Goal: Task Accomplishment & Management: Complete application form

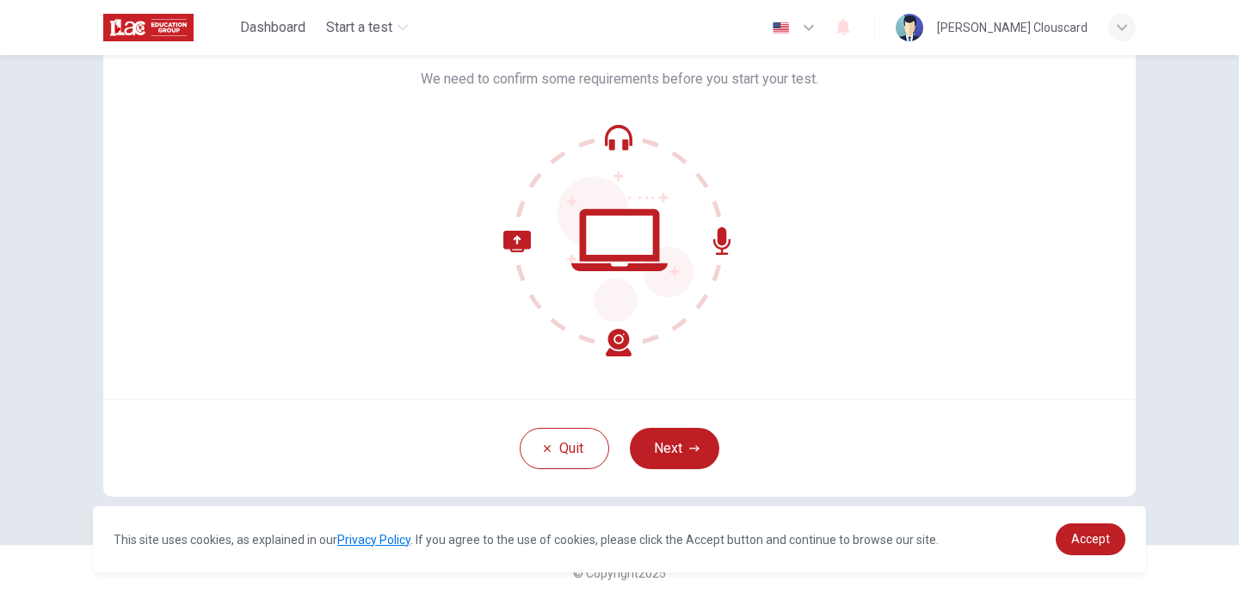
scroll to position [117, 0]
click at [696, 445] on icon "button" at bounding box center [694, 448] width 10 height 10
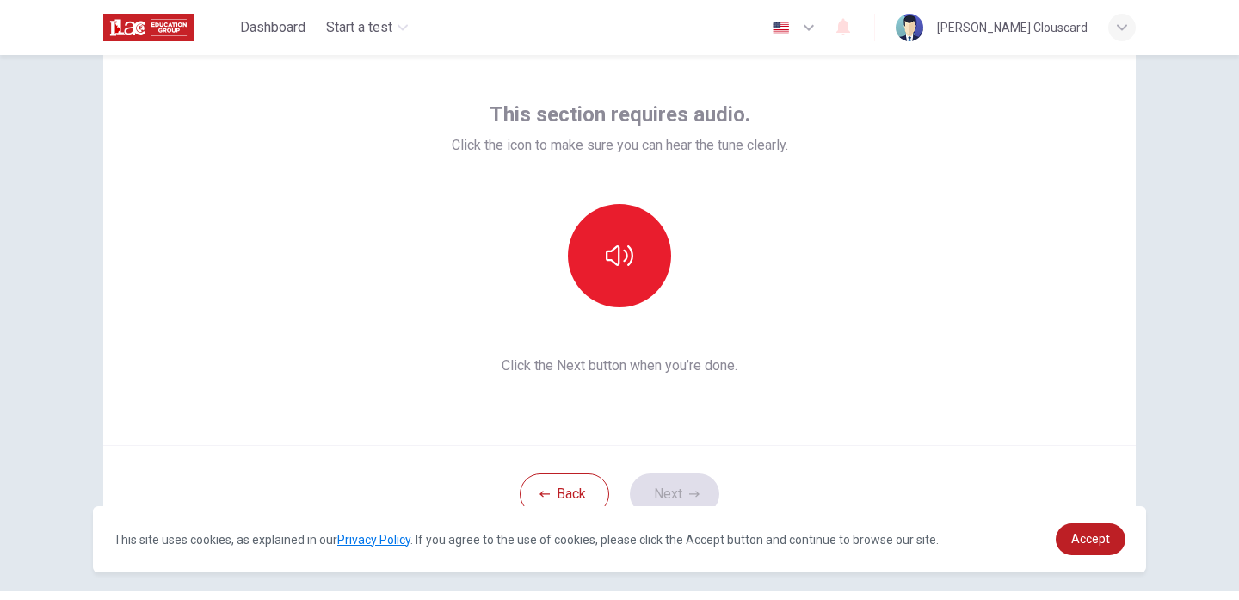
scroll to position [59, 0]
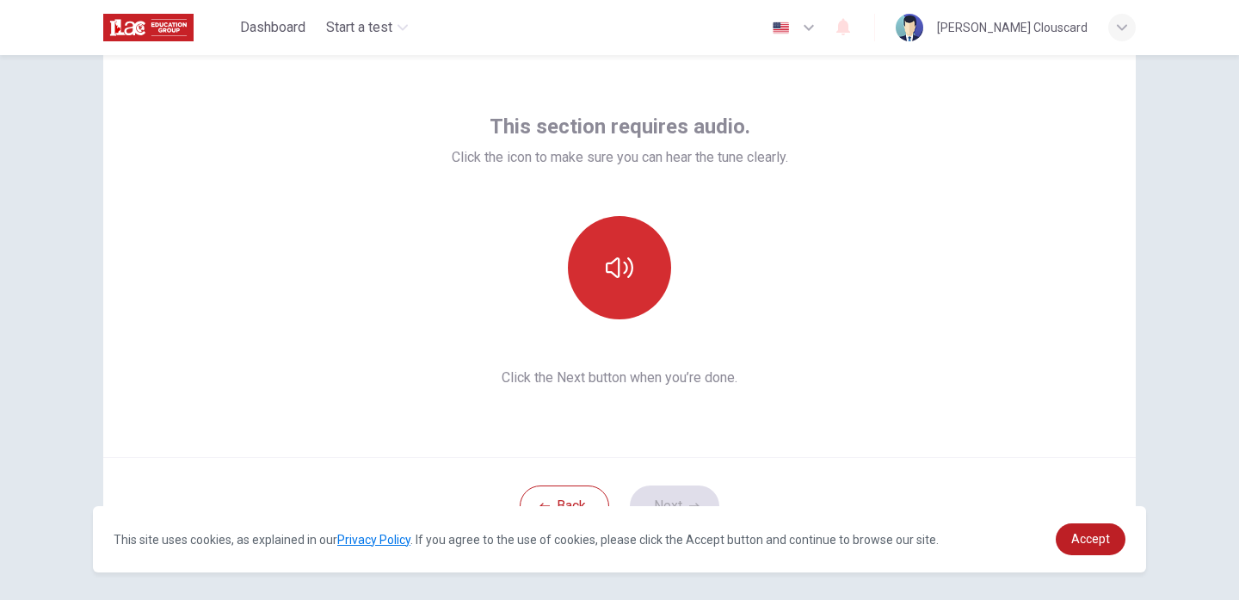
click at [635, 292] on button "button" at bounding box center [619, 267] width 103 height 103
click at [648, 303] on button "button" at bounding box center [619, 267] width 103 height 103
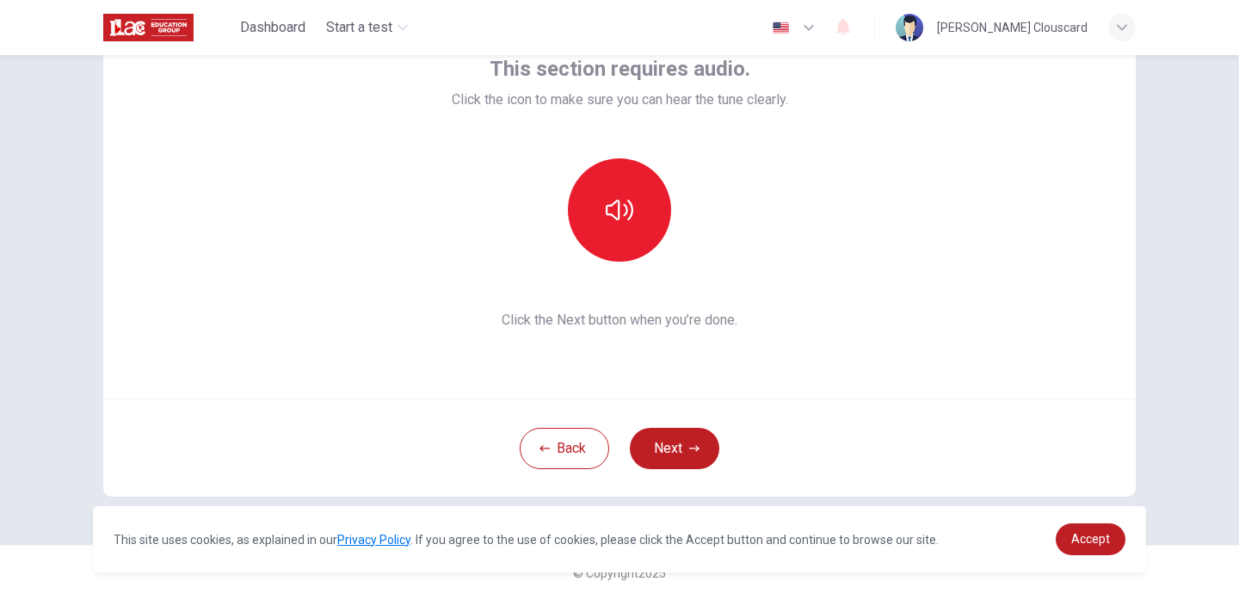
scroll to position [117, 0]
click at [821, 461] on div "Back Next" at bounding box center [619, 447] width 1033 height 97
click at [780, 325] on span "Click the Next button when you’re done." at bounding box center [620, 320] width 336 height 21
click at [670, 454] on button "Next" at bounding box center [674, 448] width 89 height 41
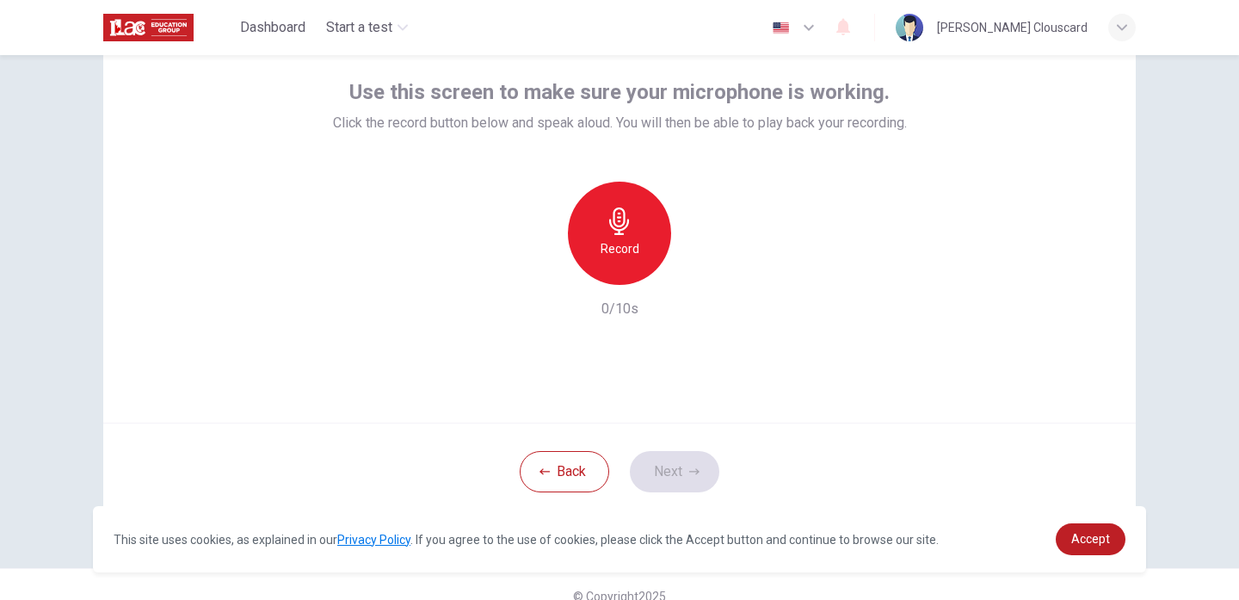
scroll to position [96, 0]
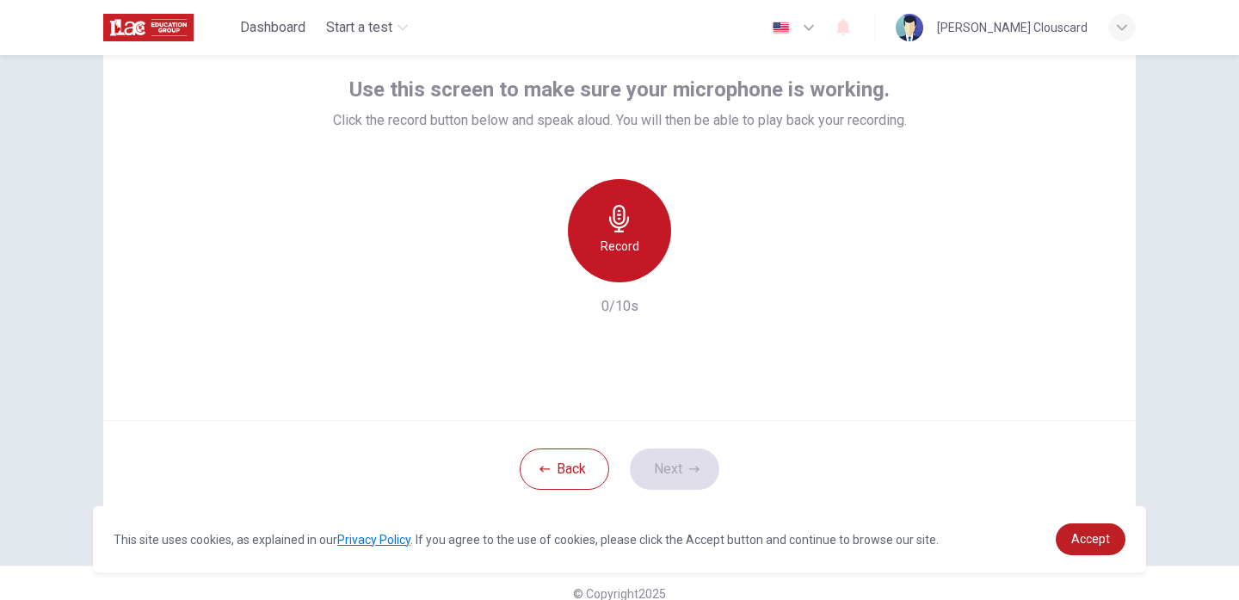
click at [605, 228] on div "Record" at bounding box center [619, 230] width 103 height 103
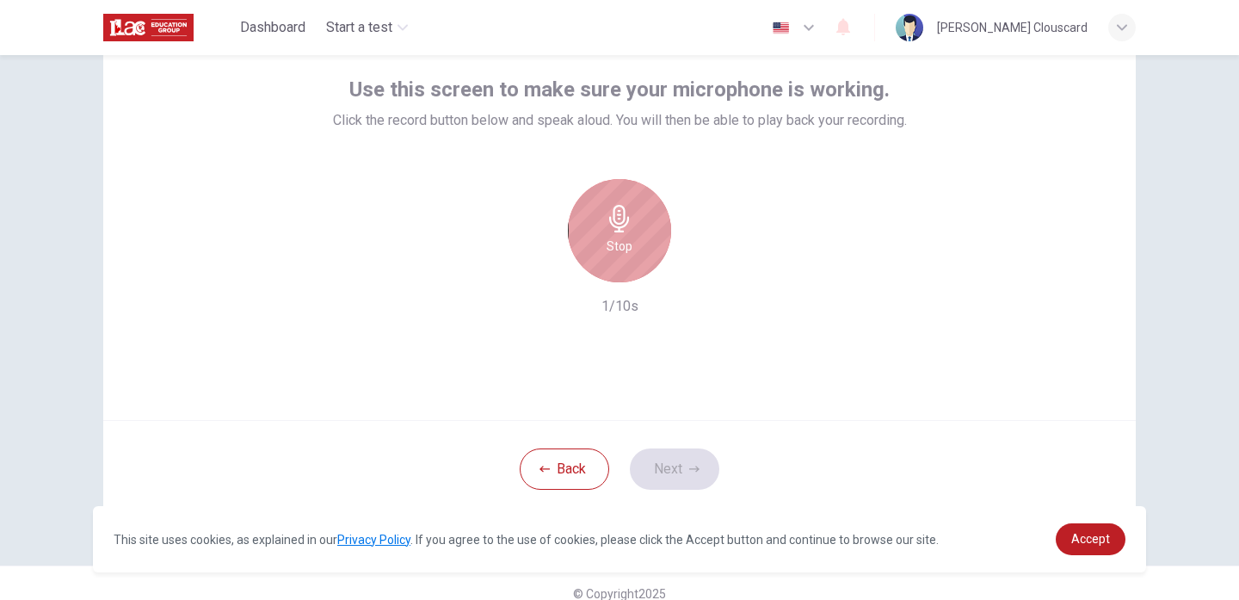
click at [605, 228] on div "Stop" at bounding box center [619, 230] width 103 height 103
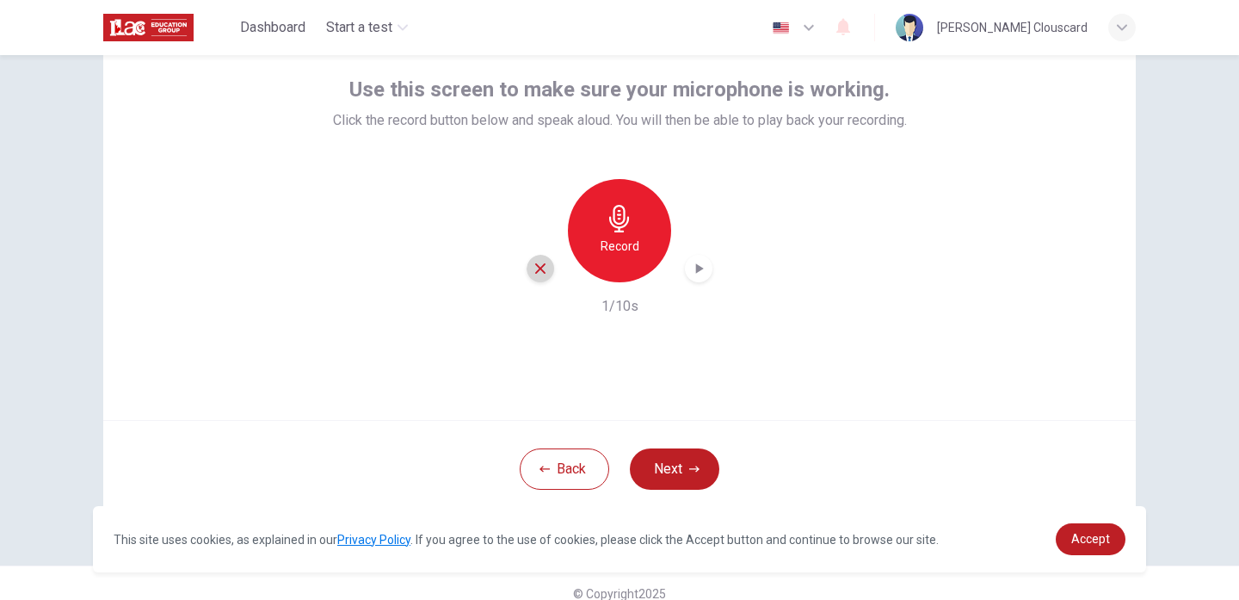
click at [544, 281] on div "button" at bounding box center [541, 269] width 28 height 28
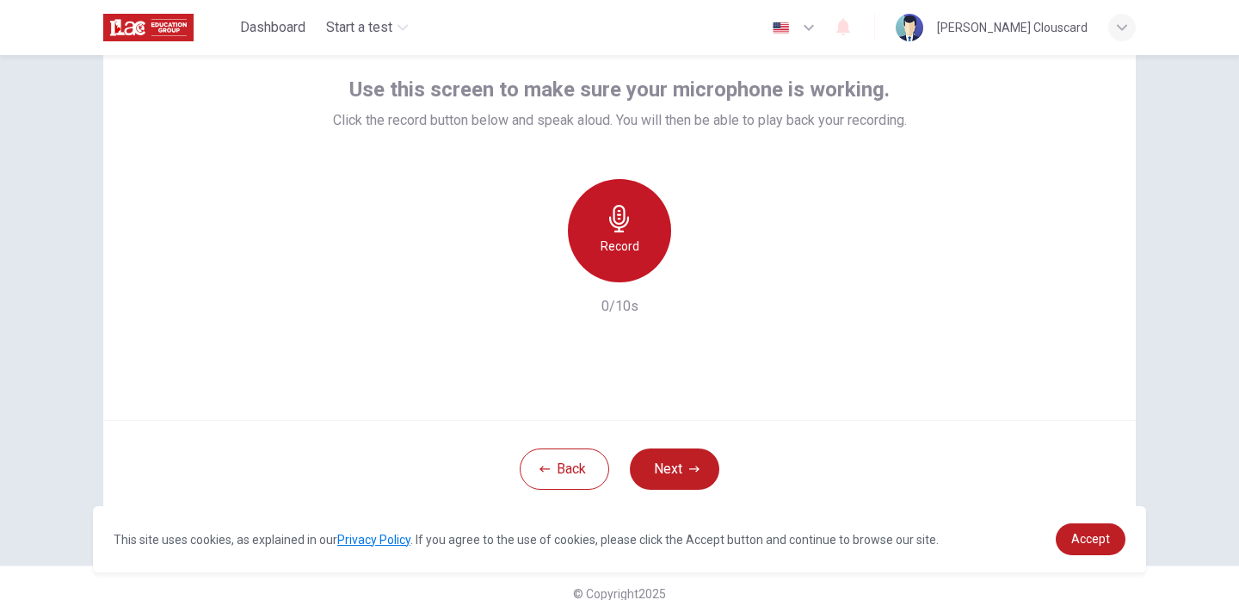
click at [601, 249] on h6 "Record" at bounding box center [620, 246] width 39 height 21
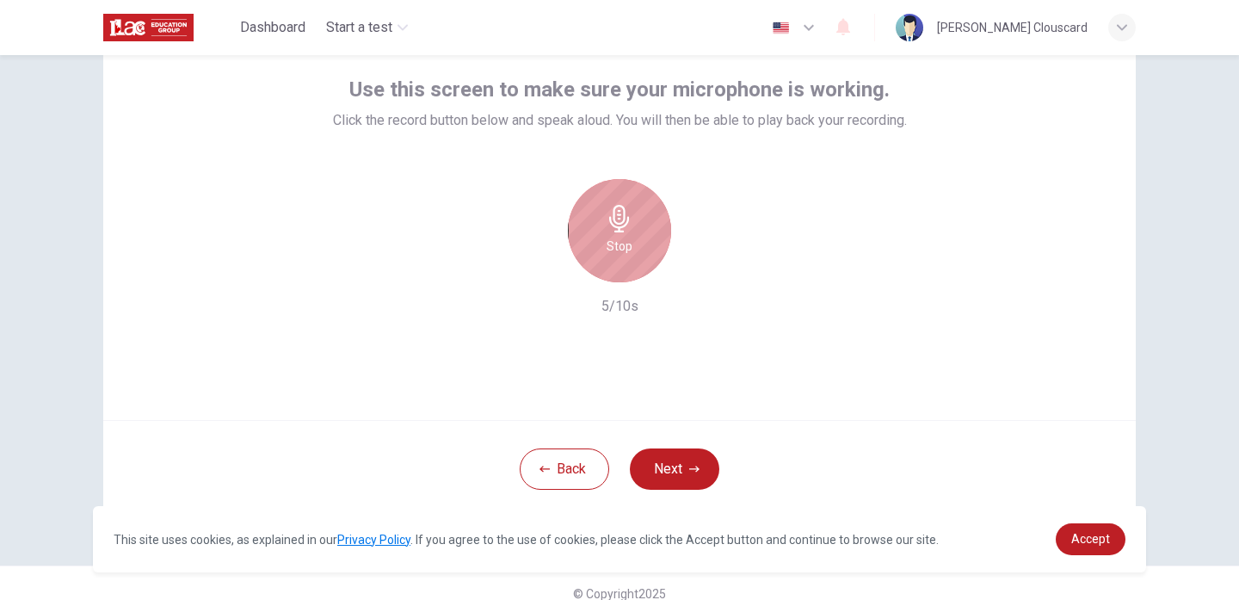
click at [600, 230] on div "Stop" at bounding box center [619, 230] width 103 height 103
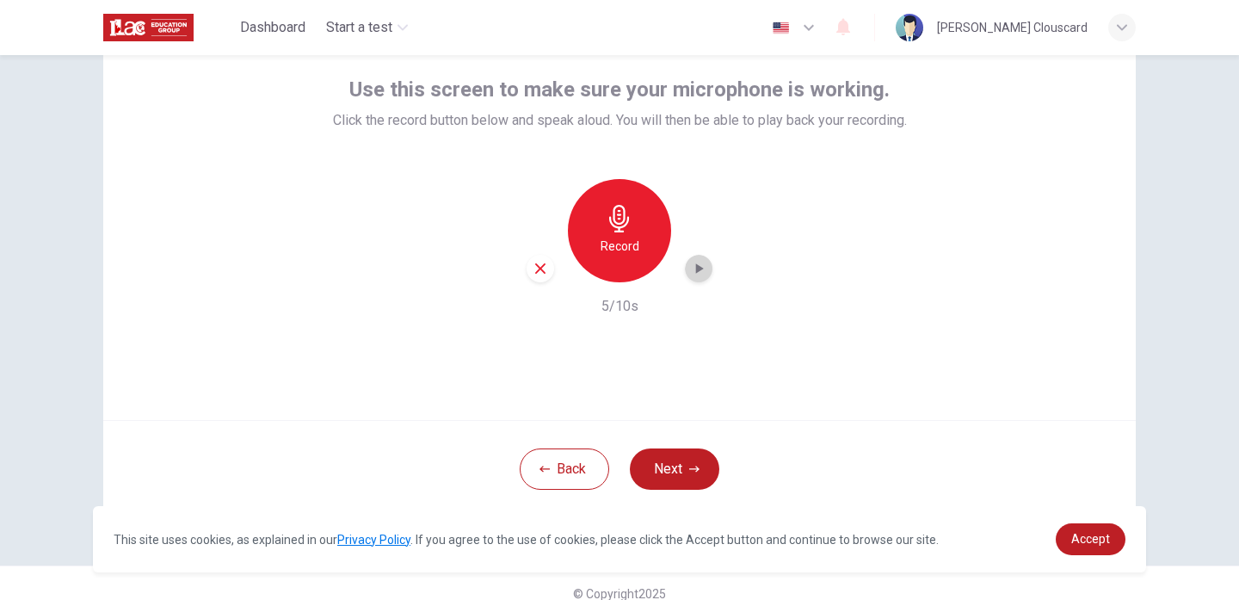
click at [693, 267] on icon "button" at bounding box center [698, 268] width 17 height 17
click at [681, 476] on button "Next" at bounding box center [674, 468] width 89 height 41
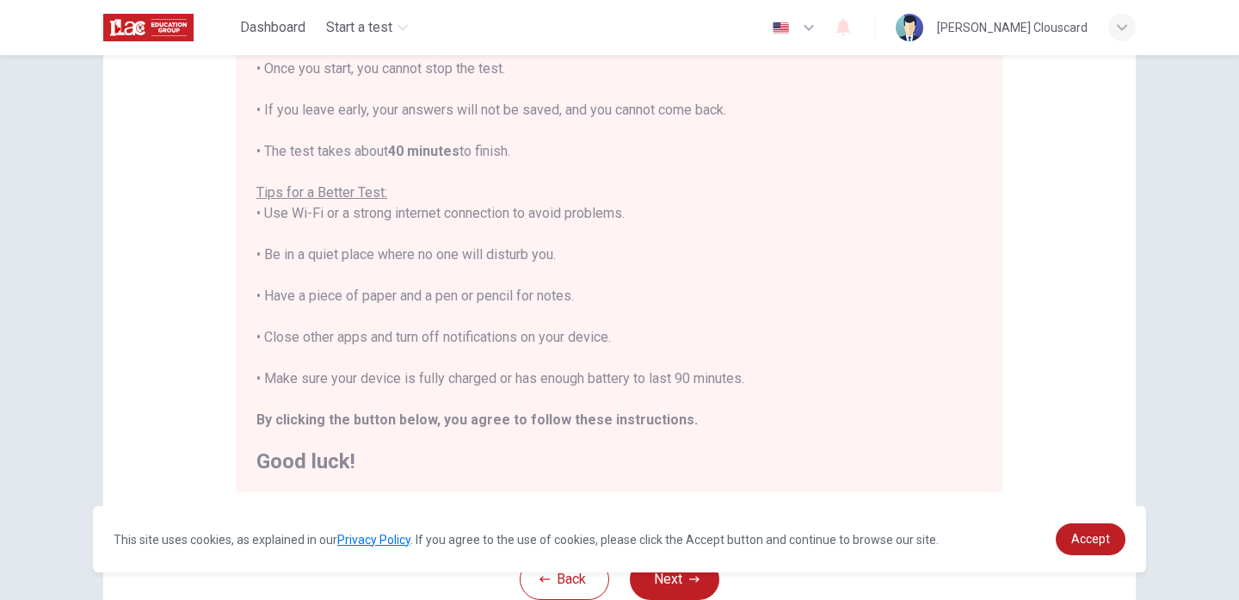
scroll to position [228, 0]
drag, startPoint x: 800, startPoint y: 3, endPoint x: 737, endPoint y: 39, distance: 72.0
click at [737, 39] on div "Dashboard Start a test English en ​ [PERSON_NAME] Clouscard" at bounding box center [619, 27] width 1033 height 55
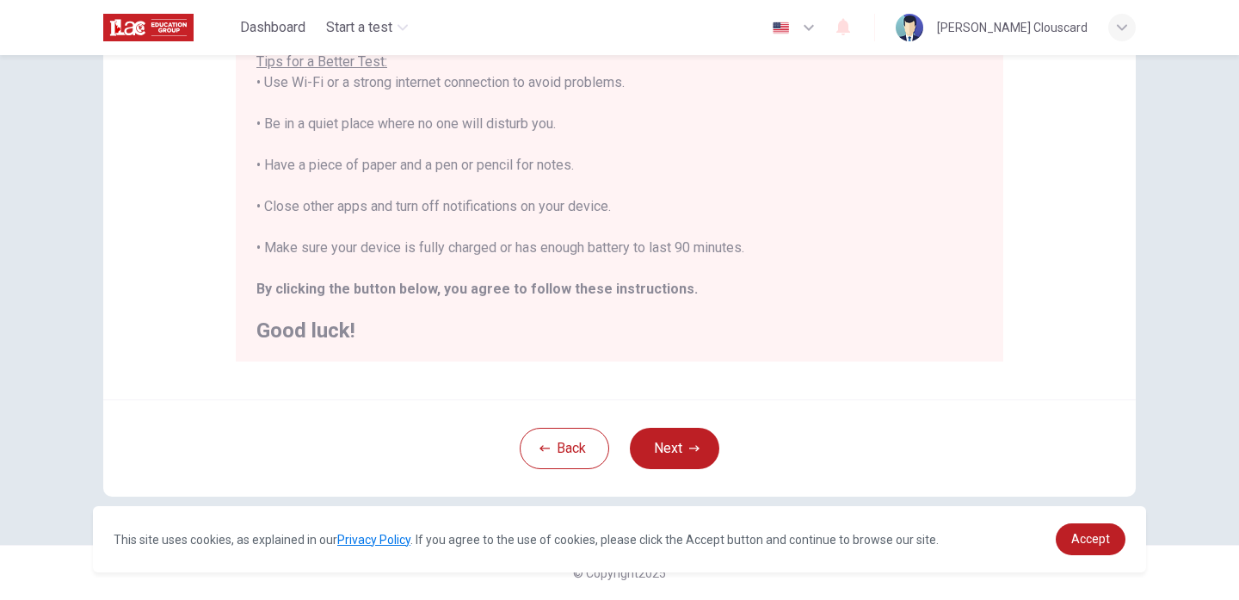
scroll to position [357, 0]
click at [691, 451] on icon "button" at bounding box center [694, 448] width 10 height 10
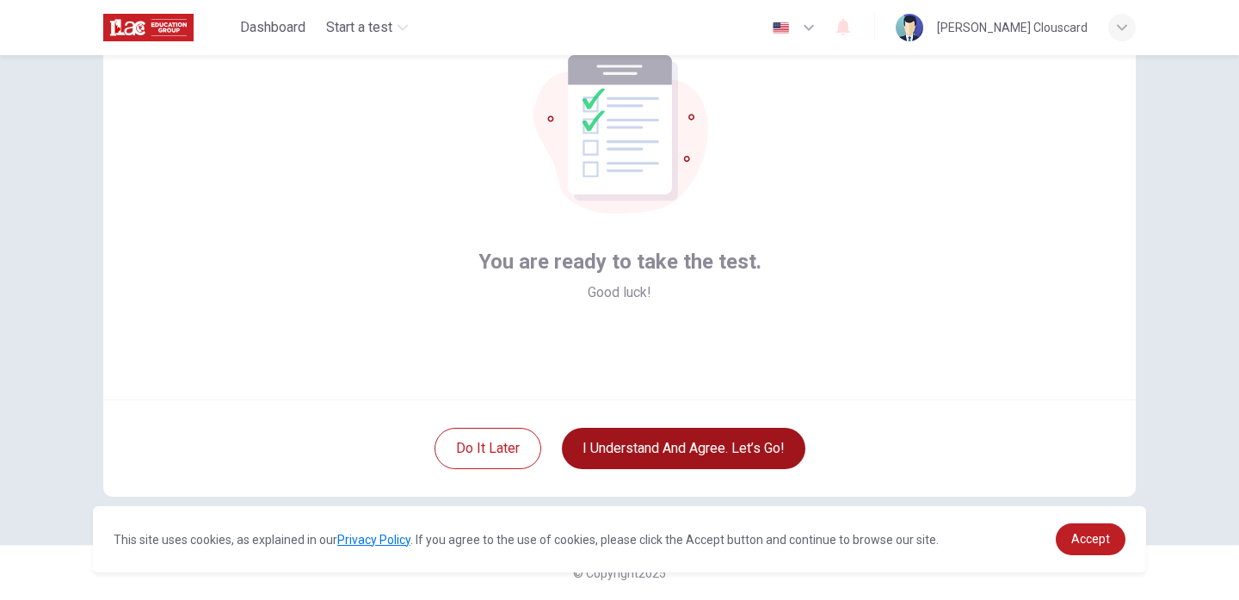
scroll to position [117, 0]
click at [691, 446] on button "I understand and agree. Let’s go!" at bounding box center [684, 448] width 244 height 41
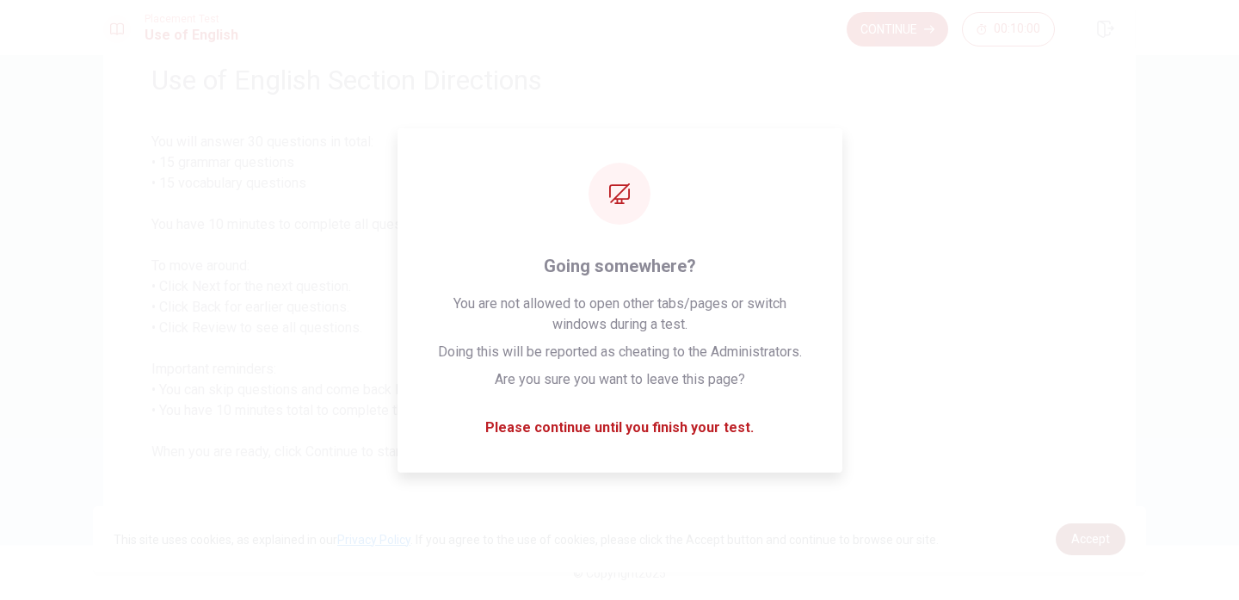
click at [1079, 532] on span "Accept" at bounding box center [1090, 539] width 39 height 14
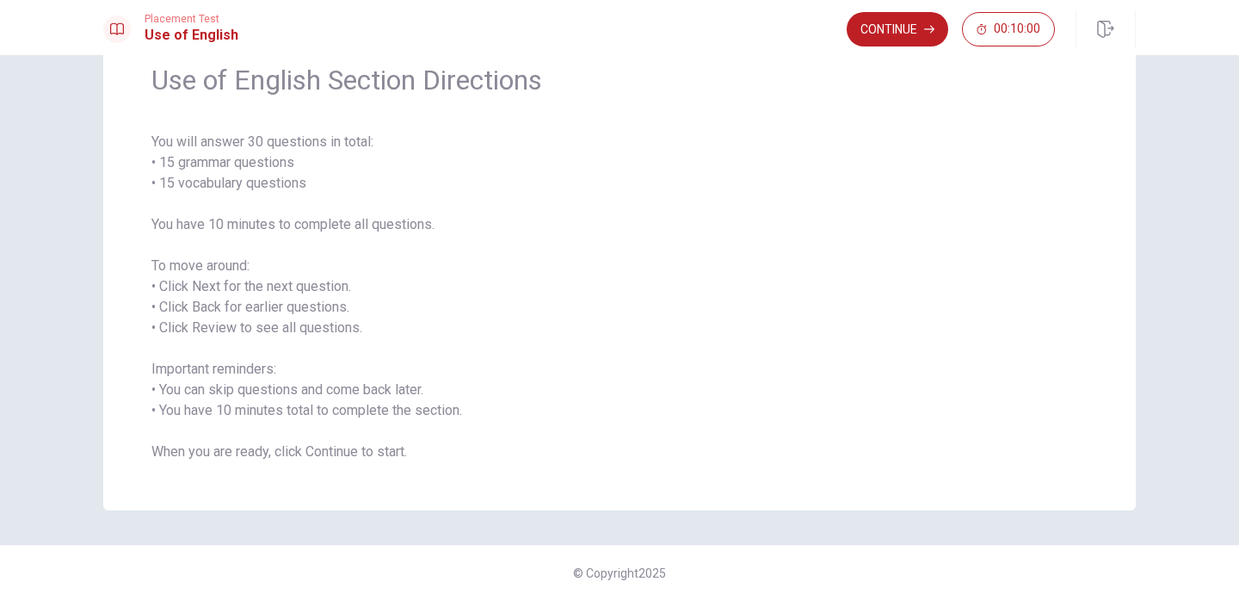
click at [897, 426] on span "You will answer 30 questions in total: • 15 grammar questions • 15 vocabulary q…" at bounding box center [619, 297] width 936 height 330
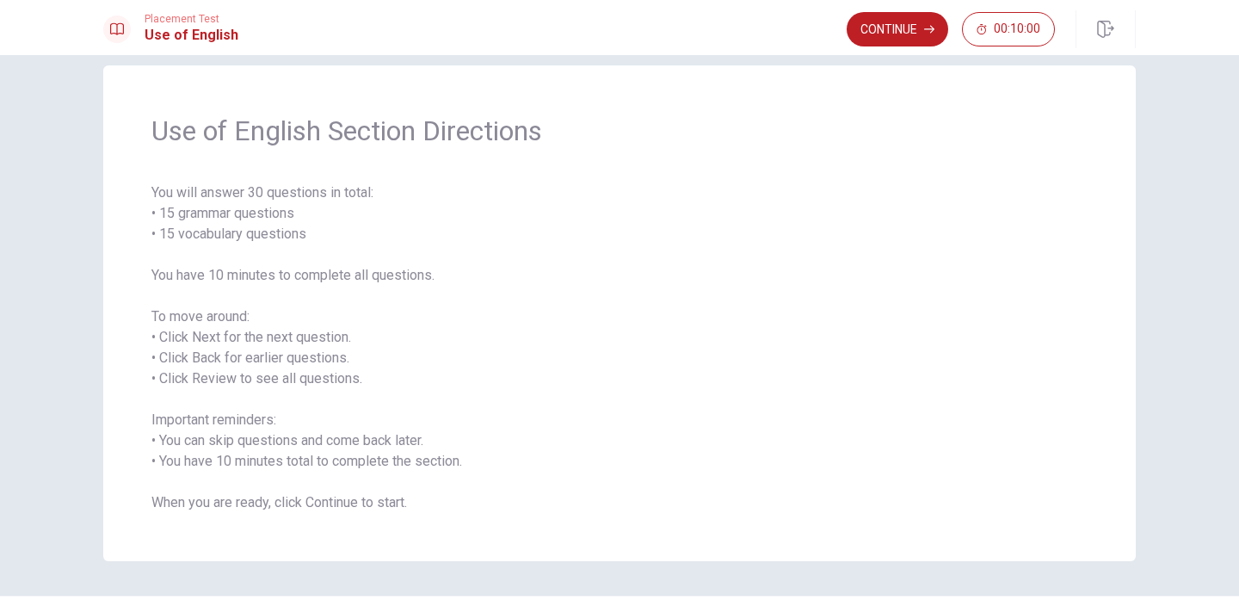
scroll to position [35, 0]
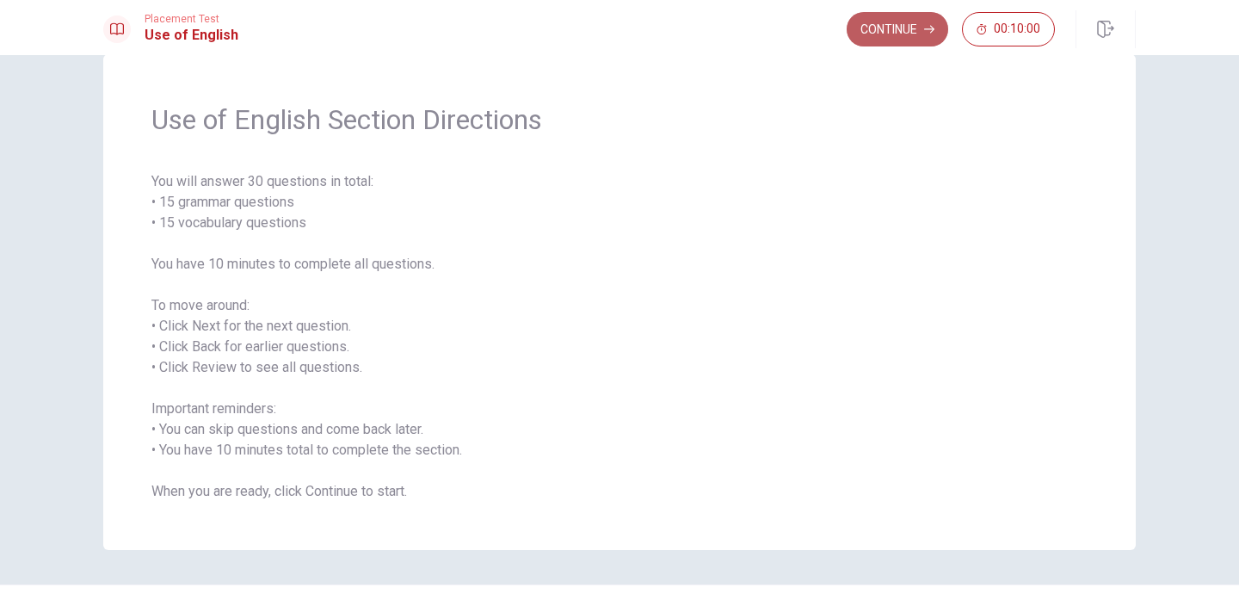
click at [896, 37] on button "Continue" at bounding box center [898, 29] width 102 height 34
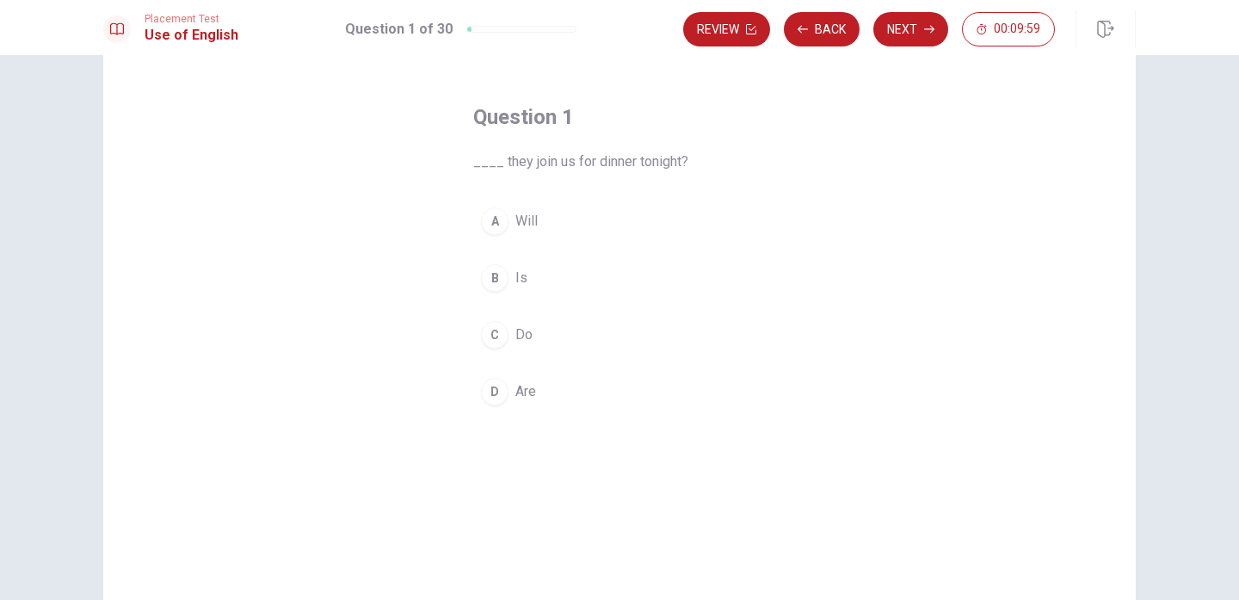
scroll to position [73, 0]
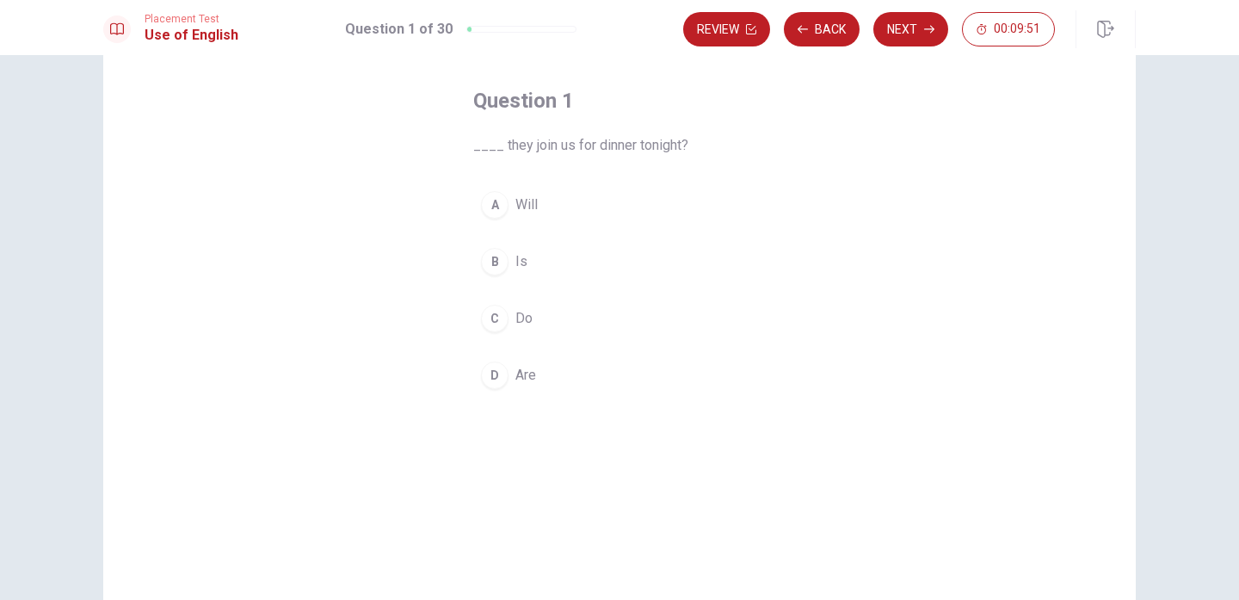
click at [499, 215] on div "A" at bounding box center [495, 205] width 28 height 28
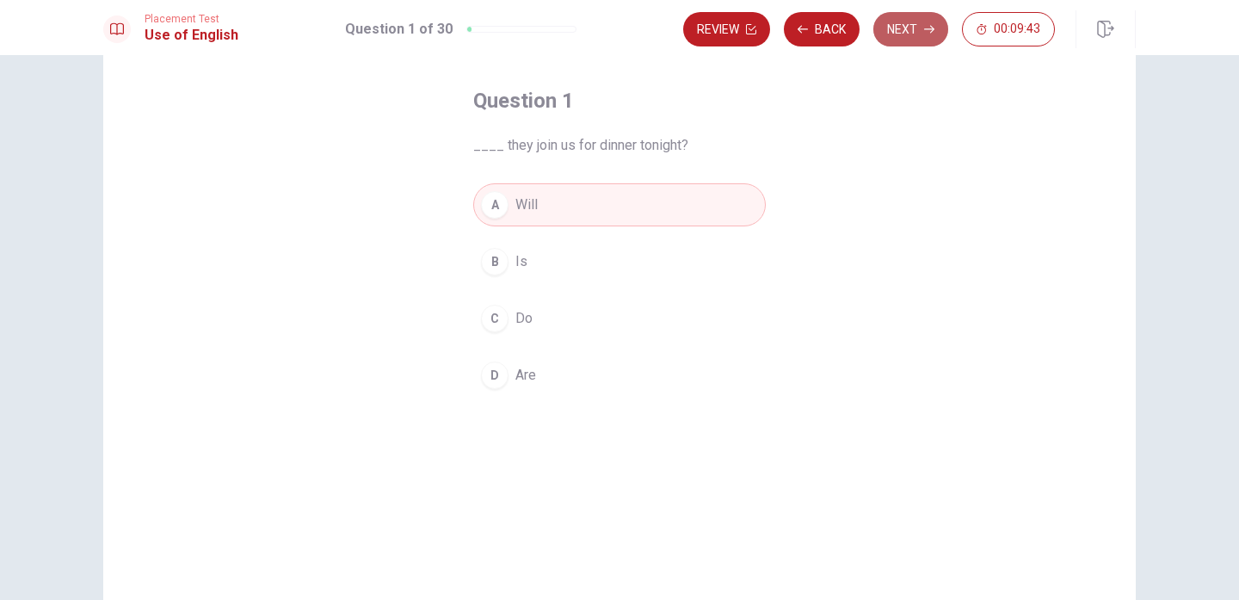
click at [906, 28] on button "Next" at bounding box center [910, 29] width 75 height 34
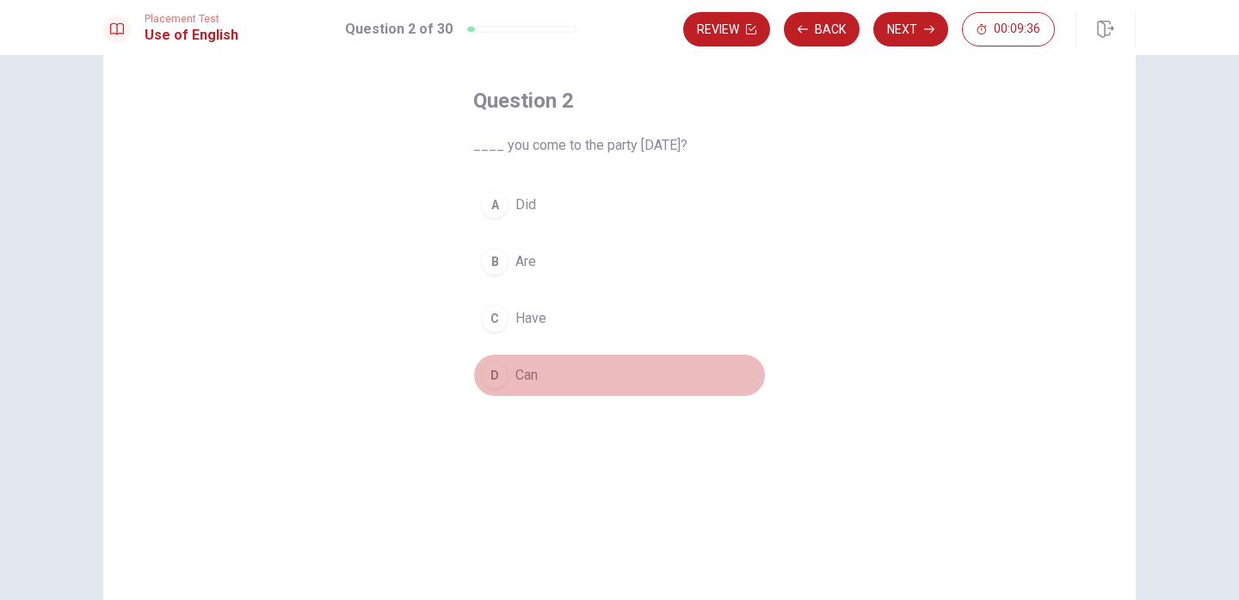
click at [496, 372] on div "D" at bounding box center [495, 375] width 28 height 28
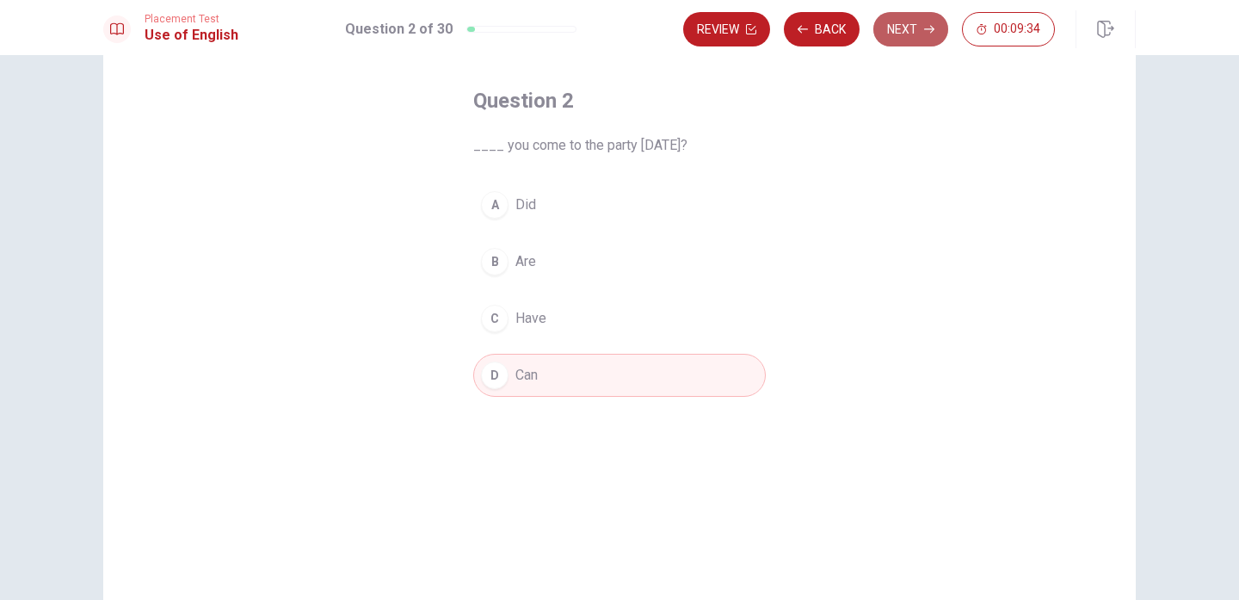
click at [916, 22] on button "Next" at bounding box center [910, 29] width 75 height 34
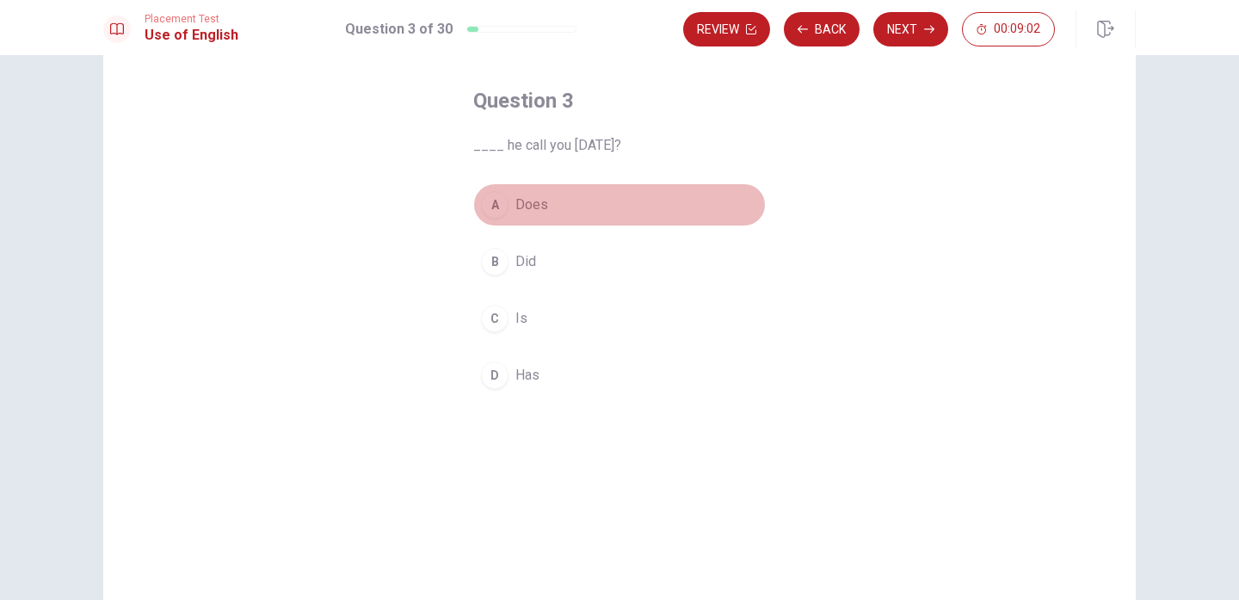
click at [498, 215] on div "A" at bounding box center [495, 205] width 28 height 28
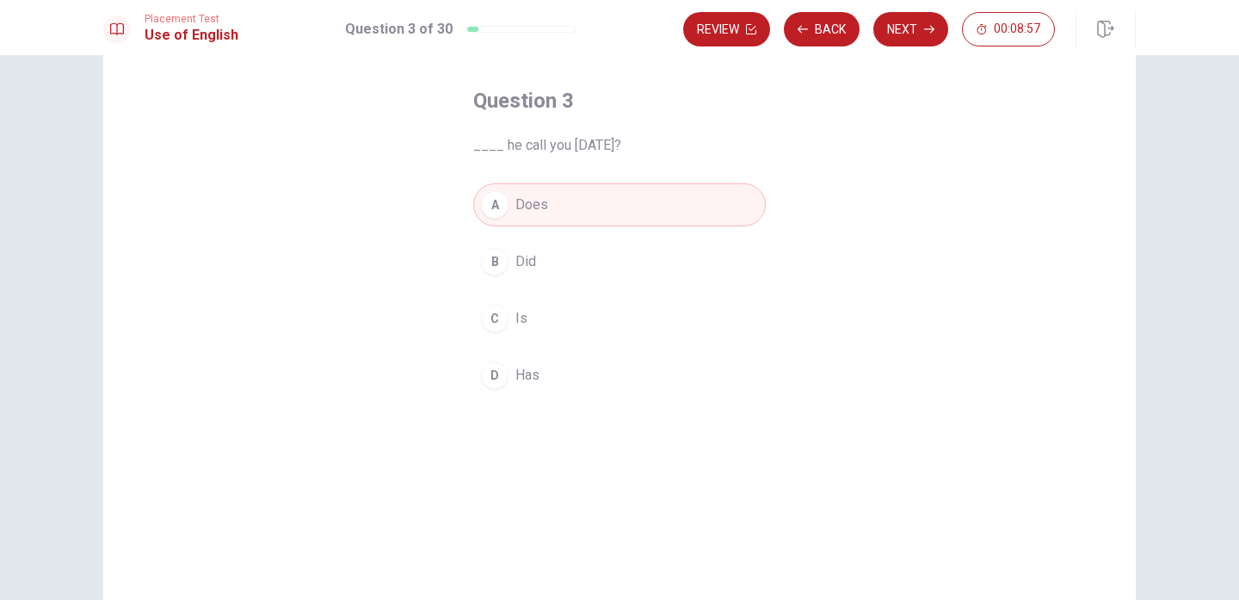
click at [521, 262] on span "Did" at bounding box center [525, 261] width 21 height 21
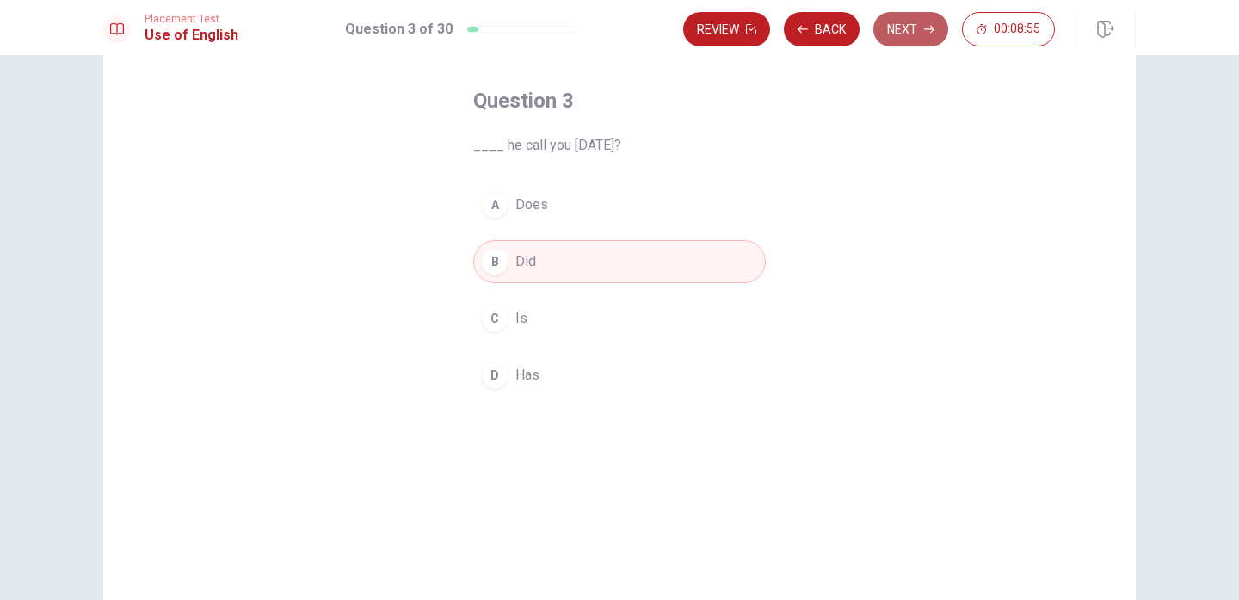
click at [898, 28] on button "Next" at bounding box center [910, 29] width 75 height 34
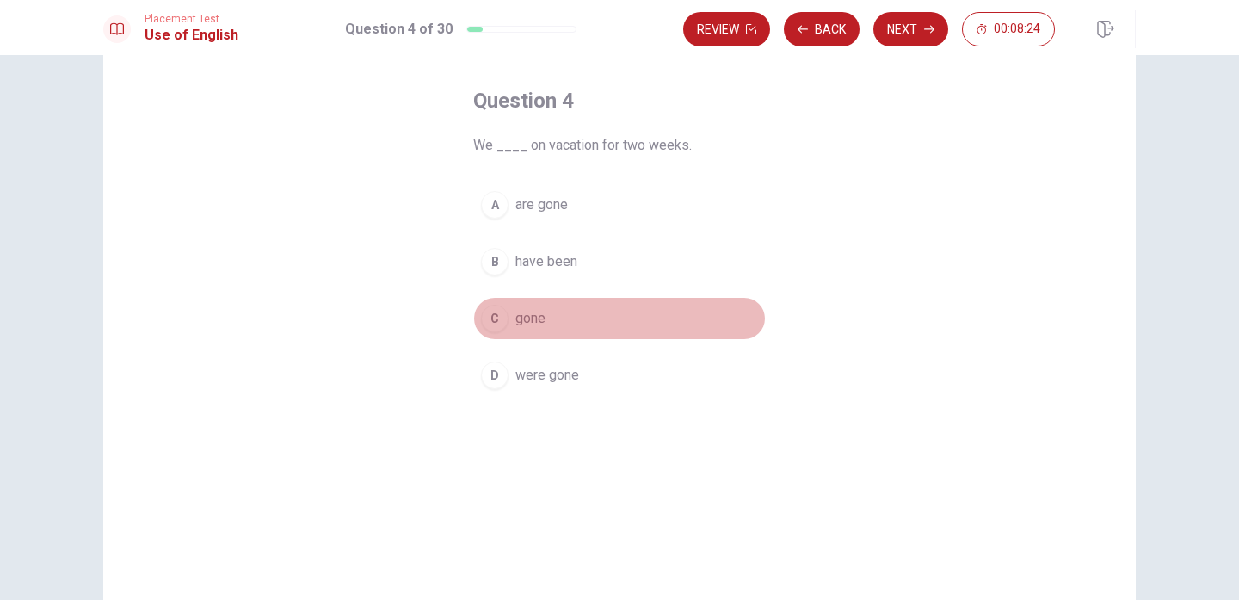
click at [500, 324] on div "C" at bounding box center [495, 319] width 28 height 28
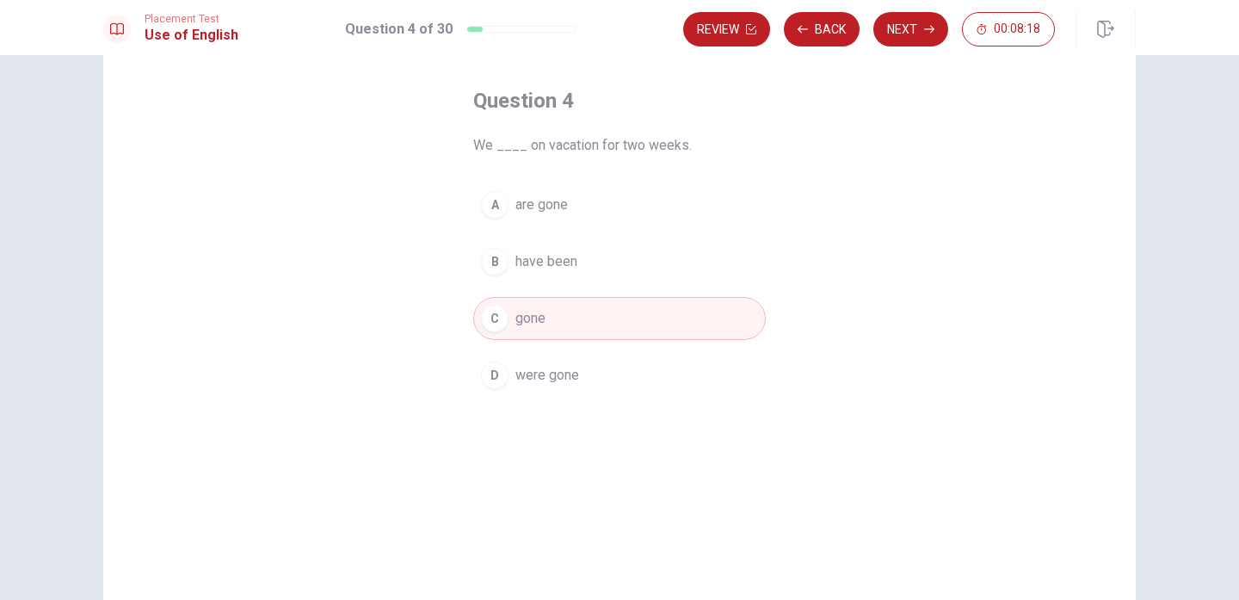
click at [492, 203] on div "A" at bounding box center [495, 205] width 28 height 28
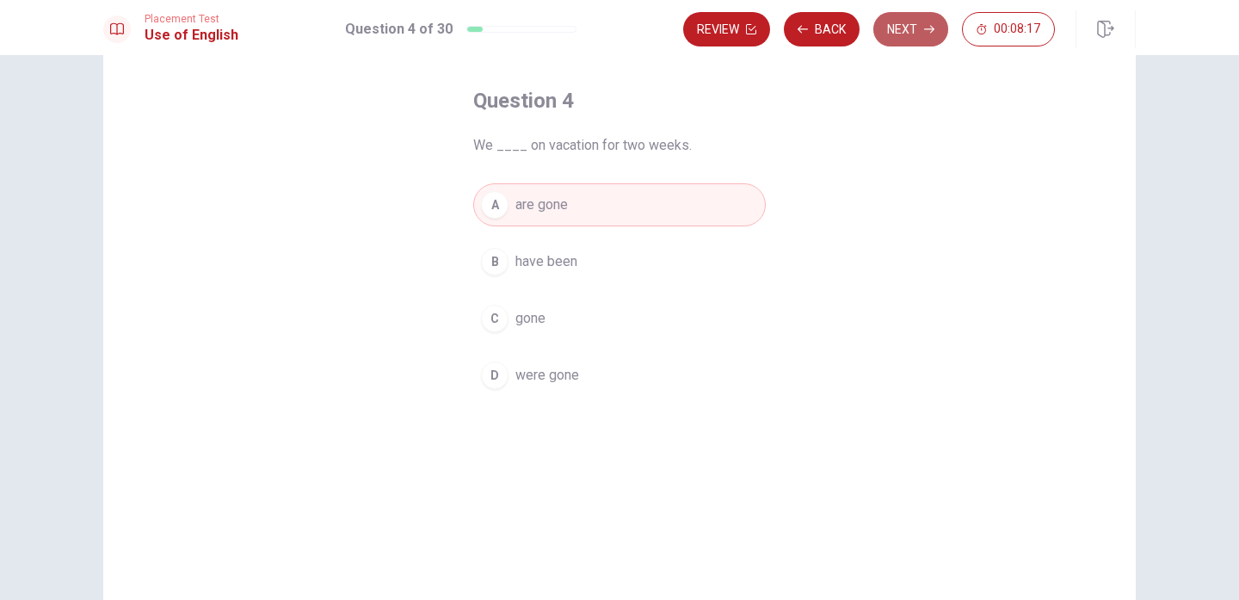
click at [918, 31] on button "Next" at bounding box center [910, 29] width 75 height 34
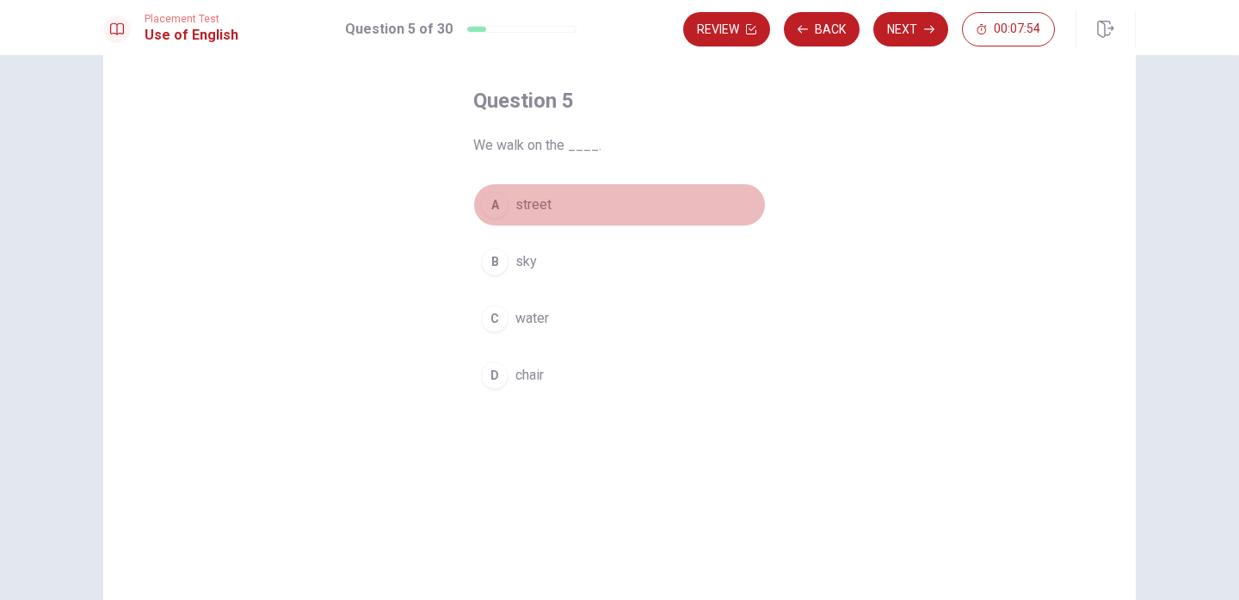
click at [496, 213] on div "A" at bounding box center [495, 205] width 28 height 28
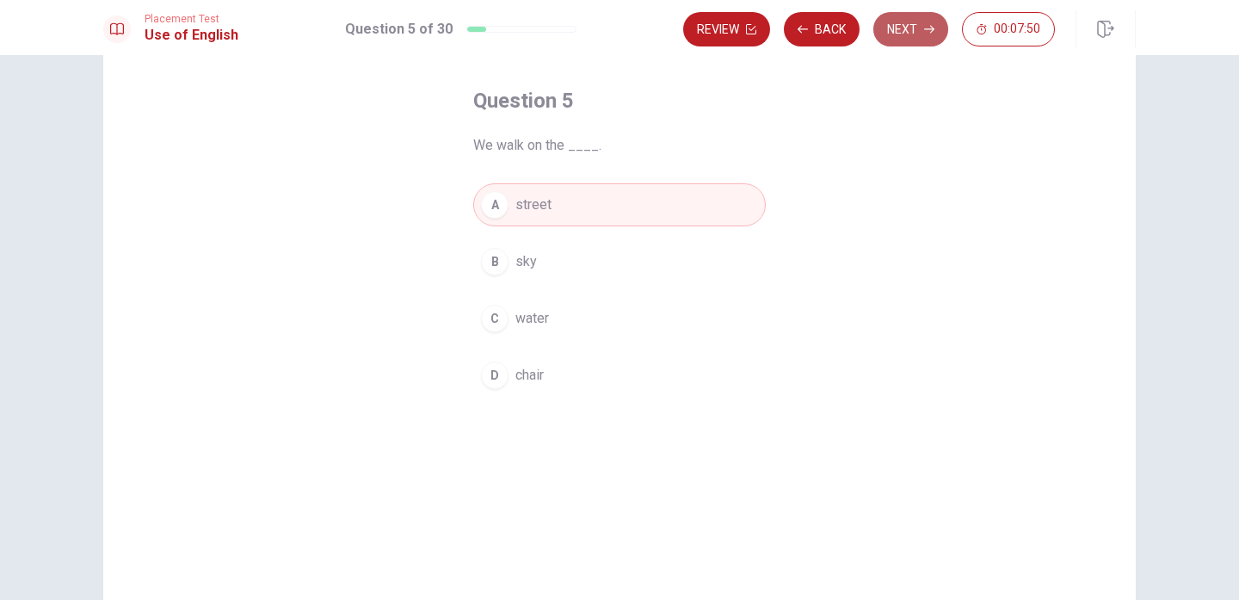
click at [927, 33] on icon "button" at bounding box center [929, 29] width 10 height 10
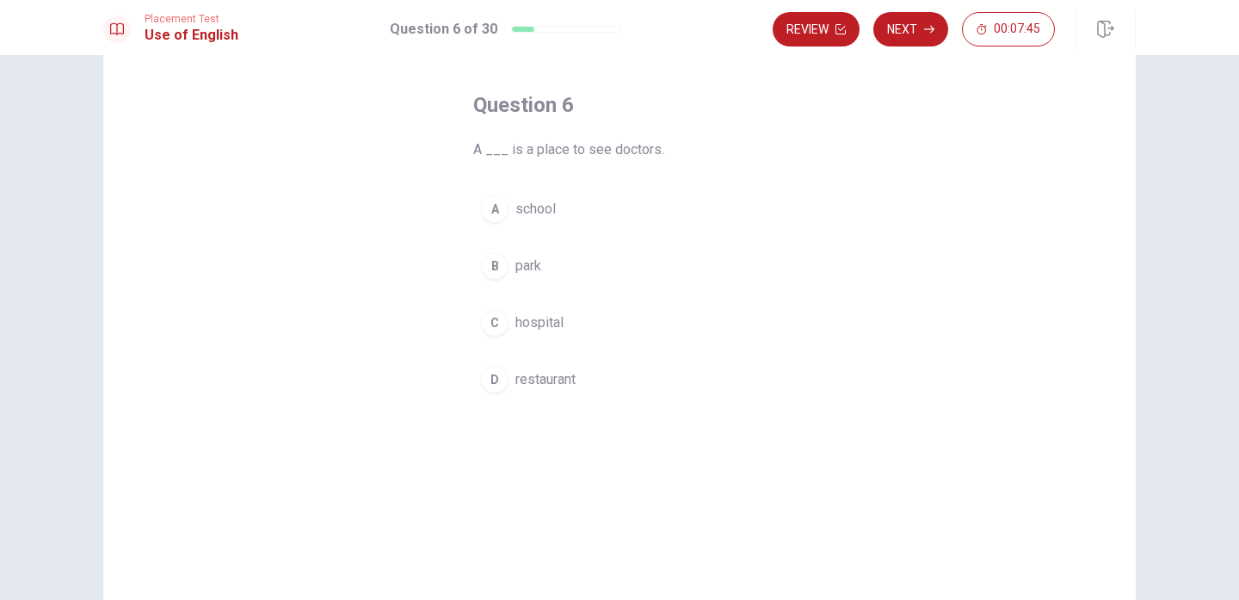
scroll to position [47, 0]
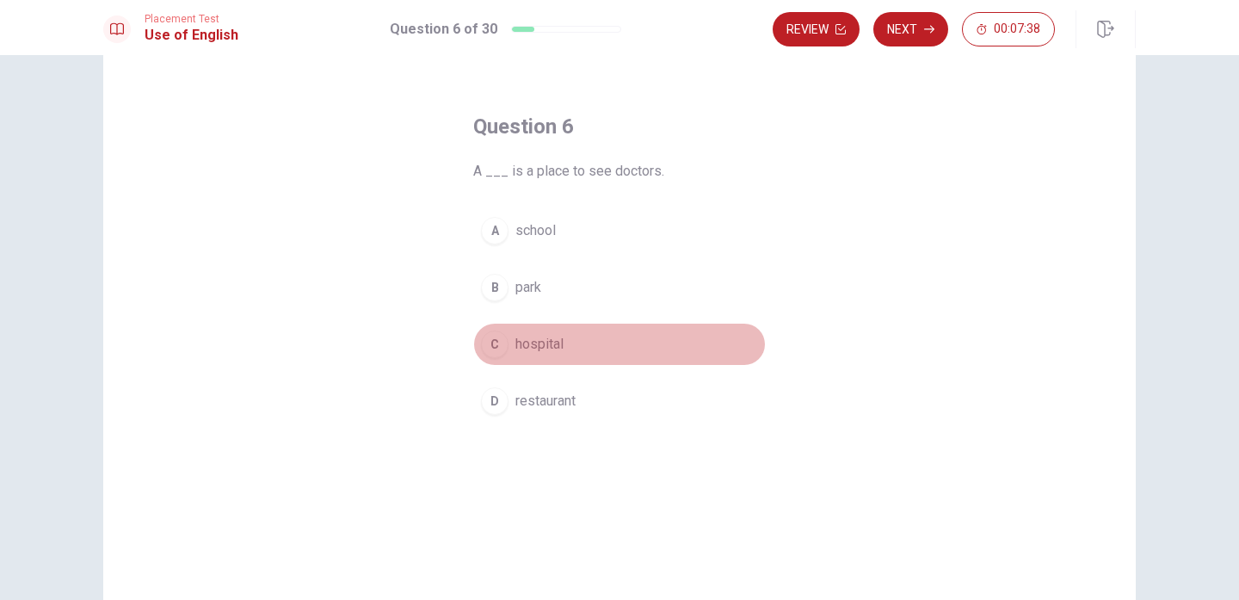
click at [498, 336] on div "C" at bounding box center [495, 344] width 28 height 28
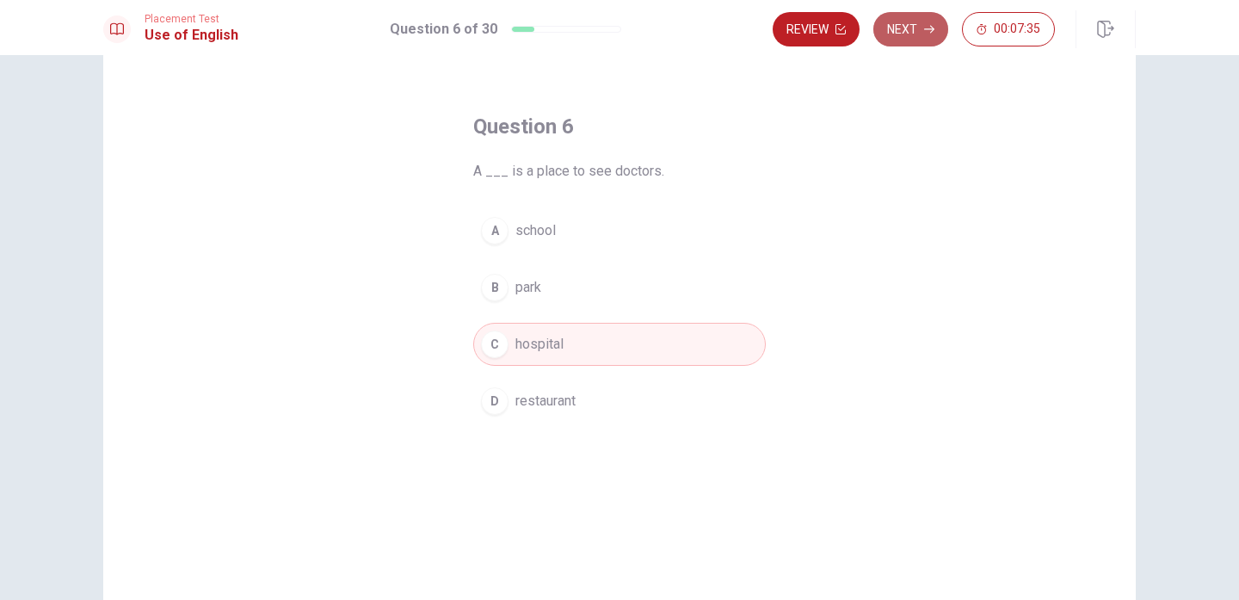
click at [900, 39] on button "Next" at bounding box center [910, 29] width 75 height 34
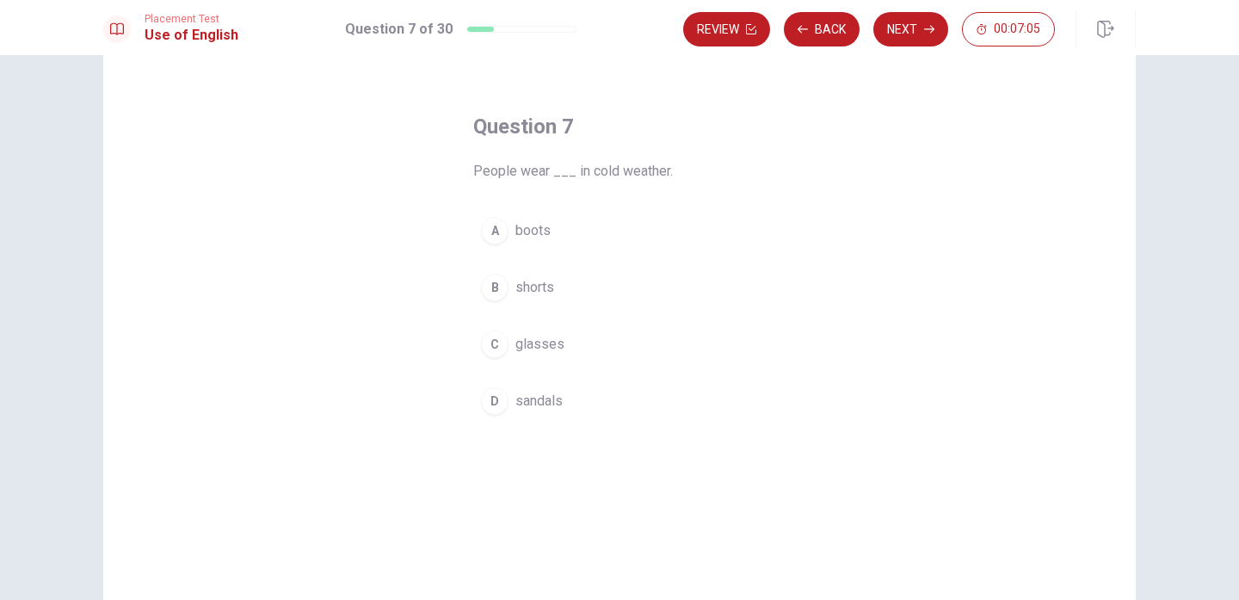
click at [492, 242] on div "A" at bounding box center [495, 231] width 28 height 28
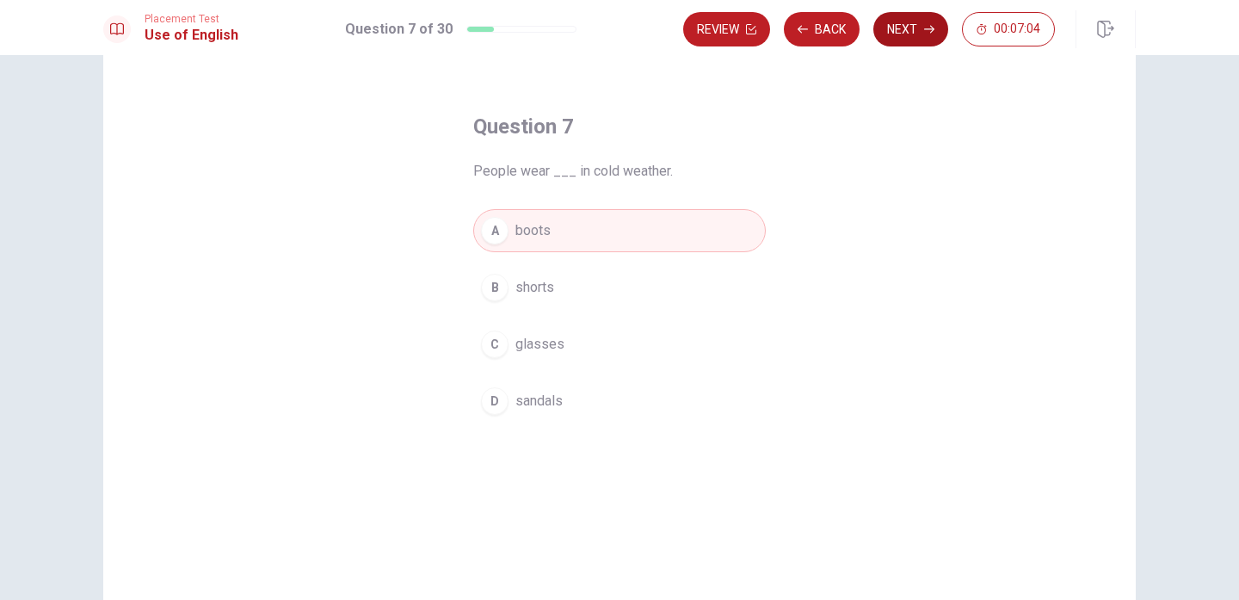
click at [926, 46] on button "Next" at bounding box center [910, 29] width 75 height 34
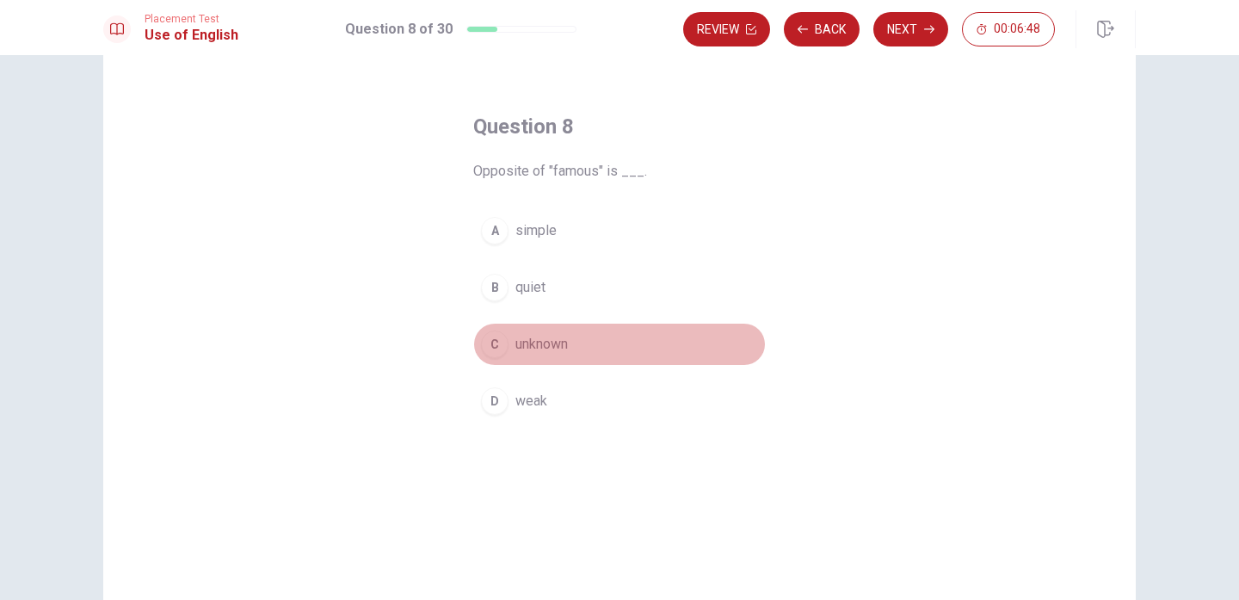
click at [503, 350] on div "C" at bounding box center [495, 344] width 28 height 28
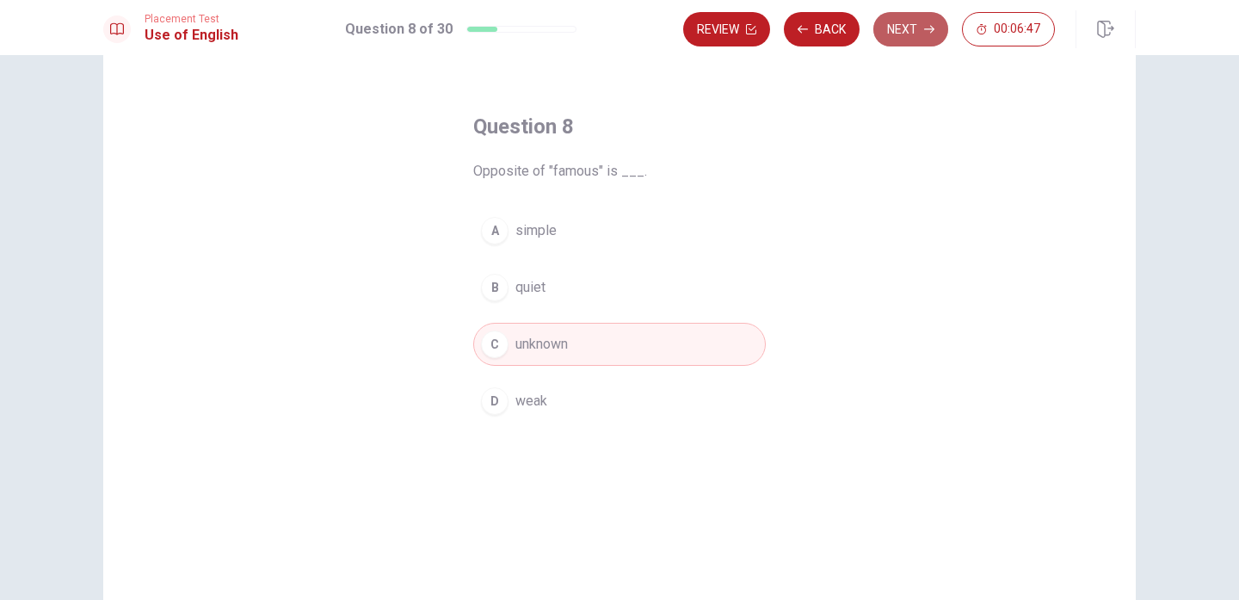
click at [903, 34] on button "Next" at bounding box center [910, 29] width 75 height 34
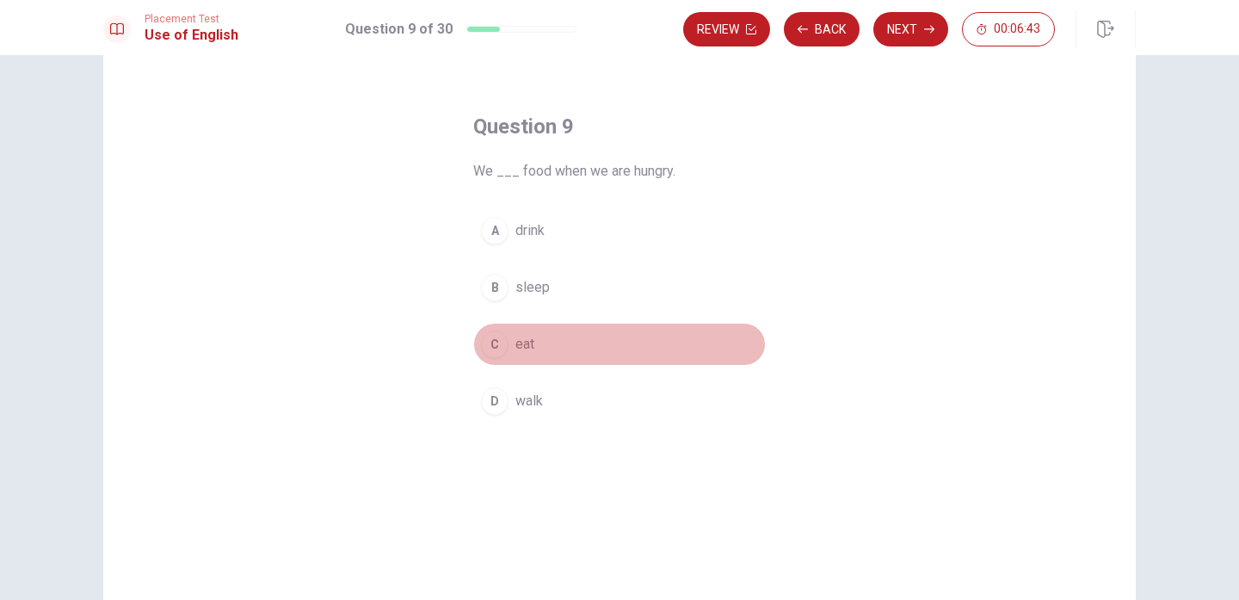
click at [499, 342] on div "C" at bounding box center [495, 344] width 28 height 28
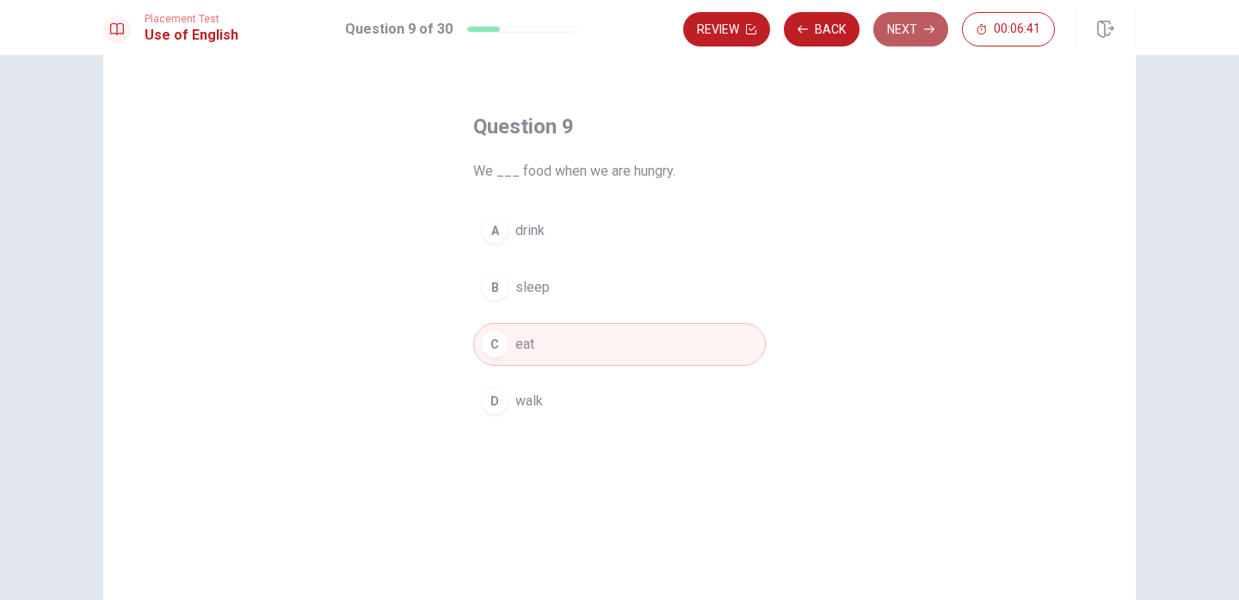
click at [907, 27] on button "Next" at bounding box center [910, 29] width 75 height 34
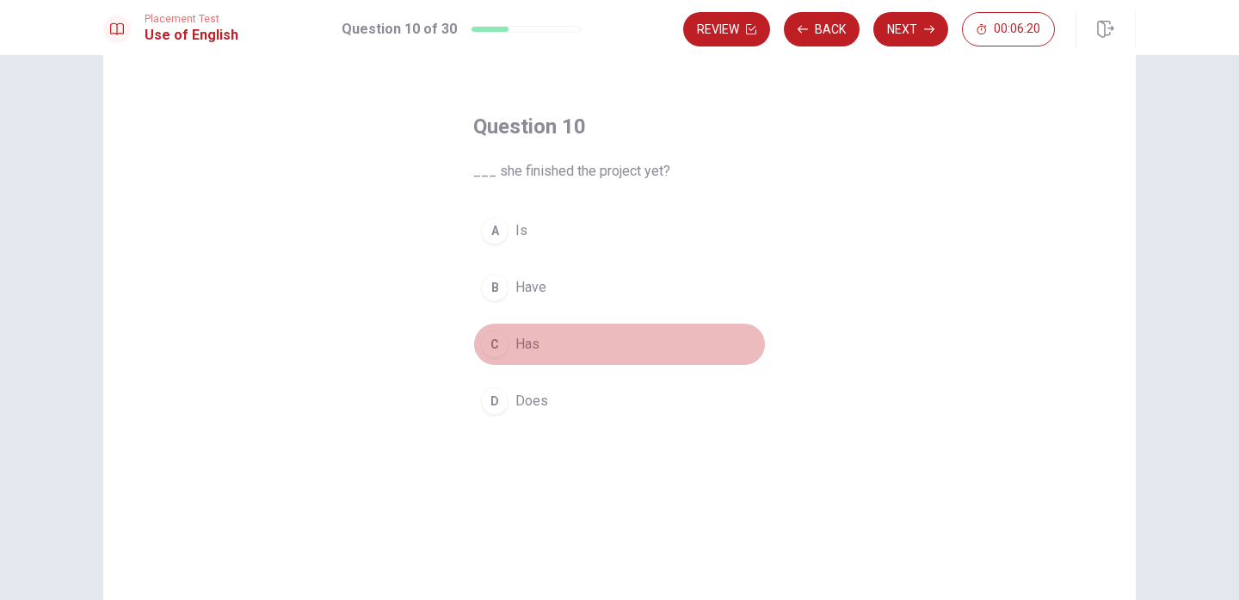
click at [507, 343] on div "C" at bounding box center [495, 344] width 28 height 28
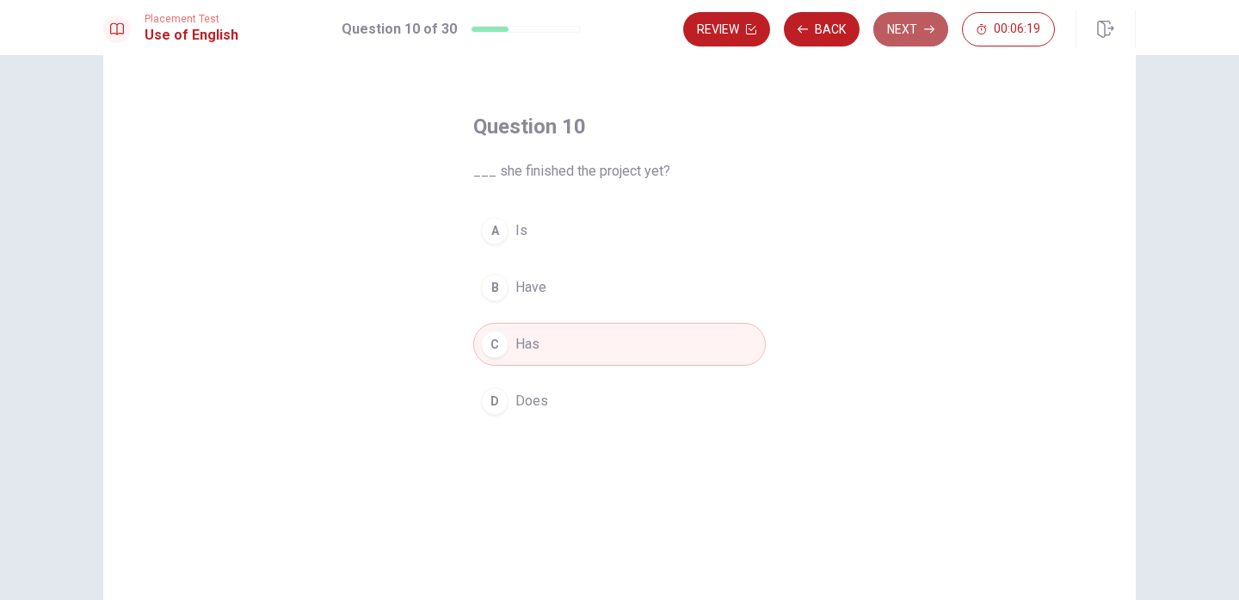
click at [915, 28] on button "Next" at bounding box center [910, 29] width 75 height 34
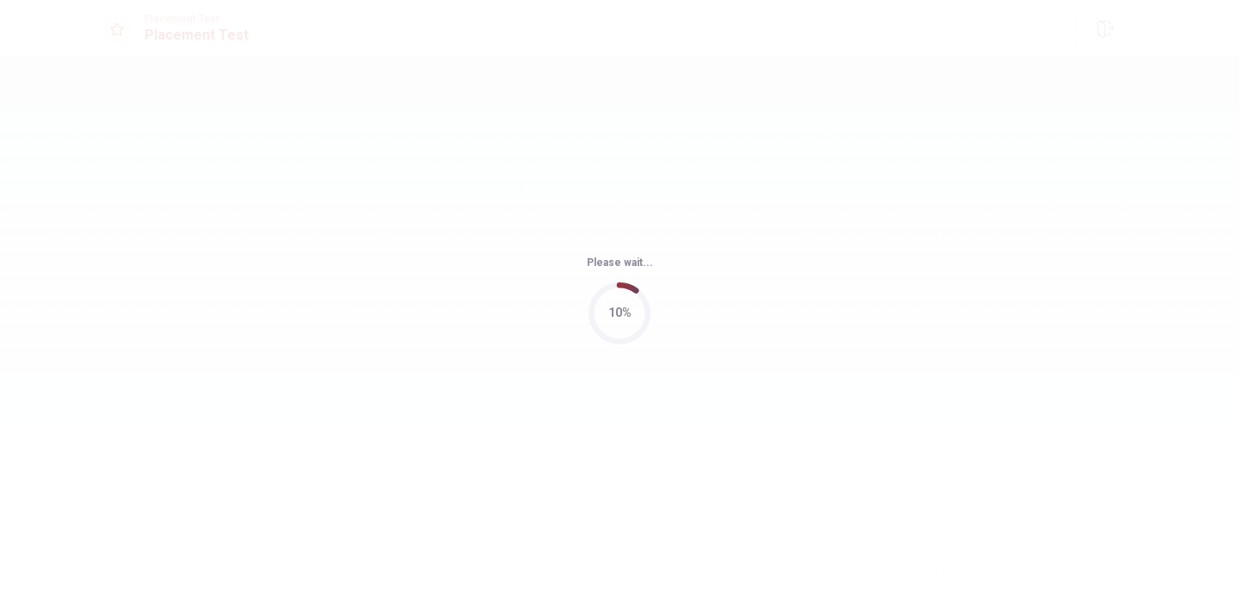
scroll to position [0, 0]
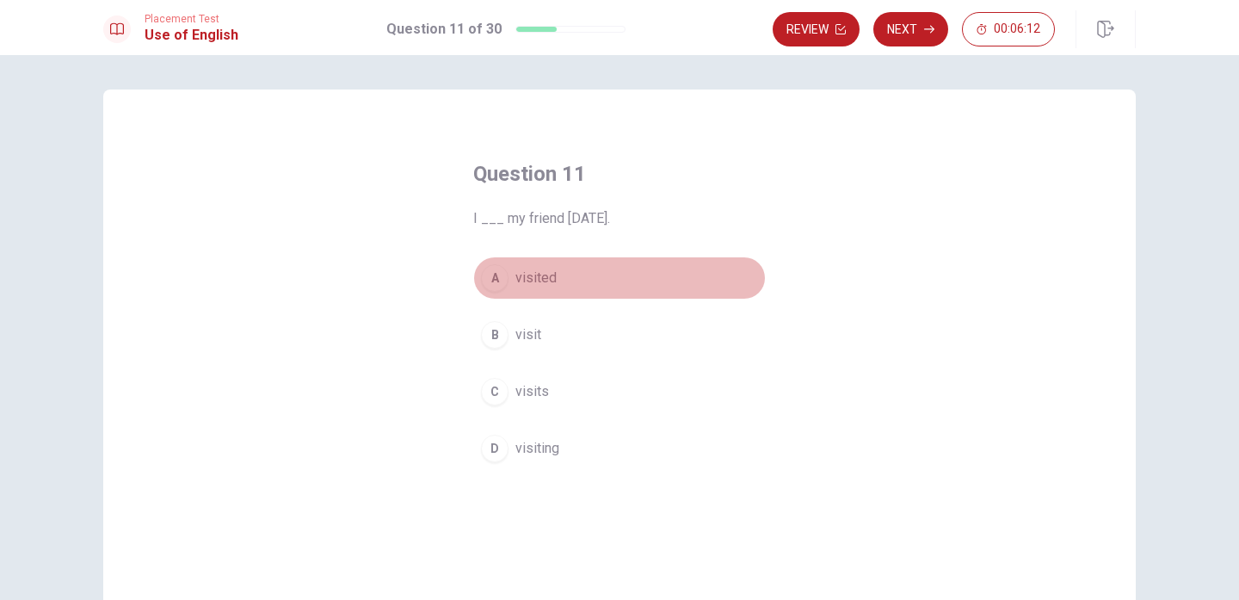
click at [492, 285] on div "A" at bounding box center [495, 278] width 28 height 28
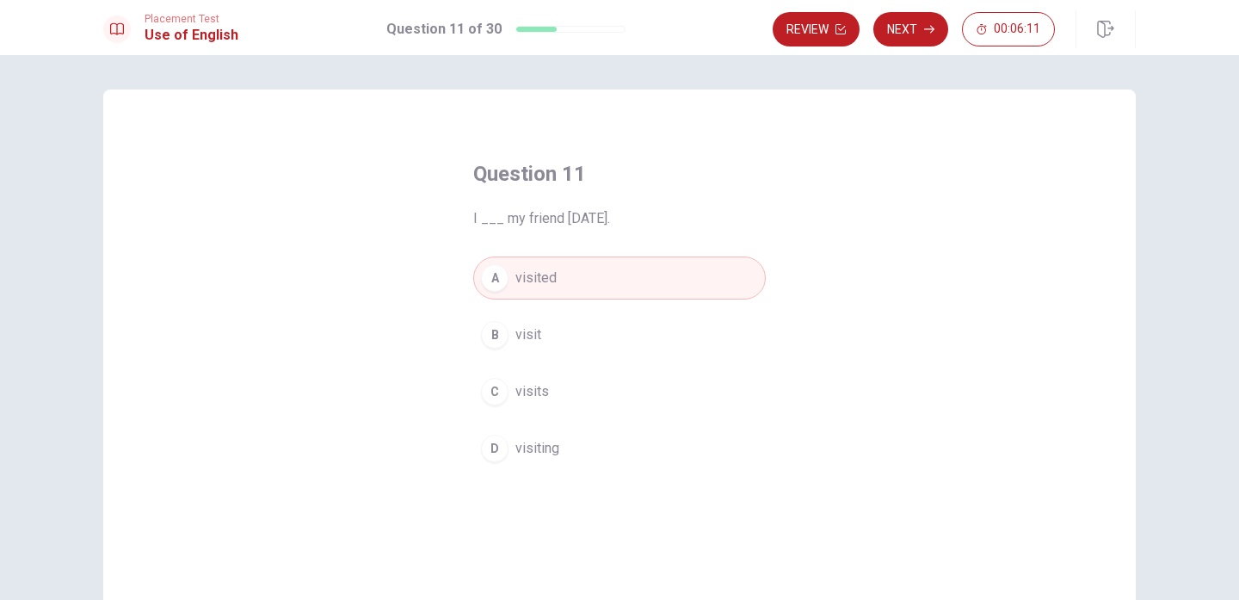
click at [490, 325] on div "B" at bounding box center [495, 335] width 28 height 28
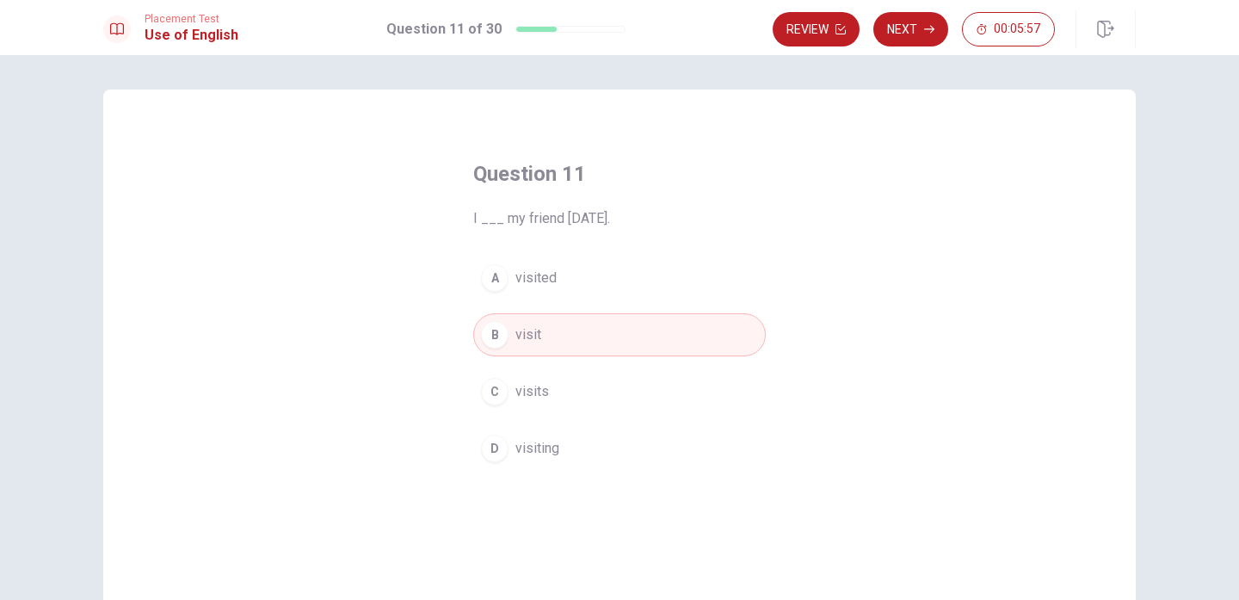
click at [498, 451] on div "D" at bounding box center [495, 449] width 28 height 28
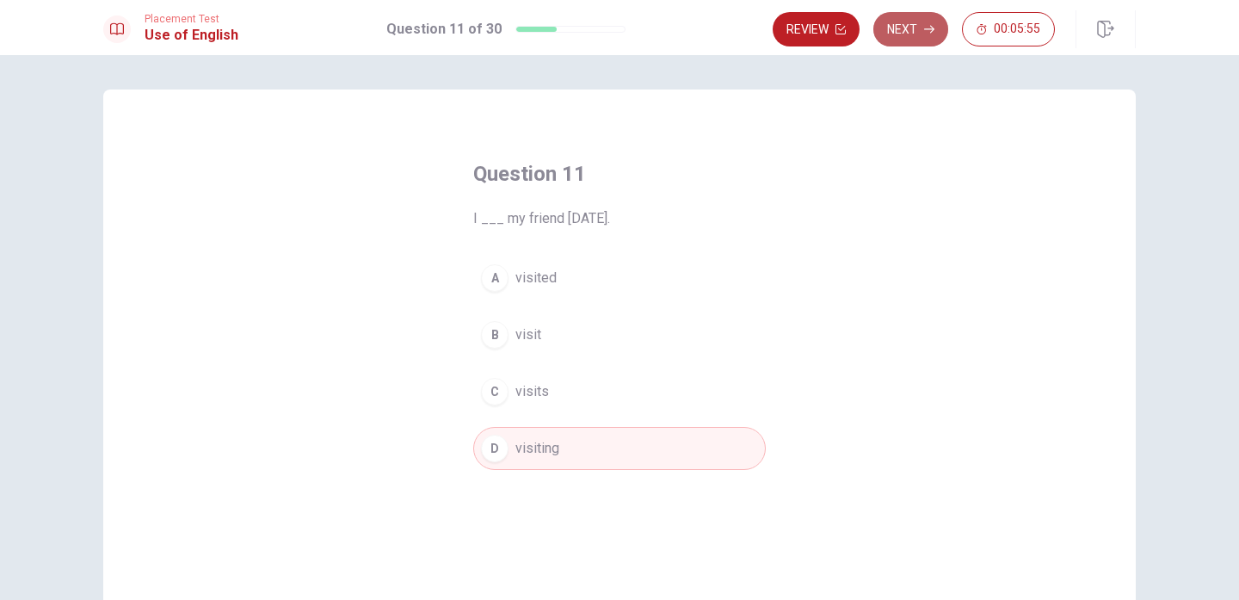
click at [916, 32] on button "Next" at bounding box center [910, 29] width 75 height 34
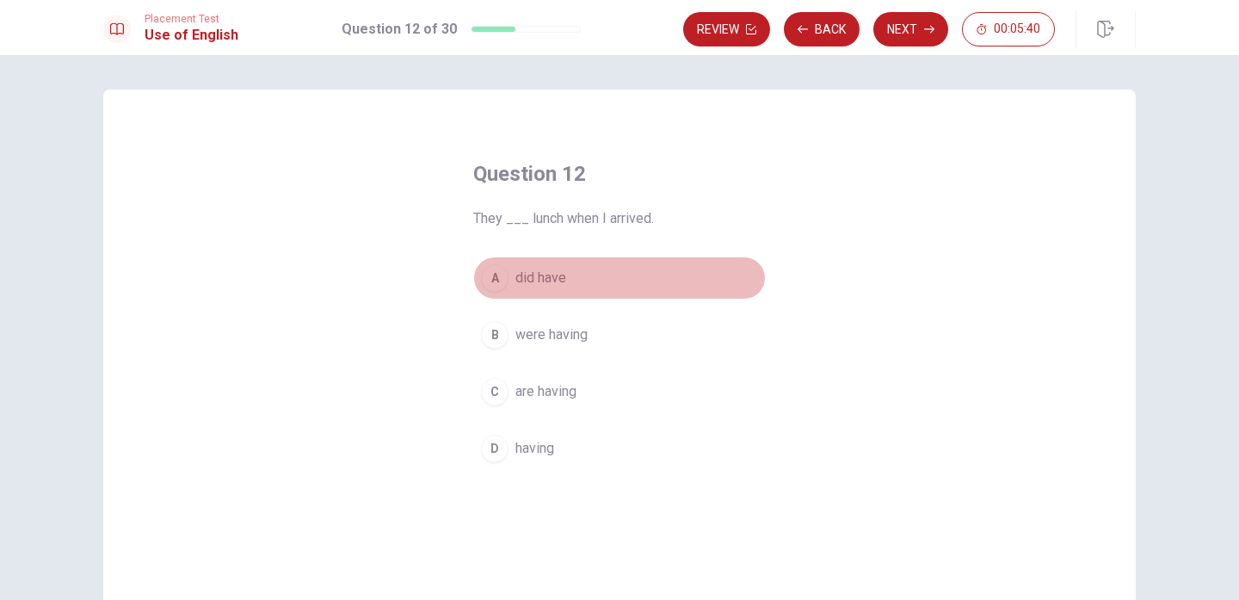
click at [503, 283] on div "A" at bounding box center [495, 278] width 28 height 28
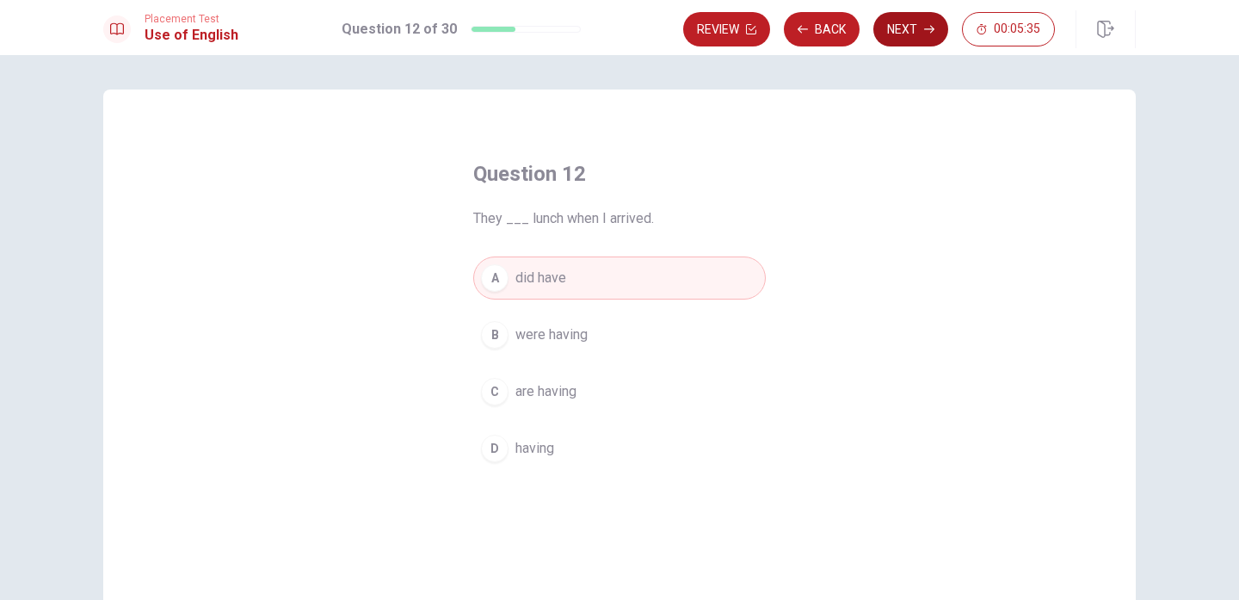
click at [916, 35] on button "Next" at bounding box center [910, 29] width 75 height 34
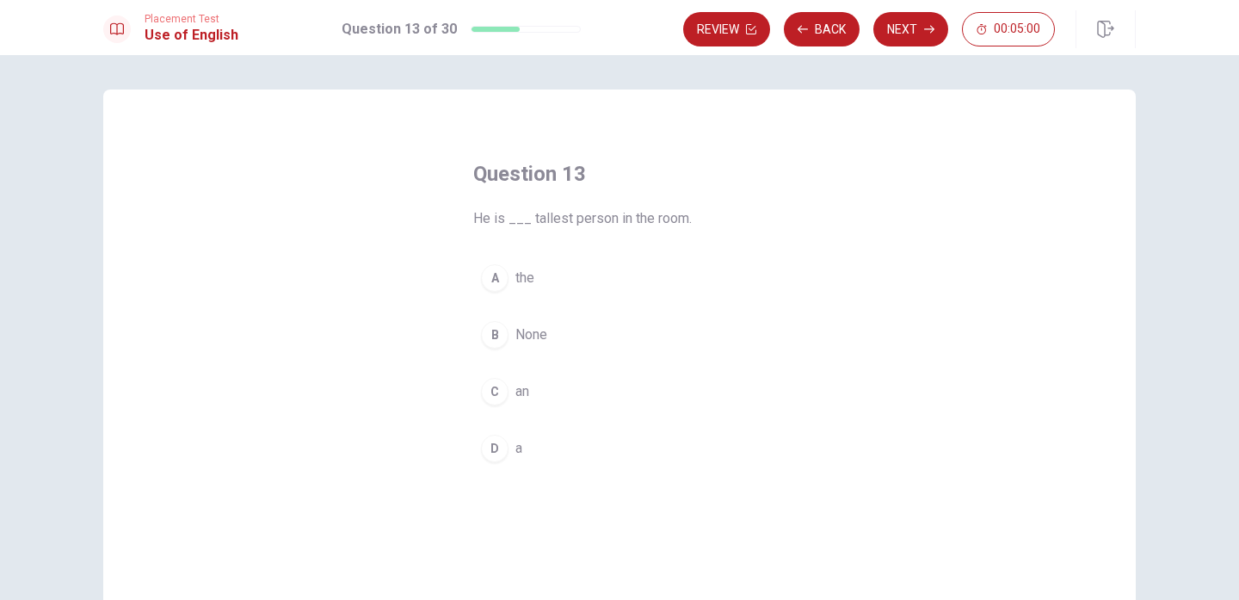
click at [490, 466] on button "D a" at bounding box center [619, 448] width 293 height 43
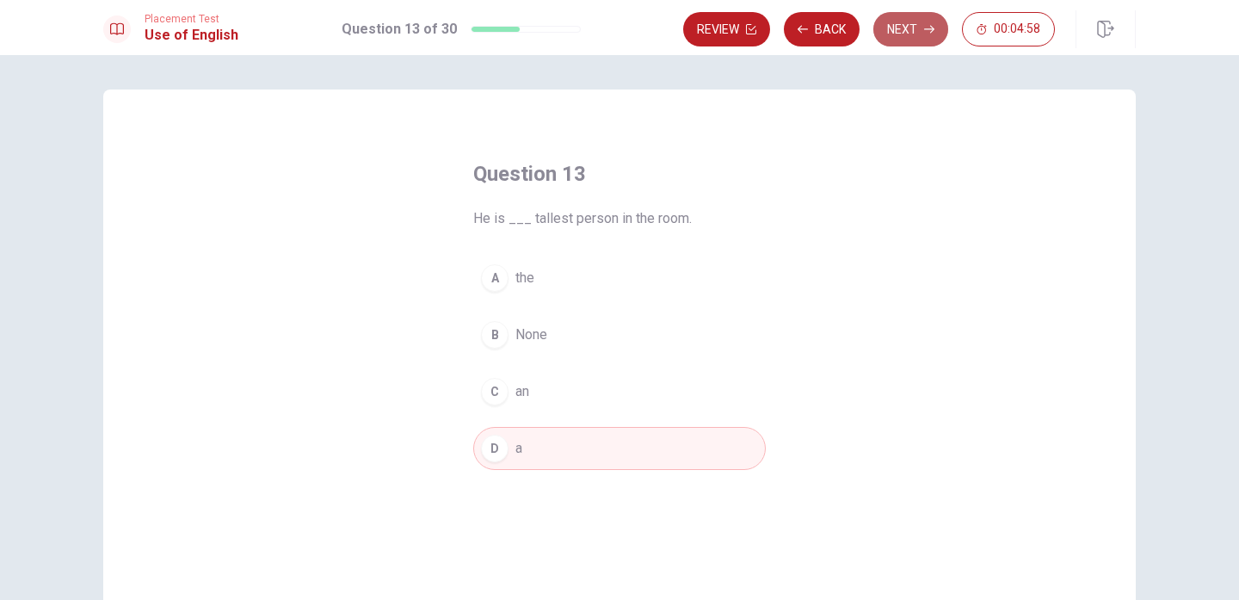
click at [896, 40] on button "Next" at bounding box center [910, 29] width 75 height 34
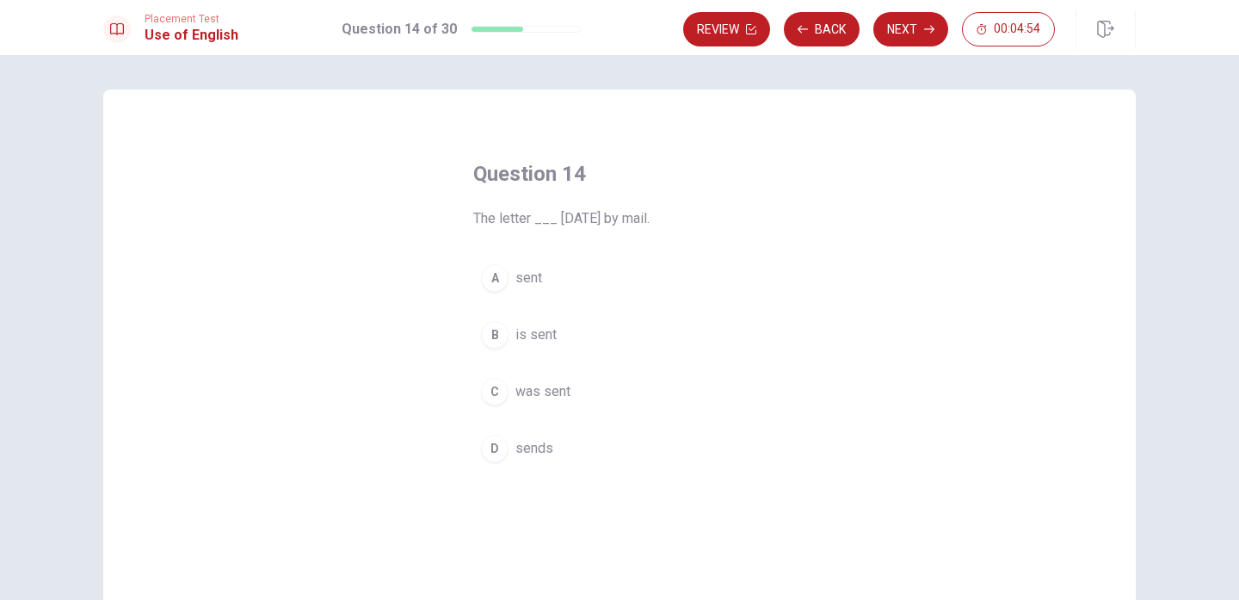
click at [492, 272] on div "A" at bounding box center [495, 278] width 28 height 28
click at [497, 330] on div "B" at bounding box center [495, 335] width 28 height 28
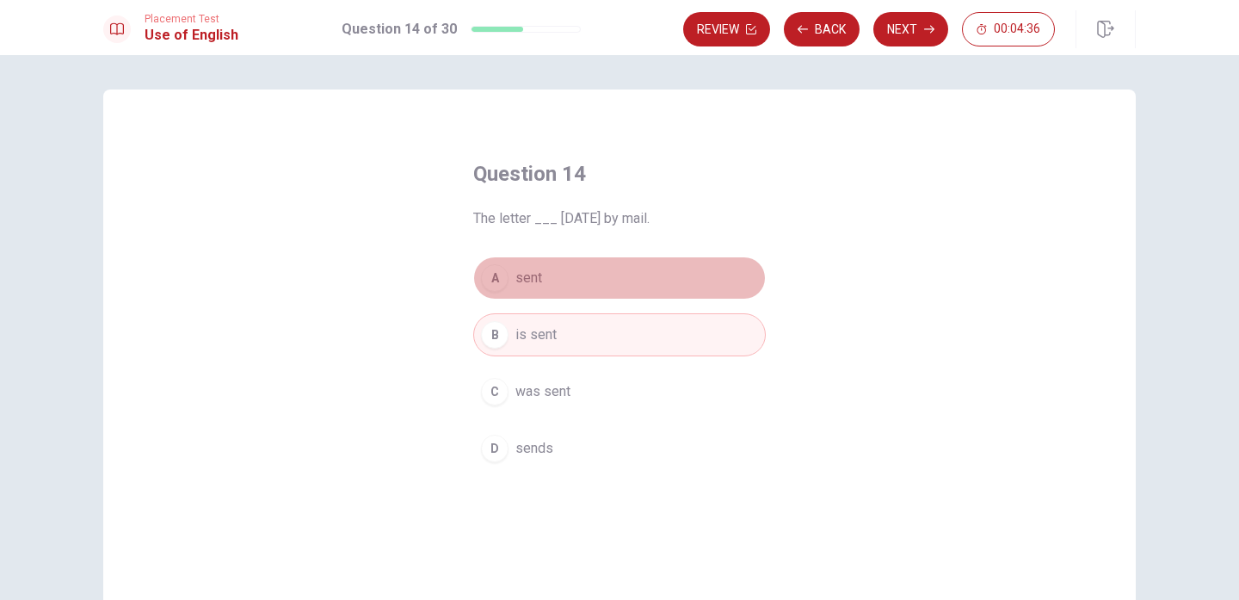
click at [496, 299] on button "A sent" at bounding box center [619, 277] width 293 height 43
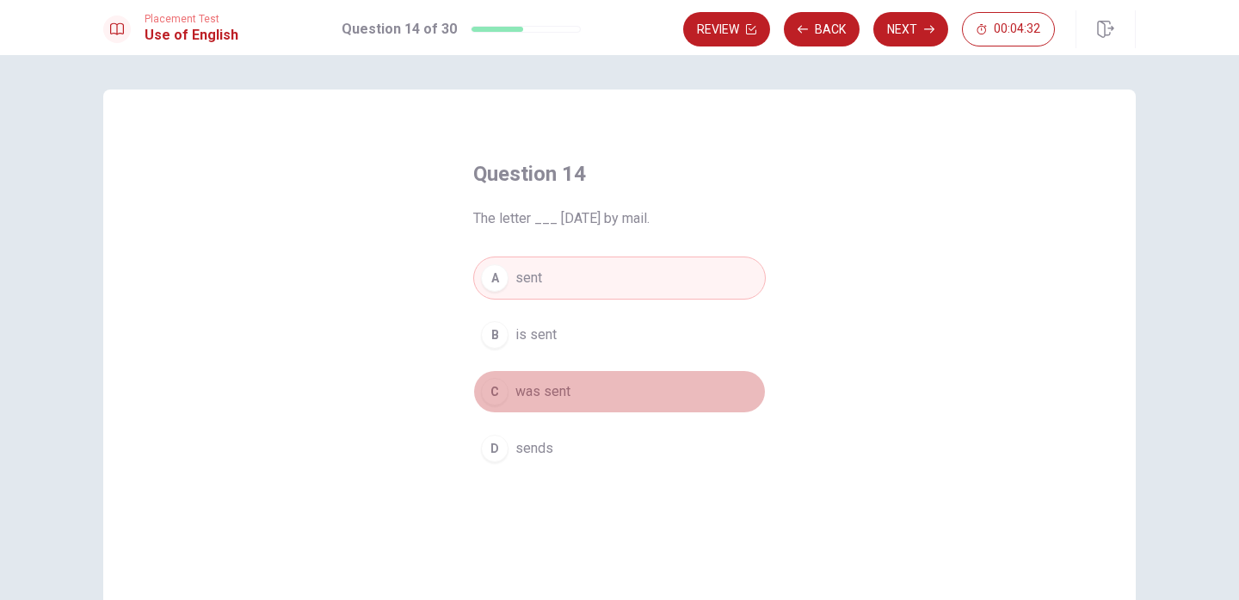
click at [531, 390] on span "was sent" at bounding box center [542, 391] width 55 height 21
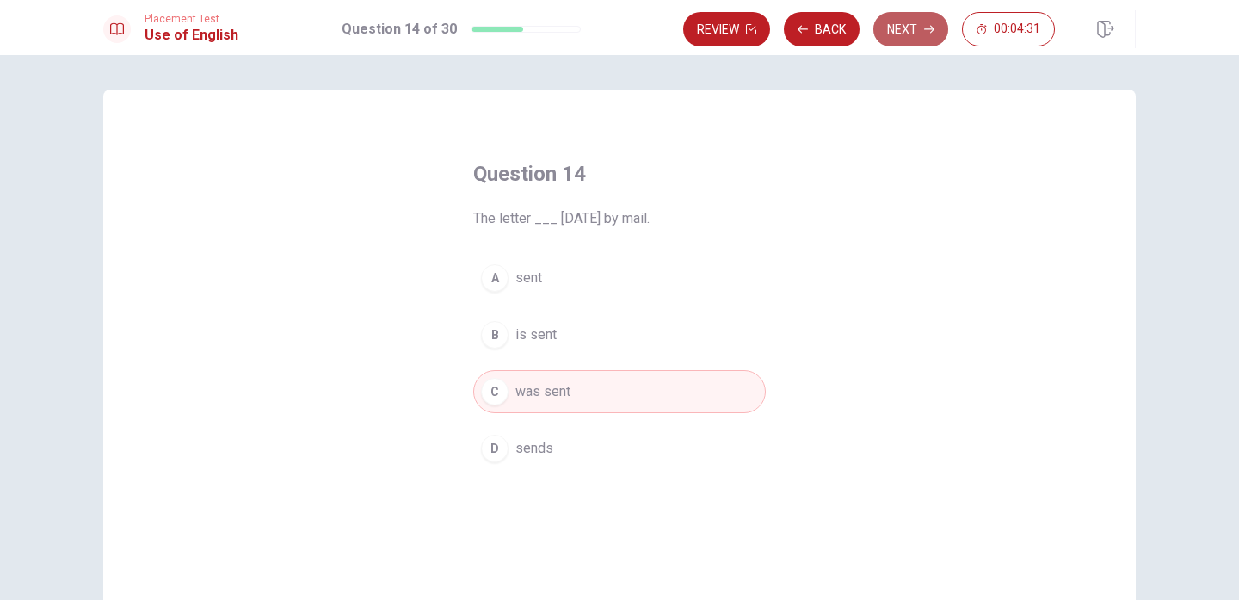
click at [895, 36] on button "Next" at bounding box center [910, 29] width 75 height 34
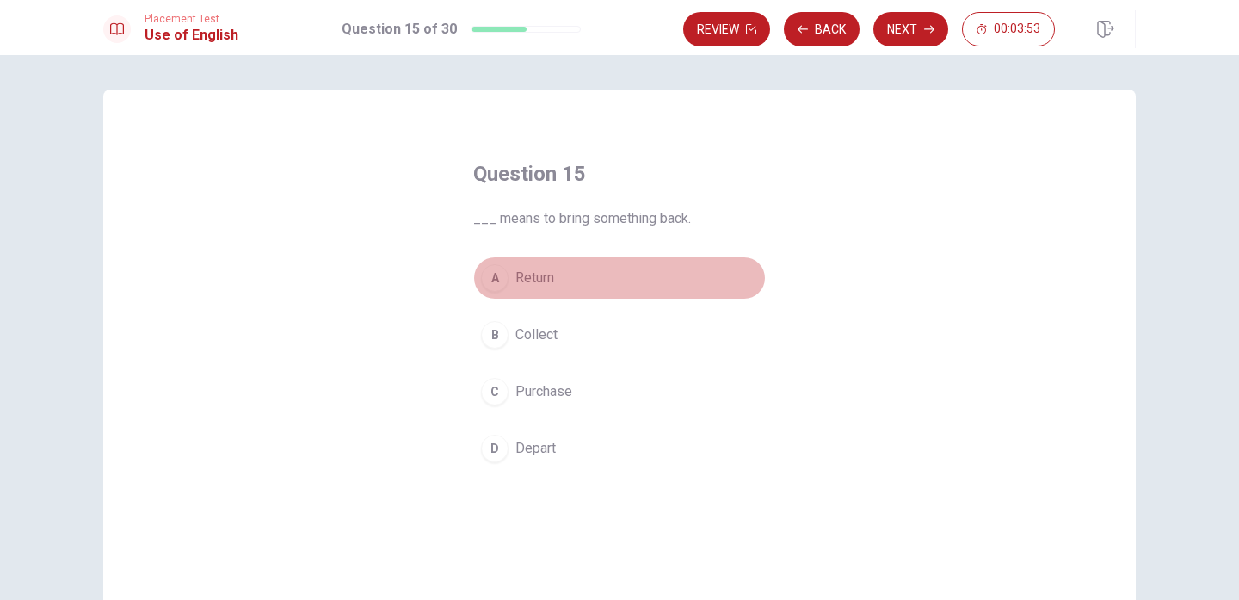
click at [501, 287] on div "A" at bounding box center [495, 278] width 28 height 28
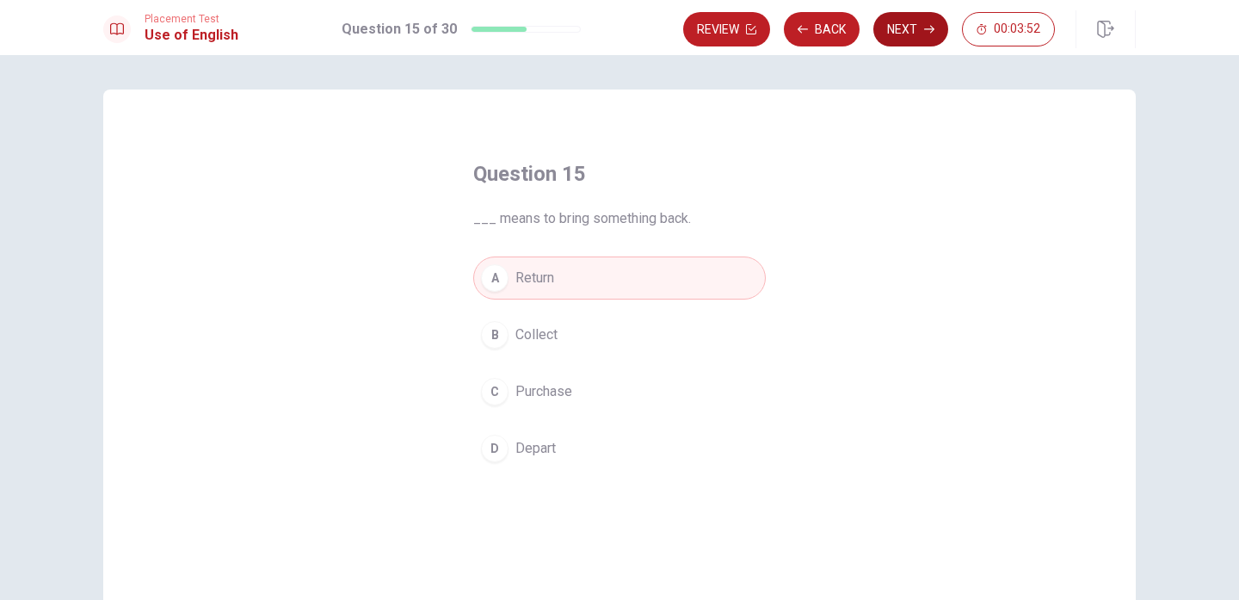
click at [921, 28] on button "Next" at bounding box center [910, 29] width 75 height 34
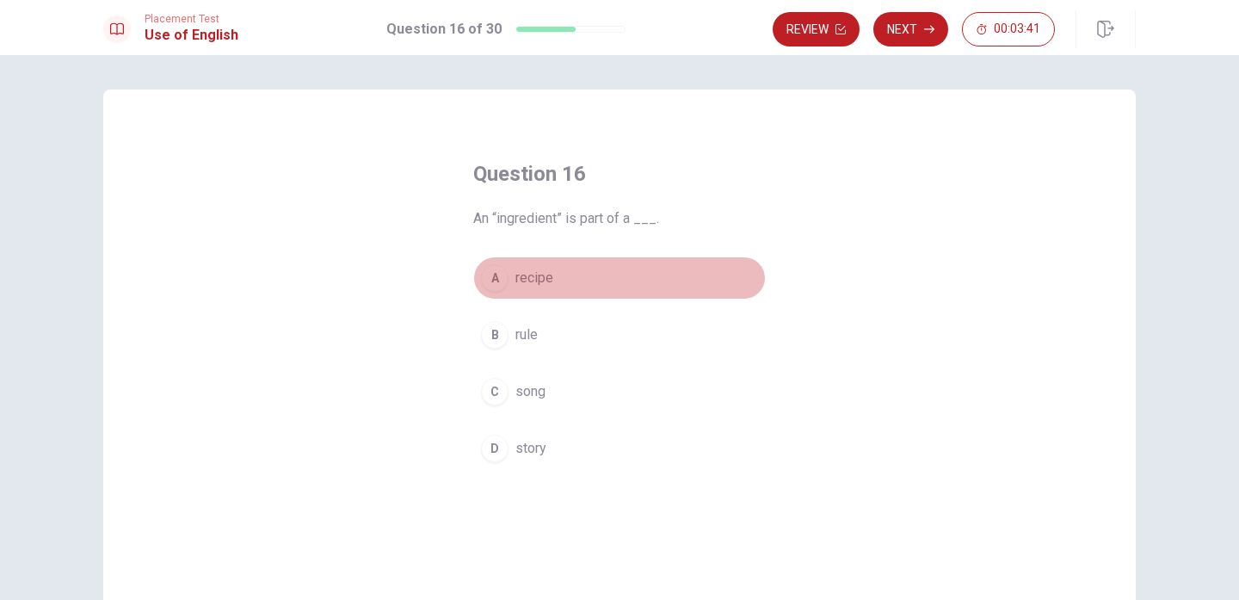
click at [486, 282] on div "A" at bounding box center [495, 278] width 28 height 28
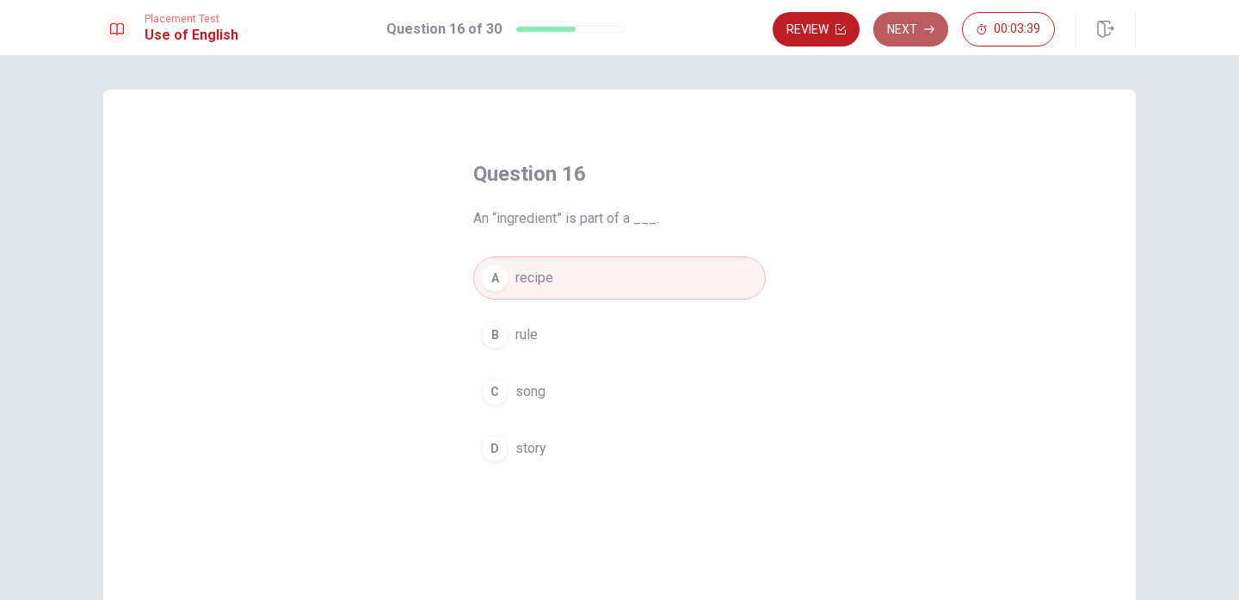
click at [934, 44] on button "Next" at bounding box center [910, 29] width 75 height 34
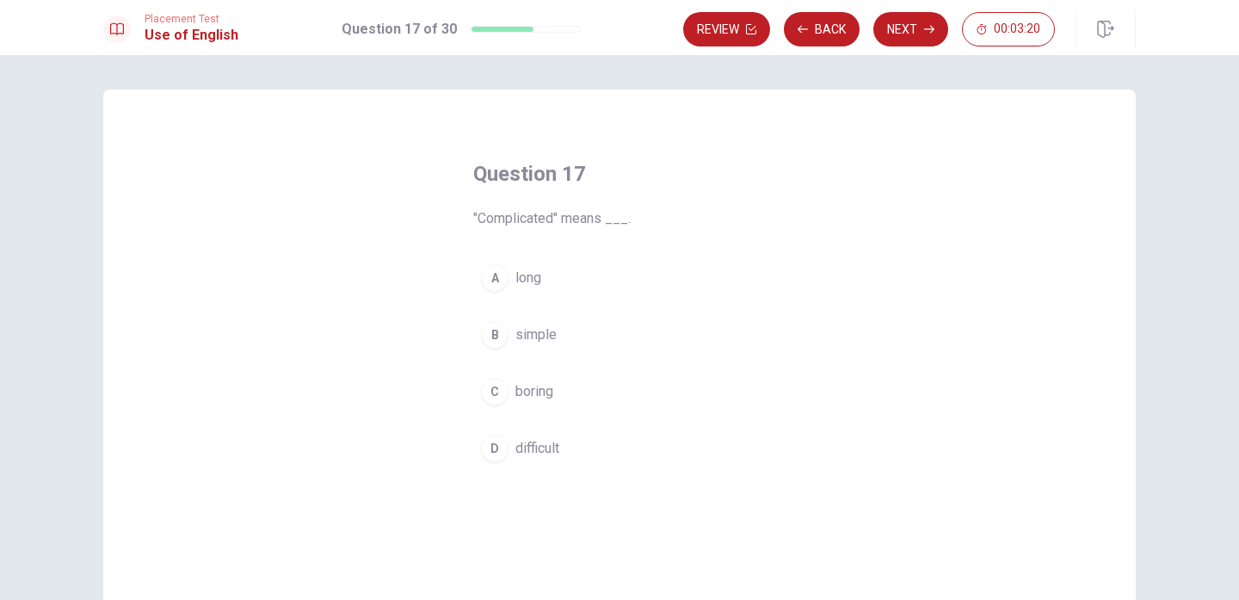
click at [491, 441] on div "D" at bounding box center [495, 449] width 28 height 28
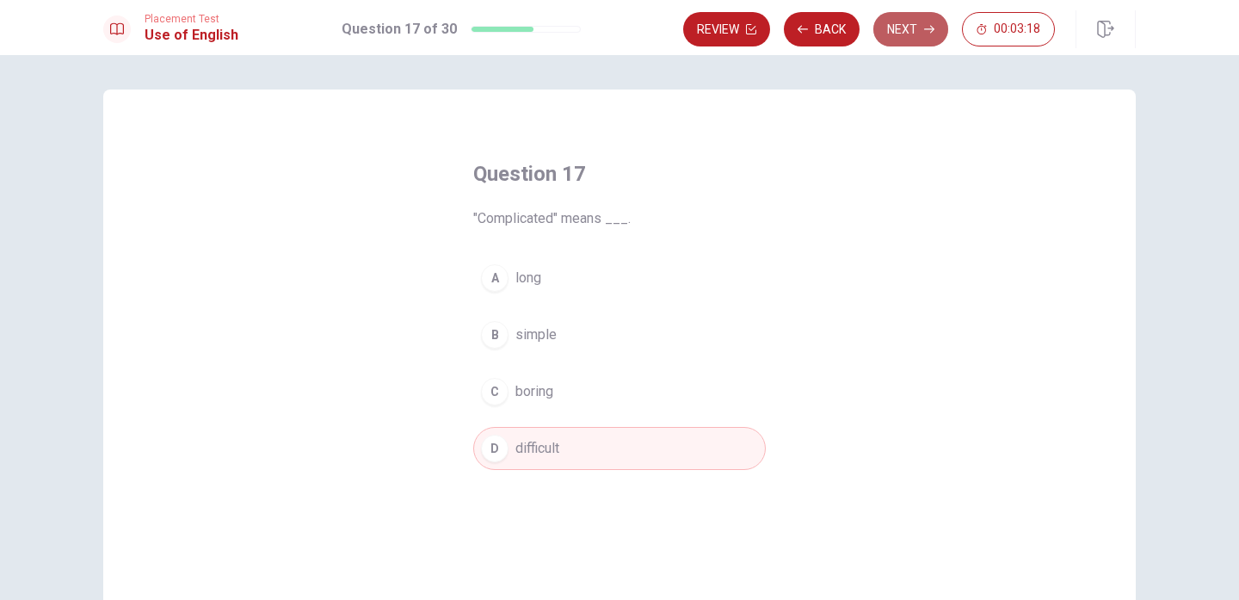
click at [931, 33] on icon "button" at bounding box center [929, 30] width 10 height 8
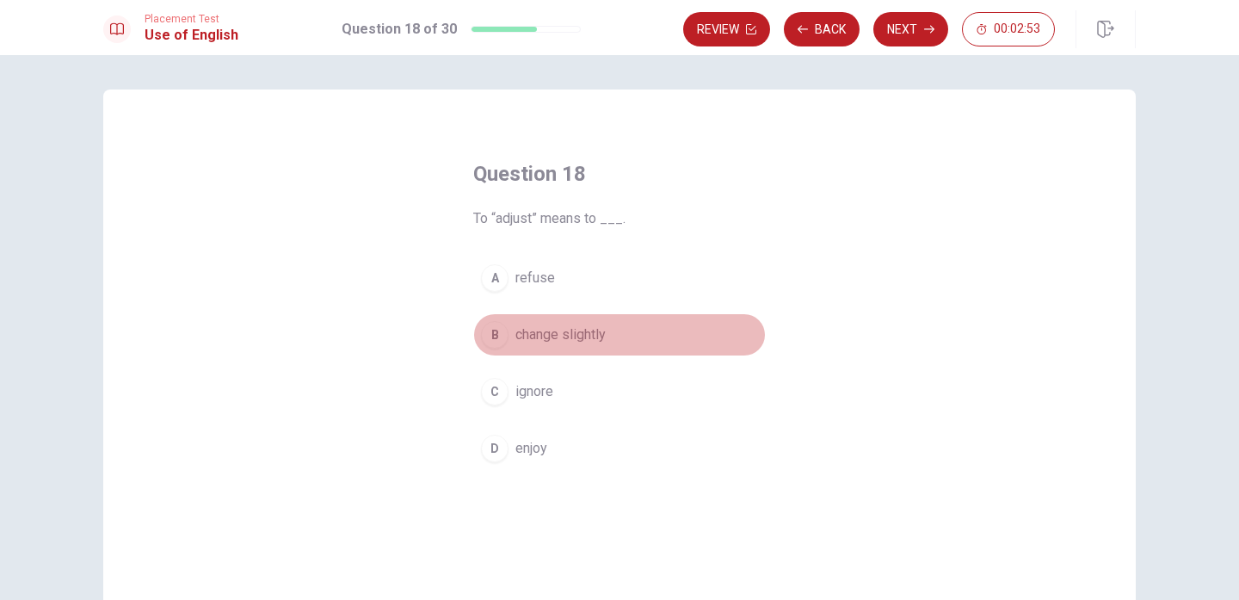
click at [499, 339] on div "B" at bounding box center [495, 335] width 28 height 28
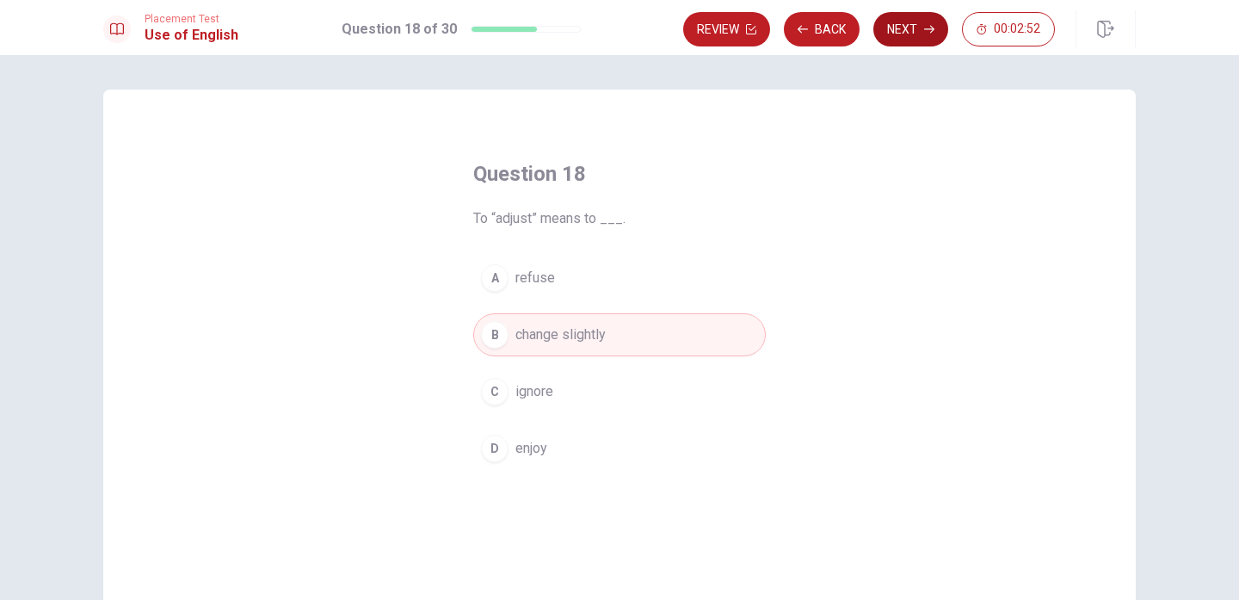
click at [919, 30] on button "Next" at bounding box center [910, 29] width 75 height 34
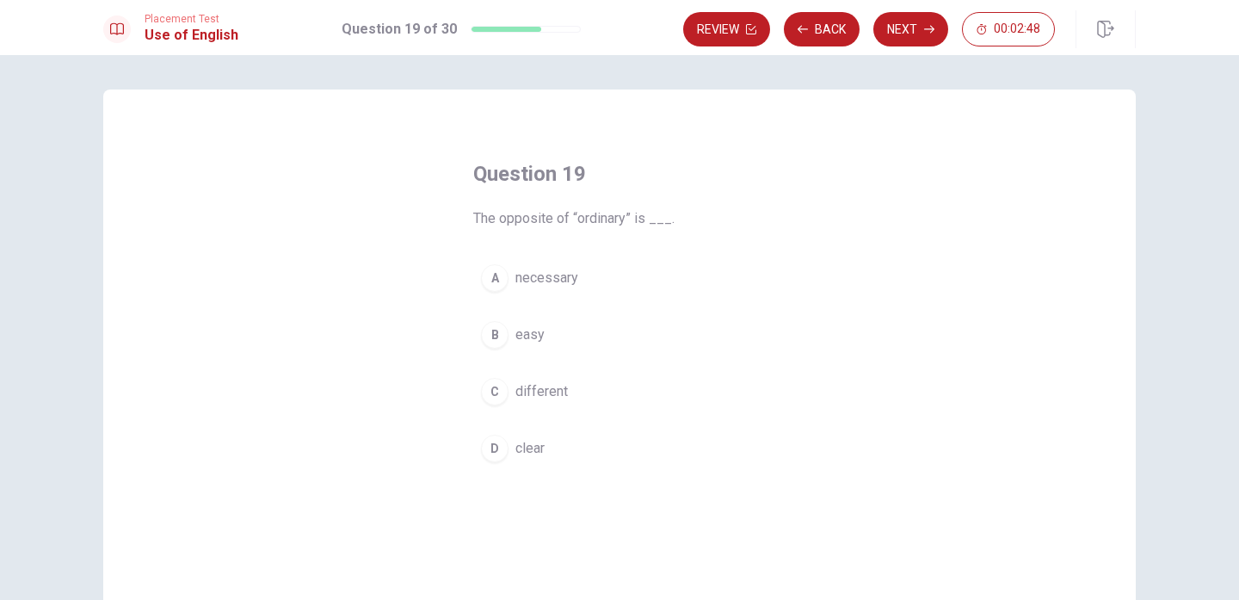
click at [486, 392] on div "C" at bounding box center [495, 392] width 28 height 28
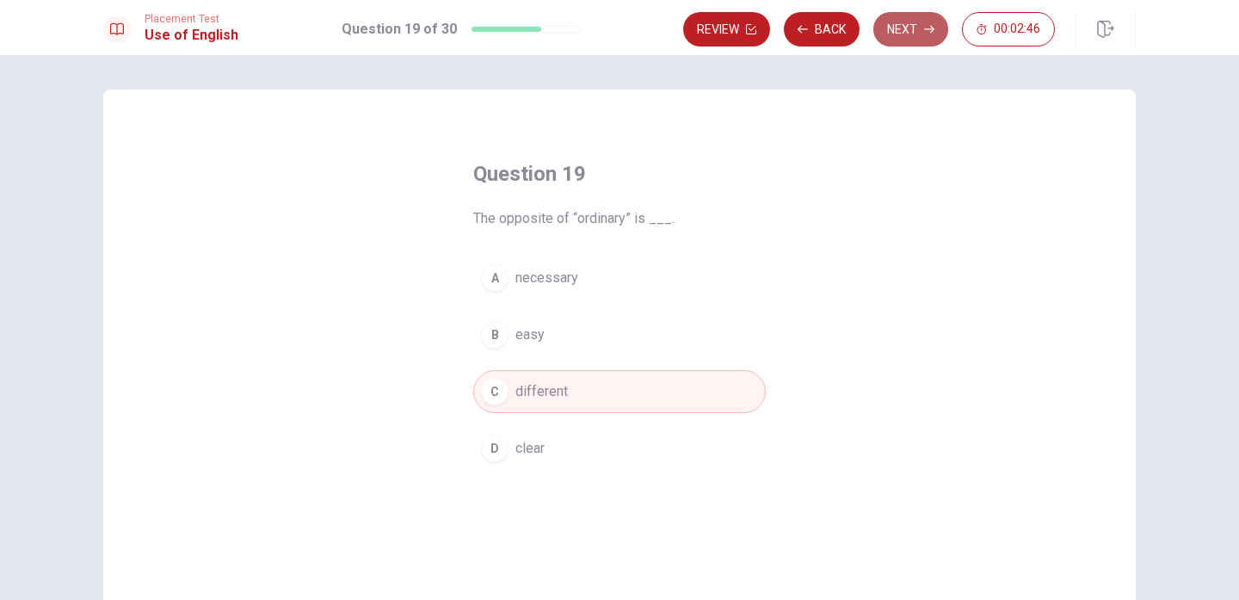
click at [910, 39] on button "Next" at bounding box center [910, 29] width 75 height 34
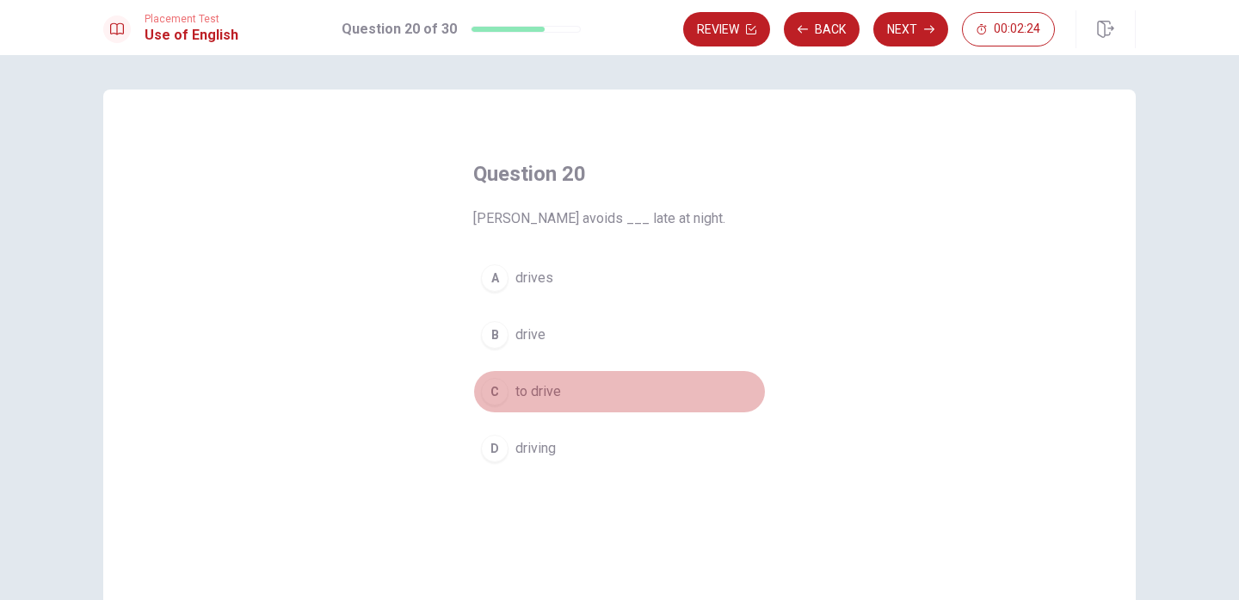
click at [495, 399] on div "C" at bounding box center [495, 392] width 28 height 28
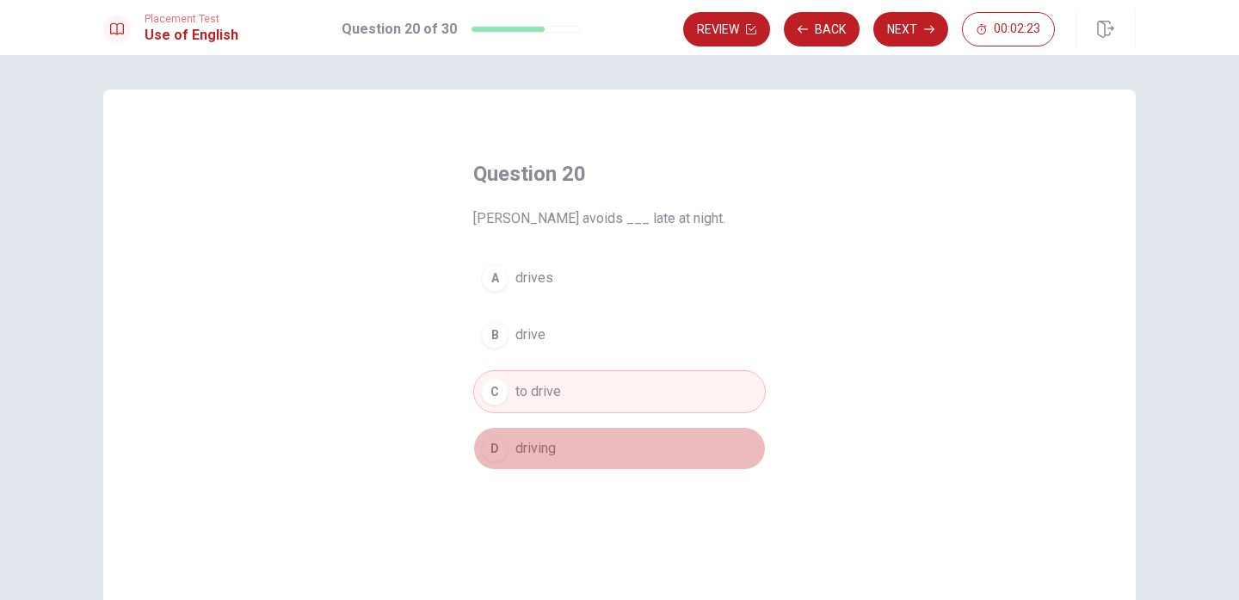
click at [494, 429] on button "D driving" at bounding box center [619, 448] width 293 height 43
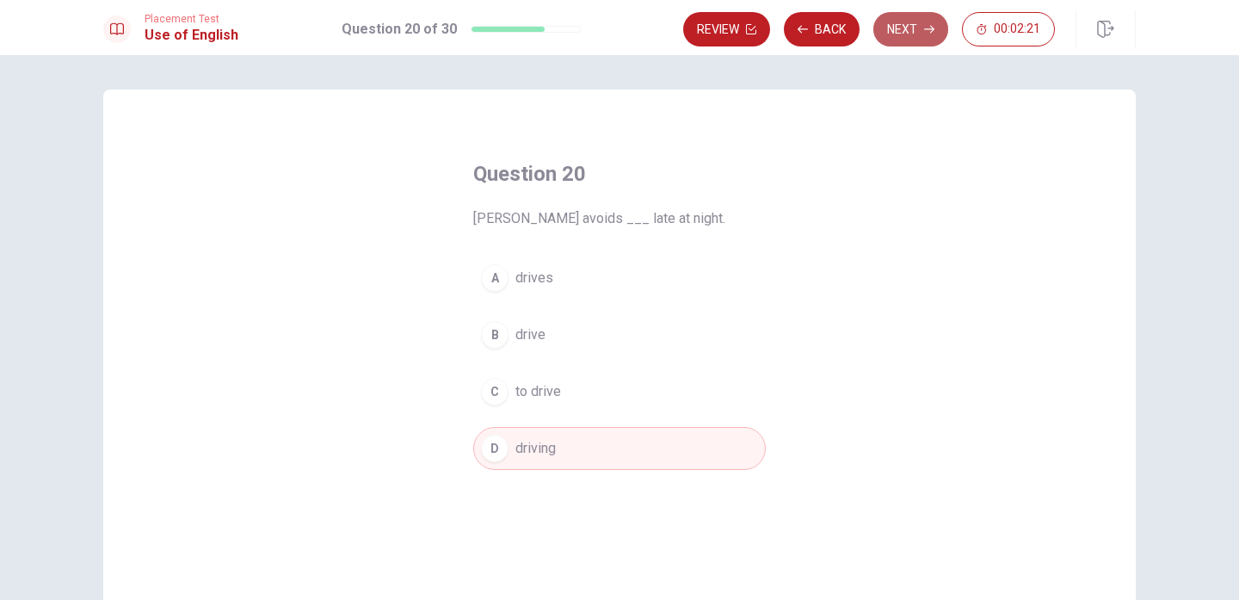
click at [913, 34] on button "Next" at bounding box center [910, 29] width 75 height 34
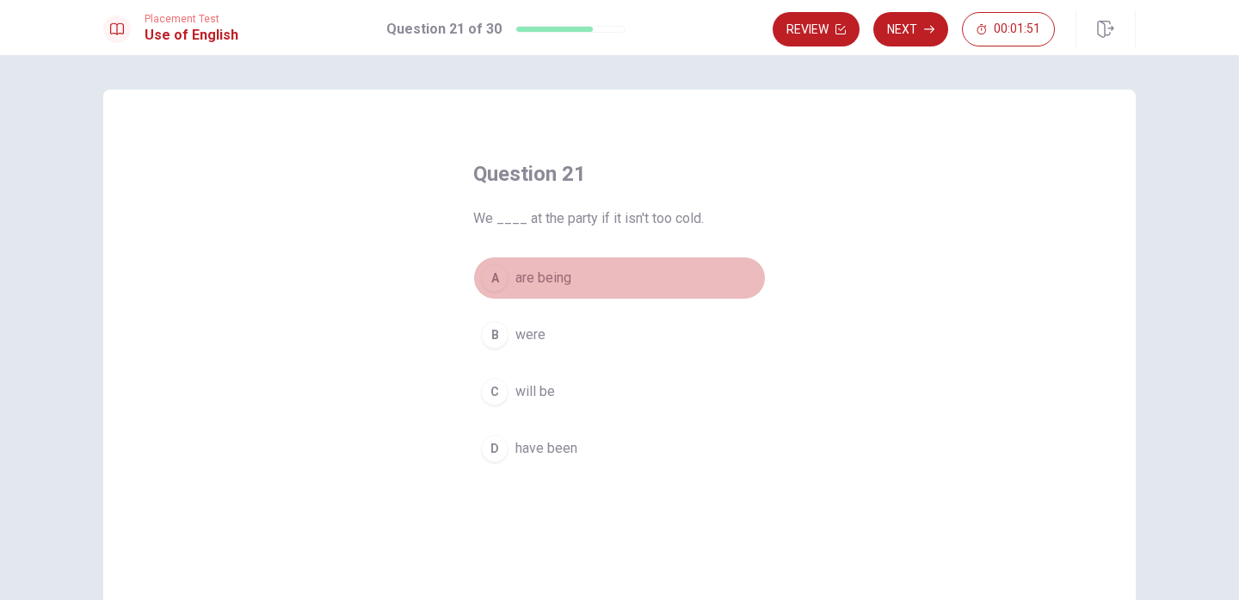
click at [497, 285] on div "A" at bounding box center [495, 278] width 28 height 28
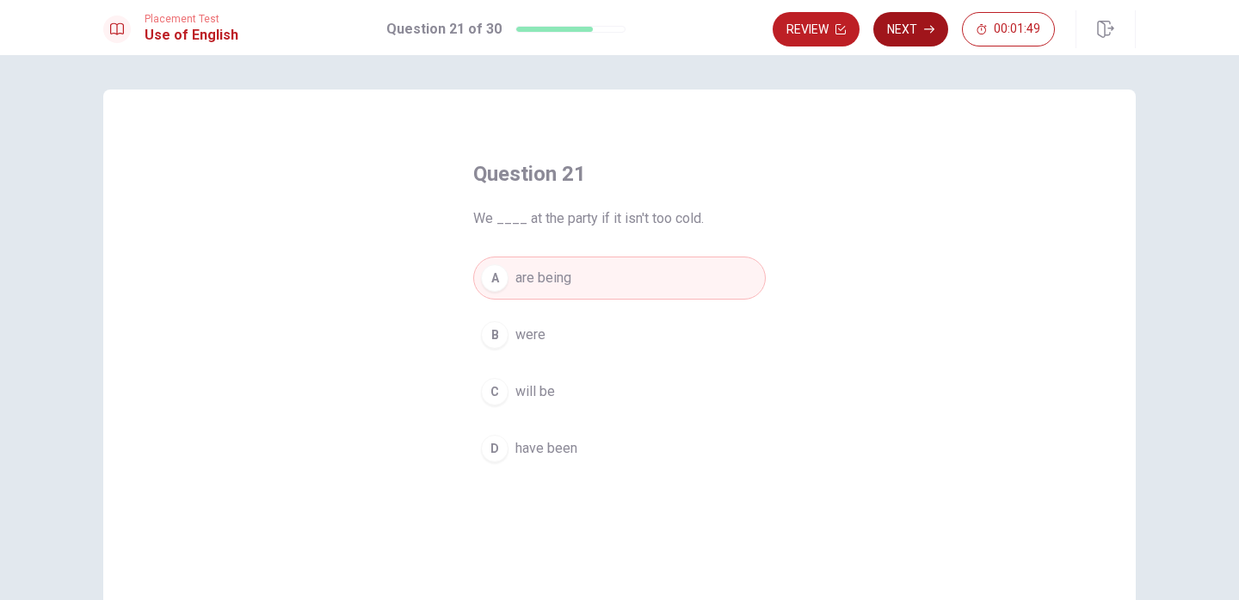
click at [911, 34] on button "Next" at bounding box center [910, 29] width 75 height 34
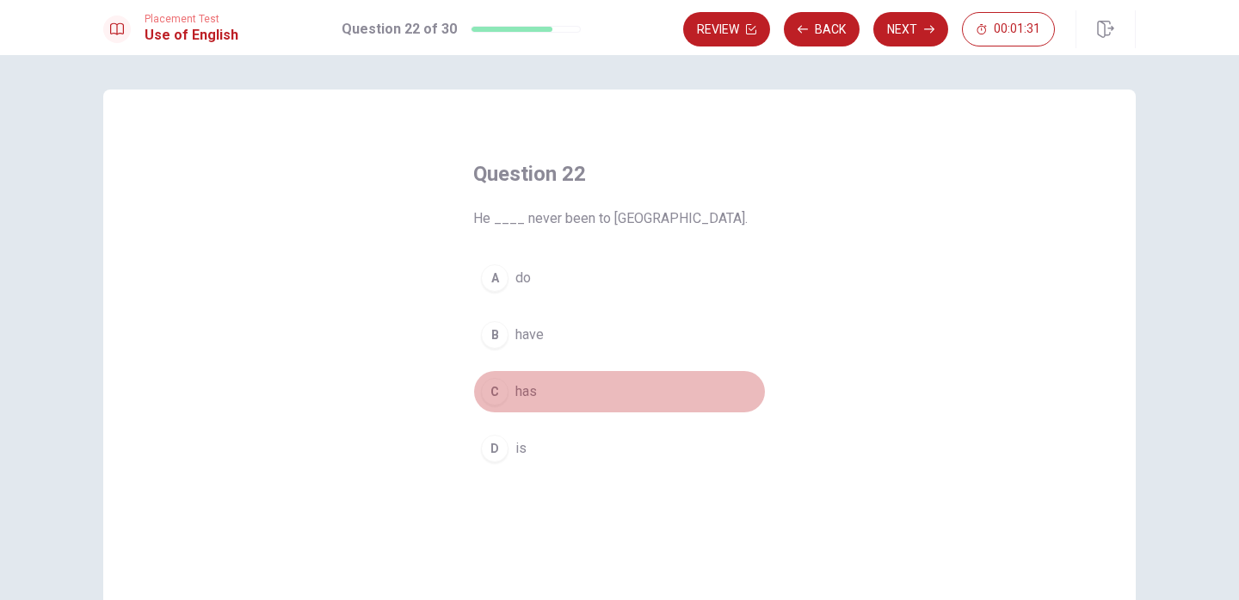
click at [493, 383] on div "C" at bounding box center [495, 392] width 28 height 28
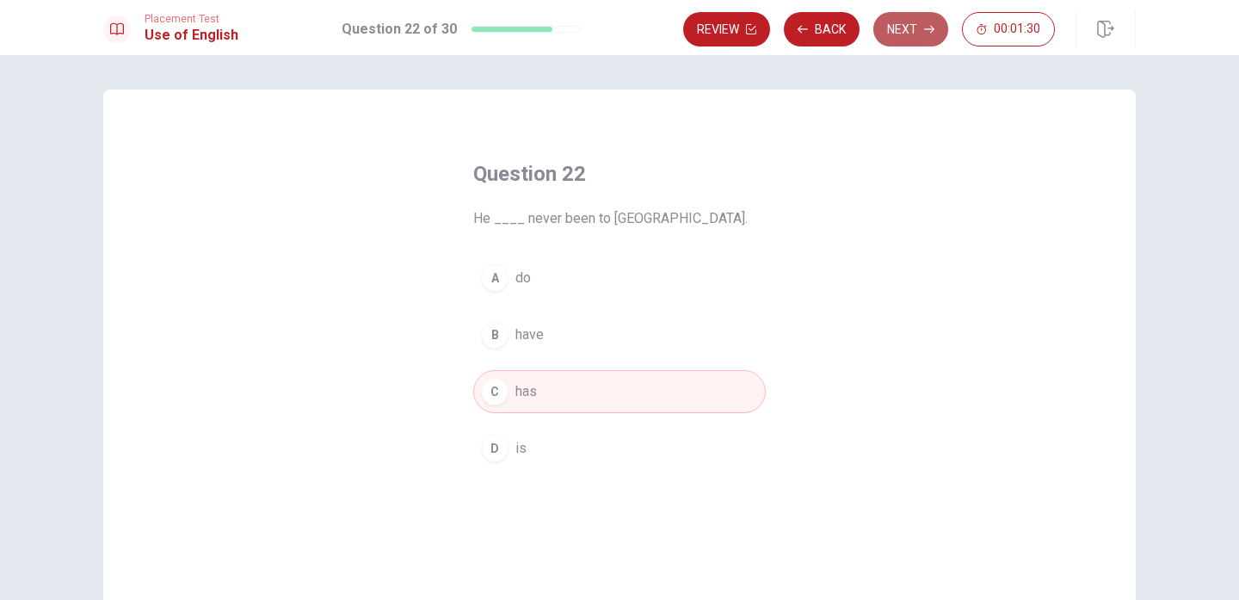
click at [916, 42] on button "Next" at bounding box center [910, 29] width 75 height 34
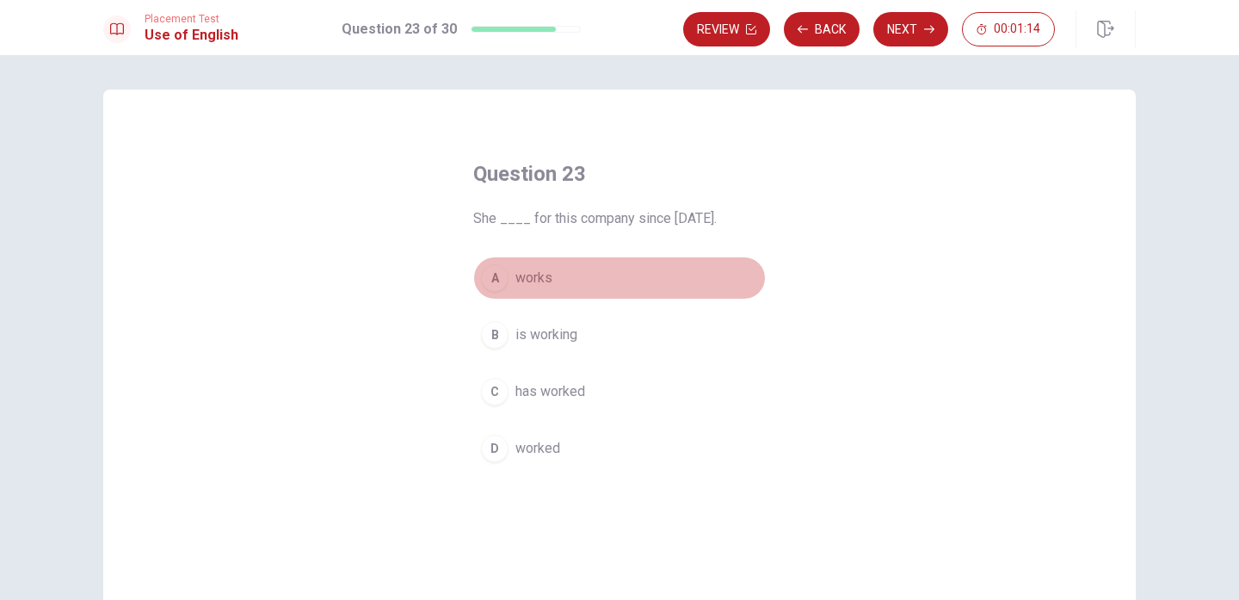
click at [500, 276] on div "A" at bounding box center [495, 278] width 28 height 28
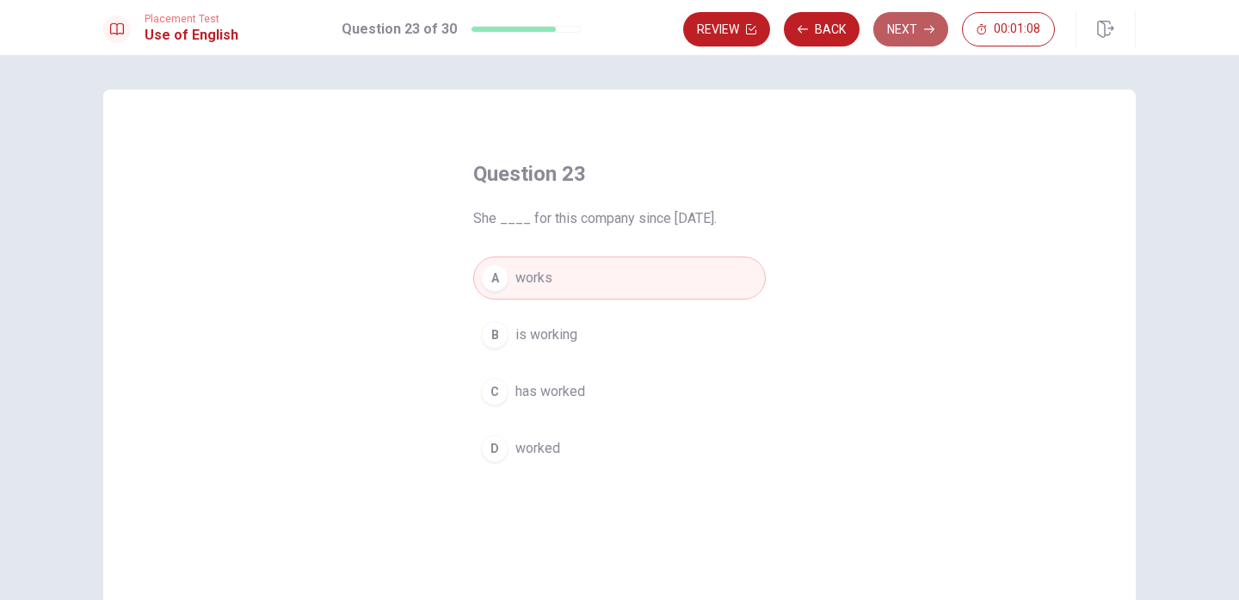
click at [902, 28] on button "Next" at bounding box center [910, 29] width 75 height 34
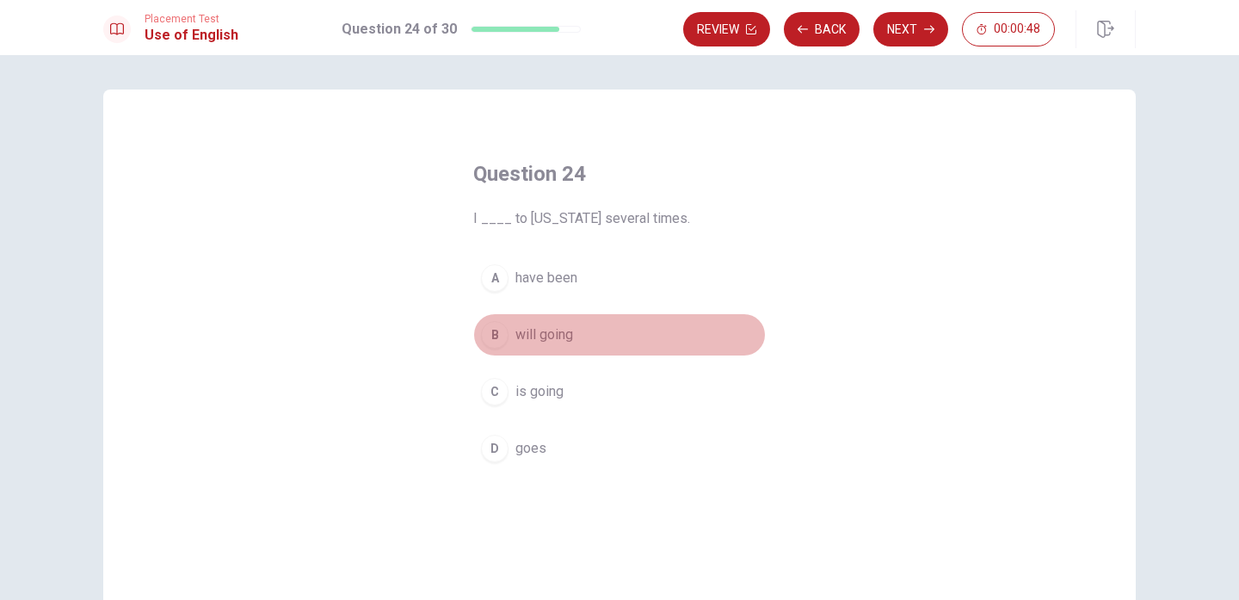
click at [492, 339] on div "B" at bounding box center [495, 335] width 28 height 28
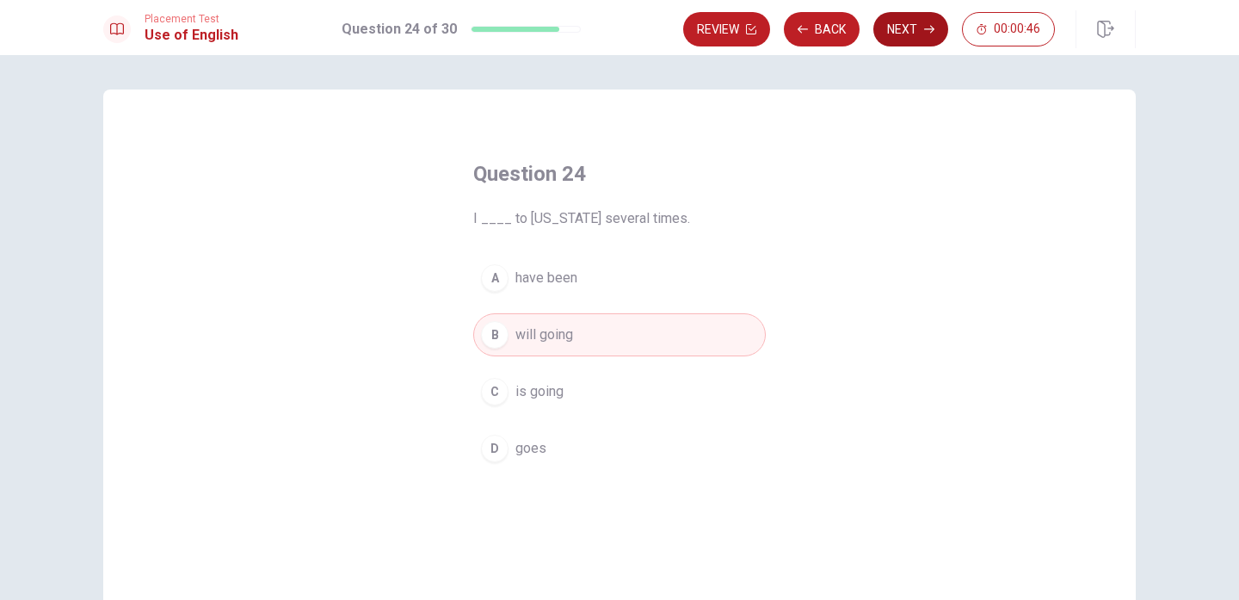
click at [928, 32] on icon "button" at bounding box center [929, 29] width 10 height 10
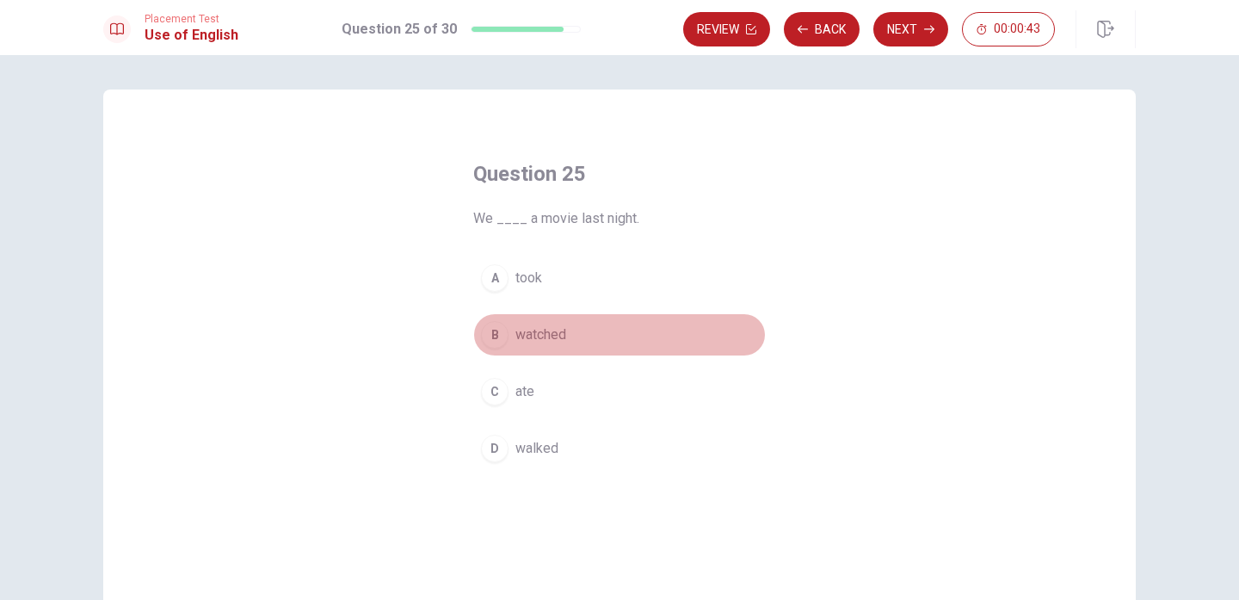
click at [498, 336] on div "B" at bounding box center [495, 335] width 28 height 28
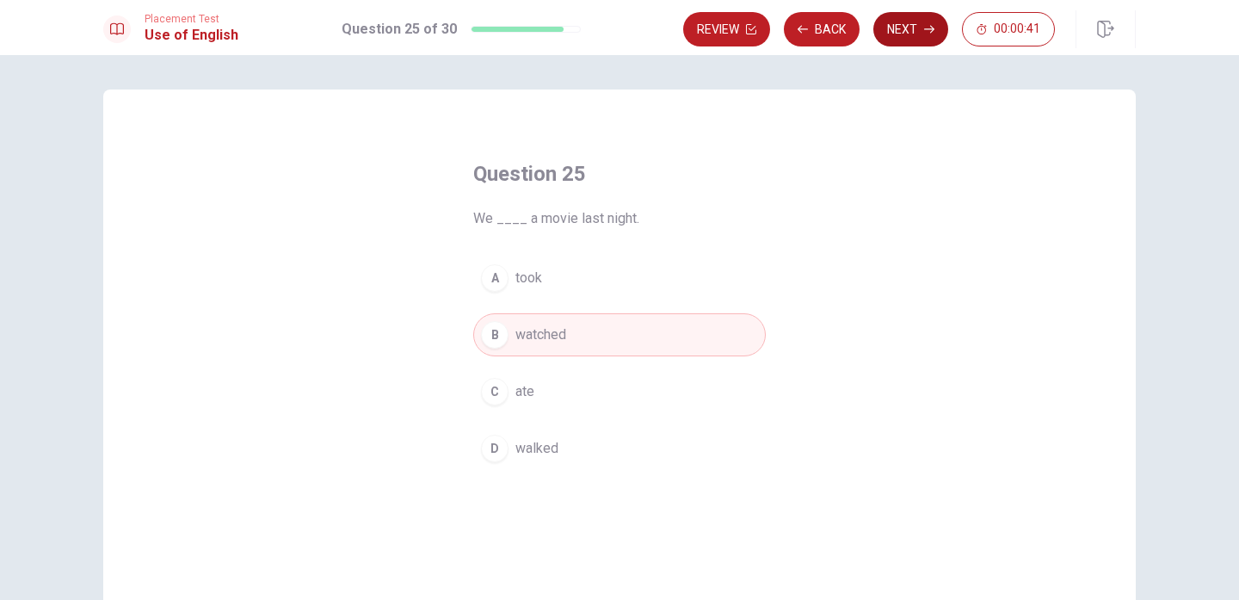
click at [898, 38] on button "Next" at bounding box center [910, 29] width 75 height 34
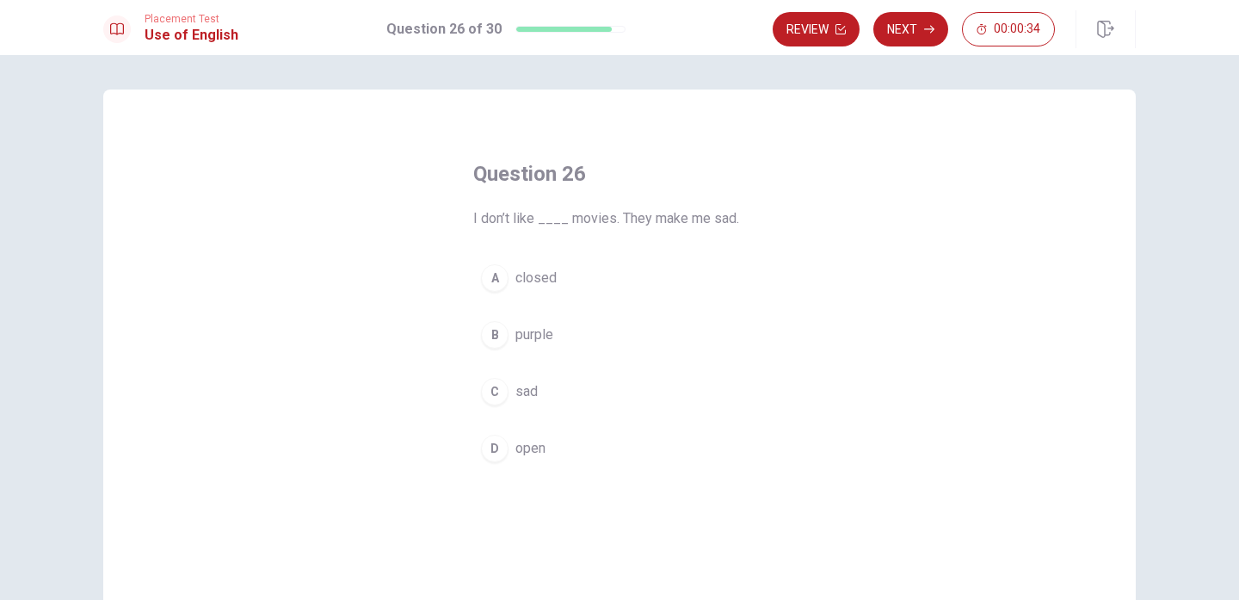
click at [491, 398] on div "C" at bounding box center [495, 392] width 28 height 28
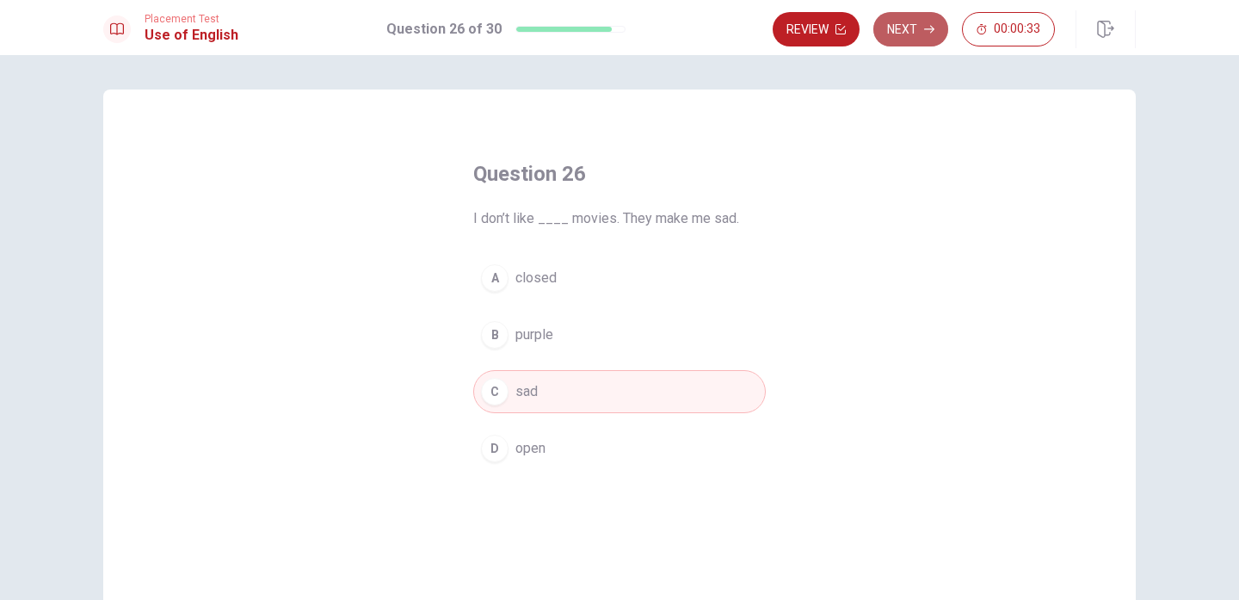
click at [913, 30] on button "Next" at bounding box center [910, 29] width 75 height 34
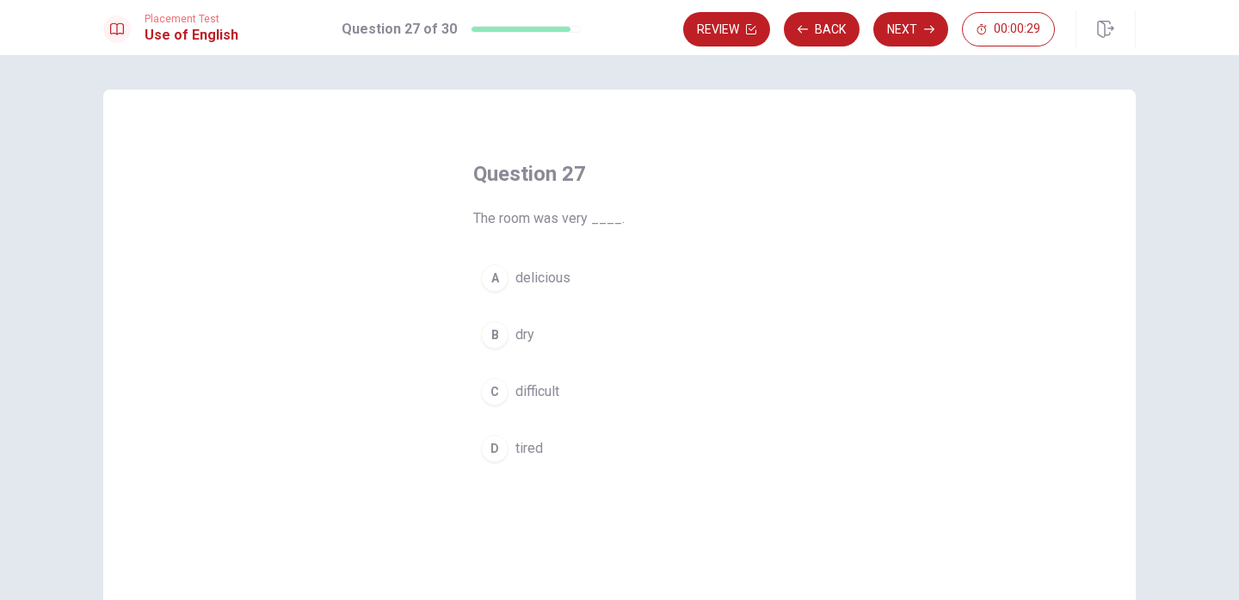
click at [490, 333] on div "B" at bounding box center [495, 335] width 28 height 28
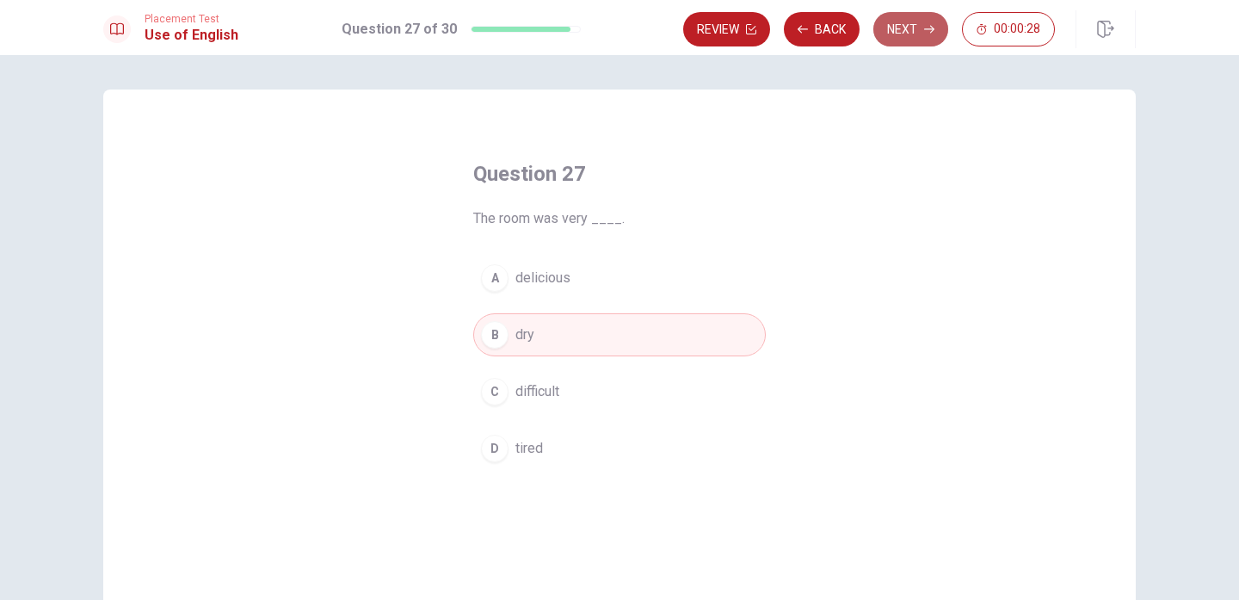
click at [890, 45] on button "Next" at bounding box center [910, 29] width 75 height 34
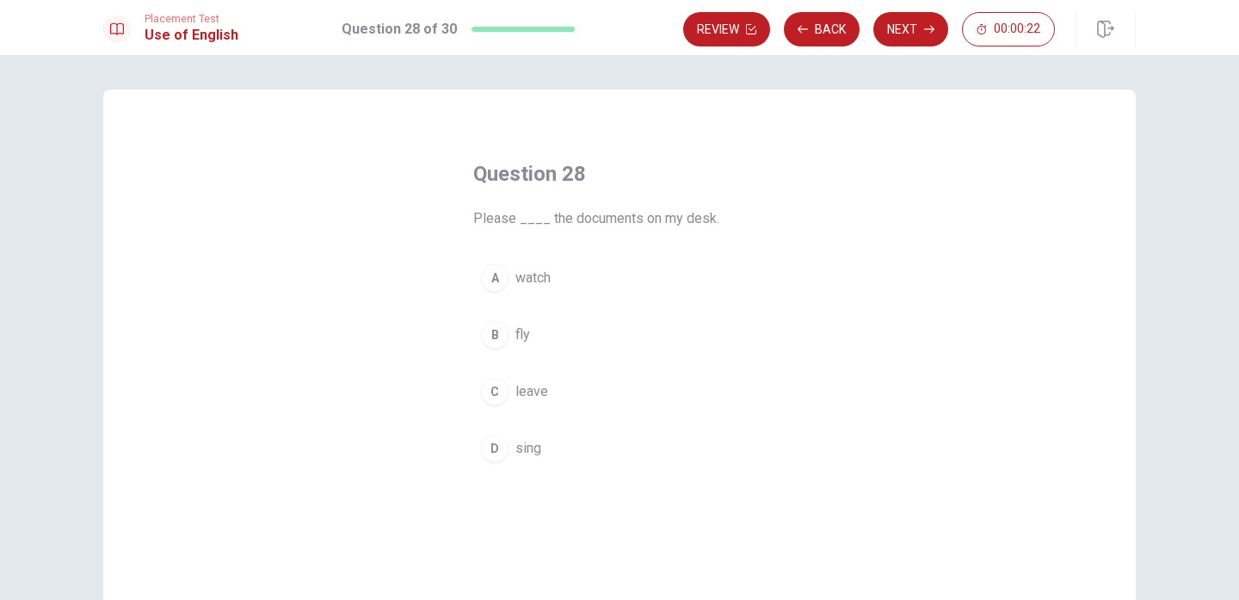
click at [499, 284] on div "A" at bounding box center [495, 278] width 28 height 28
click at [490, 454] on div "D" at bounding box center [495, 449] width 28 height 28
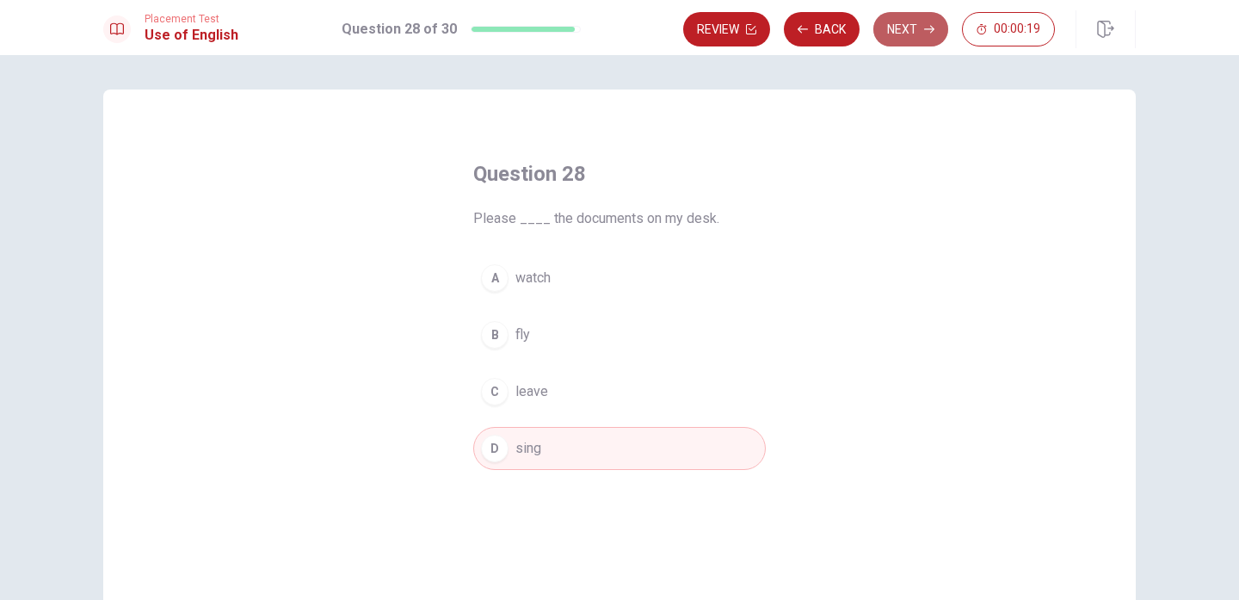
click at [891, 36] on button "Next" at bounding box center [910, 29] width 75 height 34
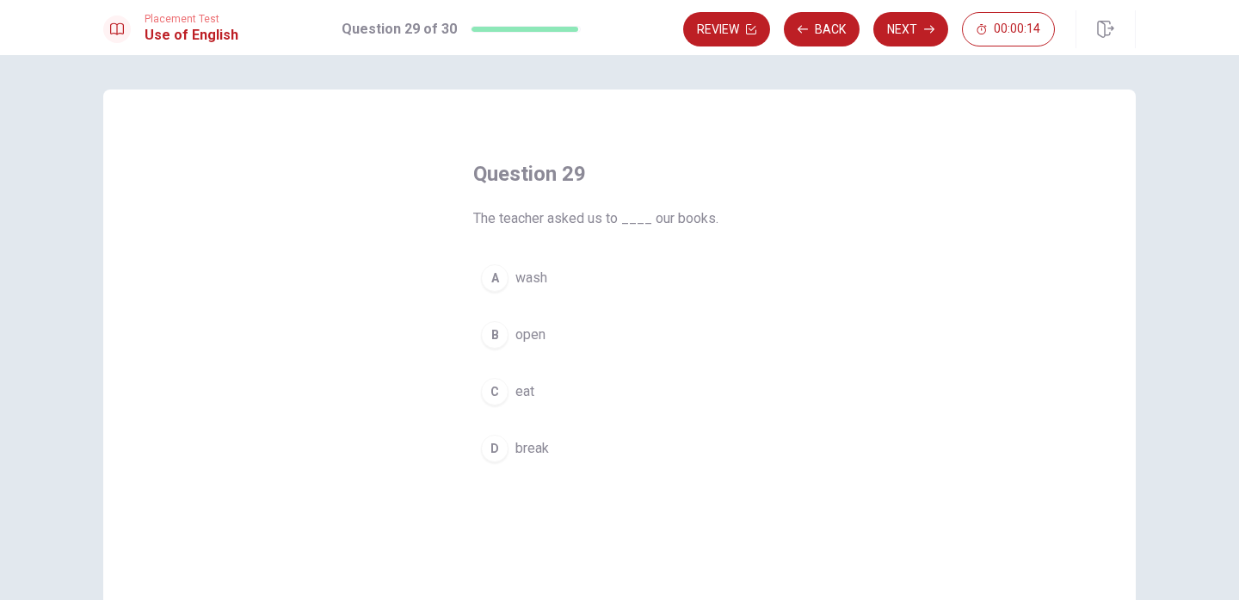
click at [490, 342] on div "B" at bounding box center [495, 335] width 28 height 28
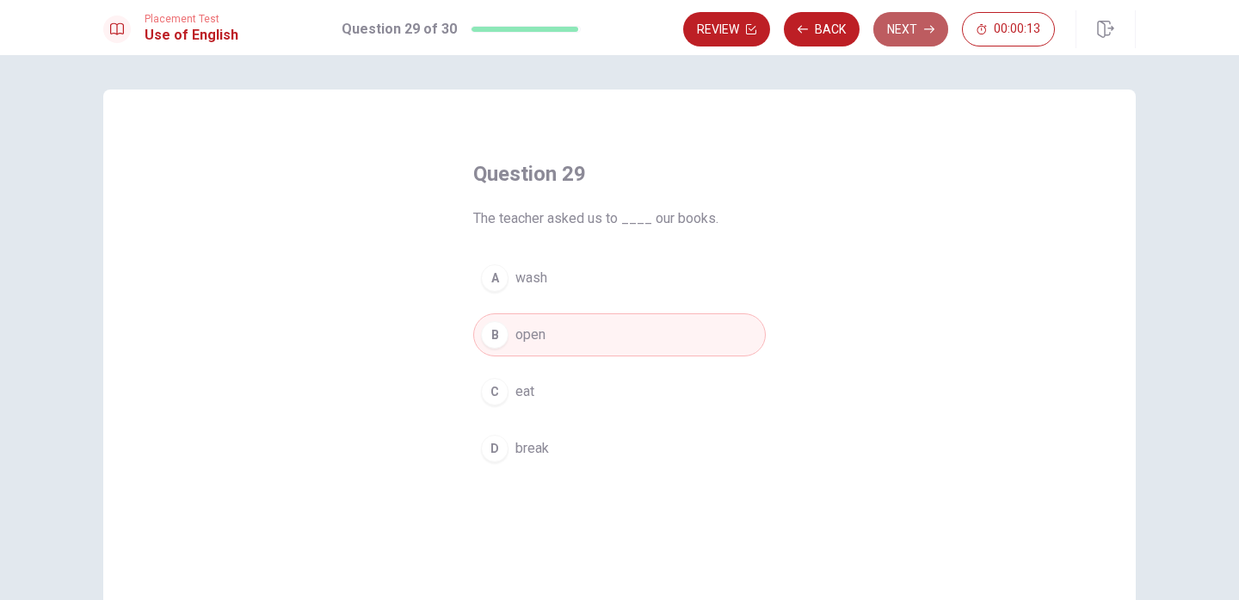
click at [910, 36] on button "Next" at bounding box center [910, 29] width 75 height 34
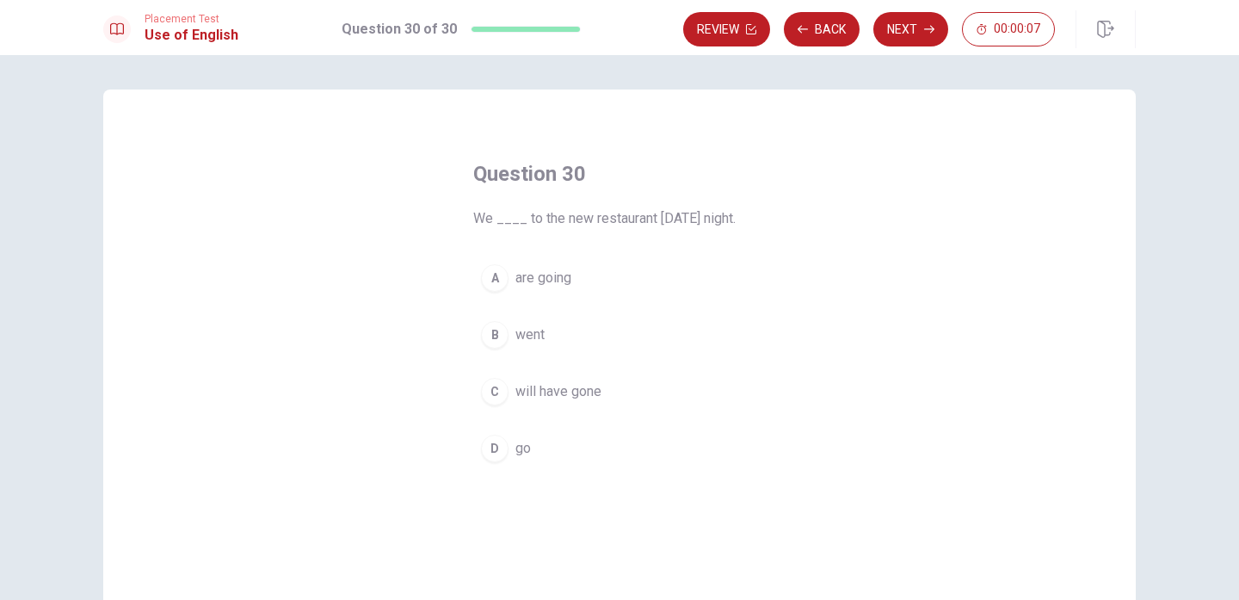
click at [498, 441] on div "D" at bounding box center [495, 449] width 28 height 28
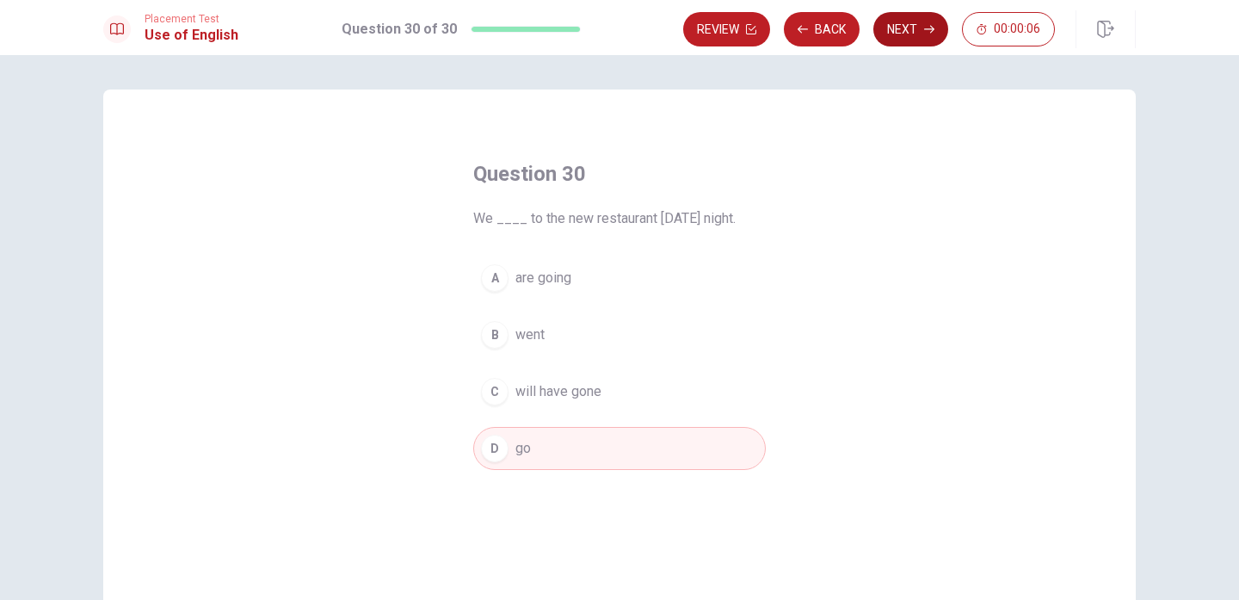
click at [927, 34] on icon "button" at bounding box center [929, 29] width 10 height 10
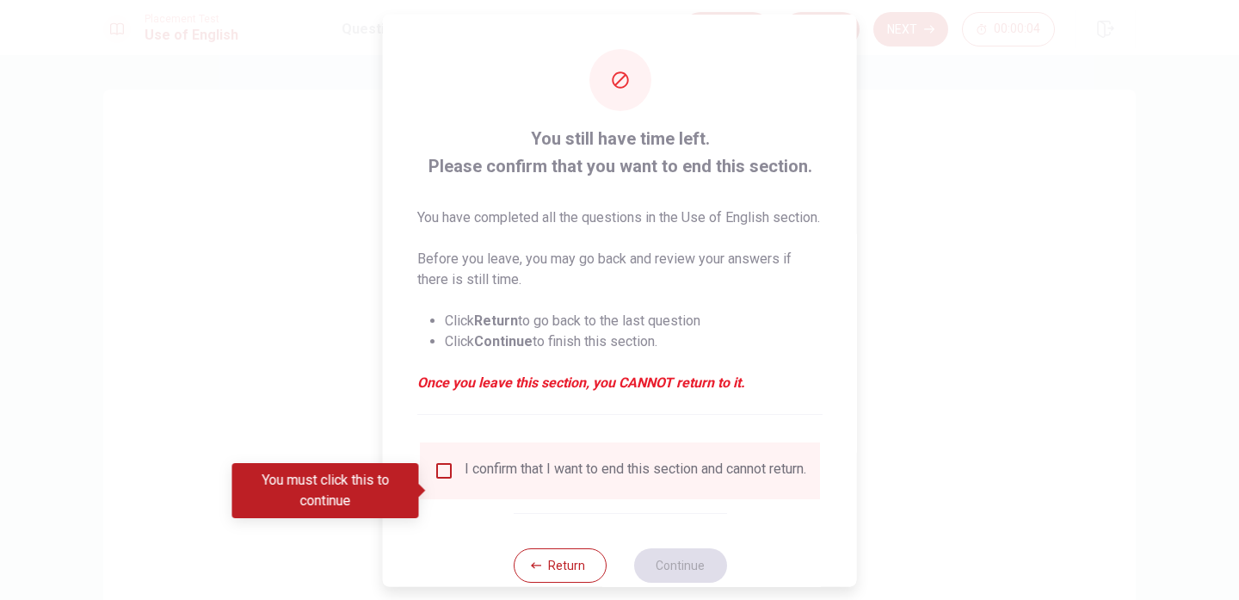
click at [445, 480] on input "You must click this to continue" at bounding box center [444, 469] width 21 height 21
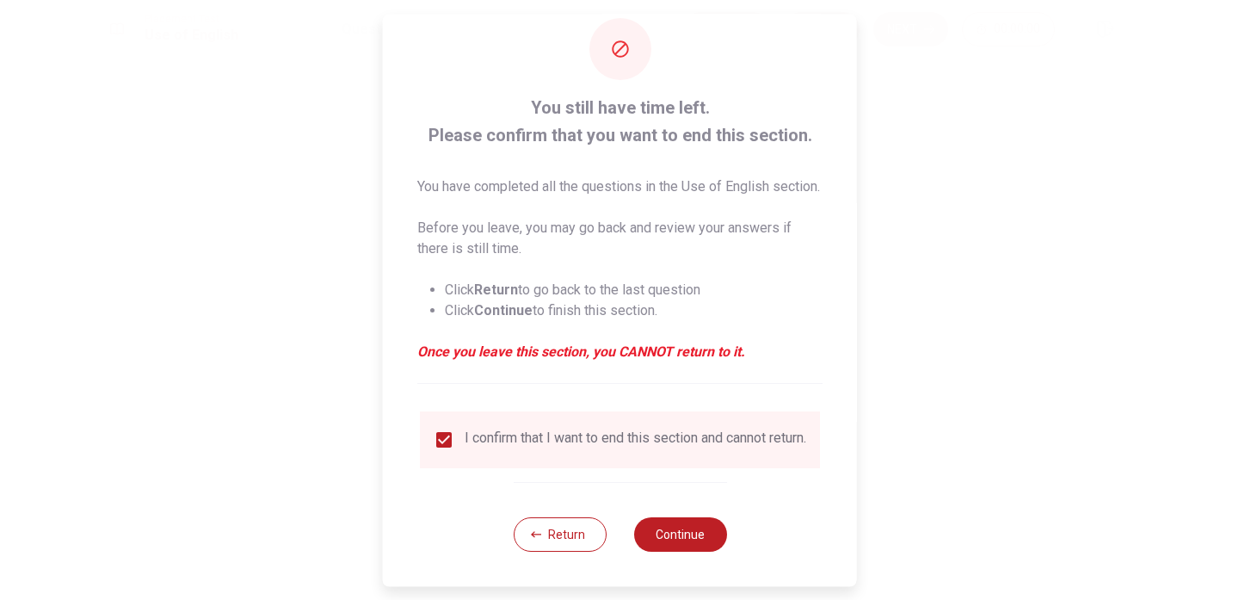
scroll to position [63, 0]
click at [676, 534] on button "Continue" at bounding box center [679, 534] width 93 height 34
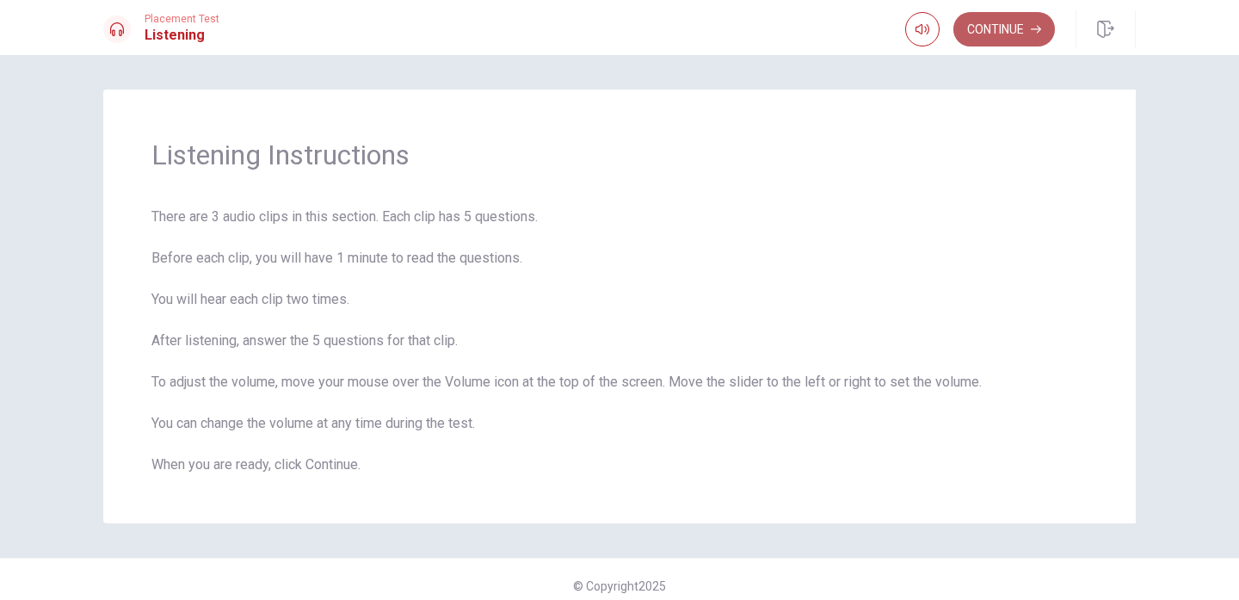
click at [977, 25] on button "Continue" at bounding box center [1004, 29] width 102 height 34
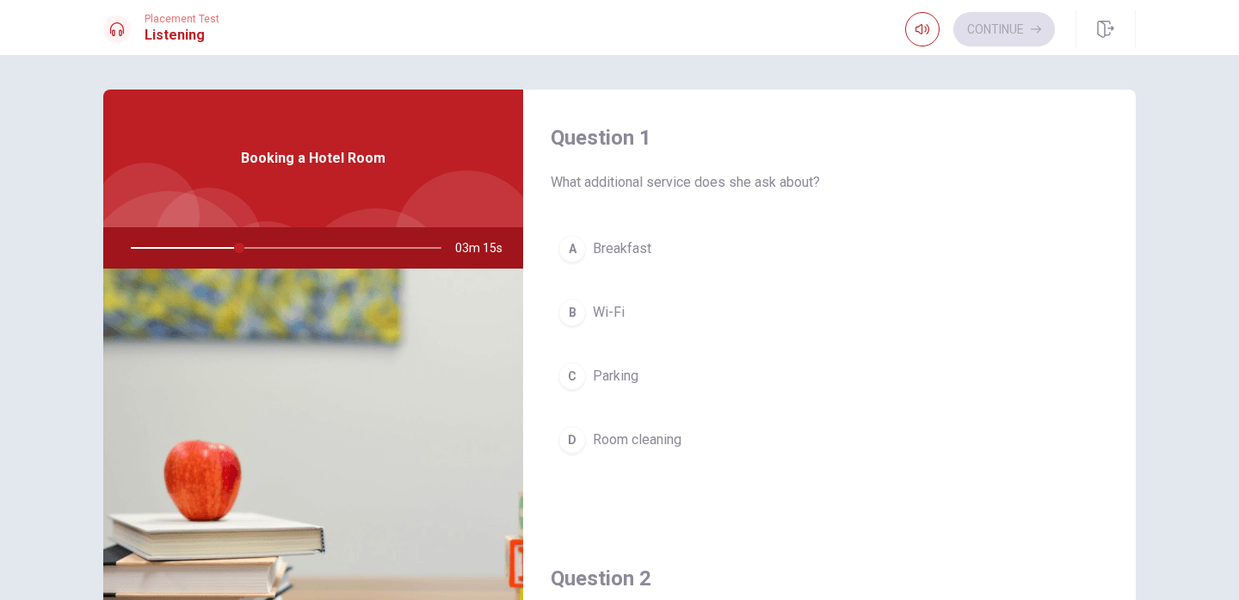
scroll to position [0, 0]
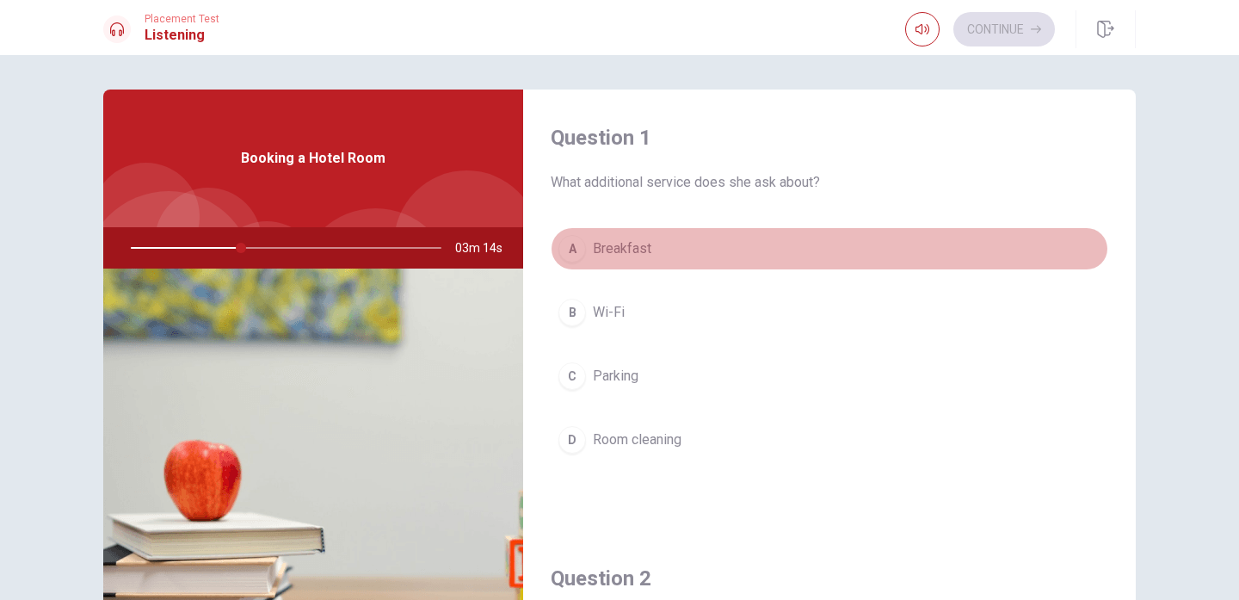
click at [575, 242] on div "A" at bounding box center [572, 249] width 28 height 28
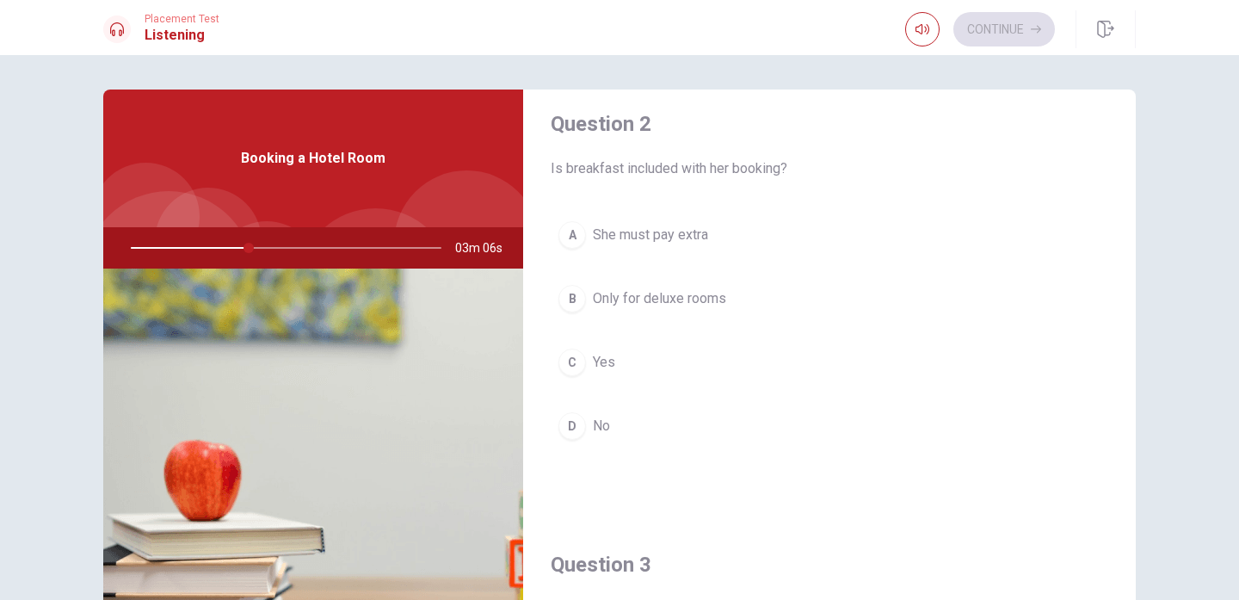
scroll to position [453, 0]
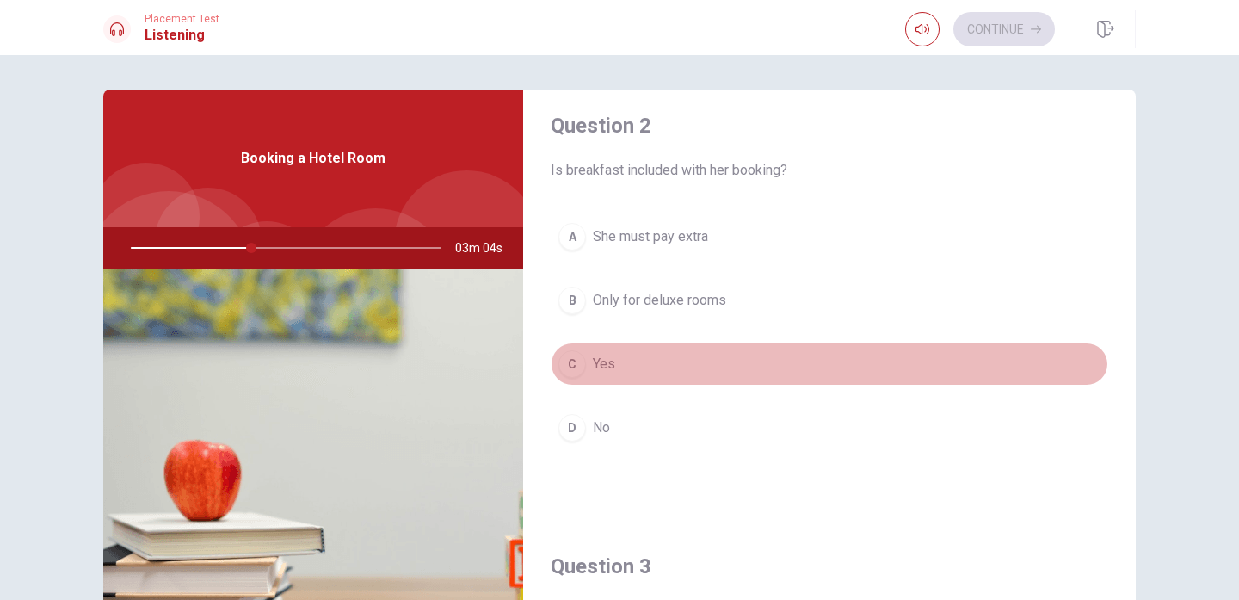
click at [566, 355] on div "C" at bounding box center [572, 364] width 28 height 28
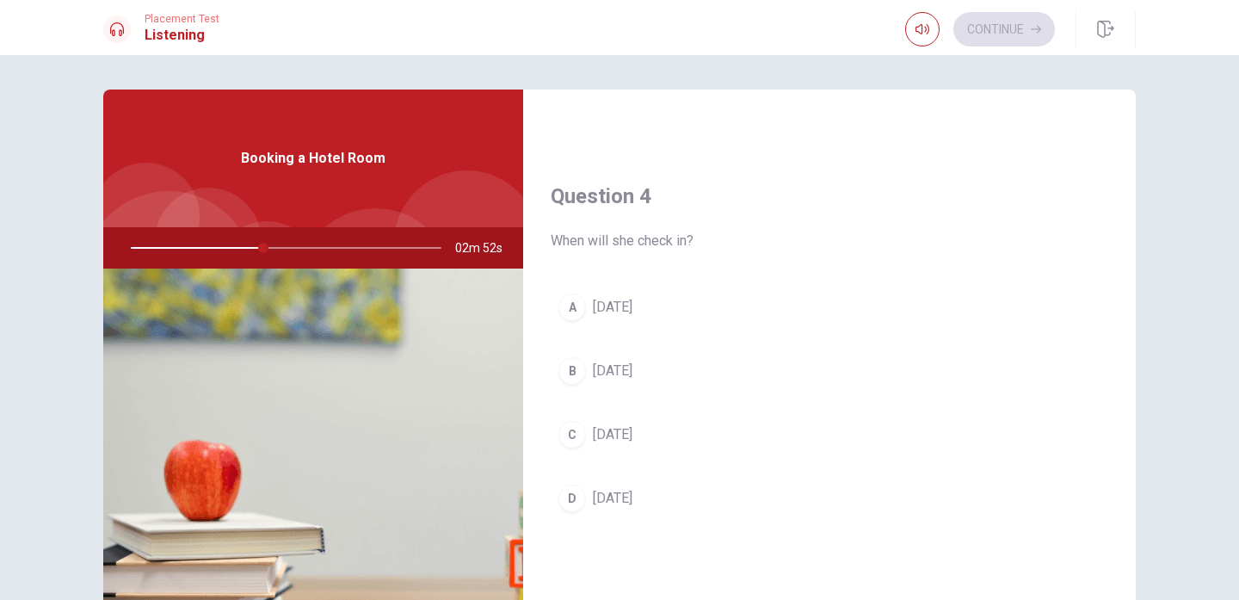
scroll to position [1267, 0]
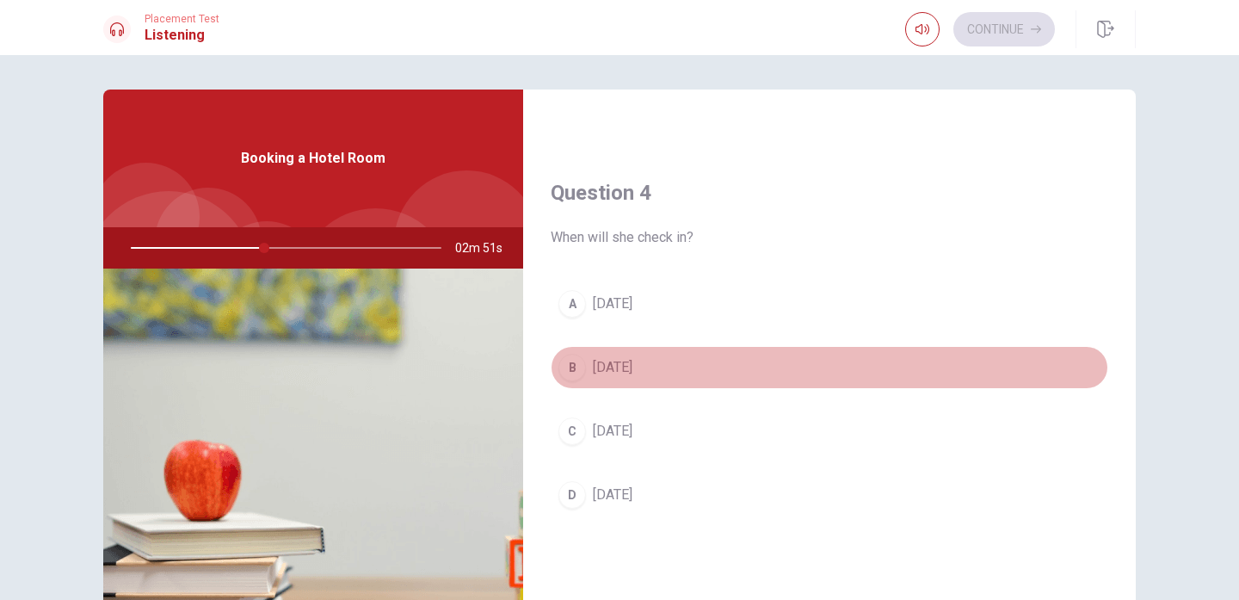
click at [570, 367] on div "B" at bounding box center [572, 368] width 28 height 28
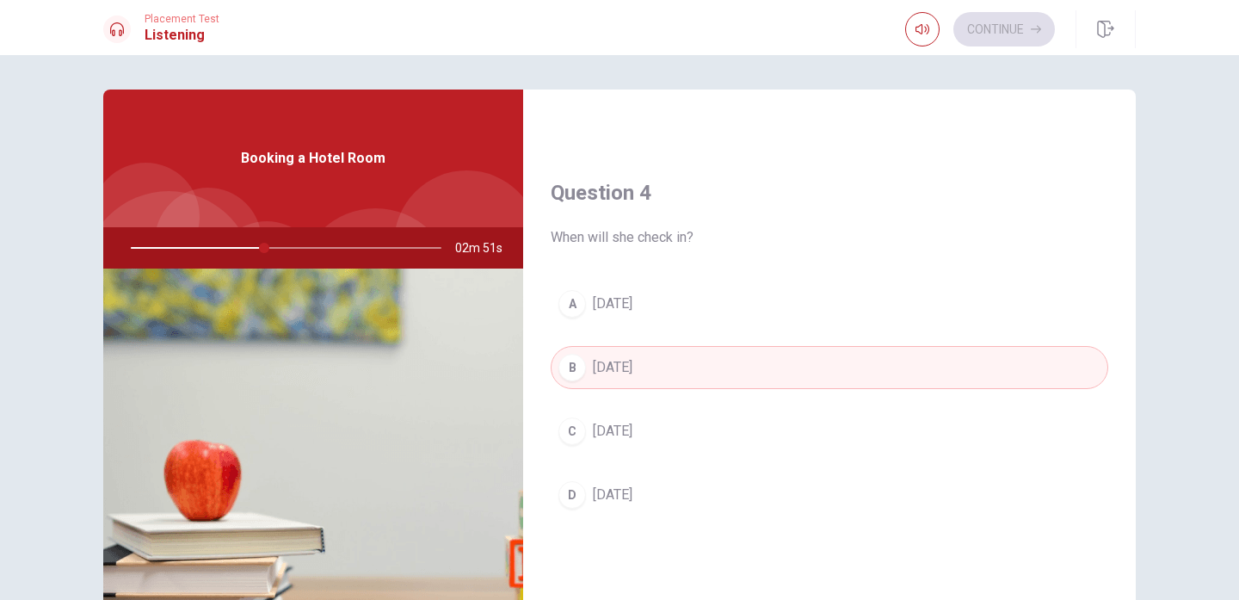
click at [573, 433] on div "C" at bounding box center [572, 431] width 28 height 28
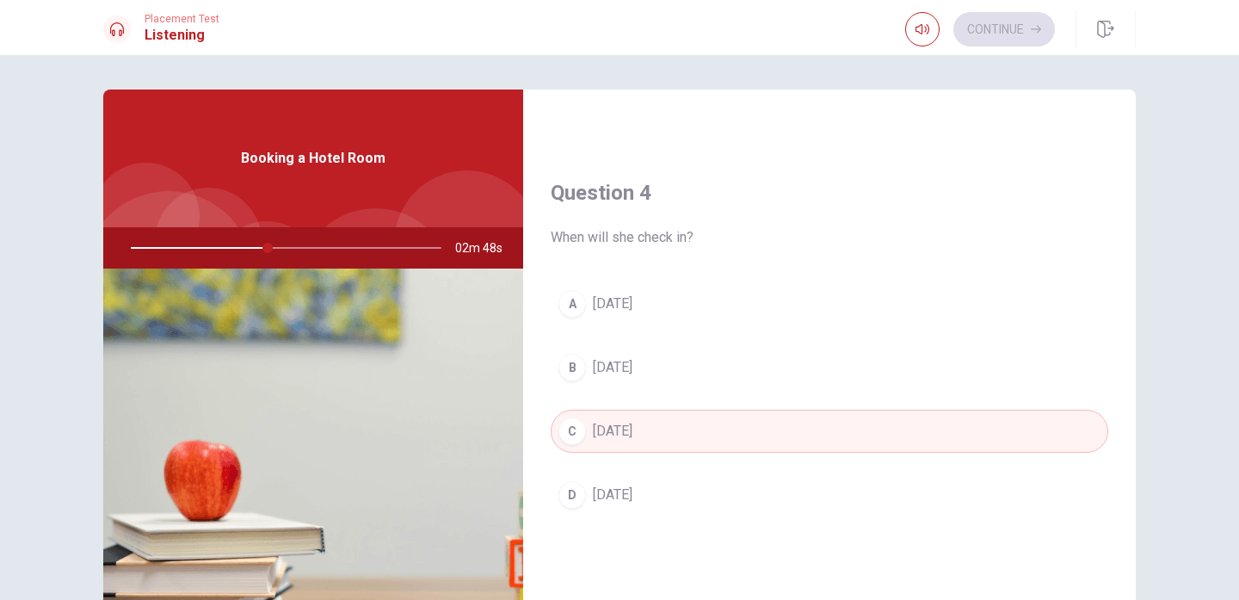
click at [570, 366] on div "B" at bounding box center [572, 368] width 28 height 28
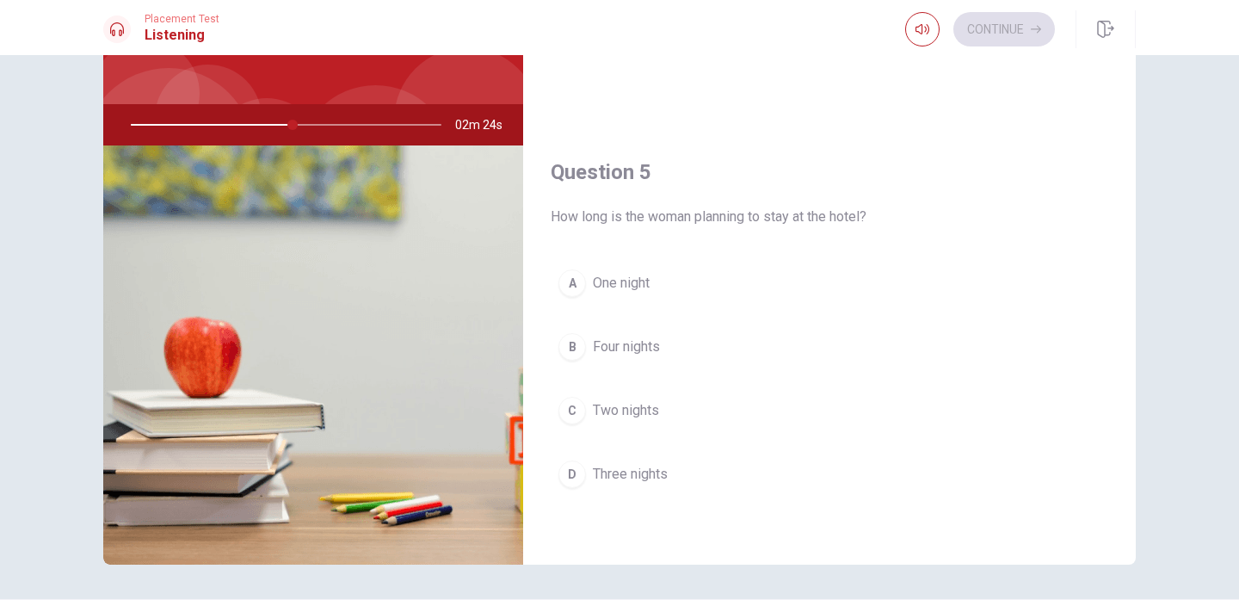
scroll to position [1605, 0]
click at [570, 408] on div "C" at bounding box center [572, 411] width 28 height 28
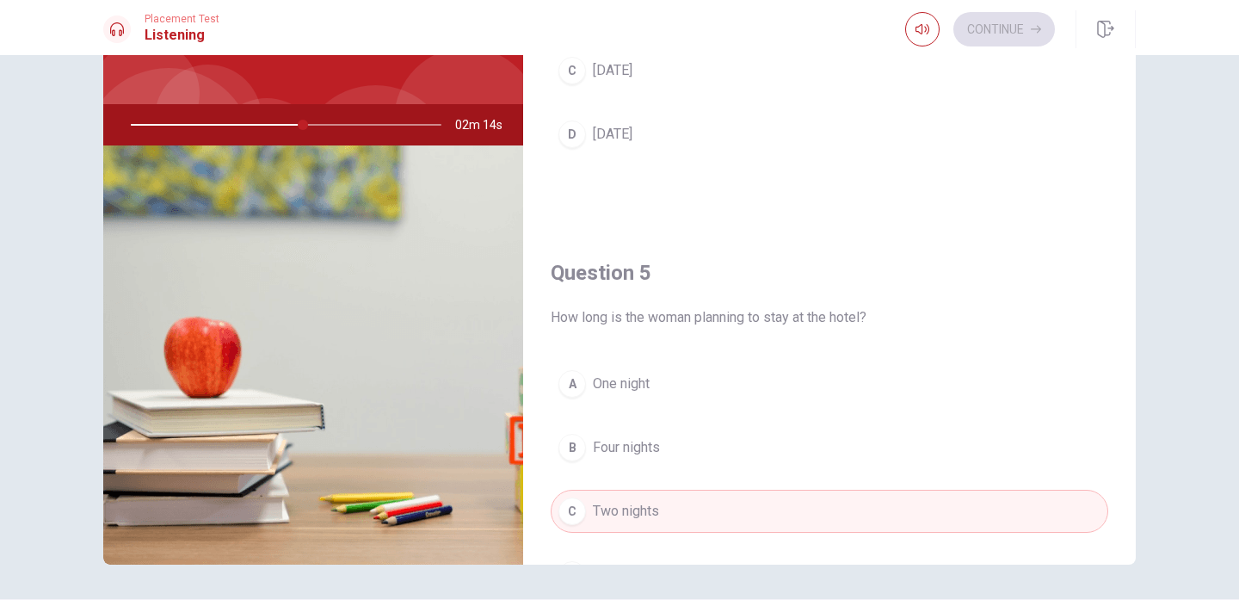
scroll to position [1518, 0]
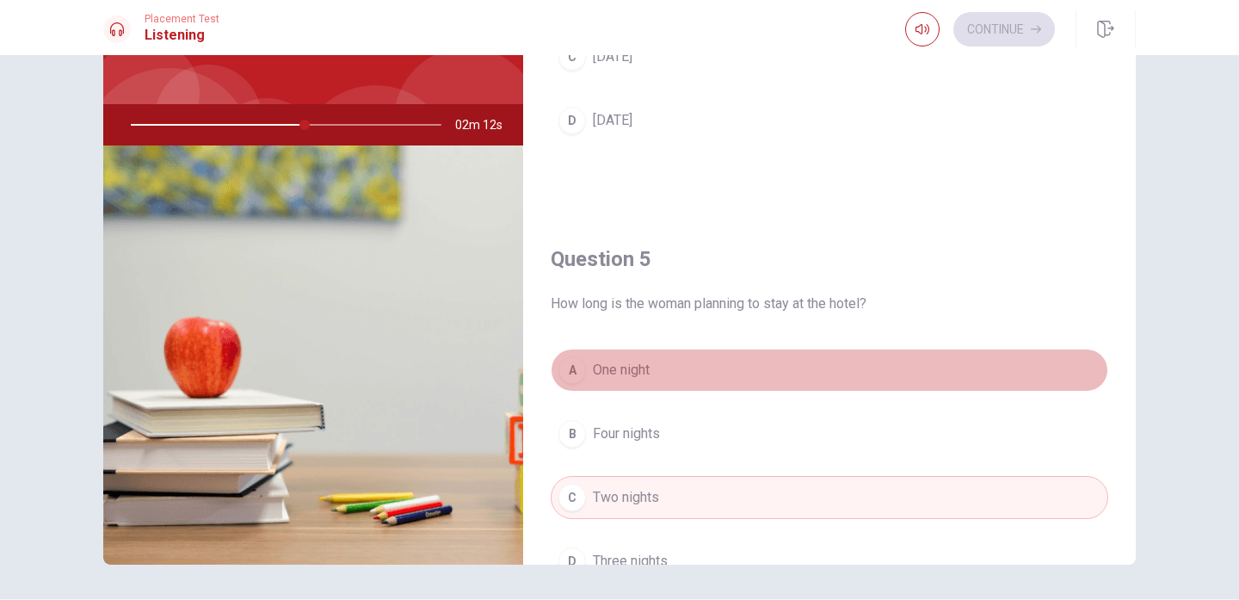
click at [572, 384] on button "A One night" at bounding box center [830, 369] width 558 height 43
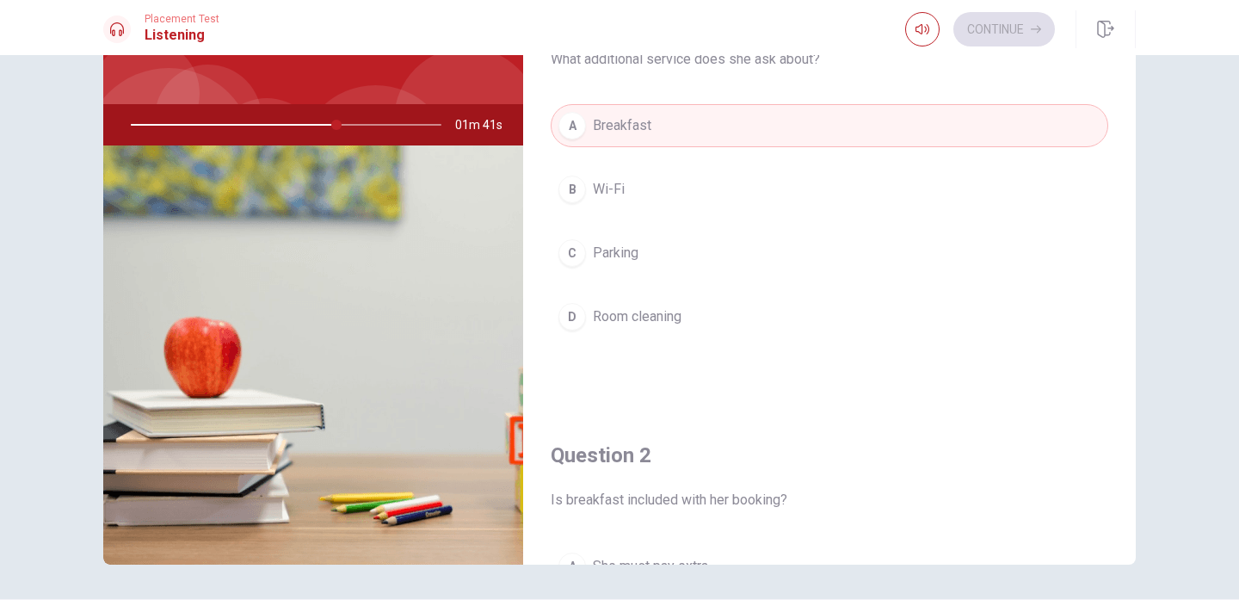
scroll to position [0, 0]
click at [584, 318] on div "D" at bounding box center [572, 317] width 28 height 28
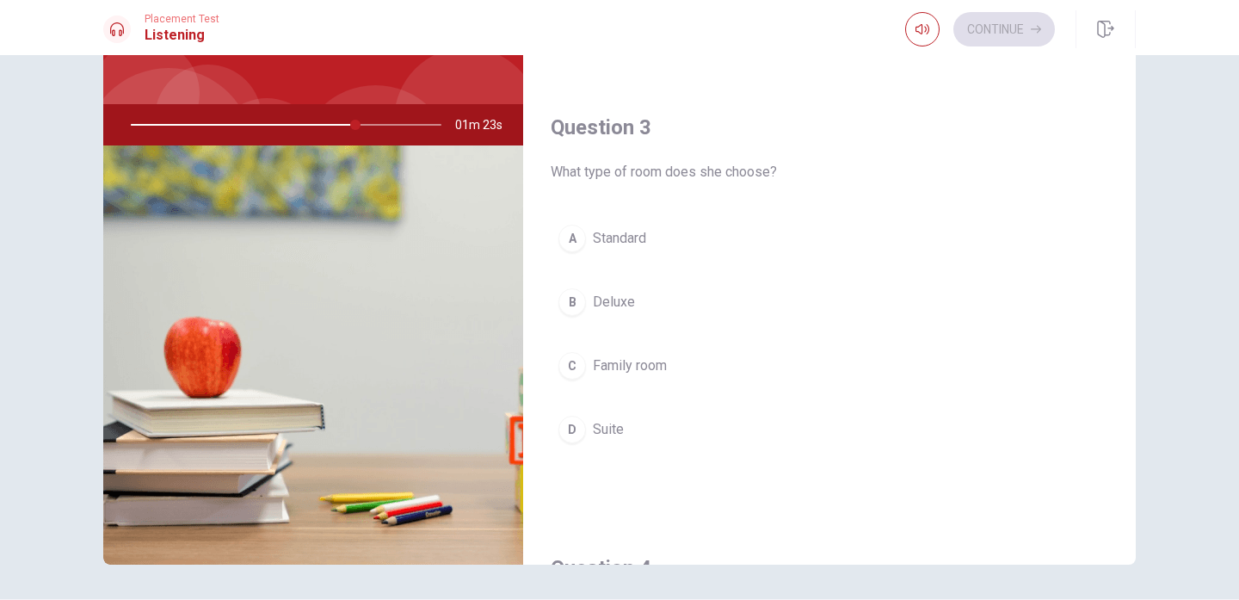
scroll to position [731, 0]
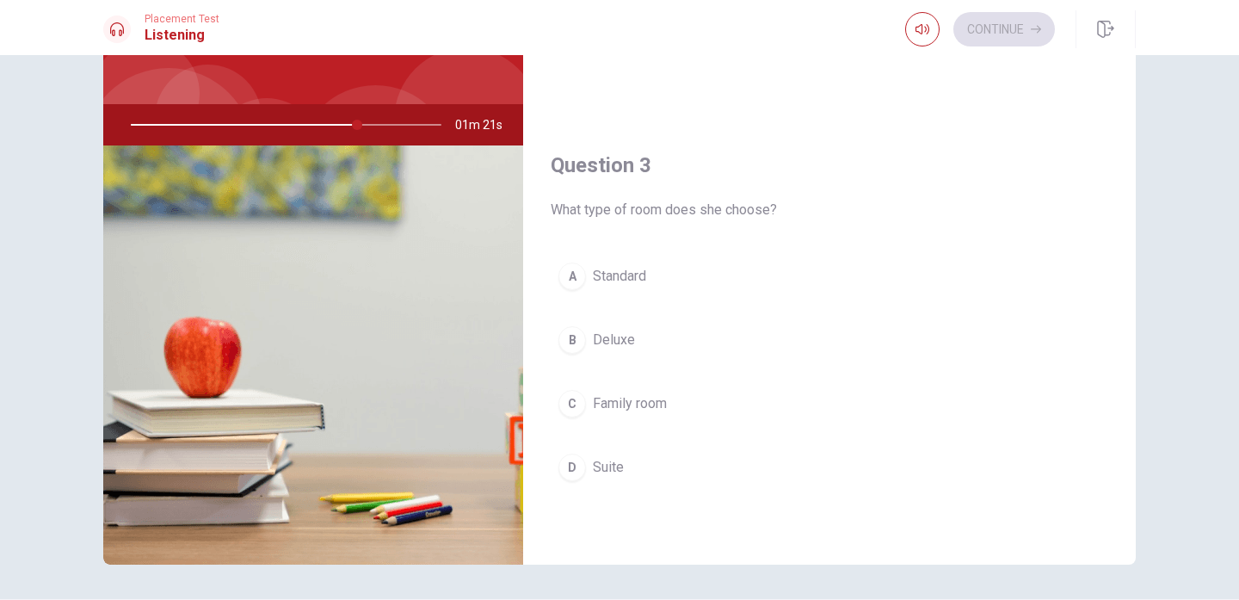
click at [582, 466] on div "D" at bounding box center [572, 467] width 28 height 28
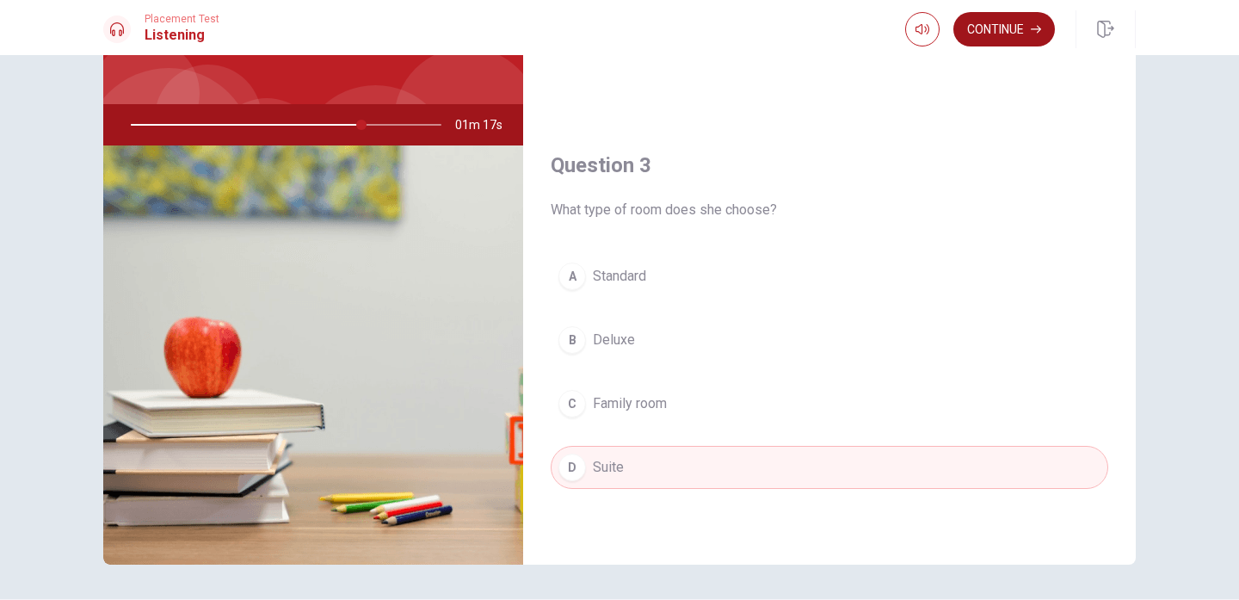
click at [983, 28] on button "Continue" at bounding box center [1004, 29] width 102 height 34
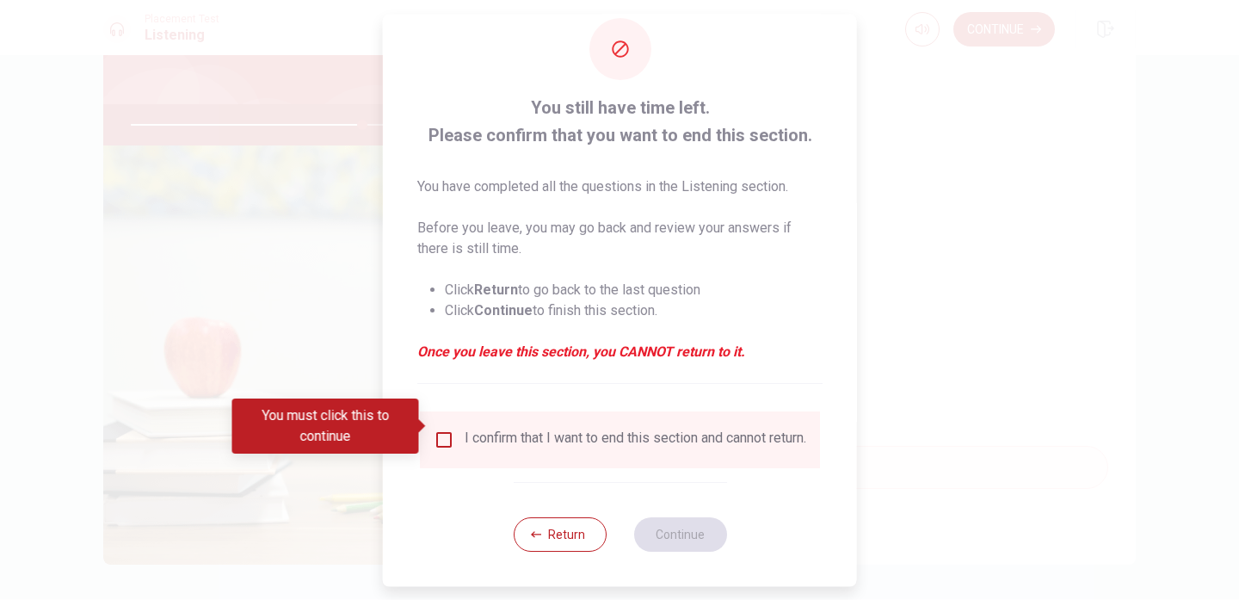
scroll to position [42, 0]
click at [454, 429] on div "I confirm that I want to end this section and cannot return." at bounding box center [620, 439] width 373 height 21
click at [435, 429] on input "You must click this to continue" at bounding box center [444, 439] width 21 height 21
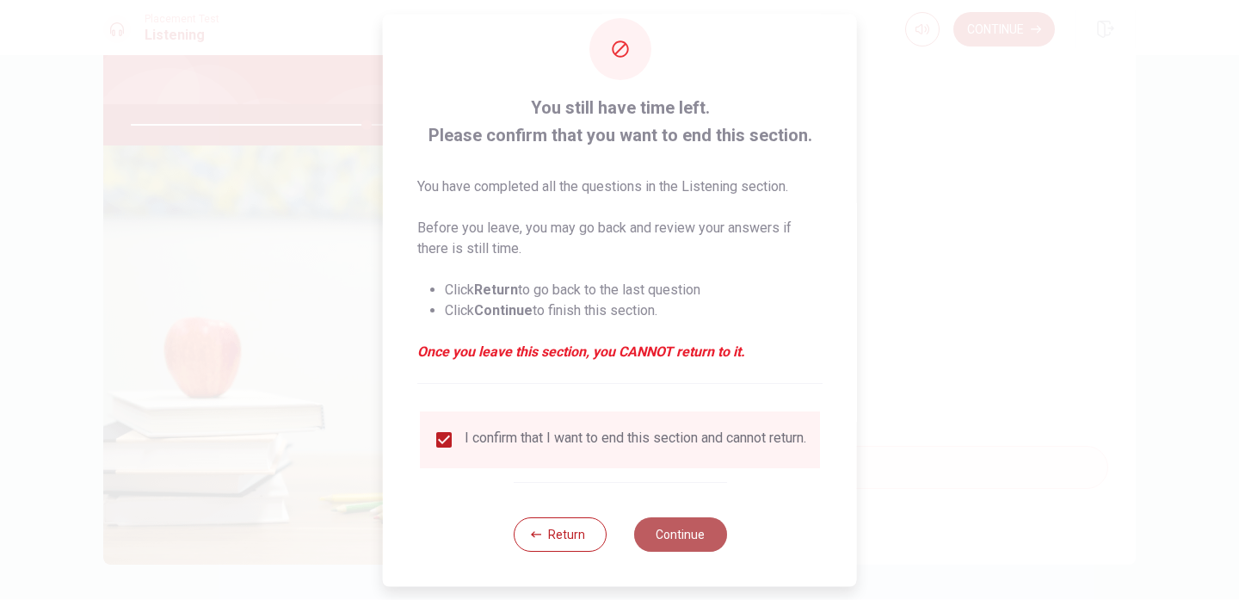
click at [680, 524] on button "Continue" at bounding box center [679, 534] width 93 height 34
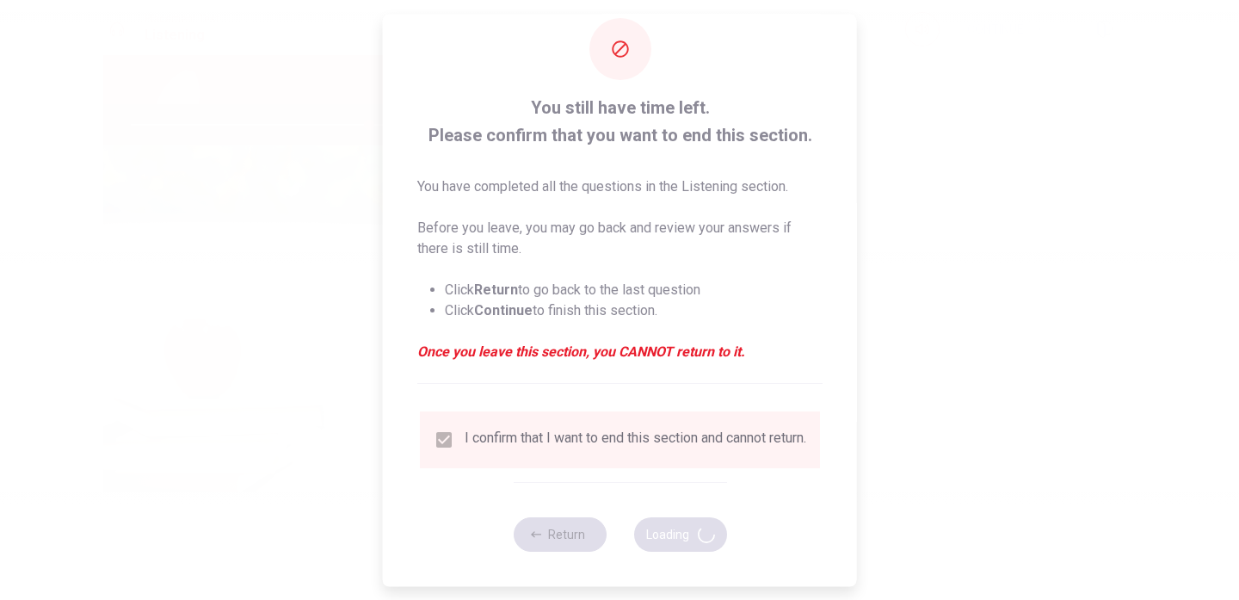
type input "77"
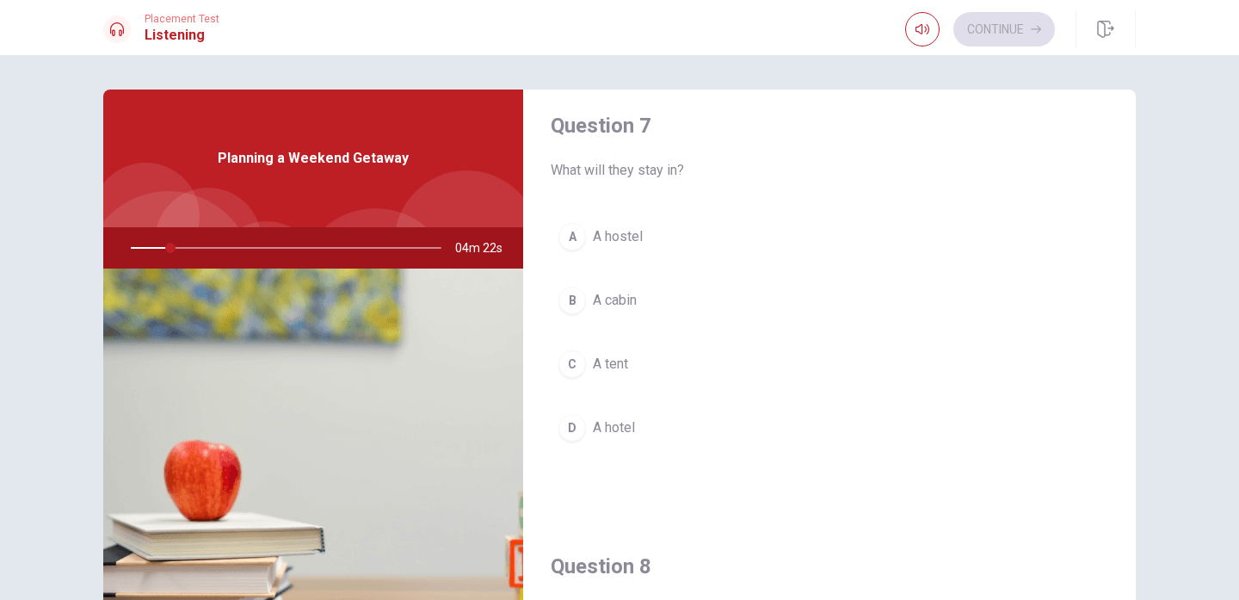
scroll to position [455, 0]
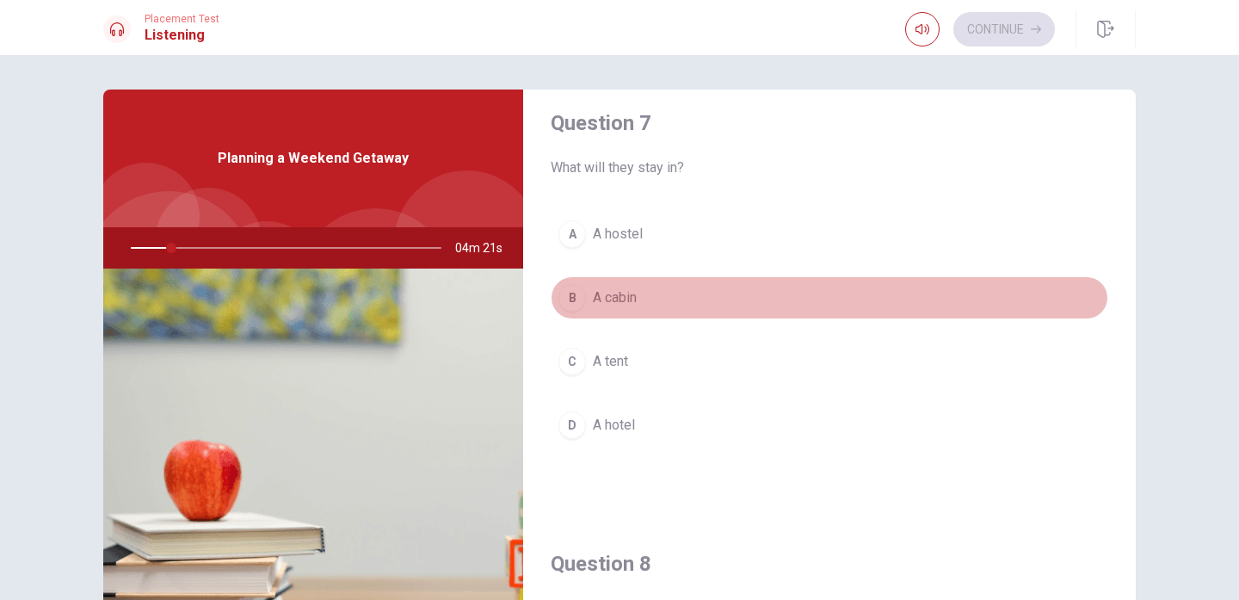
click at [576, 303] on div "B" at bounding box center [572, 298] width 28 height 28
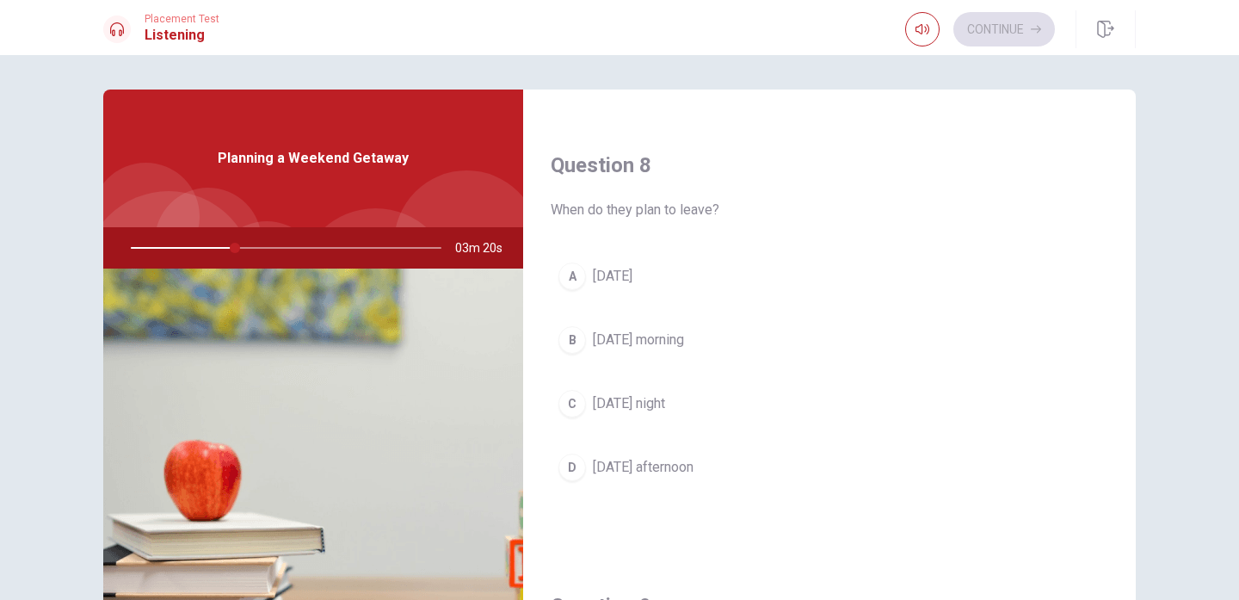
scroll to position [891, 0]
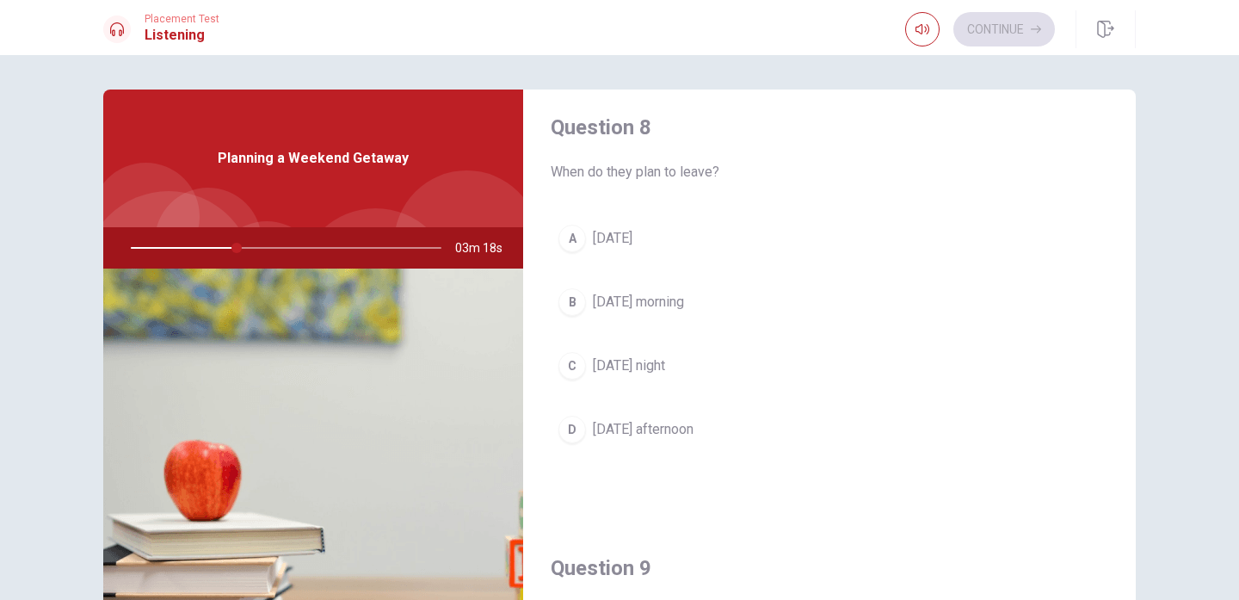
click at [582, 370] on div "C" at bounding box center [572, 366] width 28 height 28
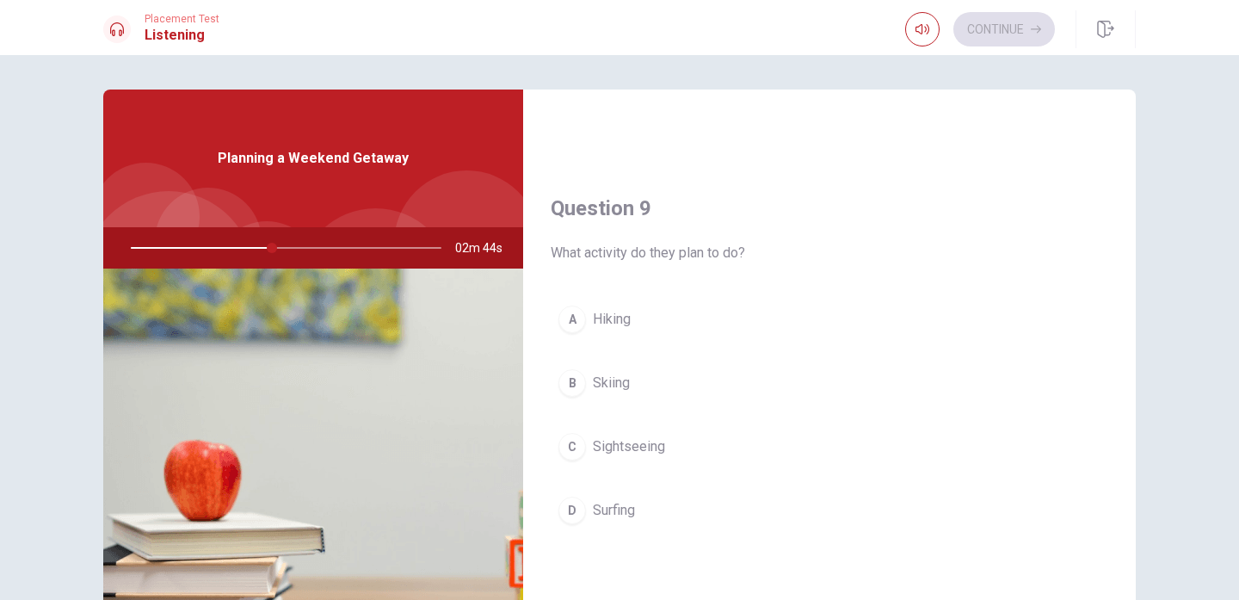
scroll to position [1312, 0]
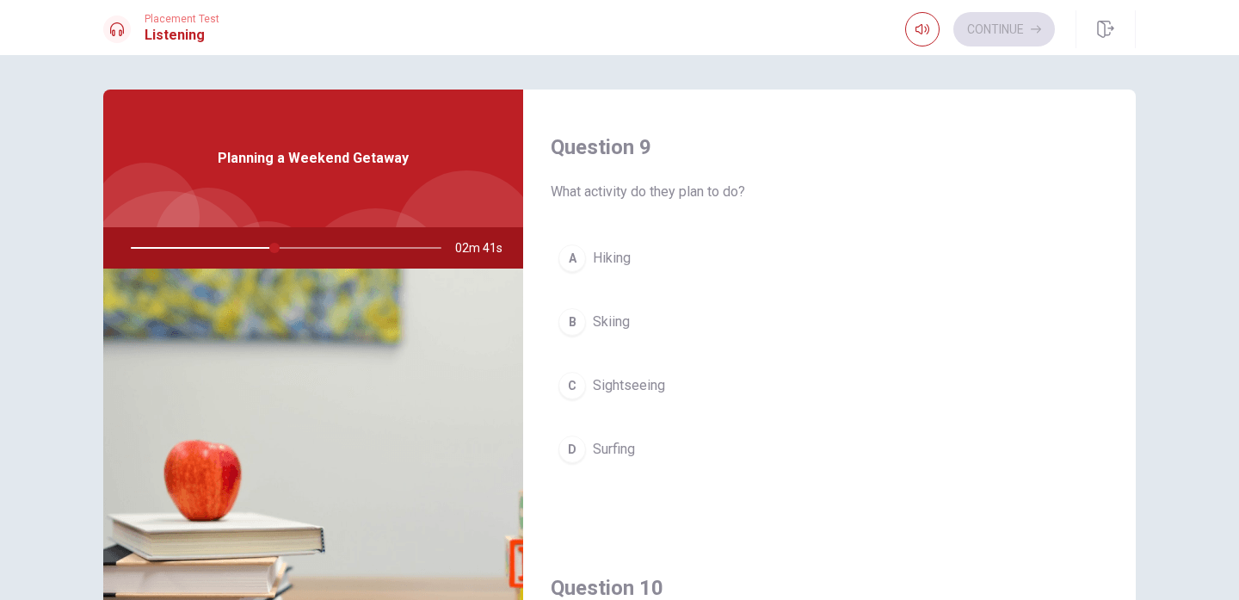
click at [572, 256] on div "A" at bounding box center [572, 258] width 28 height 28
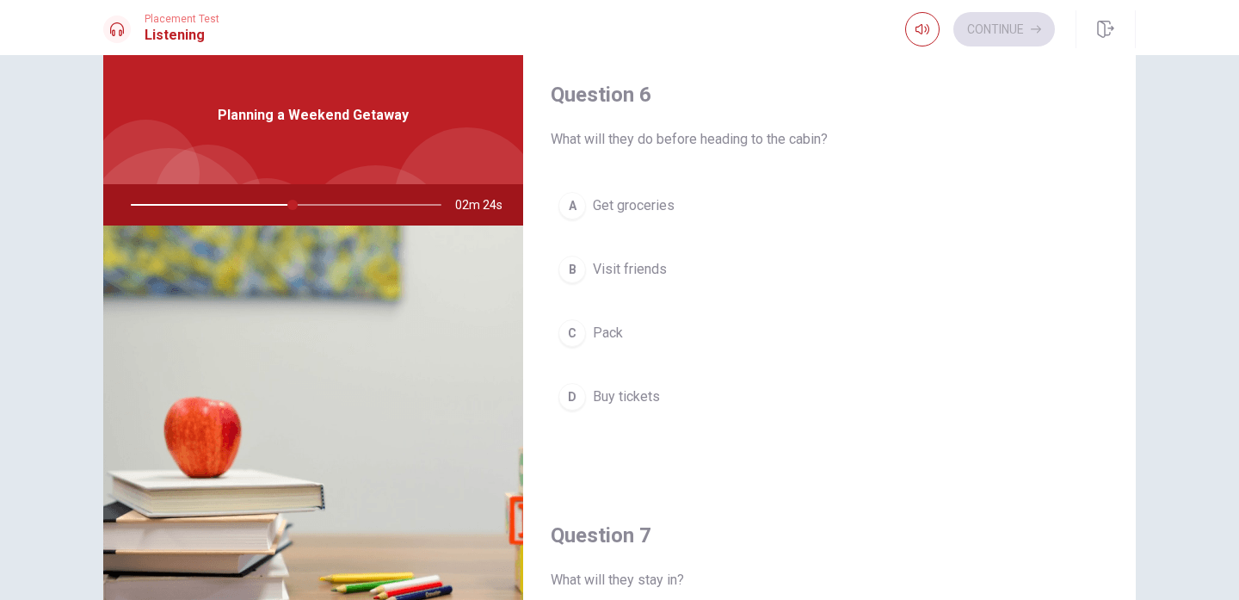
scroll to position [41, 0]
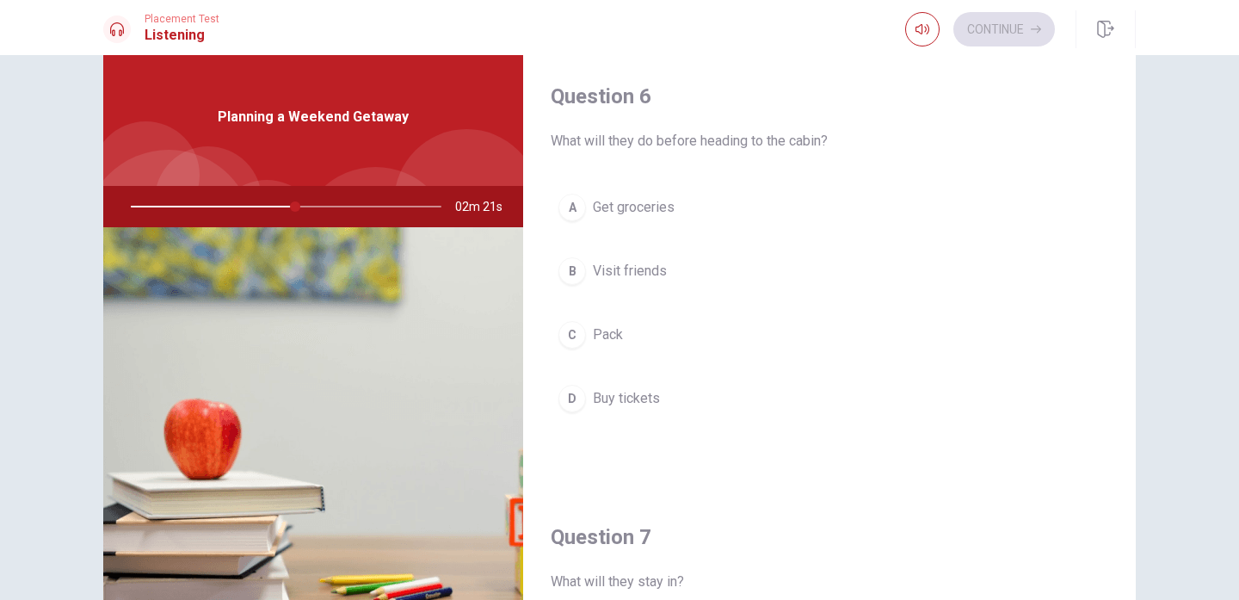
click at [565, 403] on div "D" at bounding box center [572, 399] width 28 height 28
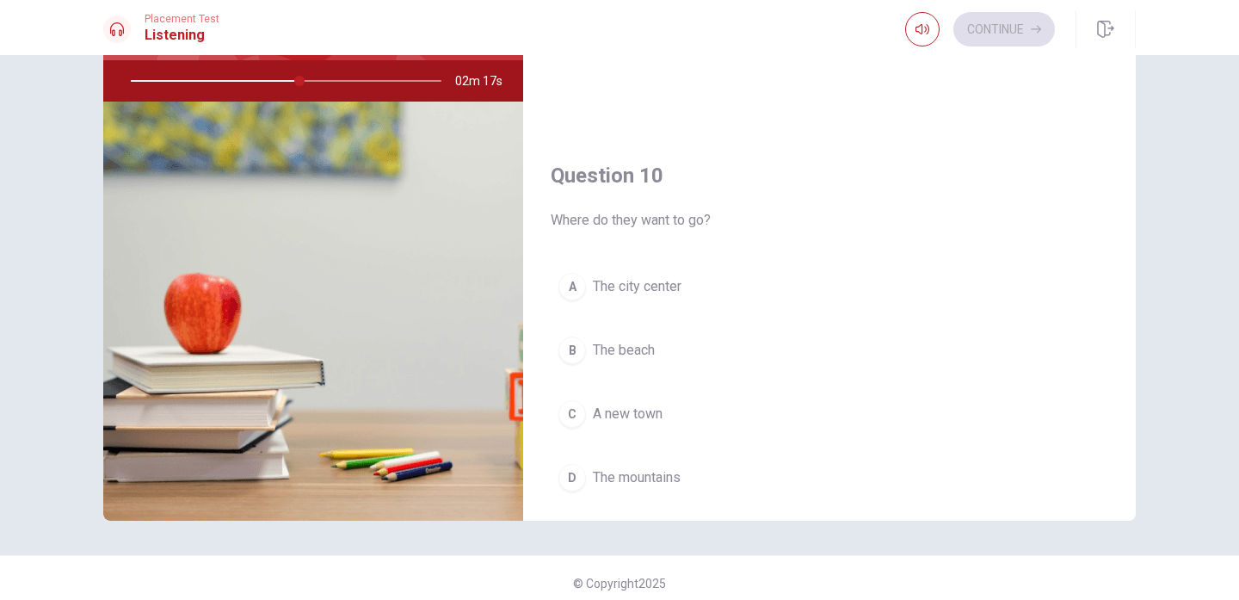
scroll to position [1594, 0]
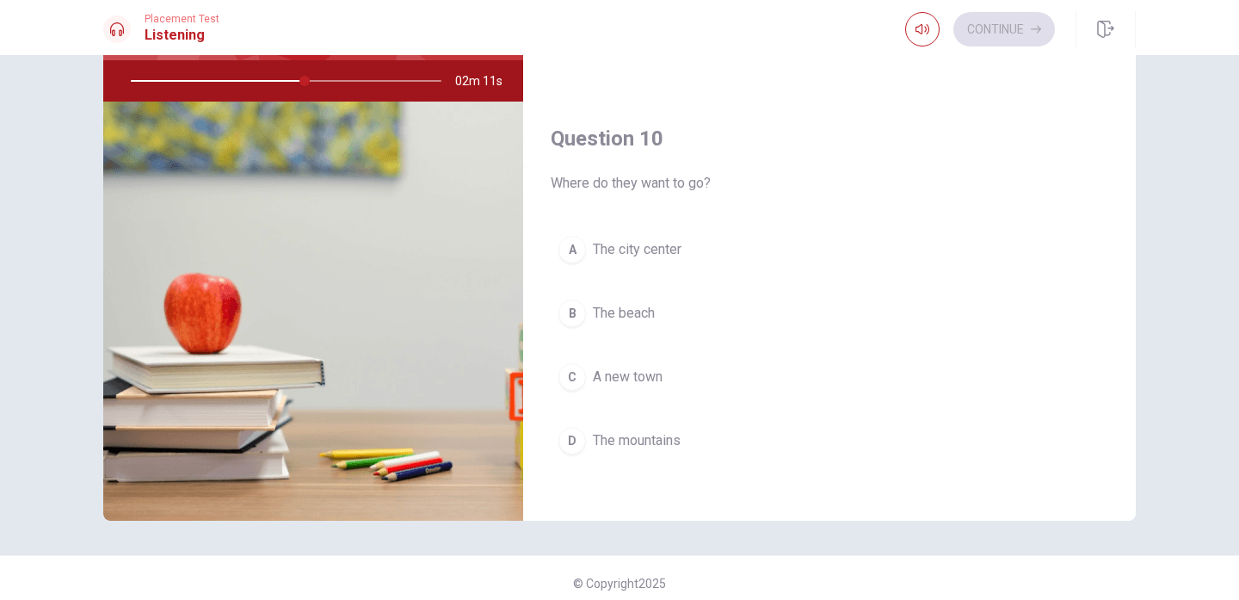
click at [588, 377] on button "C A new town" at bounding box center [830, 376] width 558 height 43
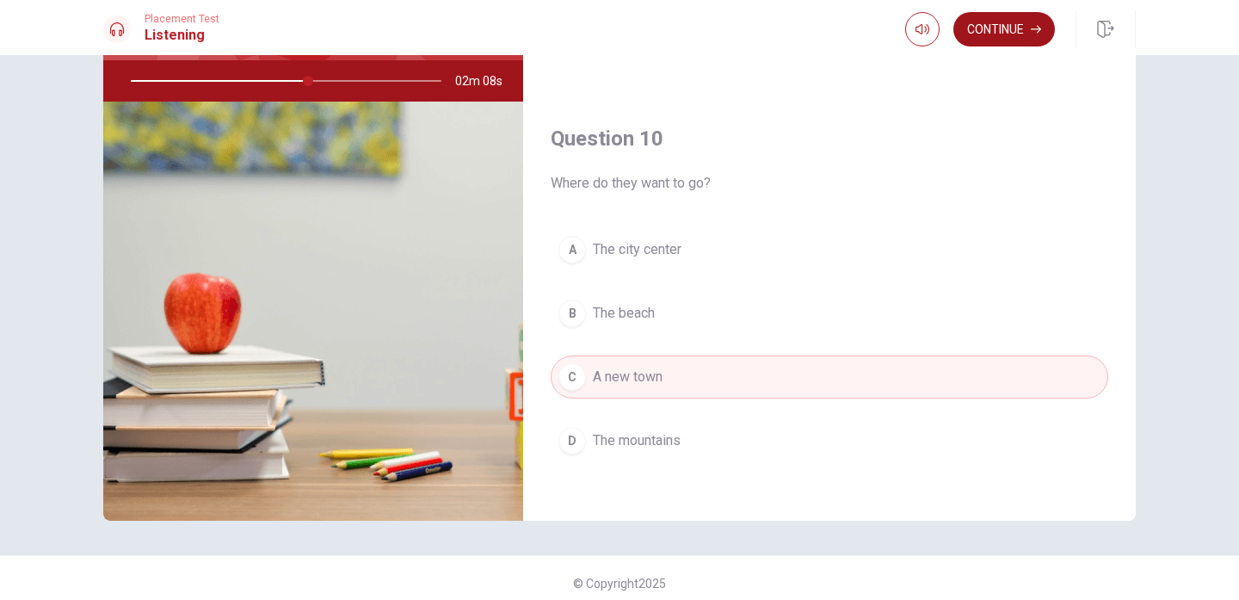
click at [980, 40] on button "Continue" at bounding box center [1004, 29] width 102 height 34
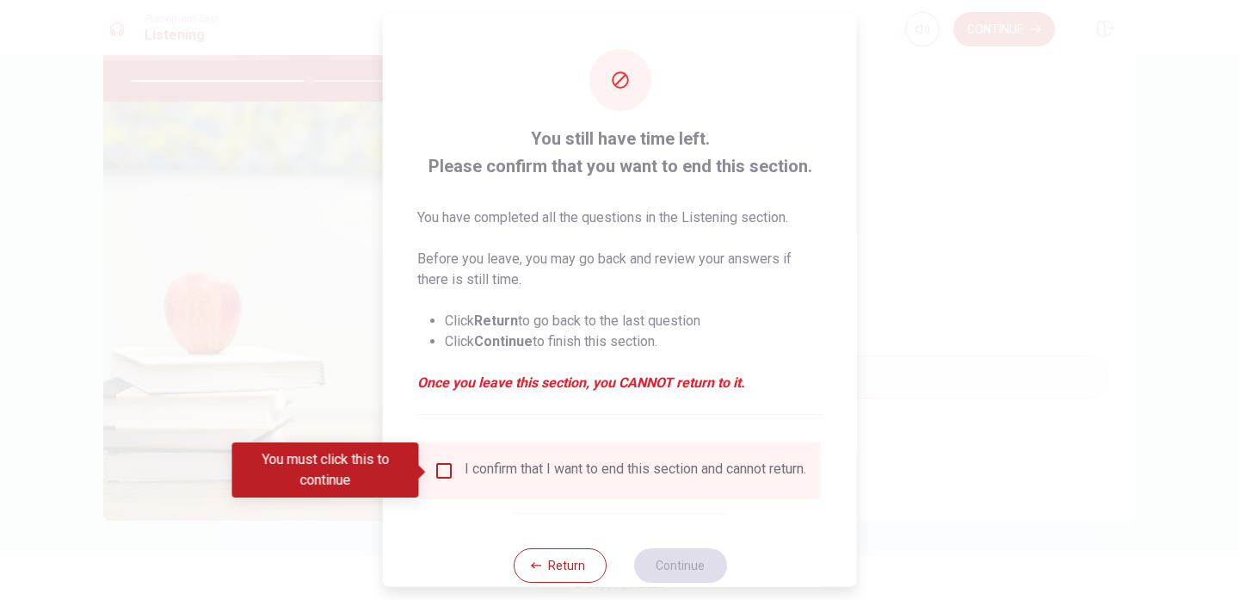
click at [450, 471] on input "You must click this to continue" at bounding box center [444, 469] width 21 height 21
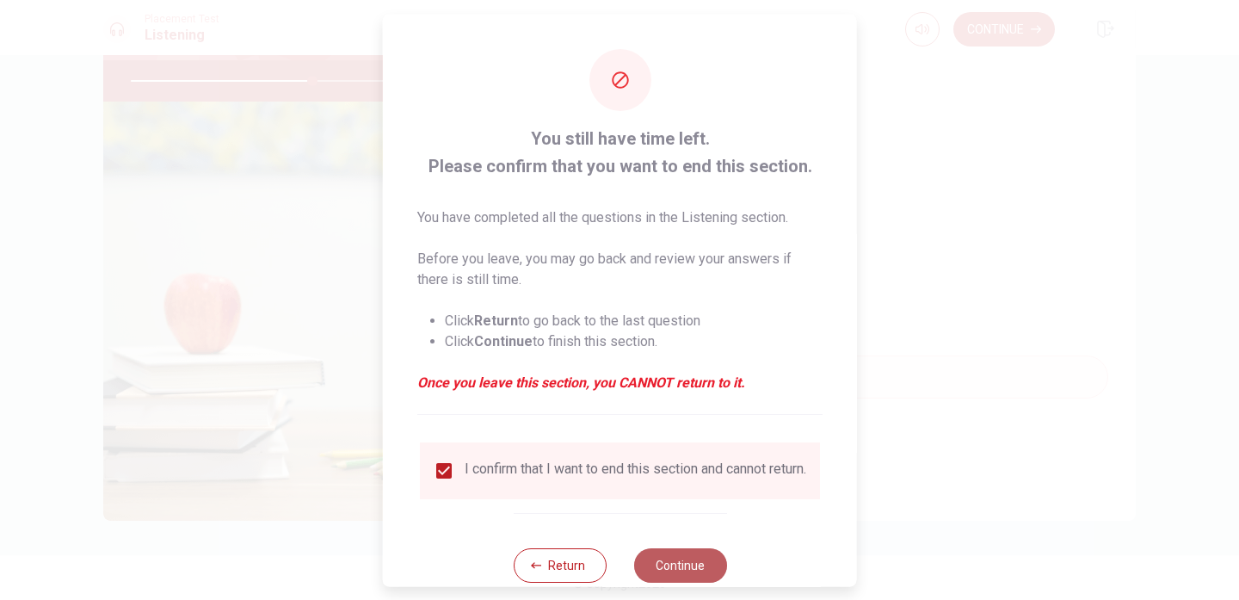
click at [664, 563] on button "Continue" at bounding box center [679, 564] width 93 height 34
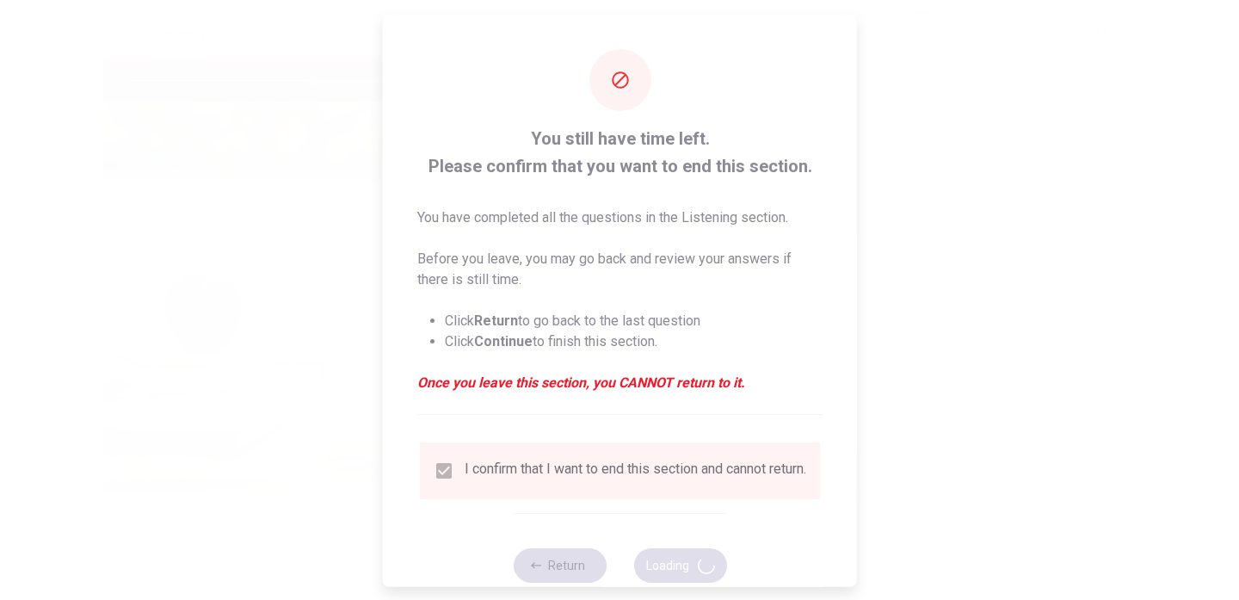
type input "59"
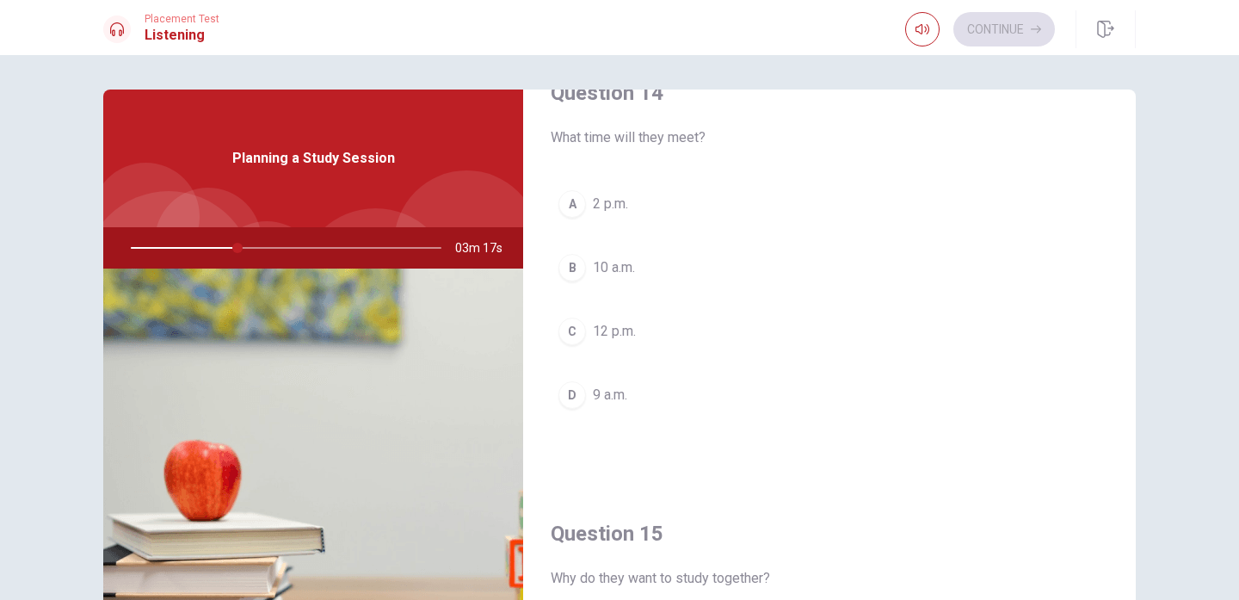
scroll to position [1390, 0]
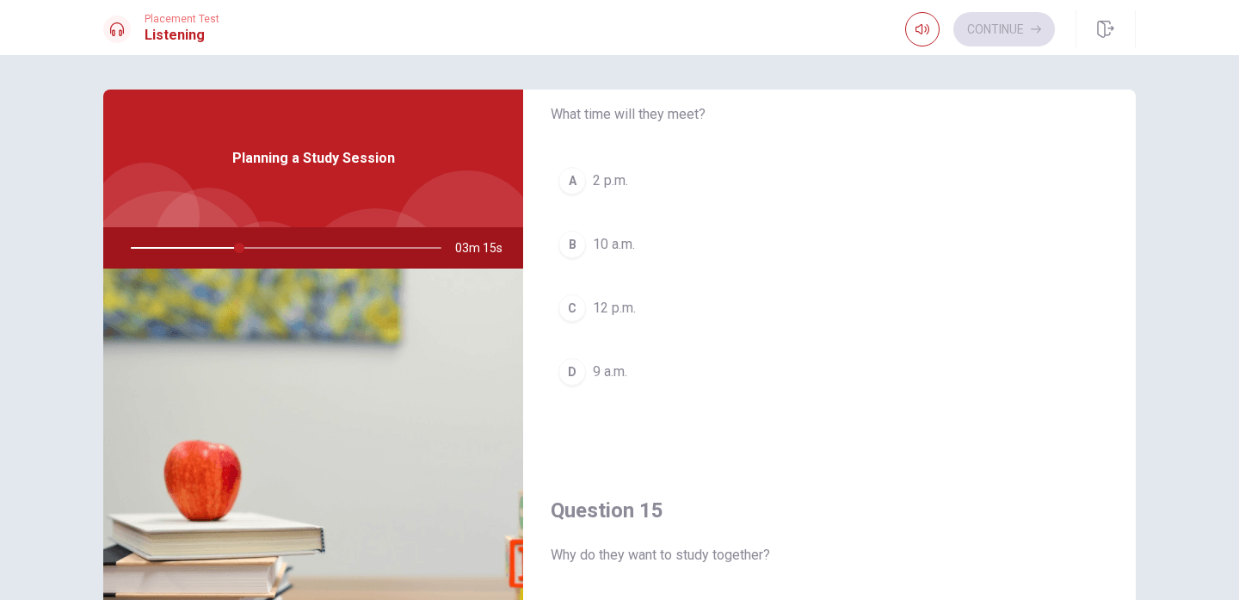
click at [577, 243] on div "B" at bounding box center [572, 245] width 28 height 28
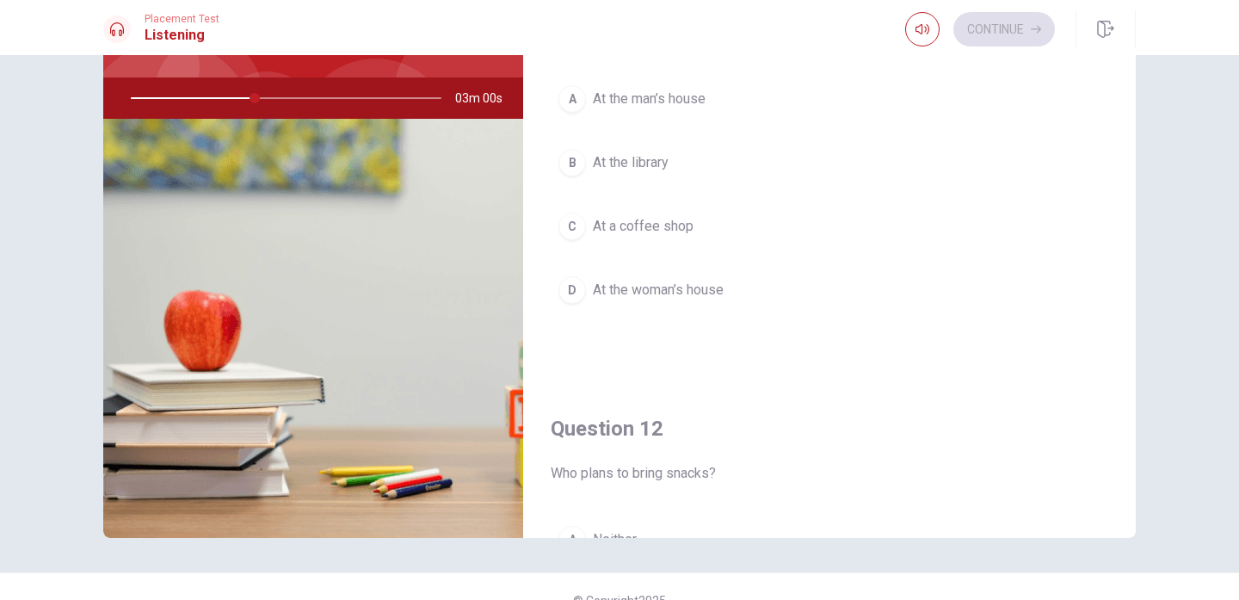
scroll to position [0, 0]
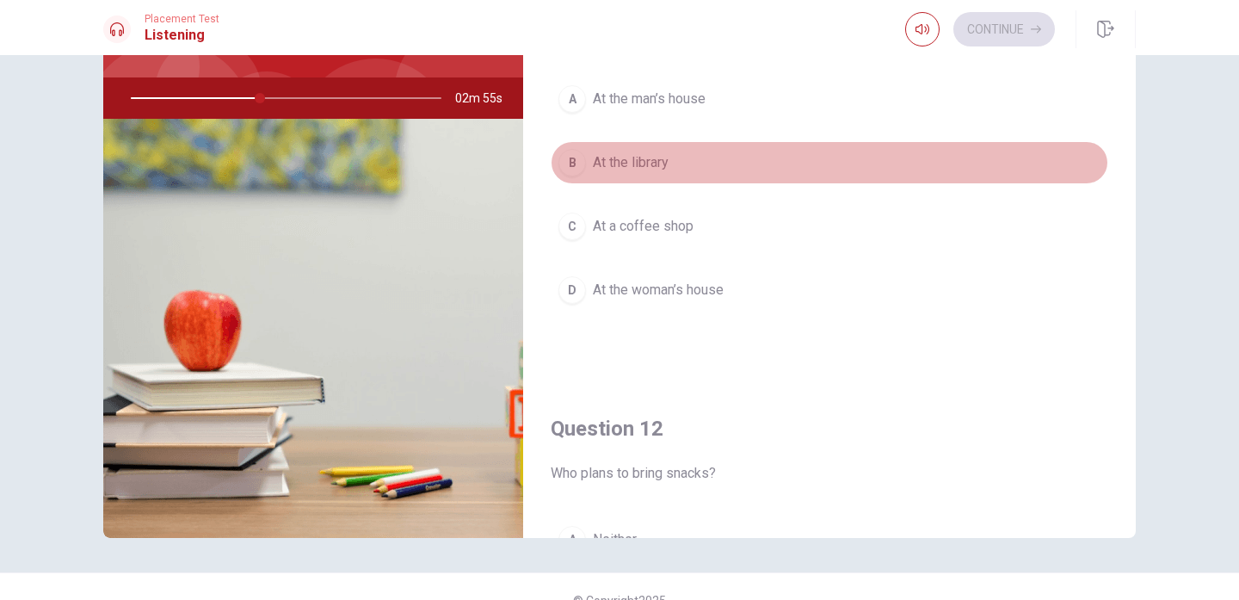
click at [576, 157] on div "B" at bounding box center [572, 163] width 28 height 28
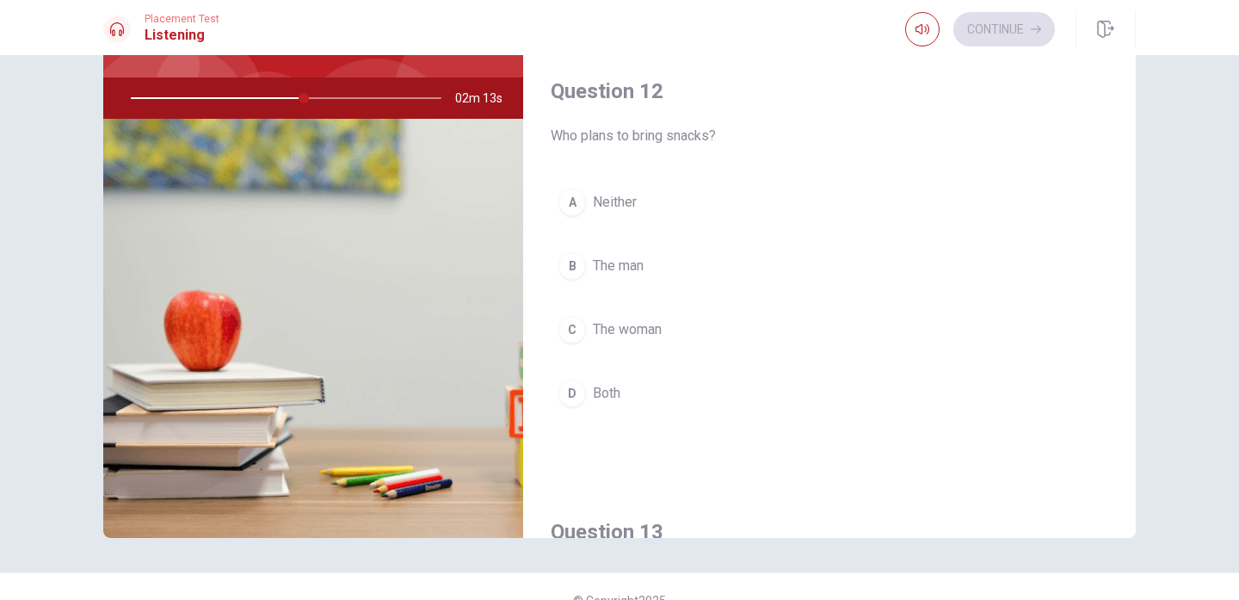
scroll to position [328, 0]
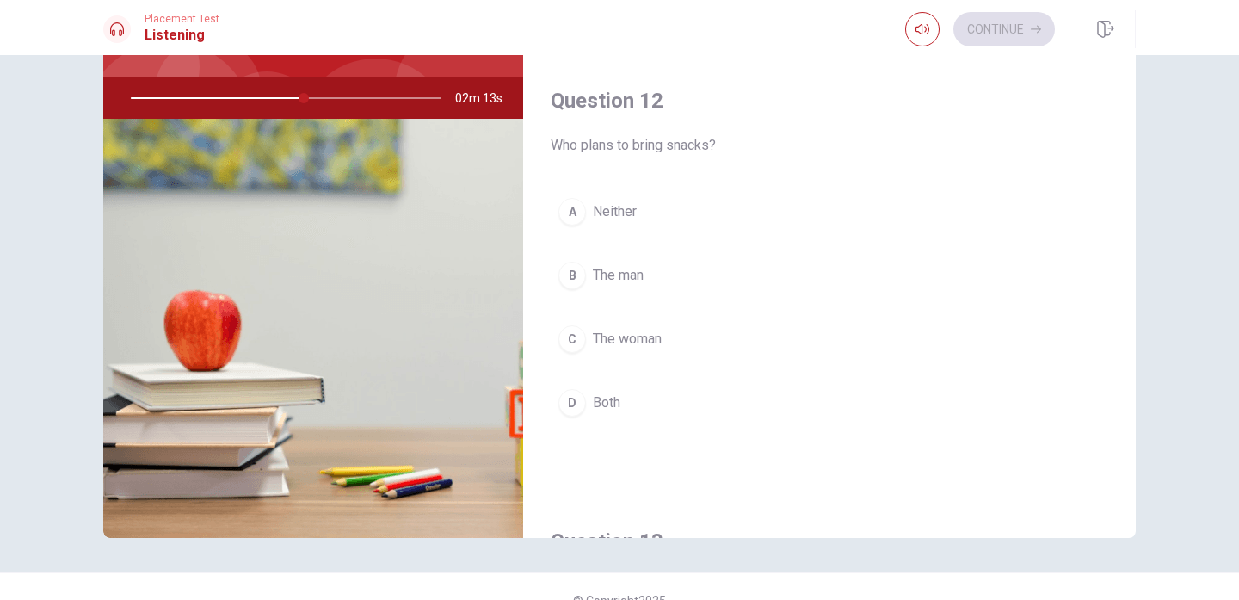
click at [573, 335] on div "C" at bounding box center [572, 339] width 28 height 28
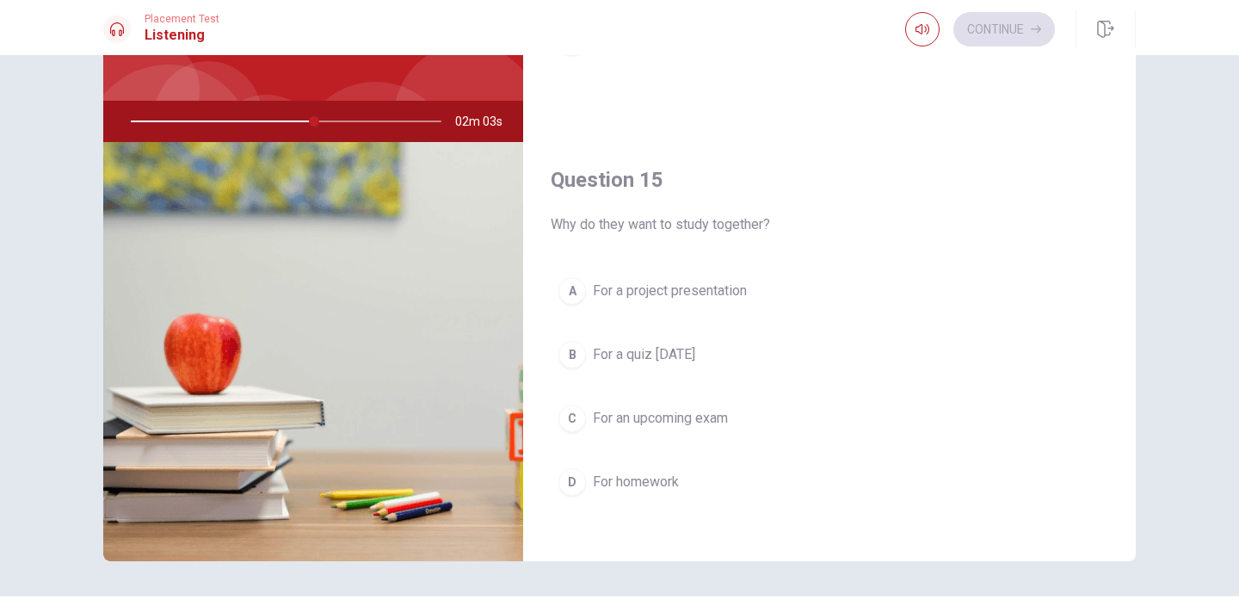
scroll to position [1601, 0]
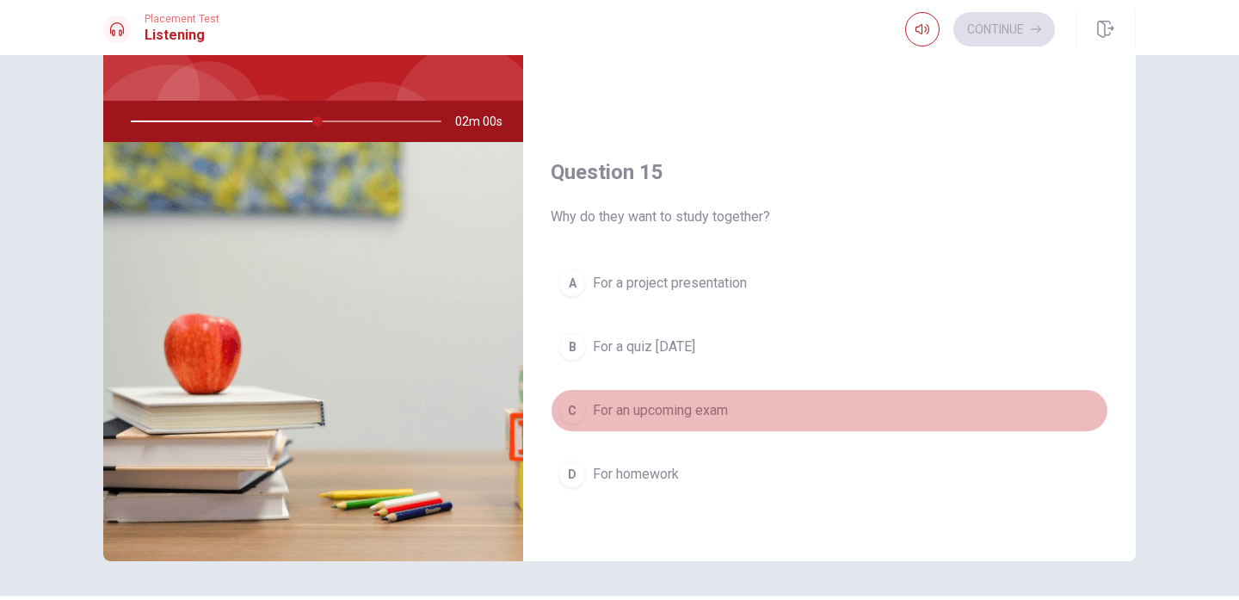
click at [576, 405] on div "C" at bounding box center [572, 411] width 28 height 28
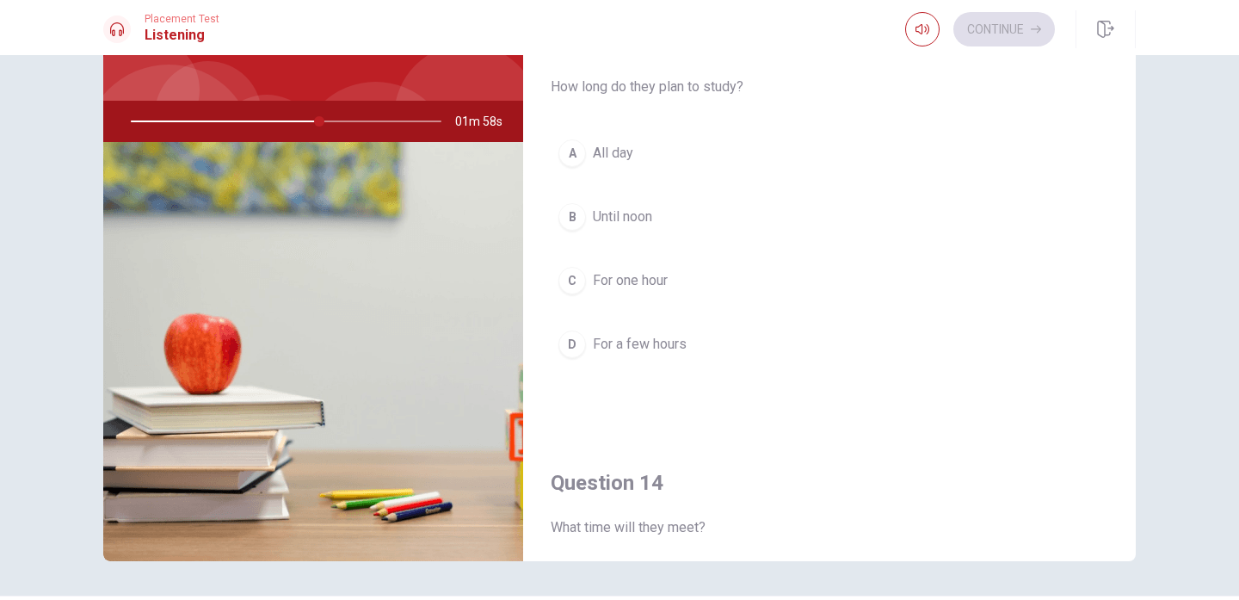
scroll to position [839, 0]
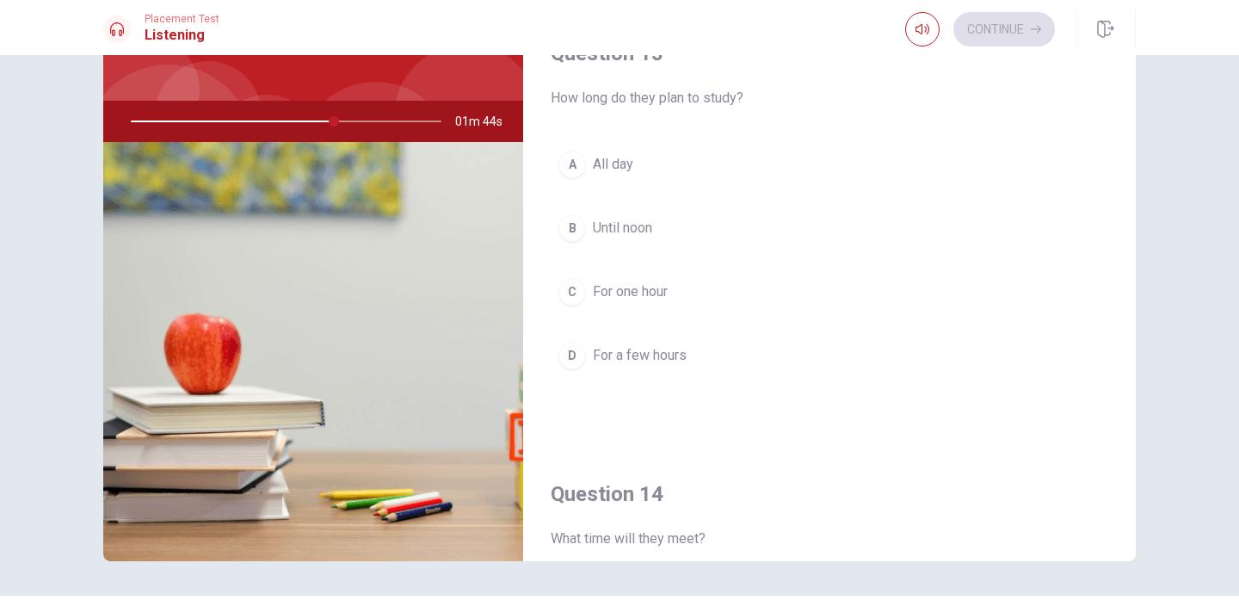
click at [577, 367] on div "D" at bounding box center [572, 356] width 28 height 28
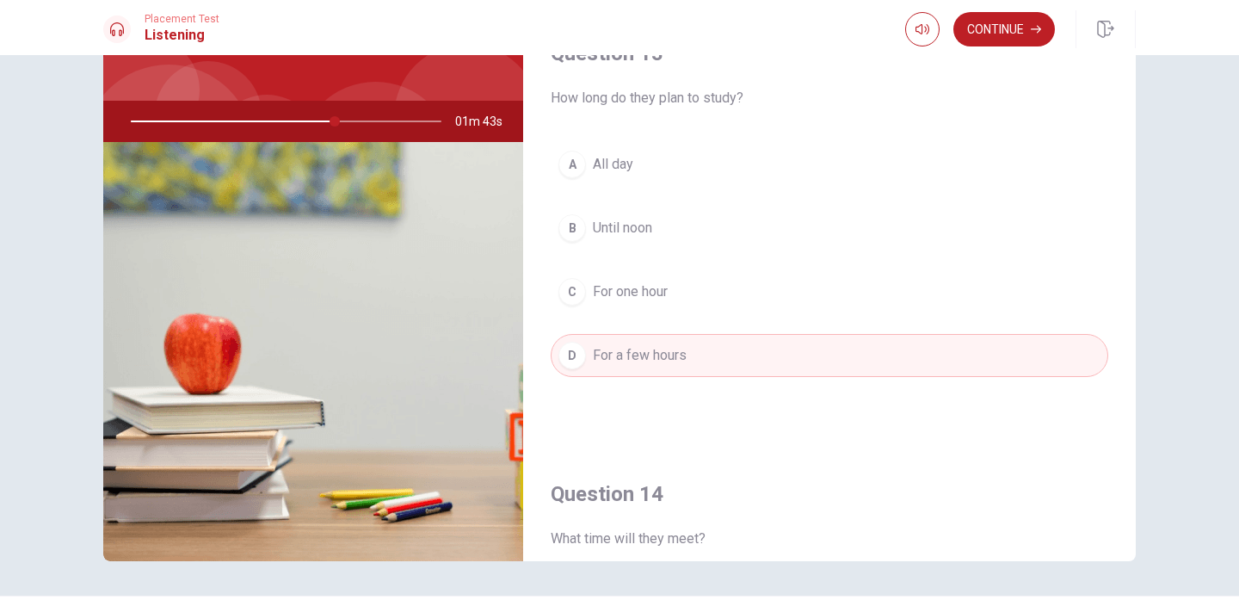
scroll to position [797, 0]
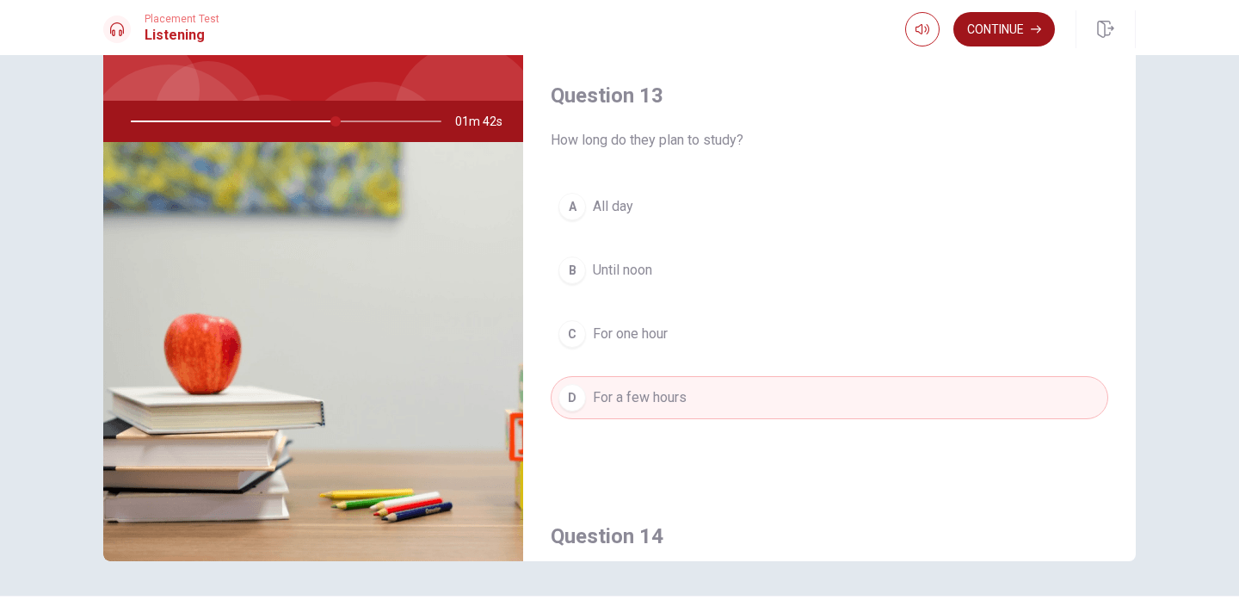
click at [996, 39] on button "Continue" at bounding box center [1004, 29] width 102 height 34
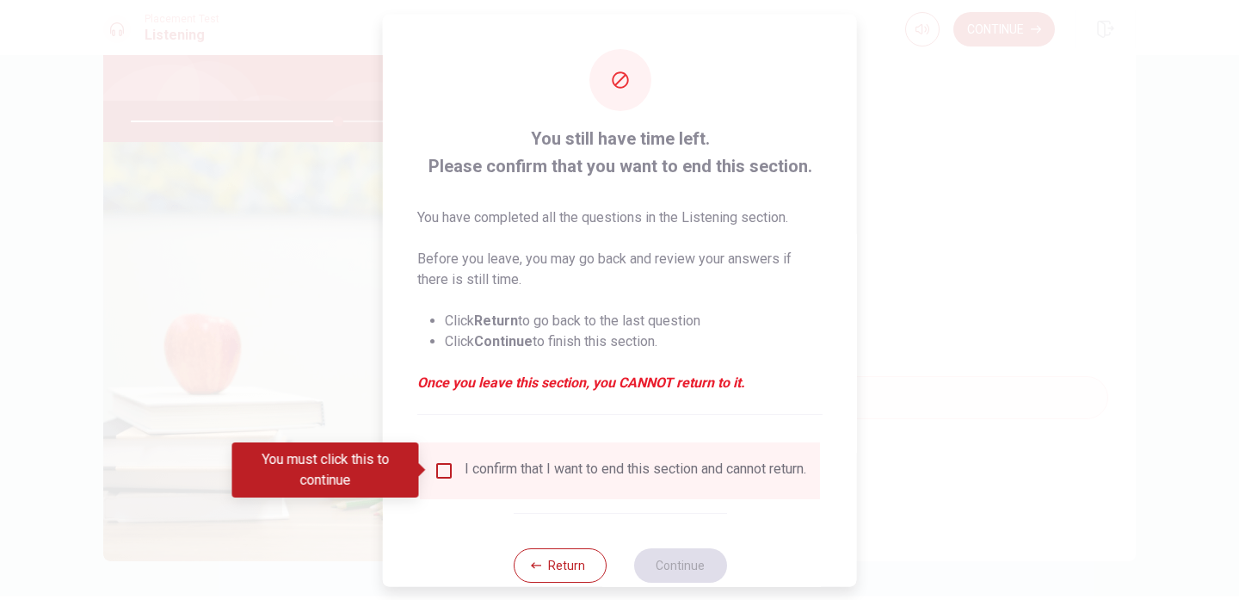
click at [434, 479] on input "You must click this to continue" at bounding box center [444, 469] width 21 height 21
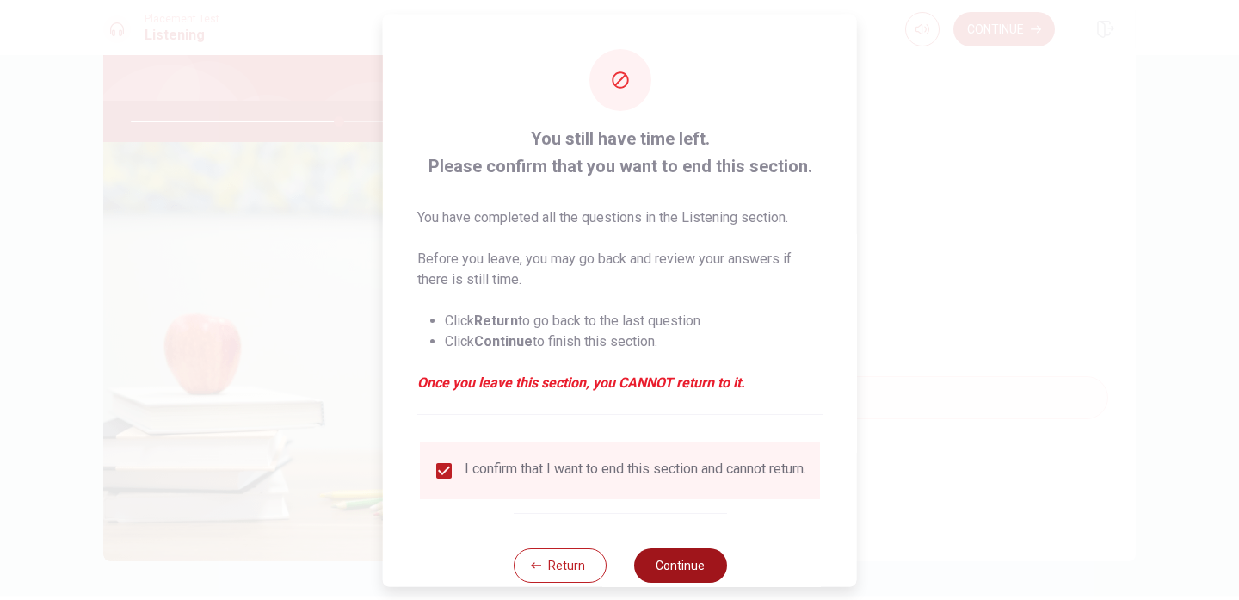
click at [666, 562] on button "Continue" at bounding box center [679, 564] width 93 height 34
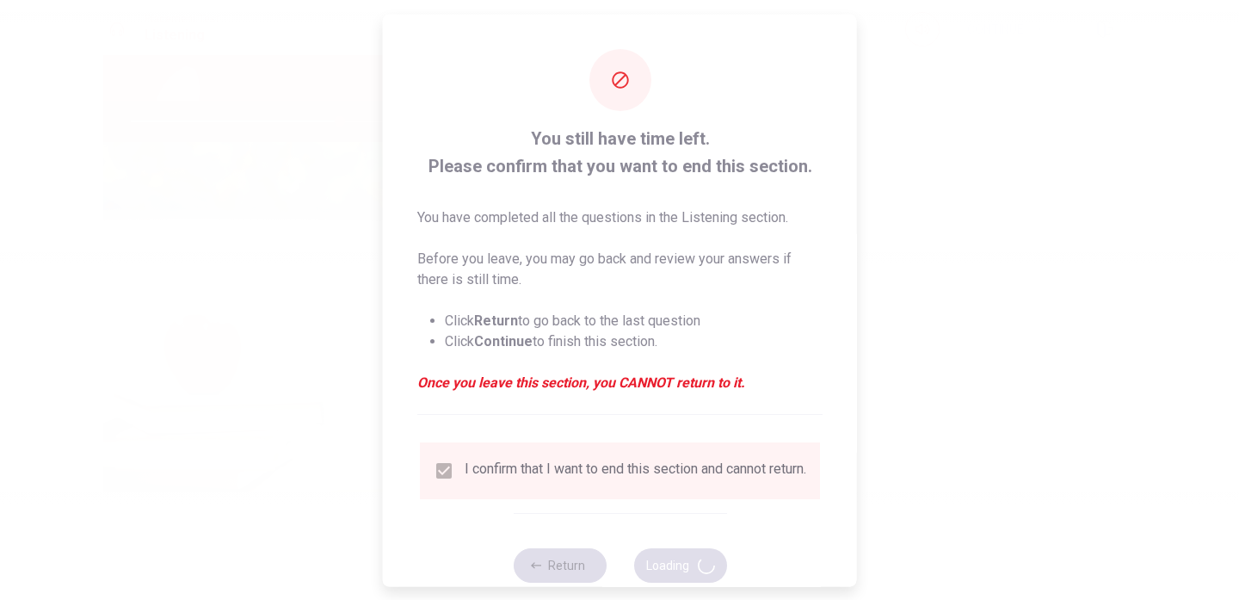
type input "68"
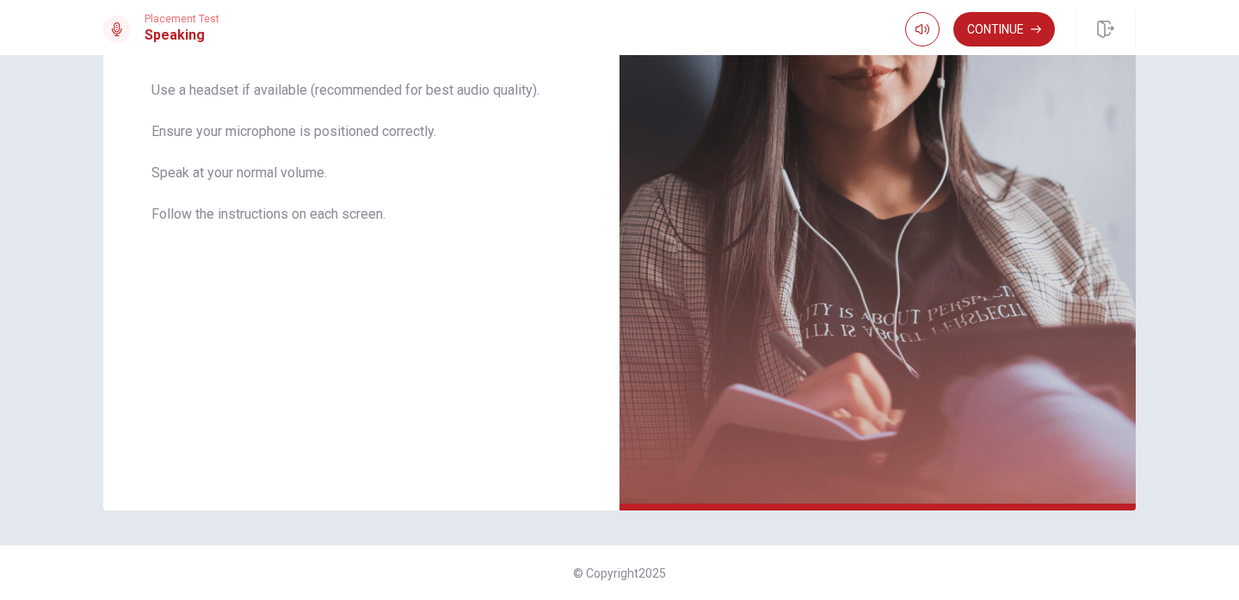
scroll to position [330, 0]
click at [978, 22] on button "Continue" at bounding box center [1004, 29] width 102 height 34
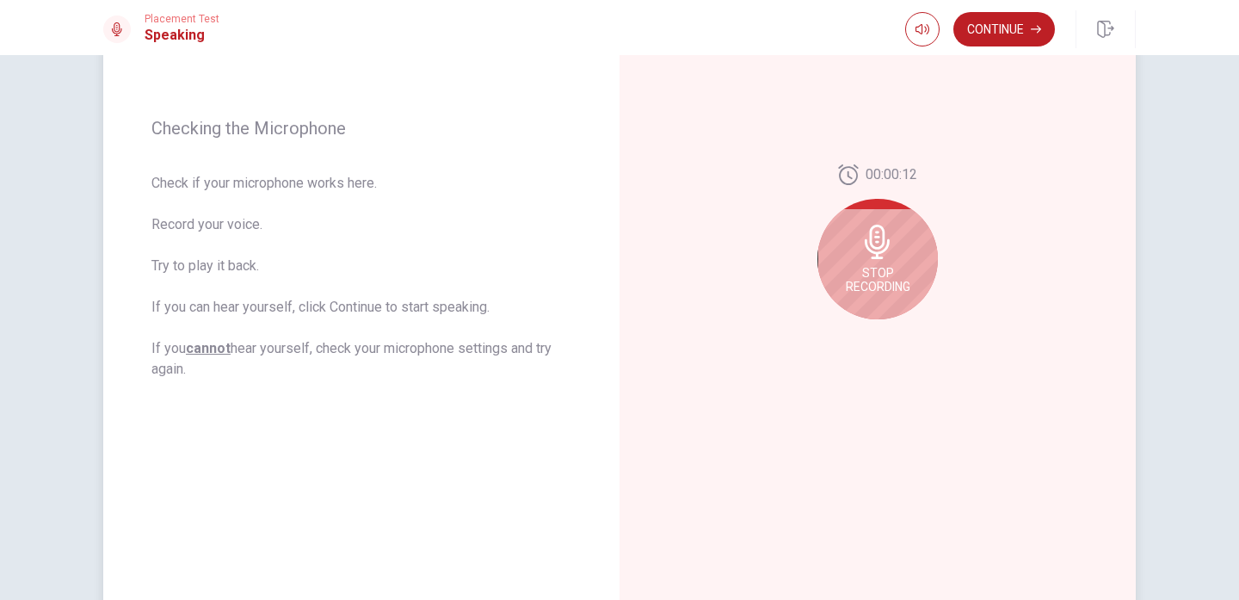
scroll to position [214, 0]
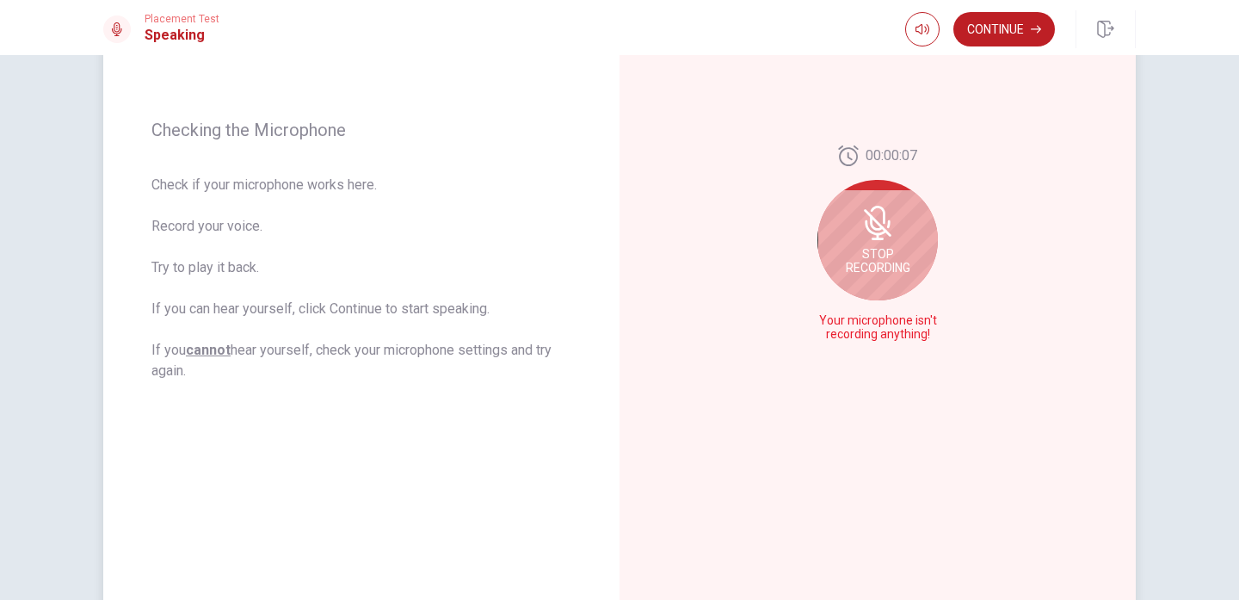
click at [836, 254] on div "Stop Recording" at bounding box center [877, 240] width 120 height 120
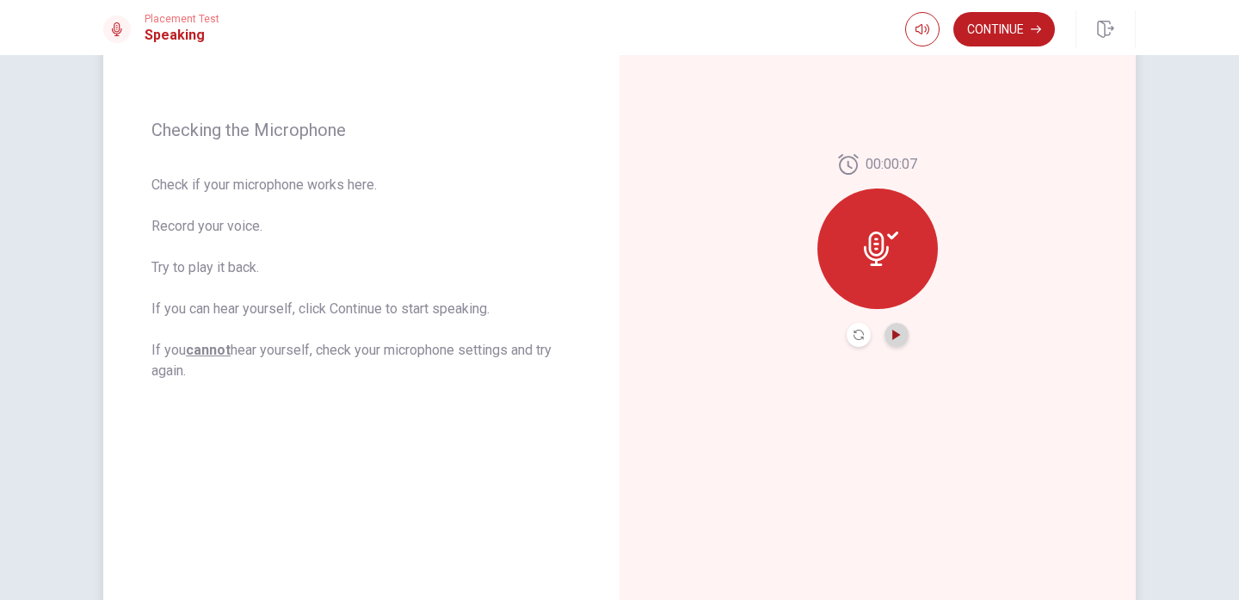
click at [895, 335] on icon "Play Audio" at bounding box center [896, 335] width 8 height 10
click at [895, 335] on icon "Pause Audio" at bounding box center [896, 335] width 9 height 10
click at [902, 339] on button "Play Audio" at bounding box center [897, 335] width 24 height 24
click at [857, 342] on button "Record Again" at bounding box center [859, 335] width 24 height 24
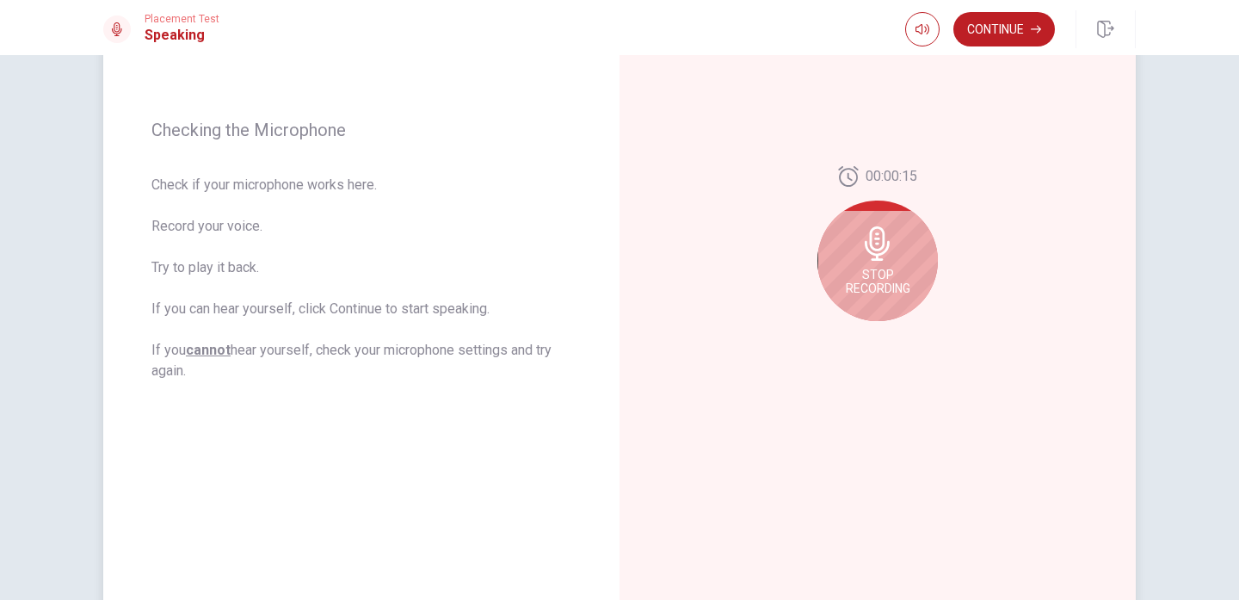
click at [883, 294] on span "Stop Recording" at bounding box center [878, 282] width 65 height 28
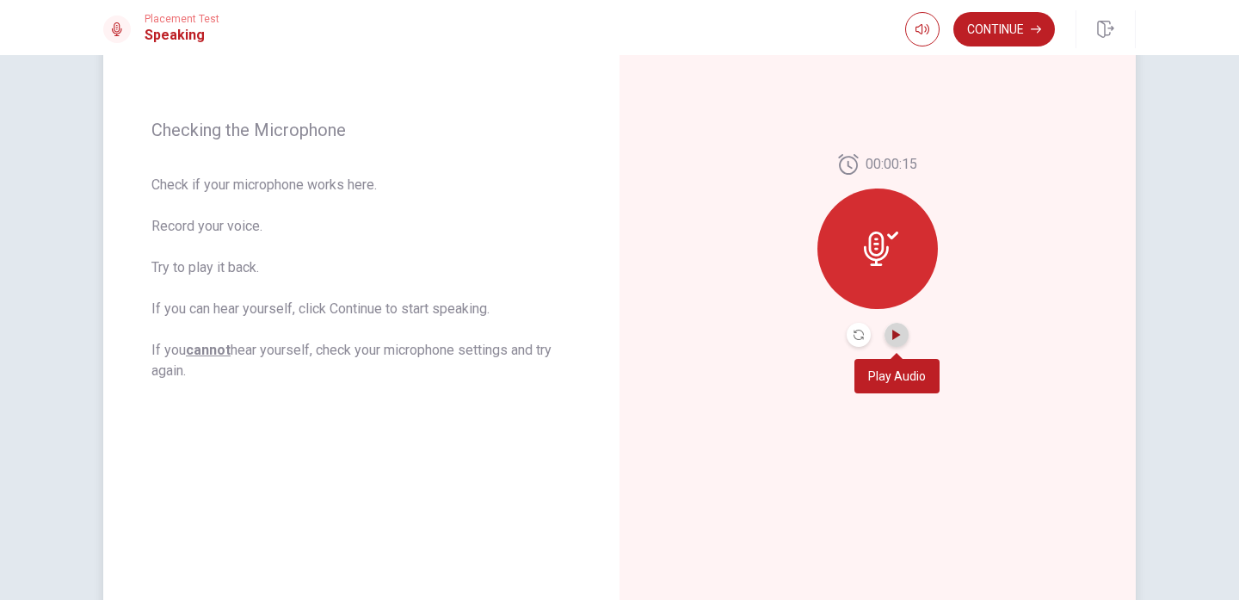
click at [891, 338] on icon "Play Audio" at bounding box center [896, 335] width 10 height 10
click at [897, 330] on icon "Play Audio" at bounding box center [896, 335] width 10 height 10
click at [893, 335] on icon "Play Audio" at bounding box center [896, 335] width 8 height 10
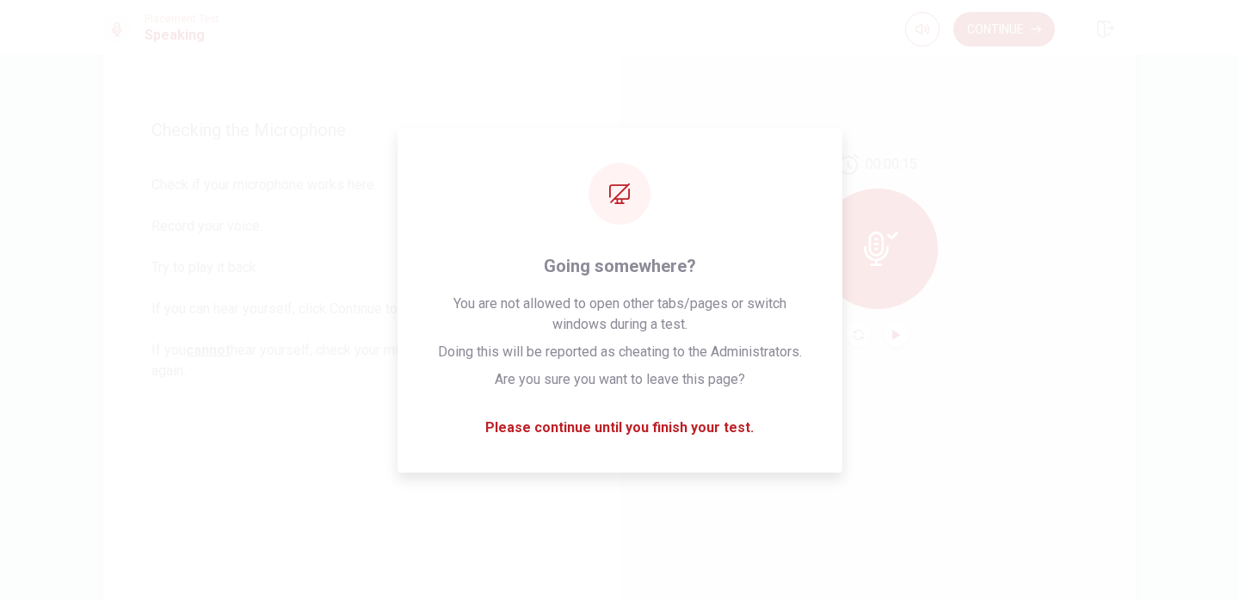
click at [903, 129] on div "00:00:15" at bounding box center [878, 250] width 516 height 750
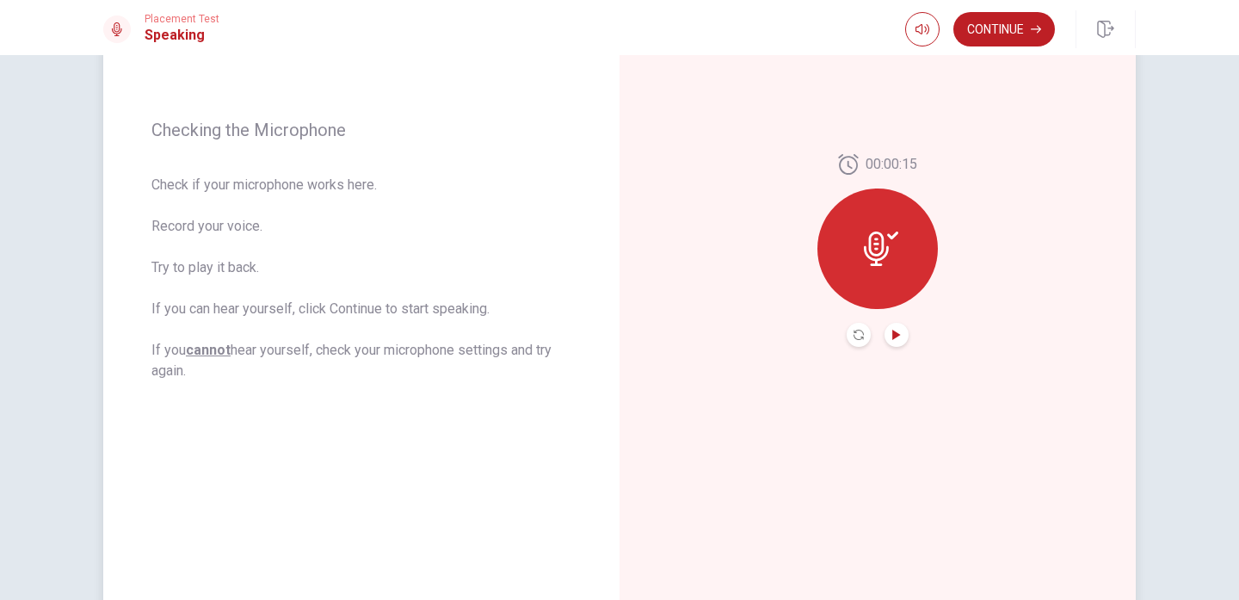
click at [884, 276] on div at bounding box center [877, 248] width 120 height 120
click at [859, 328] on button "Record Again" at bounding box center [859, 335] width 24 height 24
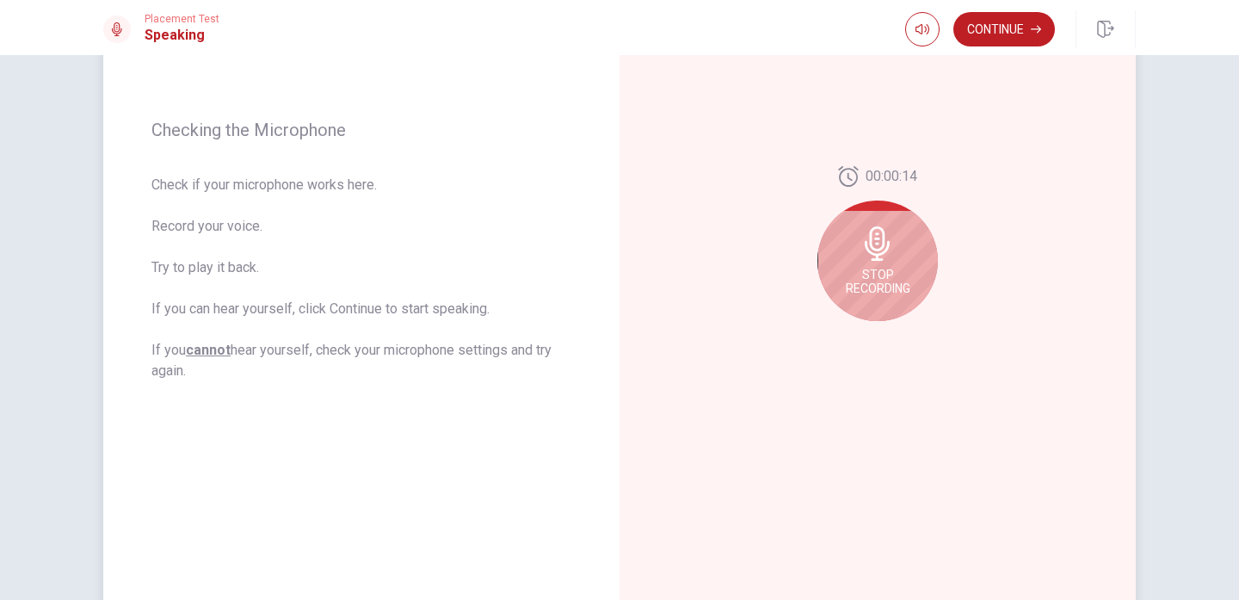
click at [867, 285] on span "Stop Recording" at bounding box center [878, 282] width 65 height 28
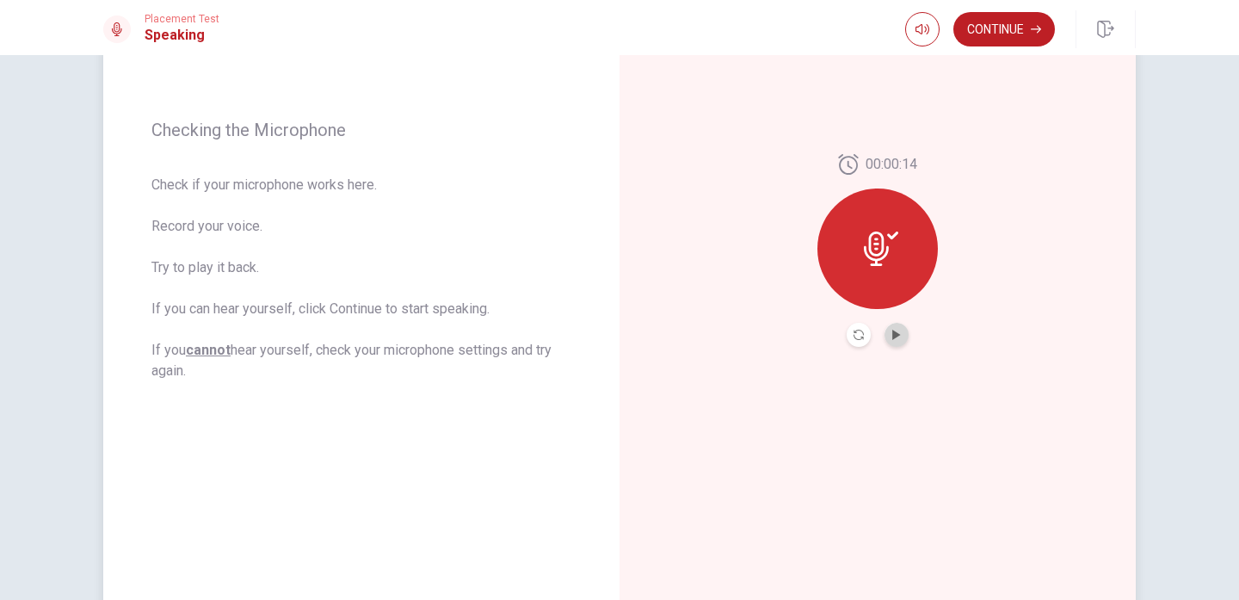
click at [889, 331] on button "Play Audio" at bounding box center [897, 335] width 24 height 24
click at [897, 334] on icon "Play Audio" at bounding box center [896, 335] width 8 height 10
click at [874, 235] on icon at bounding box center [881, 248] width 34 height 34
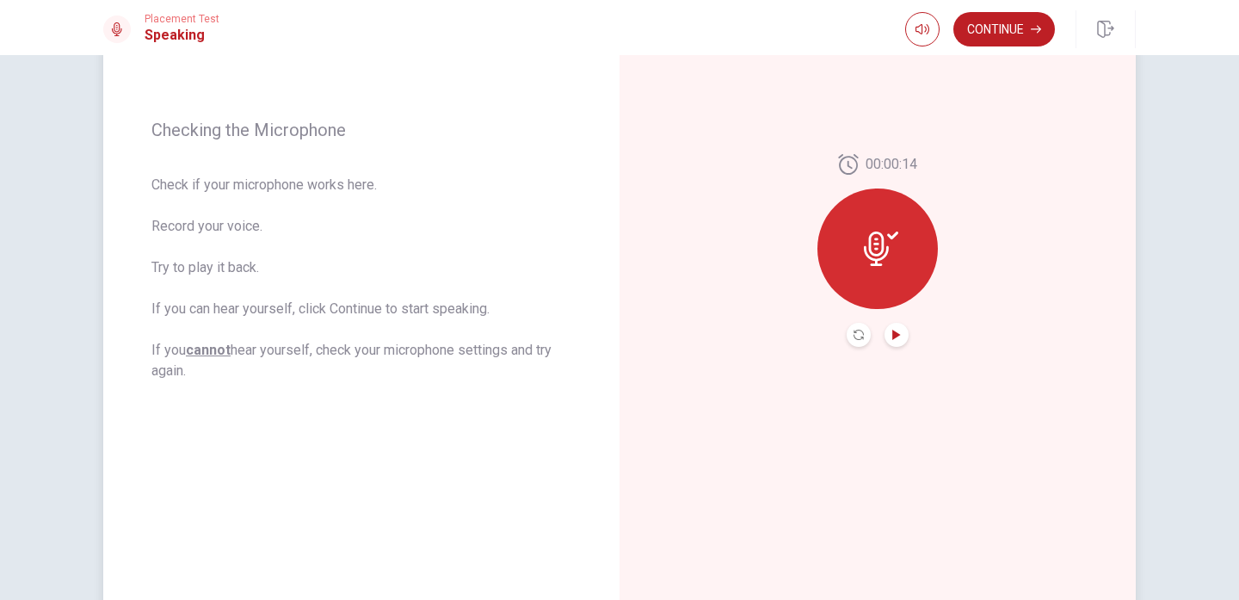
click at [874, 235] on icon at bounding box center [881, 248] width 34 height 34
click at [901, 340] on button "Play Audio" at bounding box center [897, 335] width 24 height 24
click at [867, 337] on button "Record Again" at bounding box center [859, 335] width 24 height 24
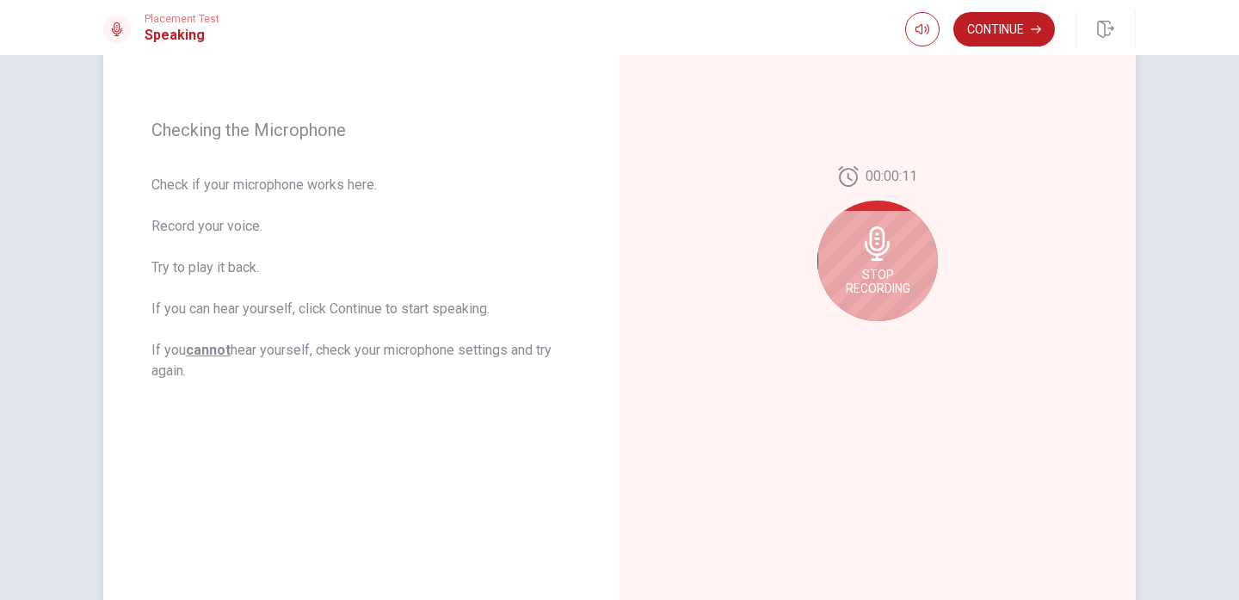
click at [876, 295] on div "Stop Recording" at bounding box center [877, 260] width 120 height 120
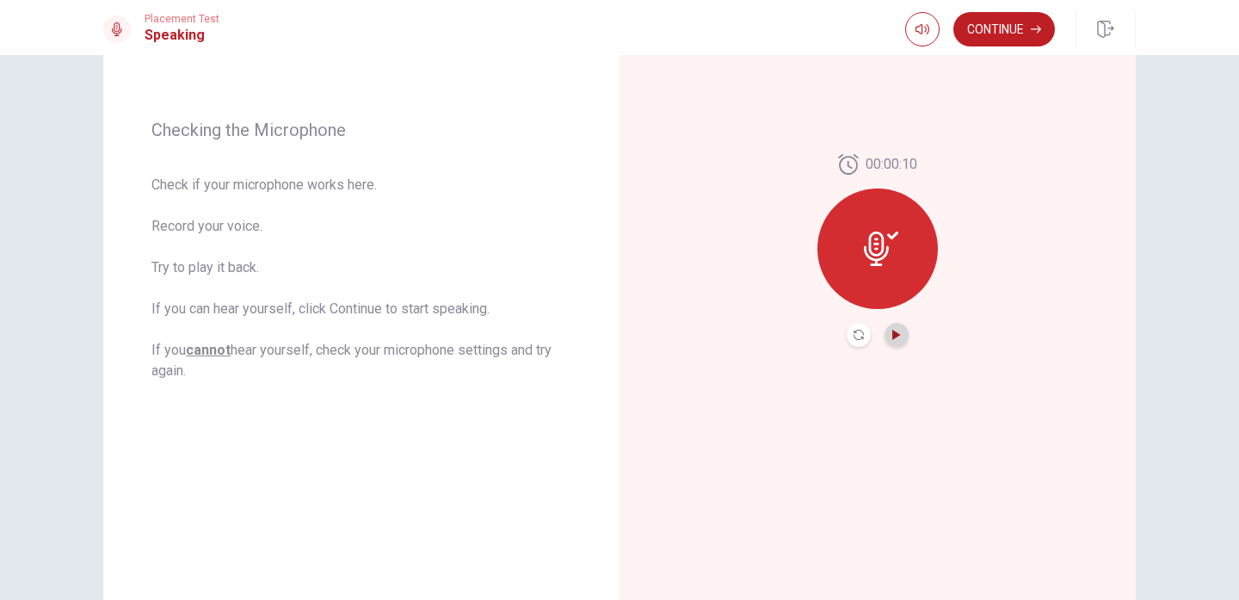
click at [891, 330] on icon "Play Audio" at bounding box center [896, 335] width 10 height 10
click at [891, 330] on icon "Pause Audio" at bounding box center [896, 335] width 10 height 10
click at [995, 21] on button "Continue" at bounding box center [1004, 29] width 102 height 34
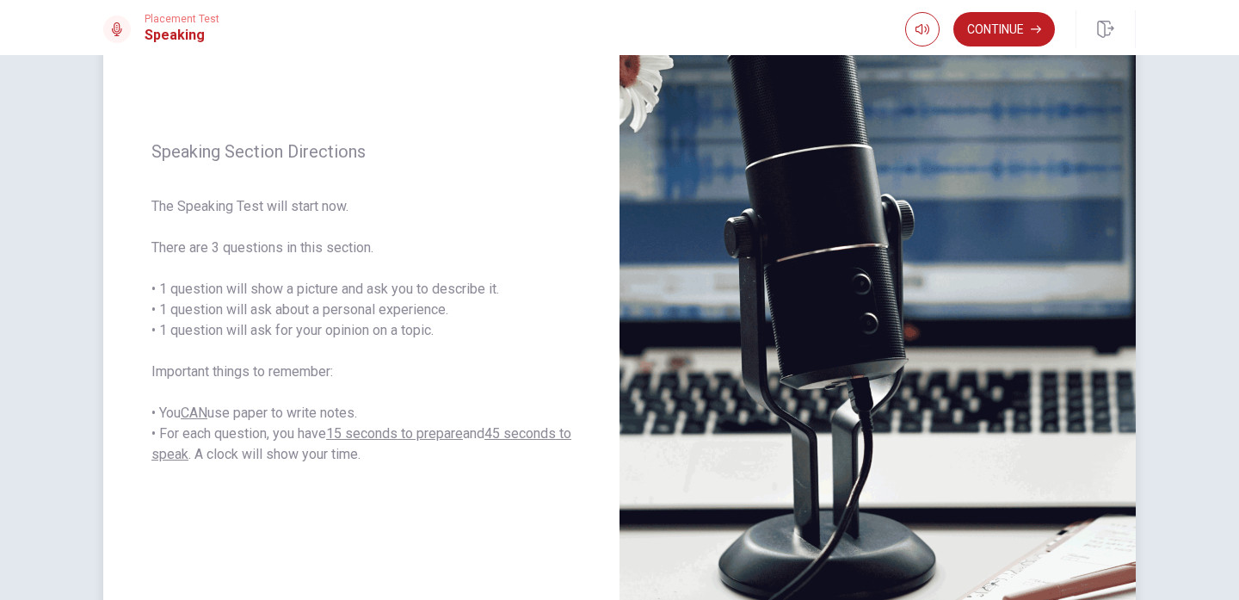
scroll to position [155, 0]
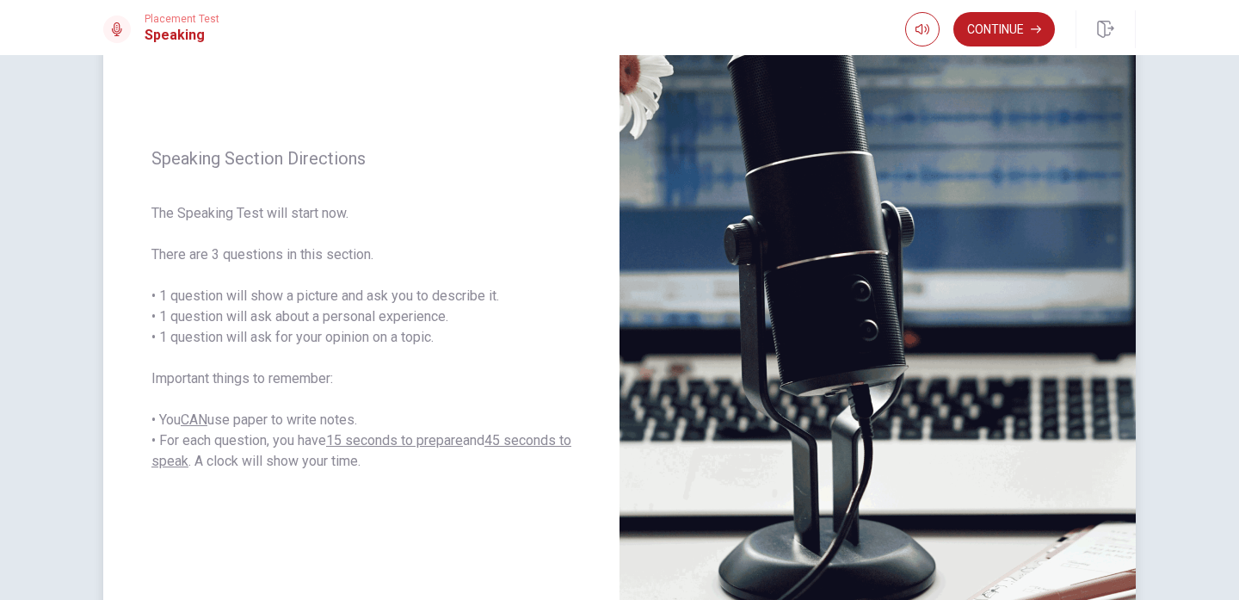
drag, startPoint x: 451, startPoint y: 318, endPoint x: 380, endPoint y: 309, distance: 71.1
click at [380, 309] on span "The Speaking Test will start now. There are 3 questions in this section. • 1 qu…" at bounding box center [361, 337] width 420 height 268
click at [1014, 37] on button "Continue" at bounding box center [1004, 29] width 102 height 34
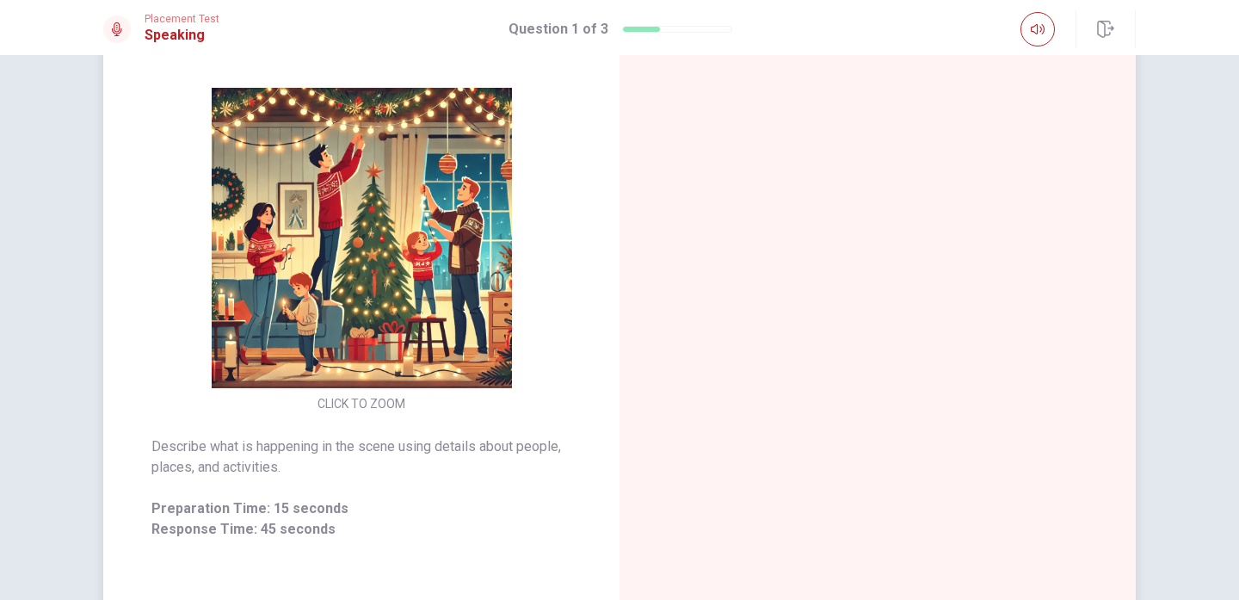
scroll to position [170, 0]
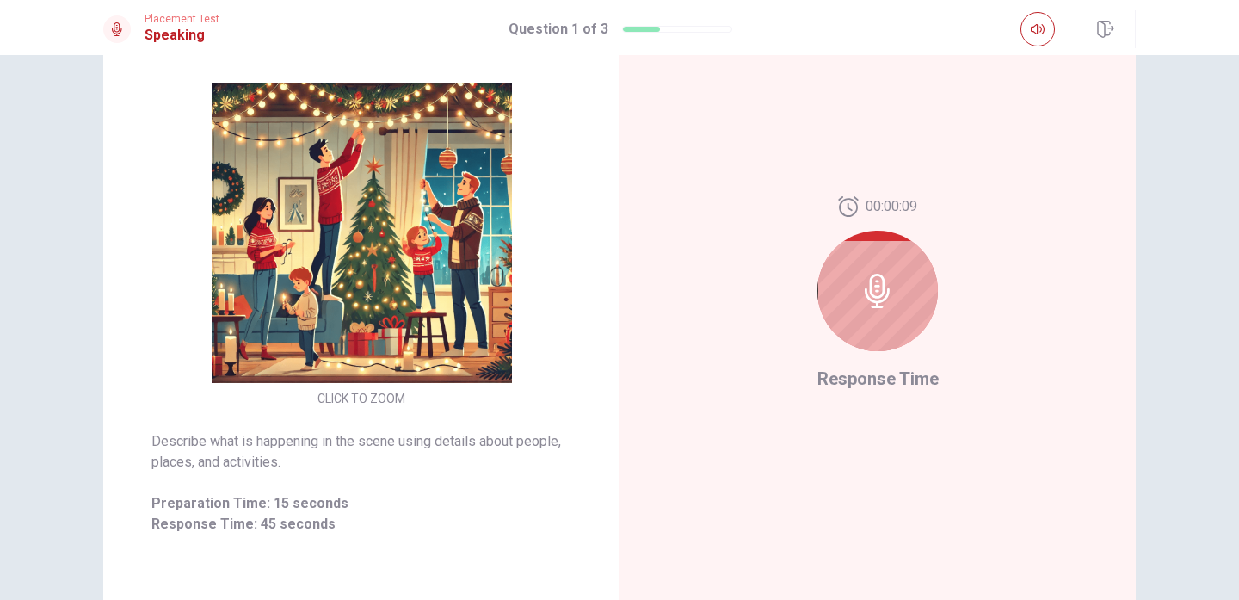
click at [859, 300] on div at bounding box center [877, 291] width 120 height 120
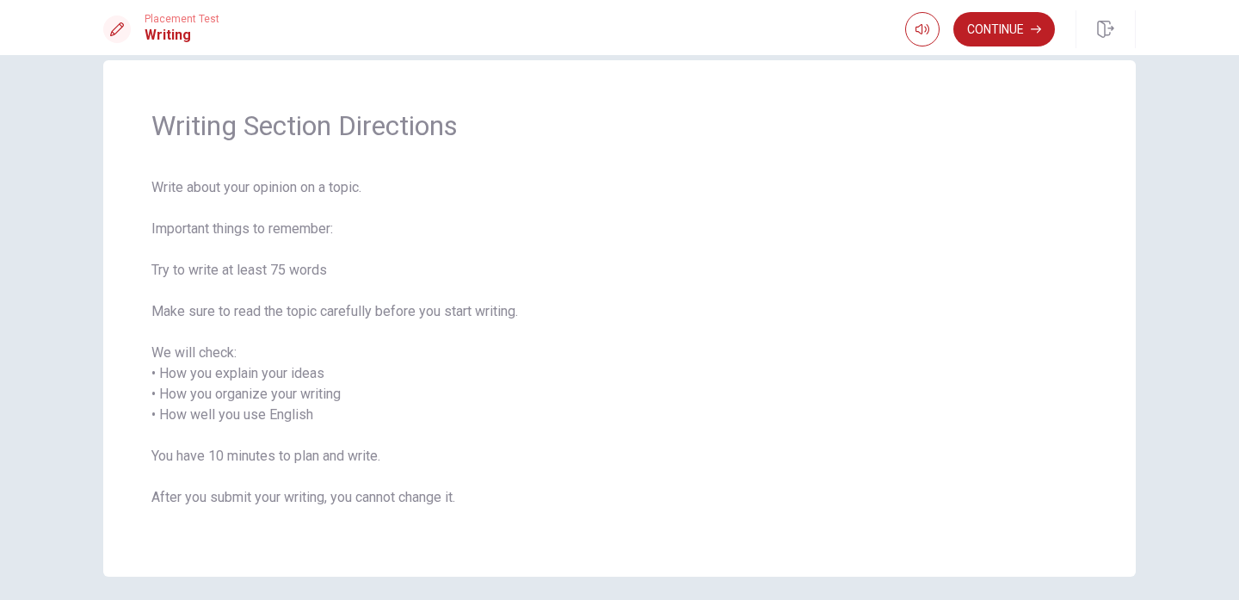
scroll to position [29, 0]
click at [999, 40] on button "Continue" at bounding box center [1004, 29] width 102 height 34
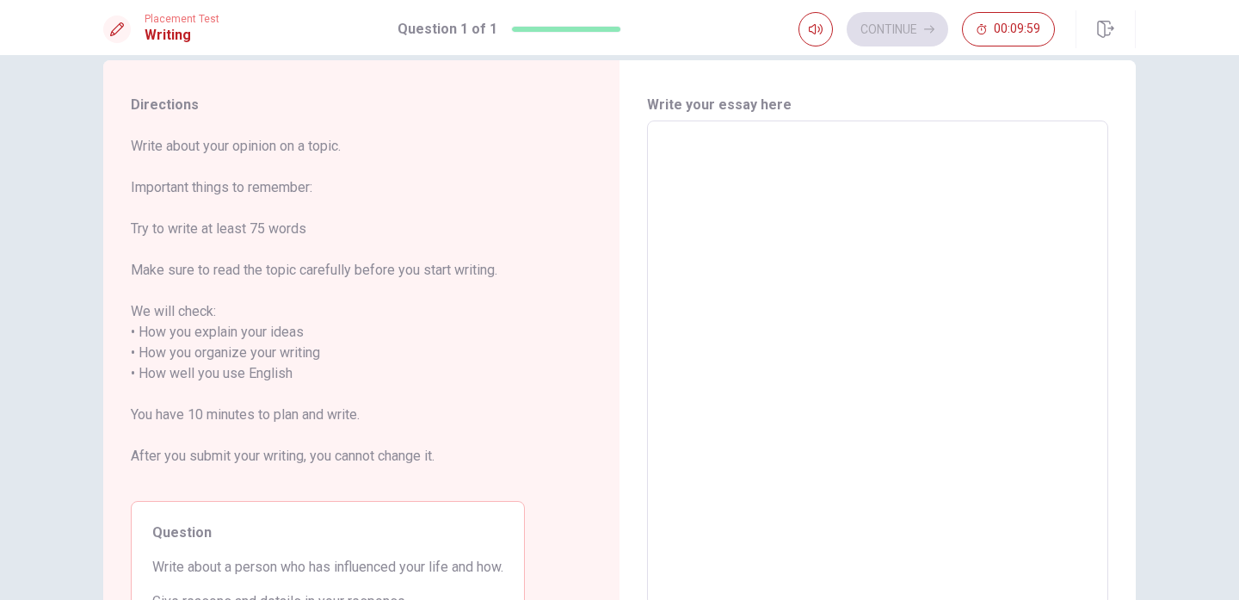
click at [723, 163] on textarea at bounding box center [877, 363] width 437 height 457
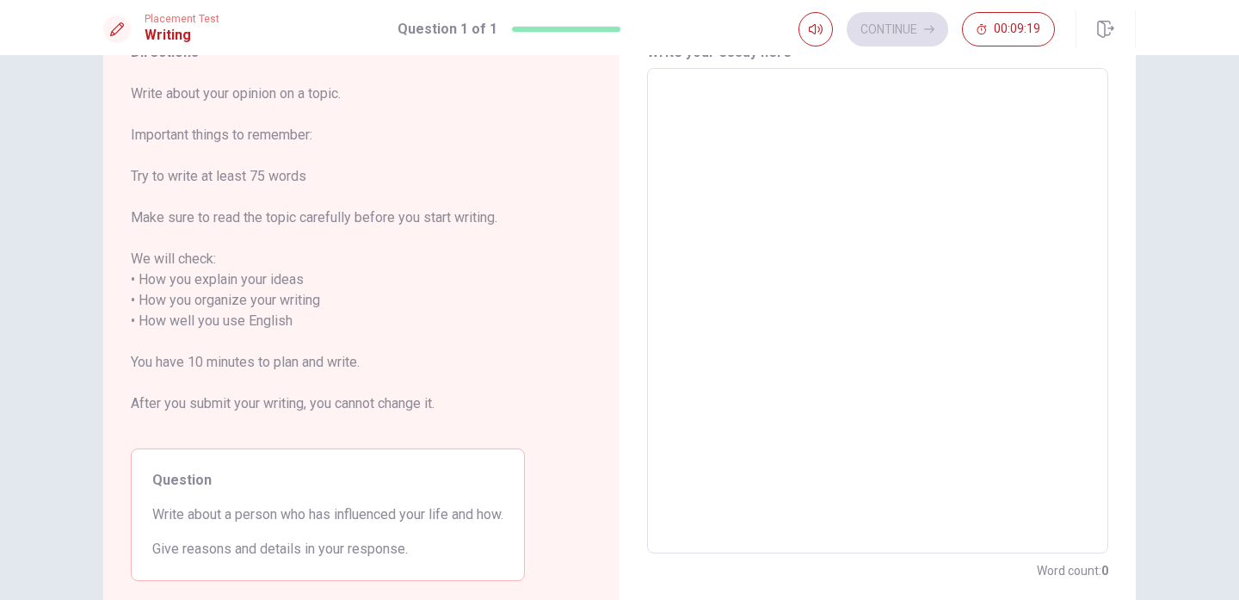
scroll to position [85, 0]
type textarea "I"
type textarea "x"
type textarea "In"
type textarea "x"
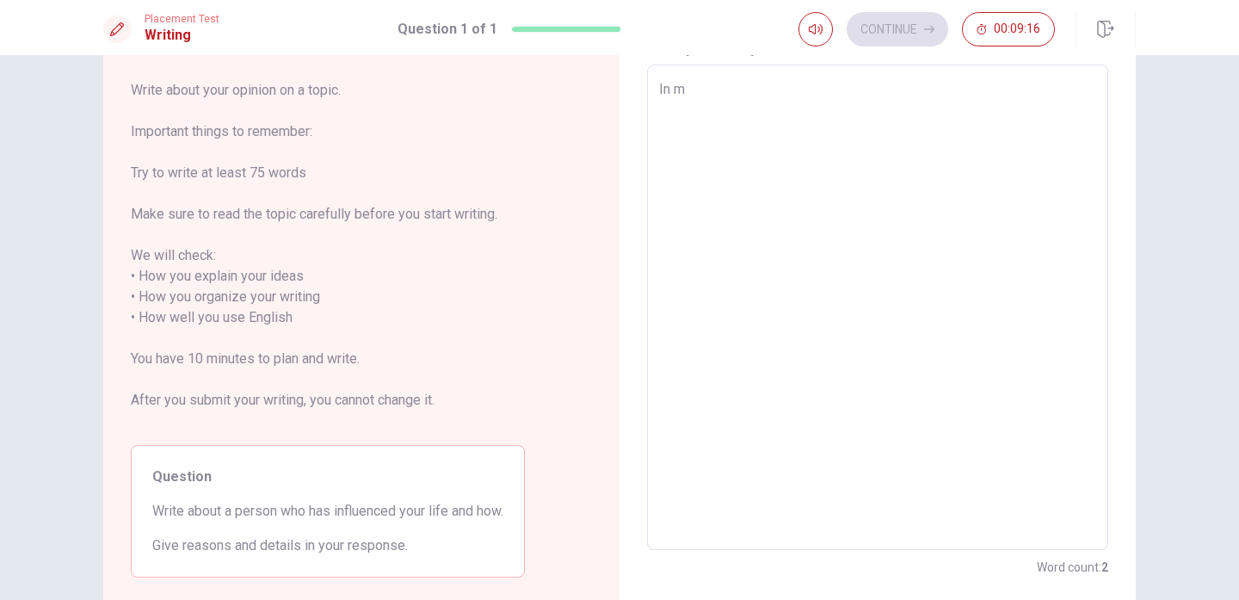
type textarea "In my"
type textarea "x"
type textarea "In my l"
type textarea "x"
type textarea "In my li"
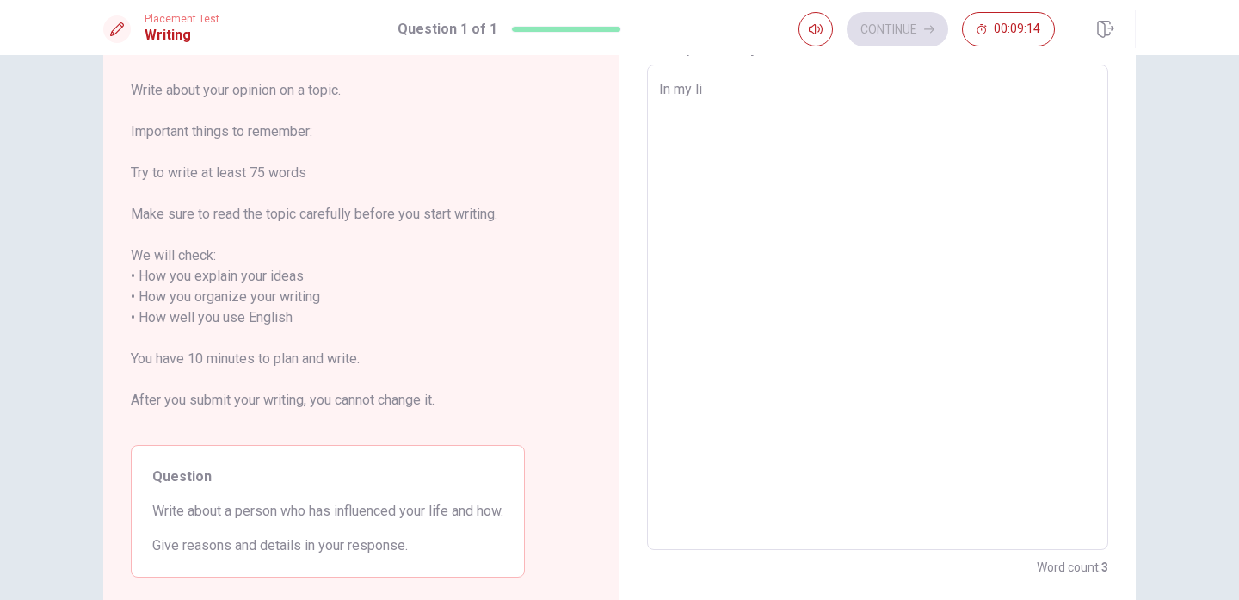
type textarea "x"
type textarea "In my lif"
type textarea "x"
type textarea "In my life"
type textarea "x"
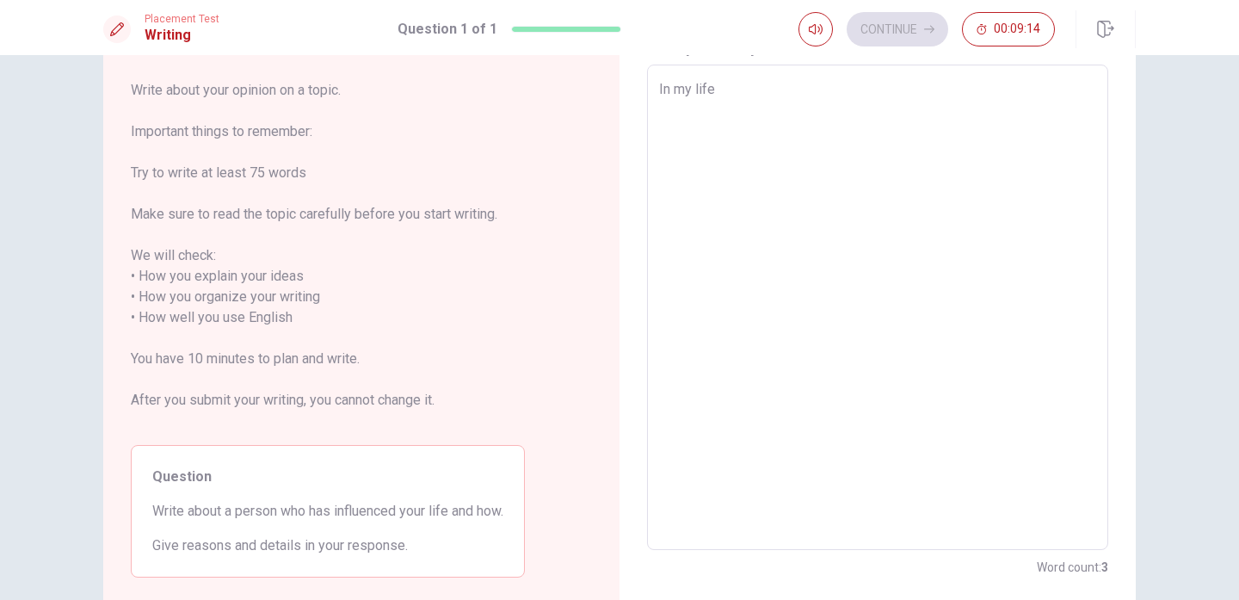
type textarea "In my life"
type textarea "x"
type textarea "In my life a"
type textarea "x"
type textarea "In my life a"
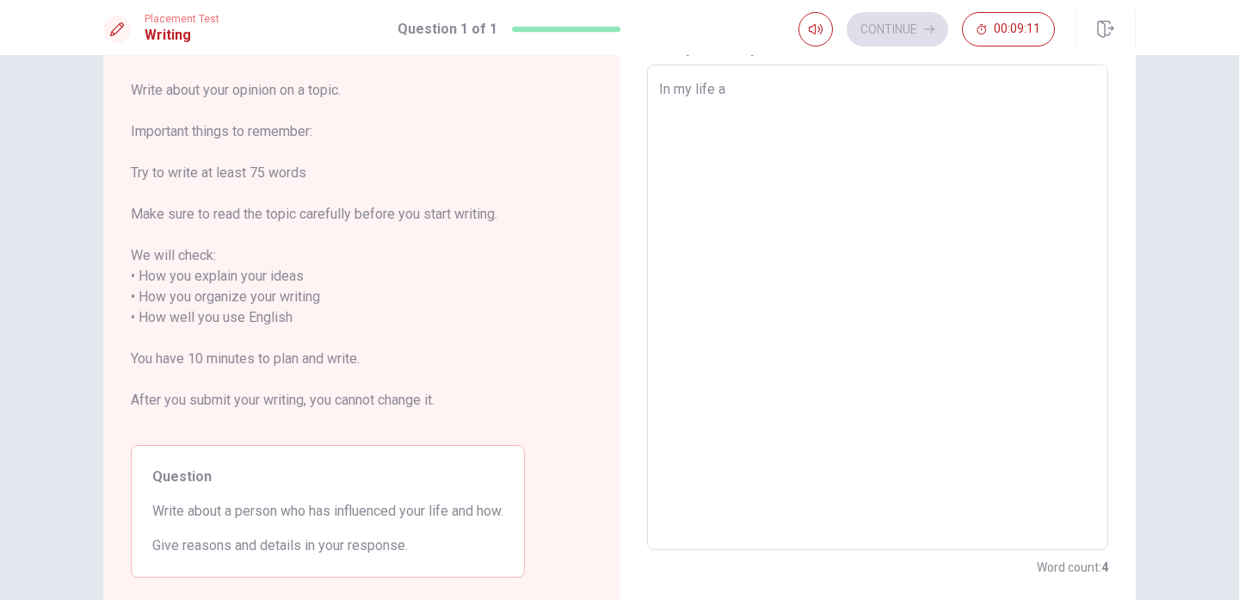
type textarea "x"
type textarea "In my life a p"
type textarea "x"
type textarea "In my life a pe"
type textarea "x"
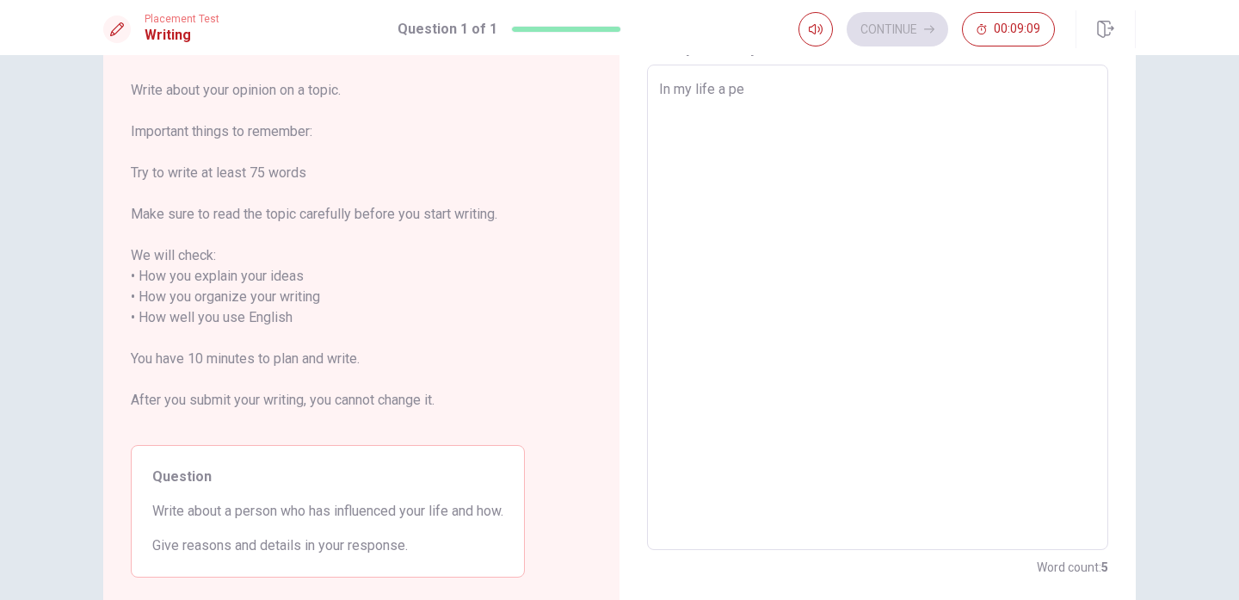
type textarea "In my life a per"
type textarea "x"
type textarea "In my life a pe"
type textarea "x"
type textarea "In my life a p"
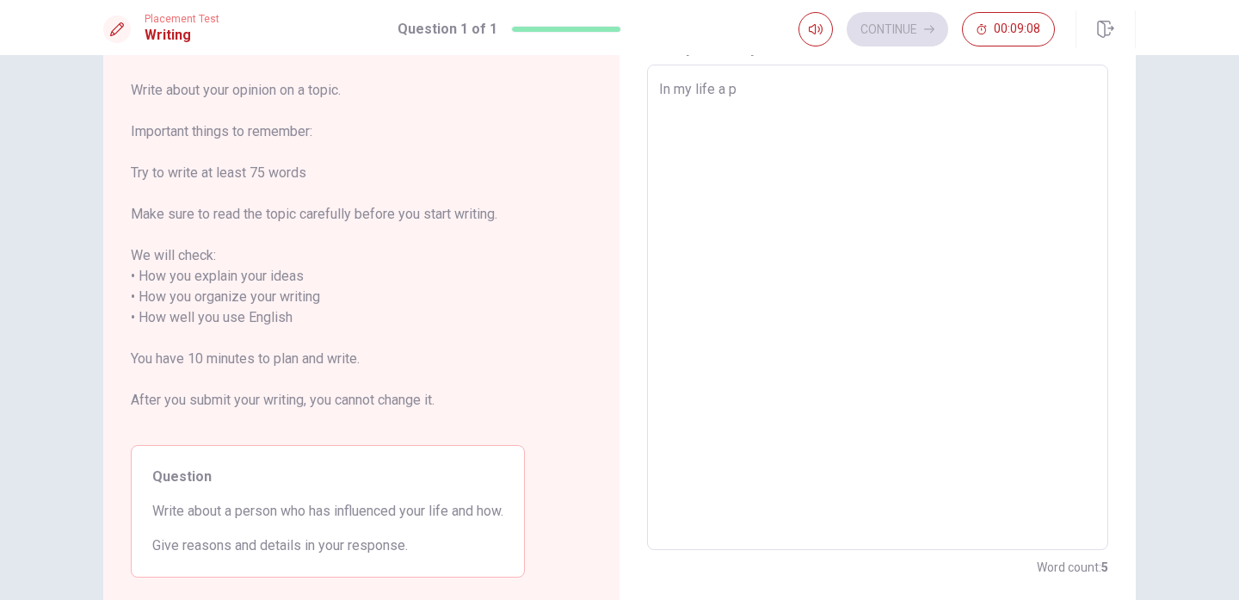
type textarea "x"
type textarea "In my life a"
type textarea "x"
type textarea "In my life a p"
type textarea "x"
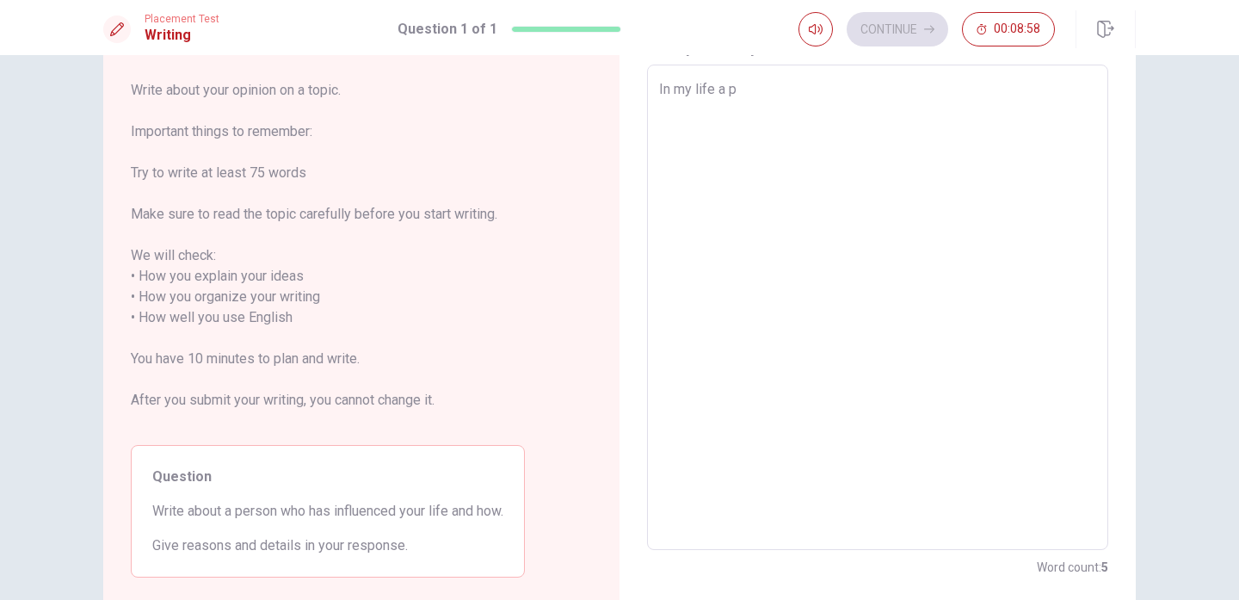
type textarea "In my life a pe"
type textarea "x"
type textarea "In my life a per"
type textarea "x"
type textarea "In my life a pers"
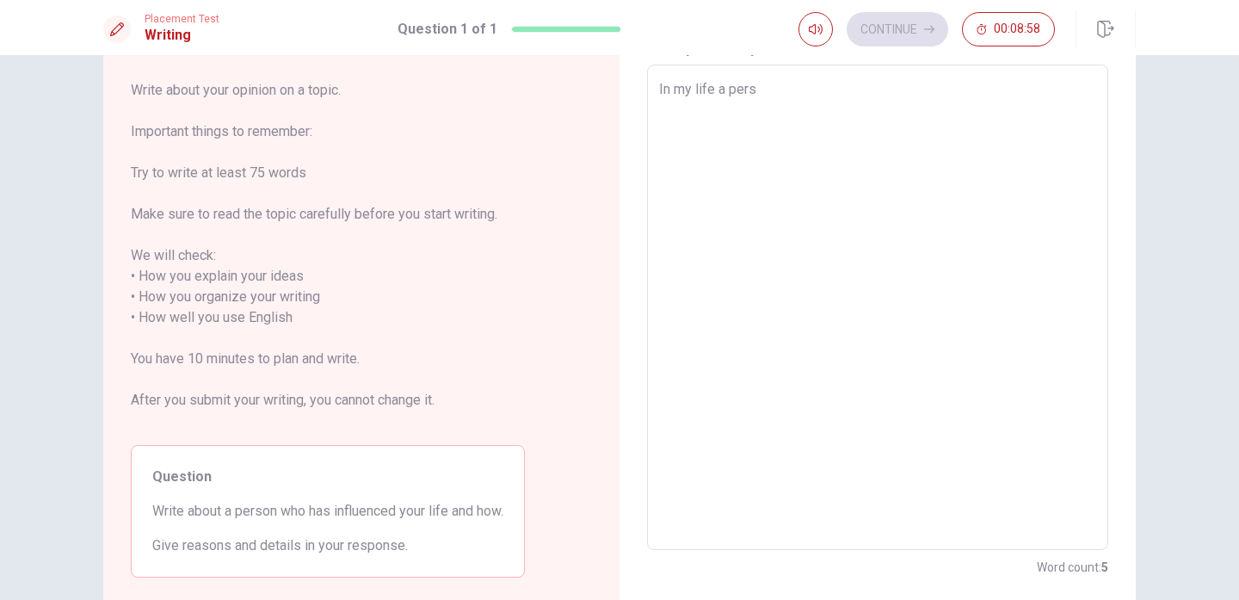
type textarea "x"
type textarea "In my life a perso"
type textarea "x"
type textarea "In my life a perso"
type textarea "x"
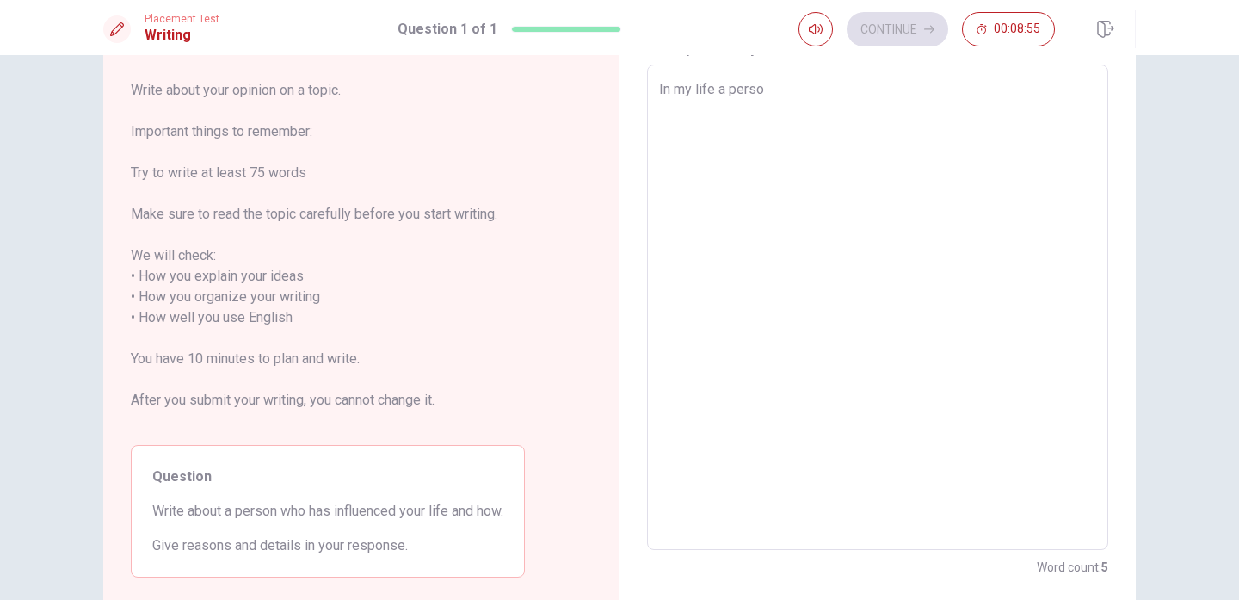
type textarea "In my life a perso"
type textarea "x"
type textarea "In my life a pers"
type textarea "x"
type textarea "In my life a perso"
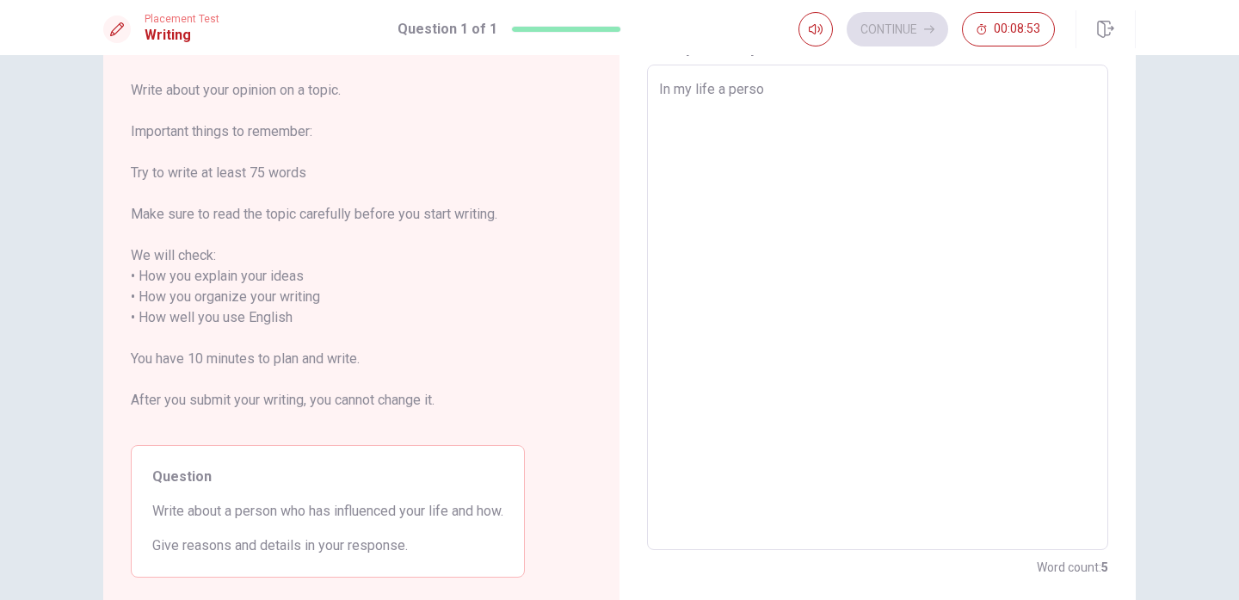
type textarea "x"
type textarea "In my life a perso"
type textarea "x"
type textarea "In my life a perso o"
type textarea "x"
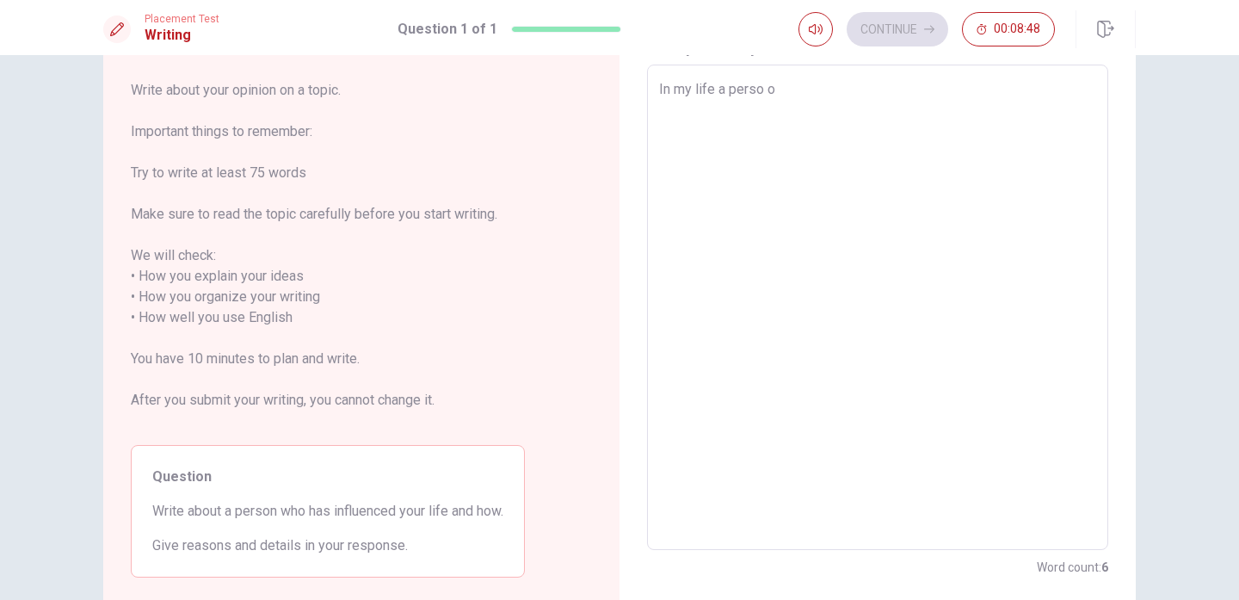
type textarea "In my life a perso of"
type textarea "x"
type textarea "In my life a perso of"
type textarea "x"
type textarea "In my life a perso of i"
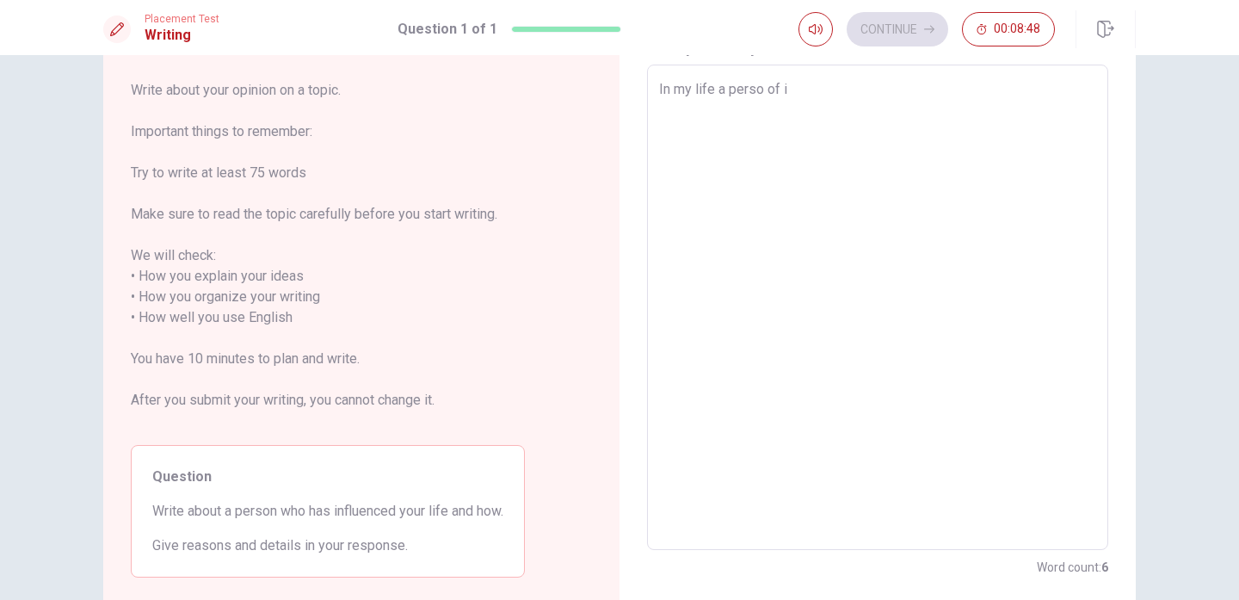
type textarea "x"
type textarea "In my life a perso of in"
type textarea "x"
type textarea "In my life a perso of inf"
type textarea "x"
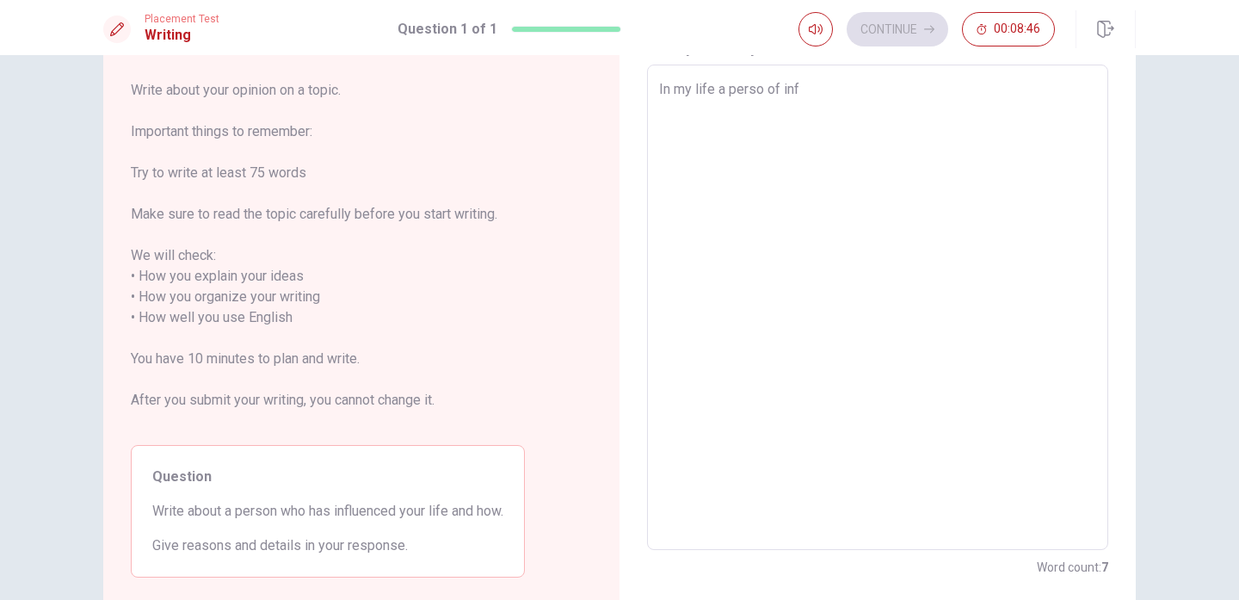
type textarea "In my life a perso of infl"
type textarea "x"
type textarea "In my life a perso of inf"
type textarea "x"
type textarea "In my life a perso of in"
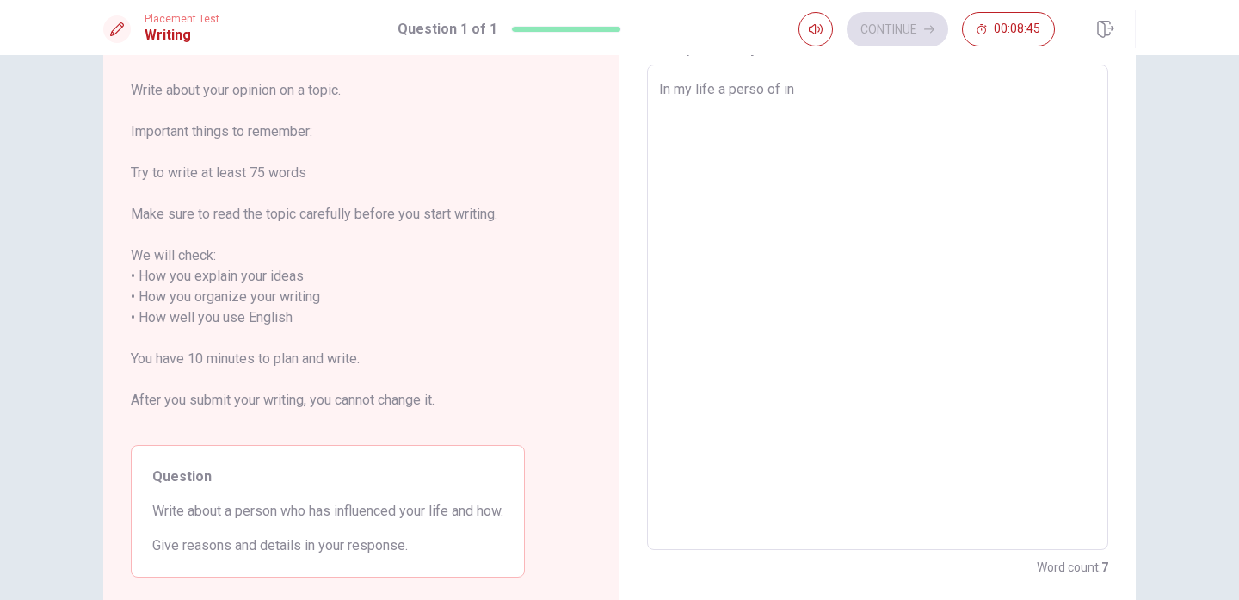
type textarea "x"
type textarea "In my life a perso of i"
type textarea "x"
type textarea "In my life a perso of"
type textarea "x"
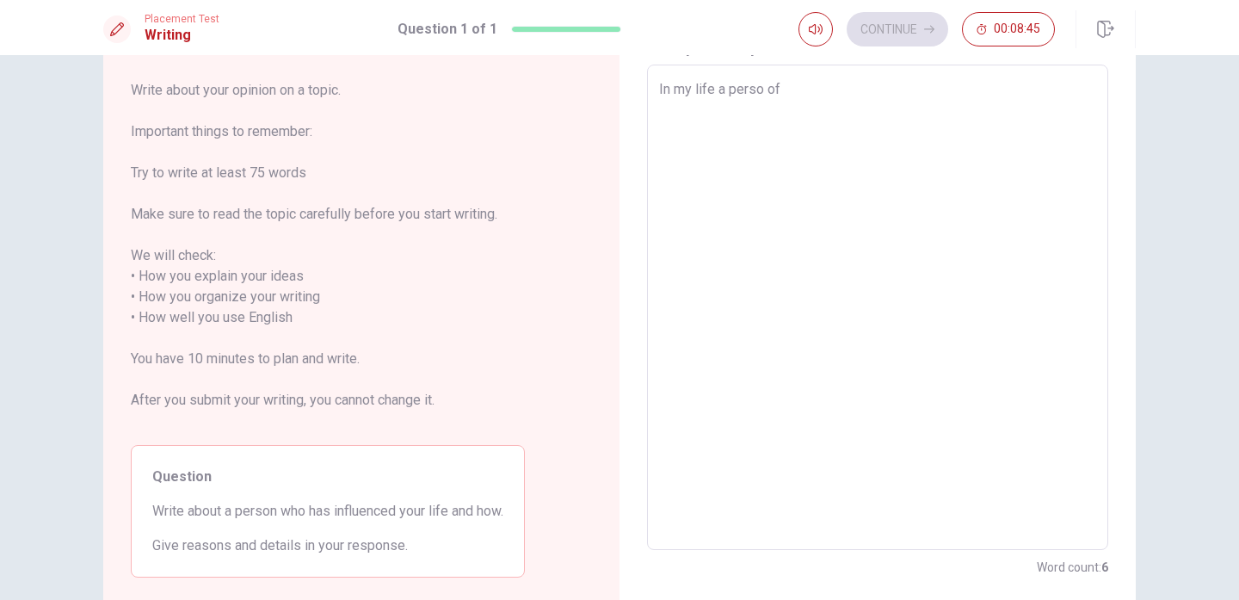
type textarea "In my life a perso of"
type textarea "x"
type textarea "In my life a perso o"
type textarea "x"
type textarea "In my life a perso"
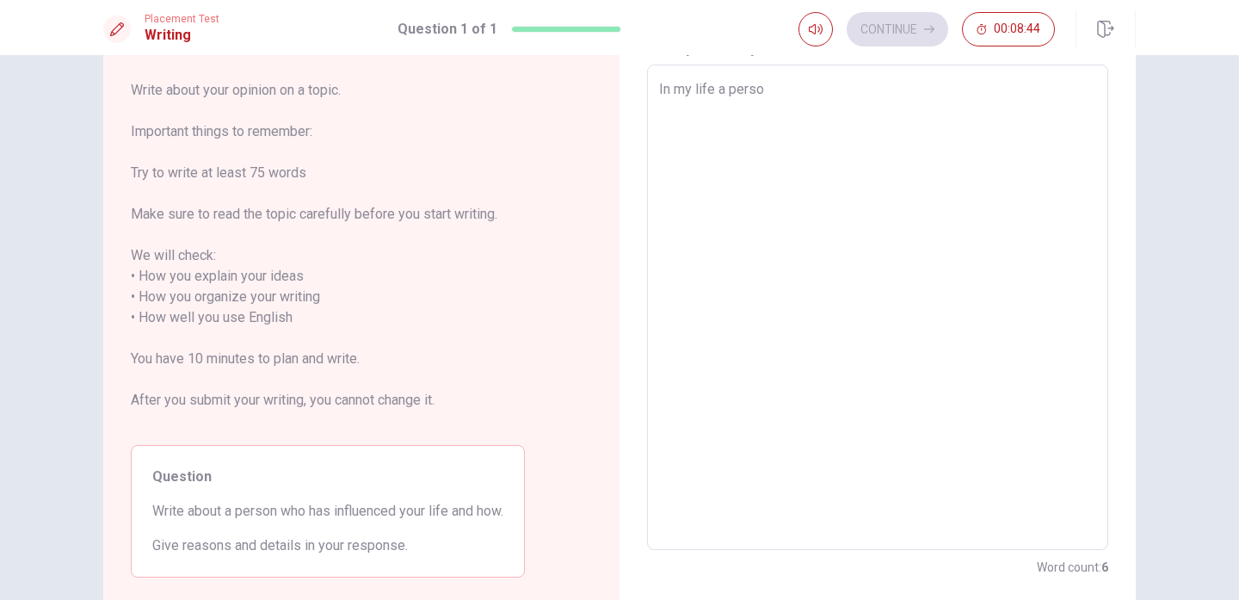
type textarea "x"
type textarea "In my life a perso w"
type textarea "x"
type textarea "In my life a perso wo"
type textarea "x"
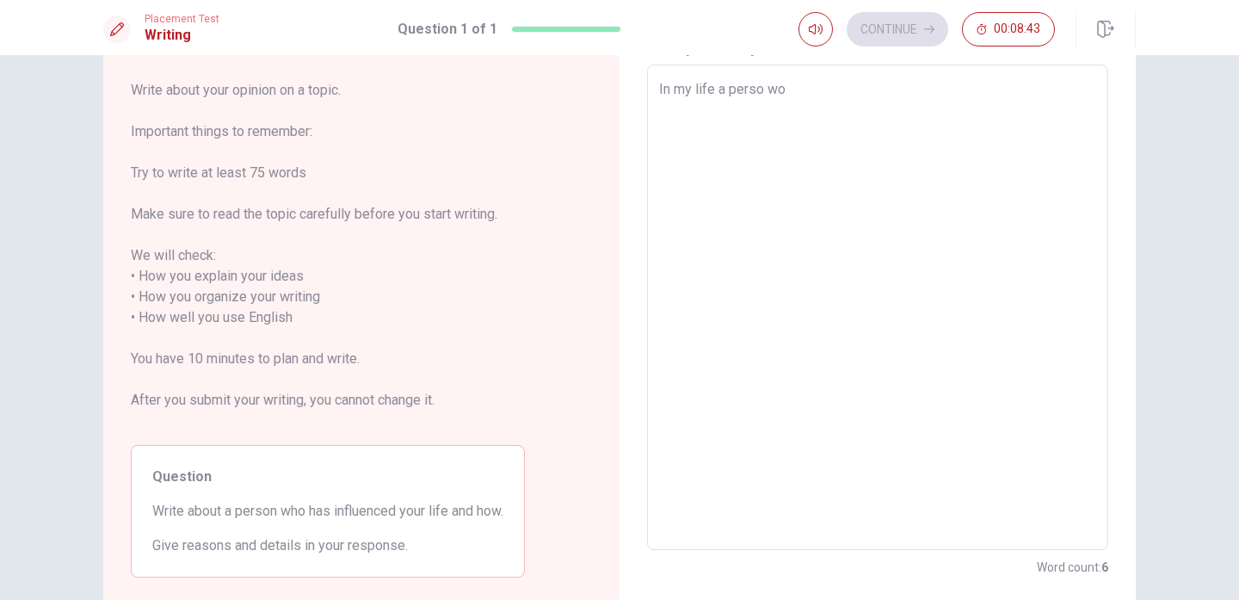
type textarea "In my life a perso w"
type textarea "x"
type textarea "In my life a perso wh"
type textarea "x"
type textarea "In my life a perso who"
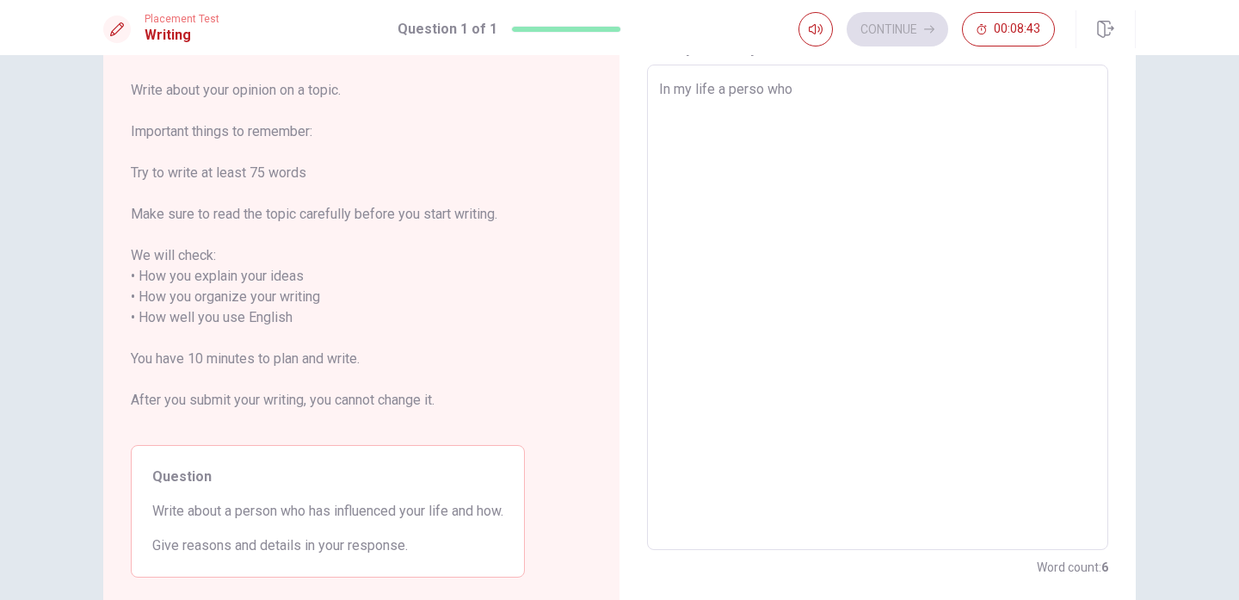
type textarea "x"
type textarea "In my life a perso who"
type textarea "x"
type textarea "In my life a perso who i"
type textarea "x"
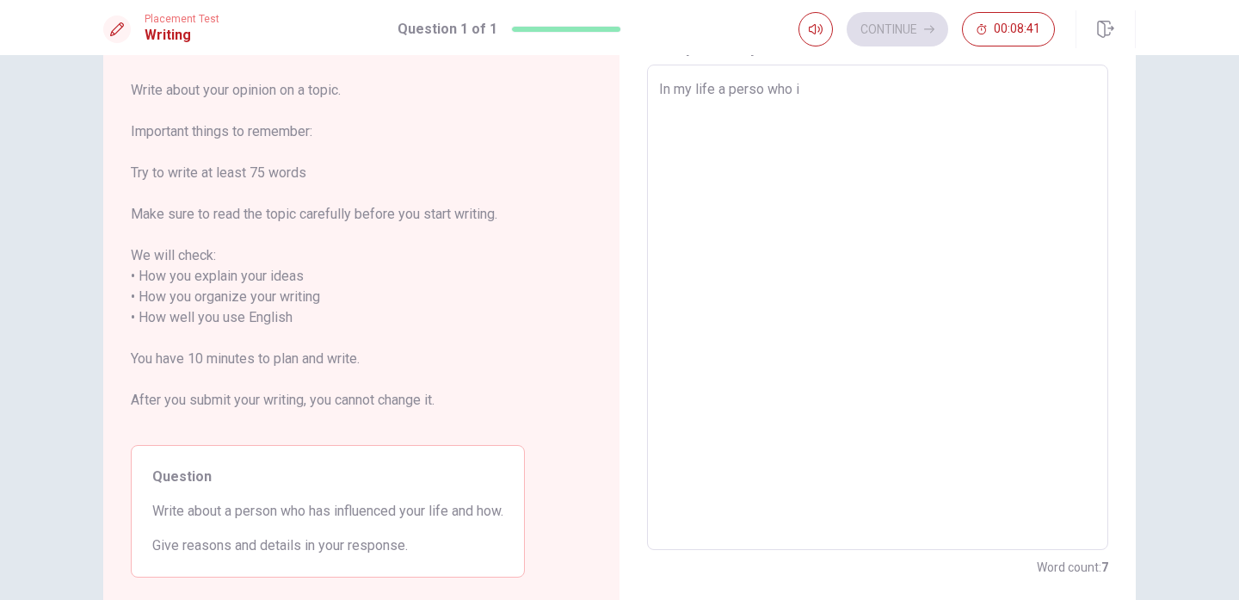
type textarea "In my life a perso who in"
type textarea "x"
type textarea "In my life a perso who inf"
type textarea "x"
type textarea "In my life a perso who infl"
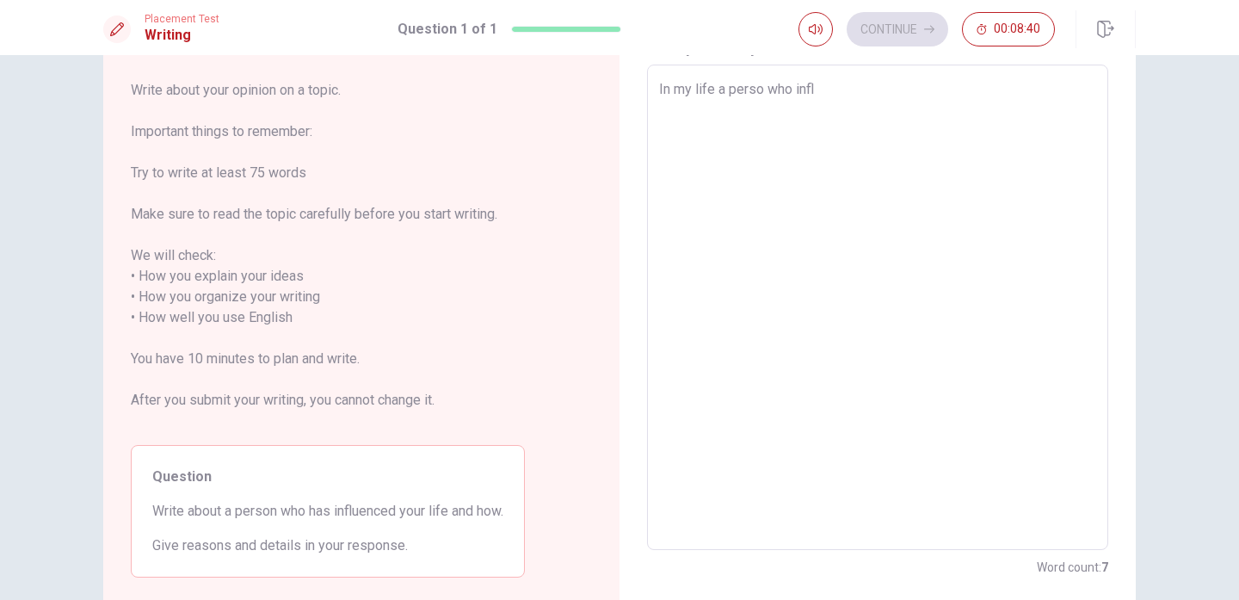
type textarea "x"
type textarea "In my life a perso who influ"
type textarea "x"
type textarea "In my life a perso who influe"
type textarea "x"
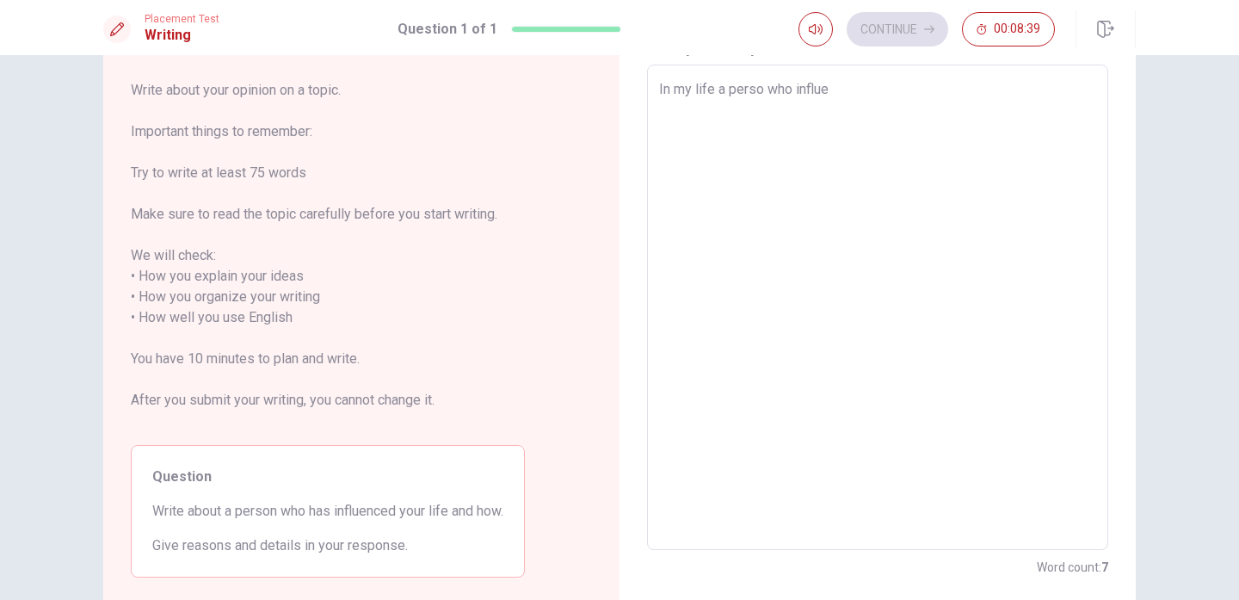
type textarea "In my life a perso who influen"
type textarea "x"
type textarea "In my life a perso who influenc"
type textarea "x"
type textarea "In my life a perso who influence"
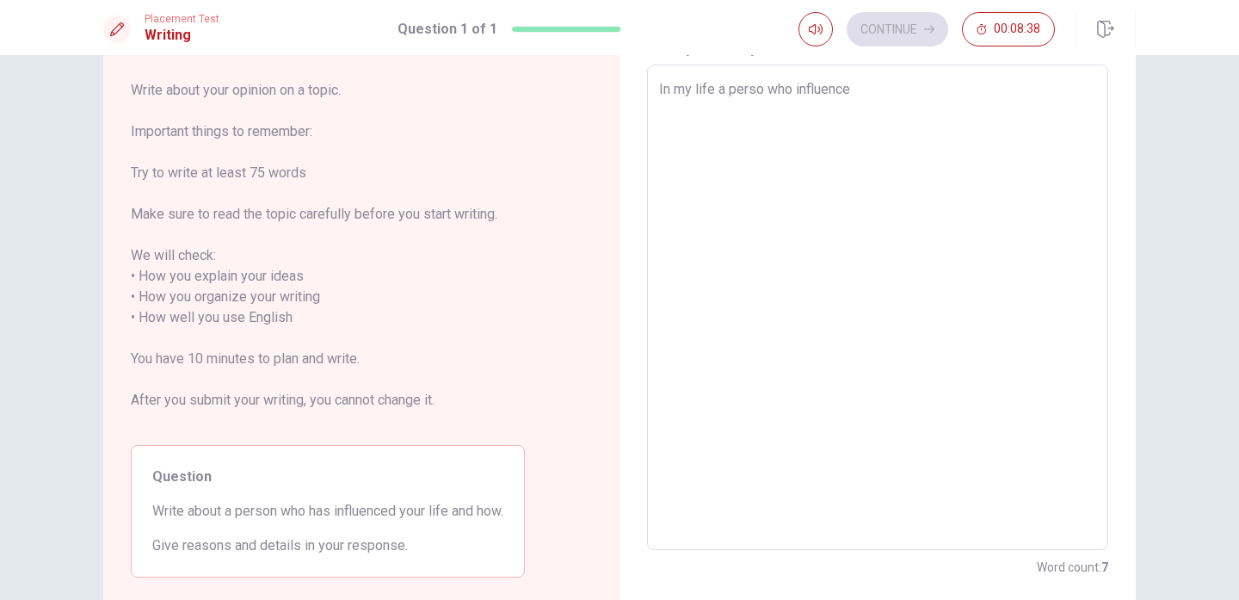
type textarea "x"
type textarea "In my life a perso who influenced"
type textarea "x"
type textarea "In my life a perso who influenced"
type textarea "x"
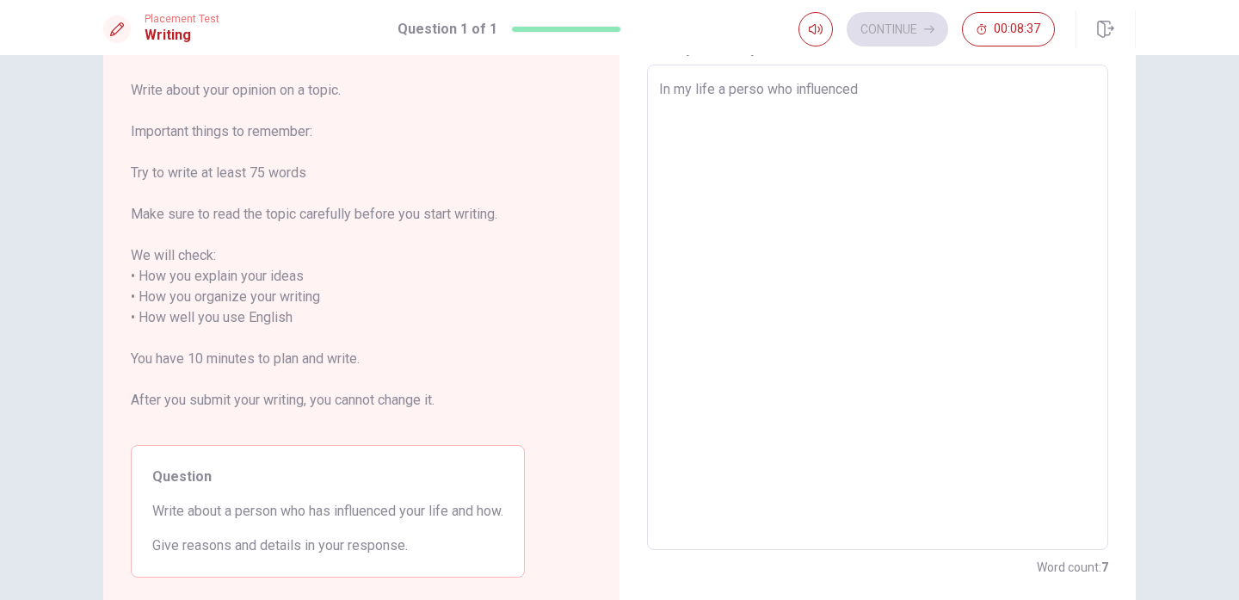
type textarea "In my life a perso who influenced m"
type textarea "x"
type textarea "In my life a perso who influenced my"
type textarea "x"
type textarea "In my life a perso who influenced my"
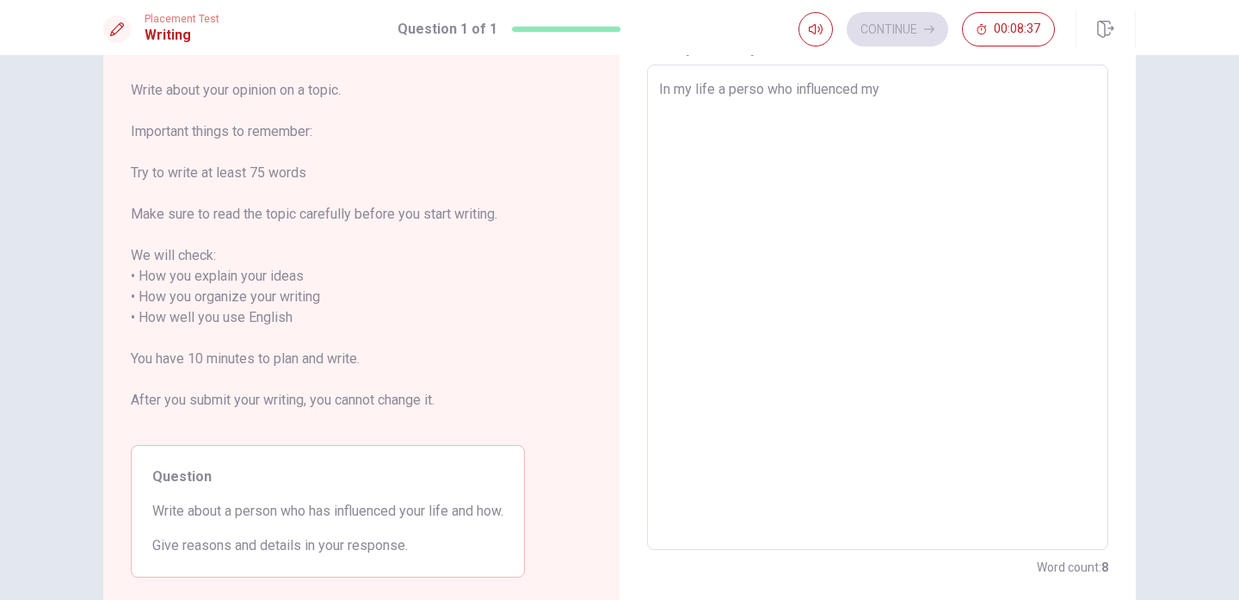
type textarea "x"
type textarea "In my life a perso who influenced my l"
type textarea "x"
type textarea "In my life a perso who influenced my li"
type textarea "x"
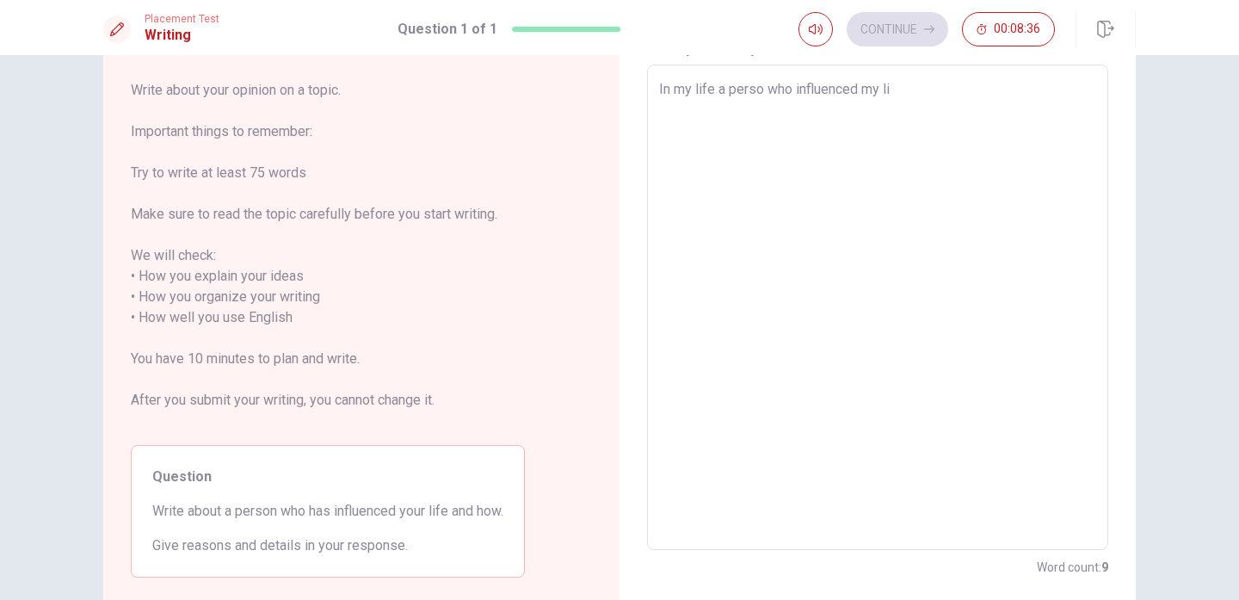
type textarea "In my life a perso who influenced my lif"
type textarea "x"
type textarea "In my life a perso who influenced my life"
type textarea "x"
type textarea "In my life a perso who influenced my life"
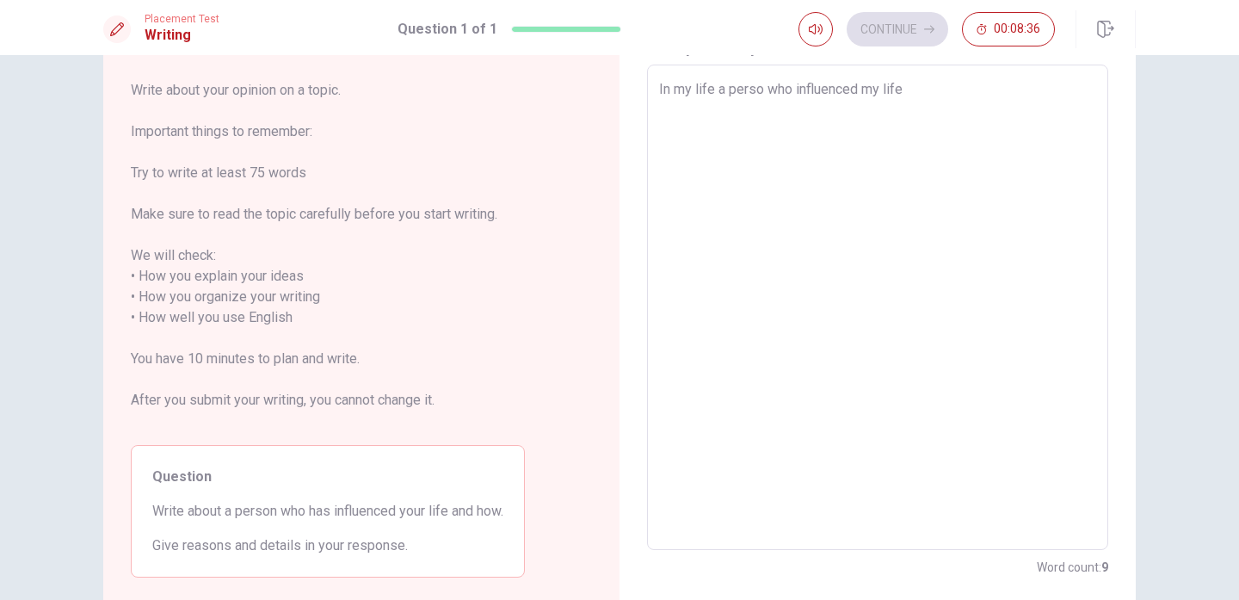
type textarea "x"
type textarea "In my life a perso who influenced my life i"
type textarea "x"
type textarea "In my life a perso who influenced my life is"
type textarea "x"
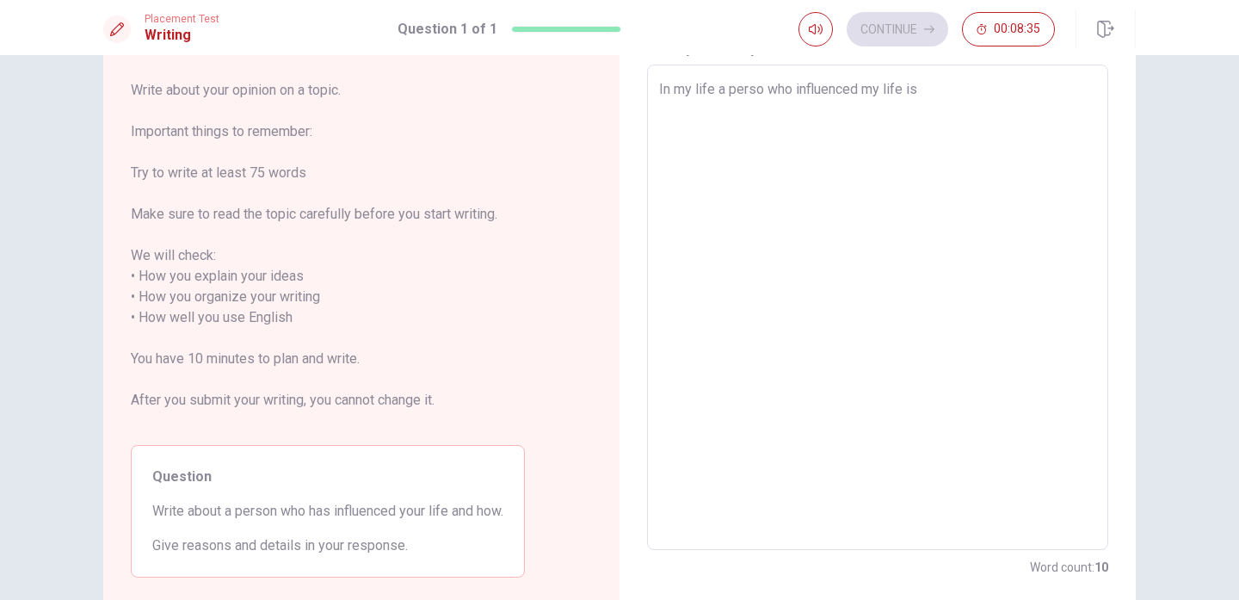
type textarea "In my life a perso who influenced my life is"
type textarea "x"
type textarea "In my life a perso who influenced my life is m"
type textarea "x"
type textarea "In my life a perso who influenced my life is my"
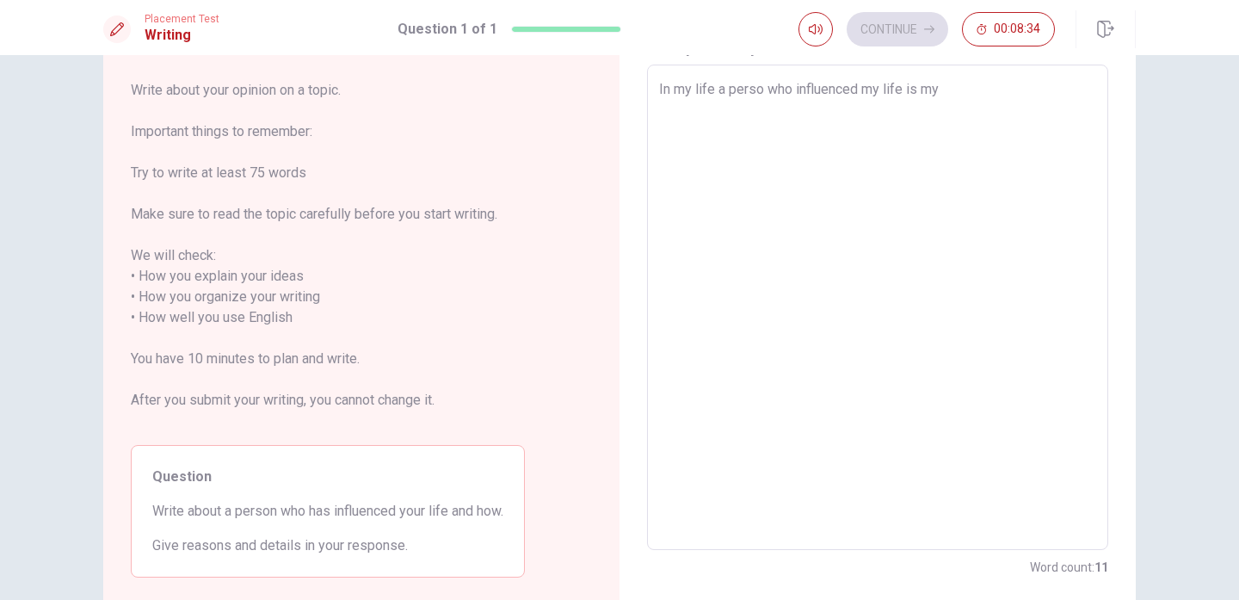
type textarea "x"
type textarea "In my life a perso who influenced my life is my"
type textarea "x"
type textarea "In my life a perso who influenced my life is my d"
type textarea "x"
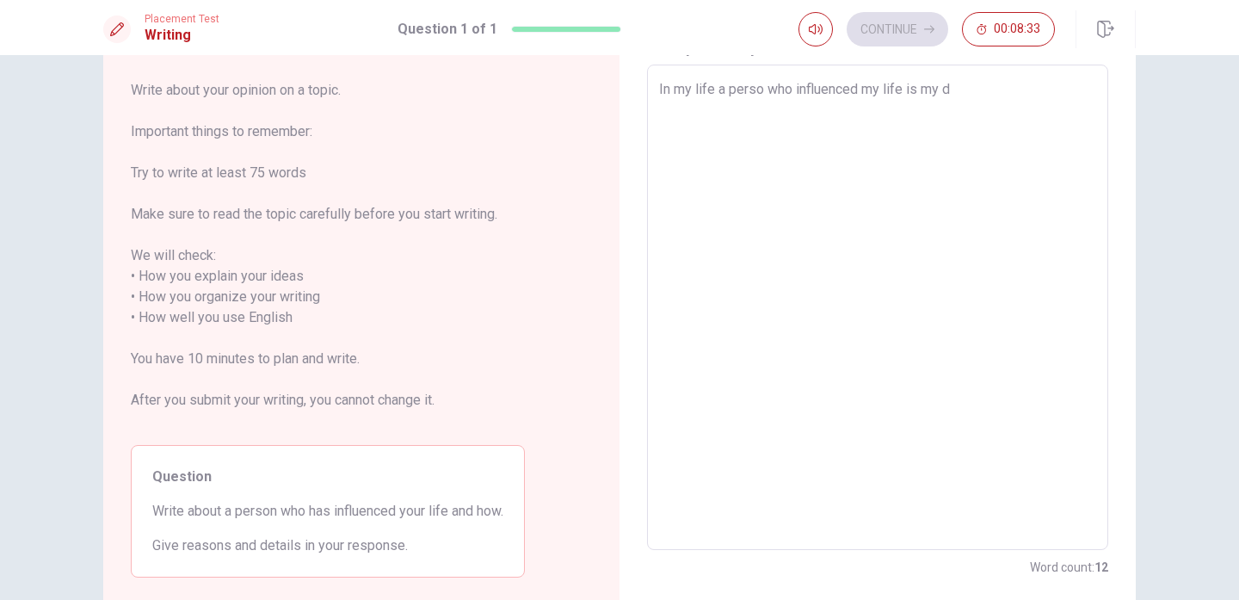
type textarea "In my life a perso who influenced my life is my da"
type textarea "x"
type textarea "In my life a perso who influenced my life is my dad"
type textarea "x"
type textarea "In my life a perso who influenced my life is my dad"
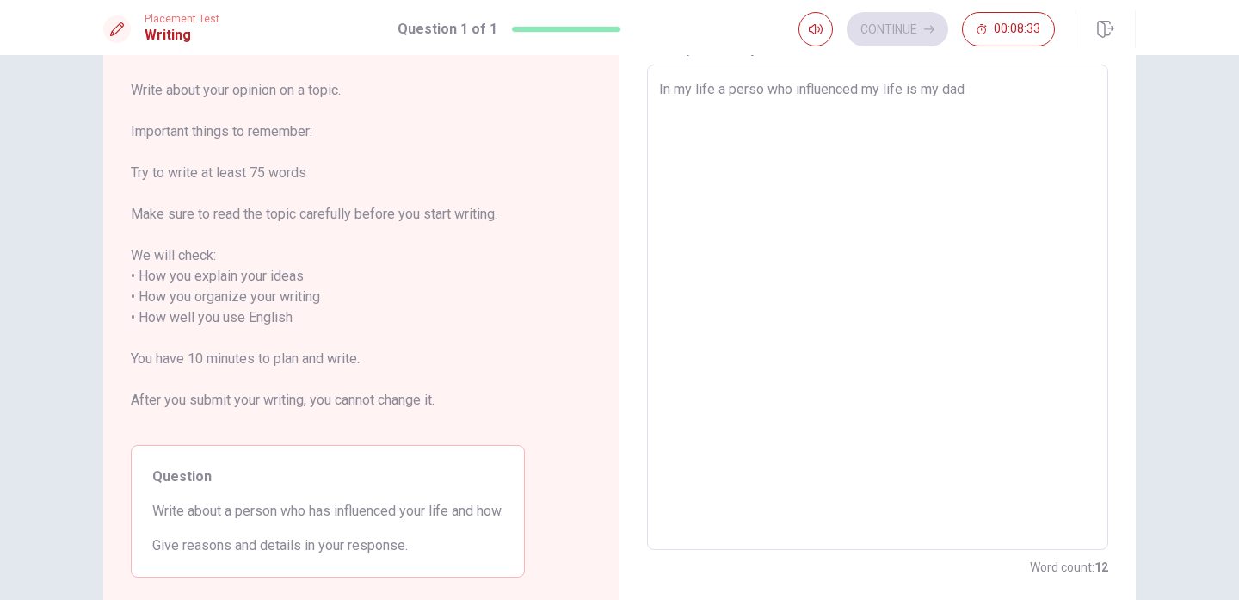
type textarea "x"
type textarea "In my life a perso who influenced my life is my dad f"
type textarea "x"
type textarea "In my life a perso who influenced my life is my dad fo"
type textarea "x"
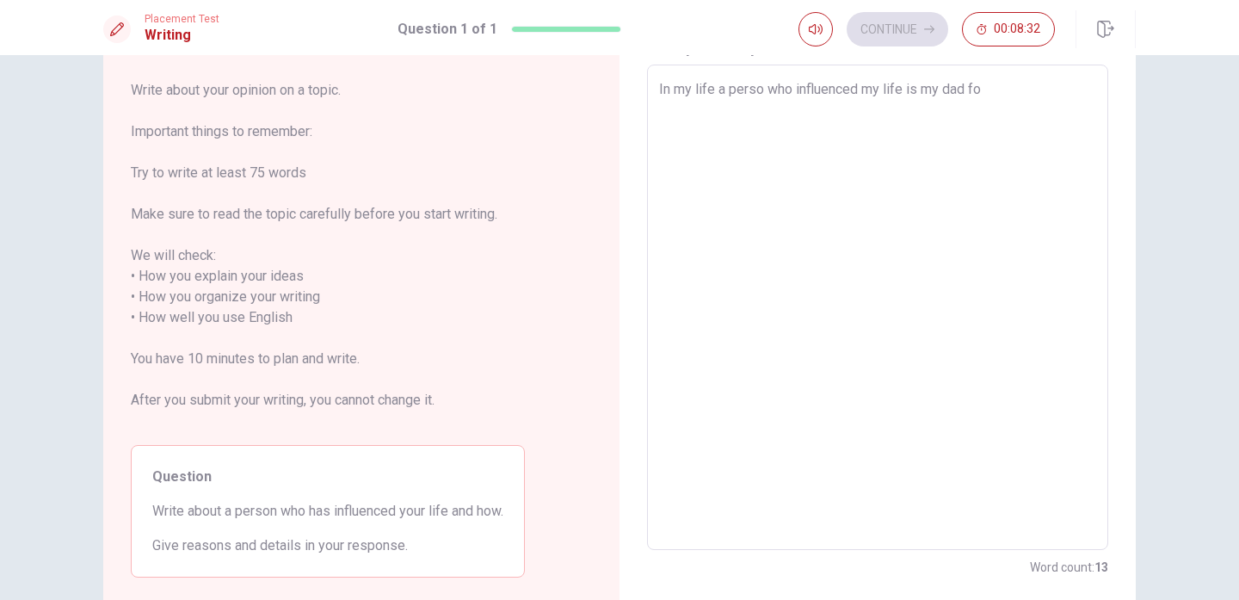
type textarea "In my life a perso who influenced my life is my dad for"
type textarea "x"
type textarea "In my life a perso who influenced my life is my dad for"
type textarea "x"
type textarea "In my life a perso who influenced my life is my dad for"
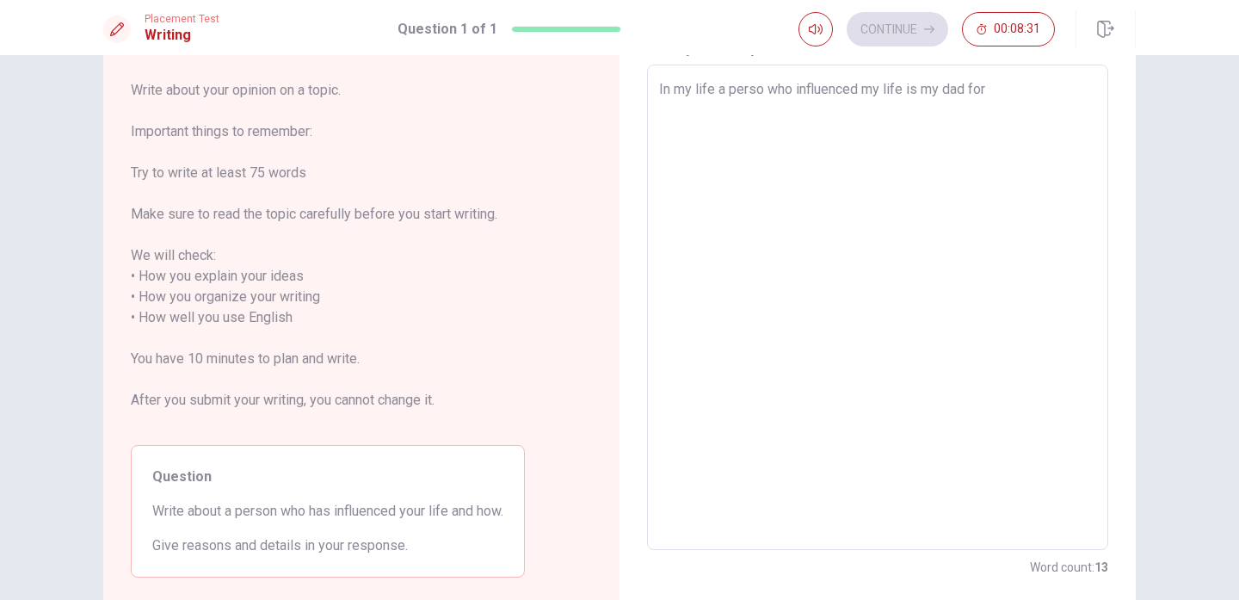
type textarea "x"
type textarea "In my life a perso who influenced my life is my dad fo"
type textarea "x"
type textarea "In my life a perso who influenced my life is my dad f"
type textarea "x"
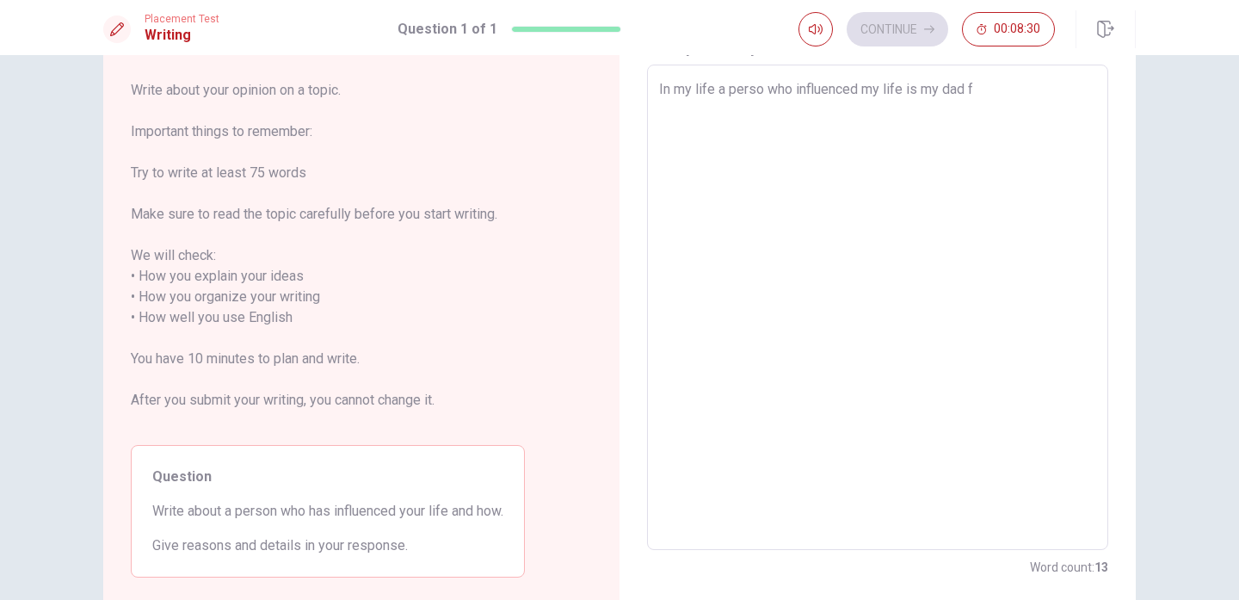
type textarea "In my life a perso who influenced my life is my dad"
type textarea "x"
type textarea "In my life a perso who influenced my life is my dad b"
type textarea "x"
type textarea "In my life a perso who influenced my life is my dad be"
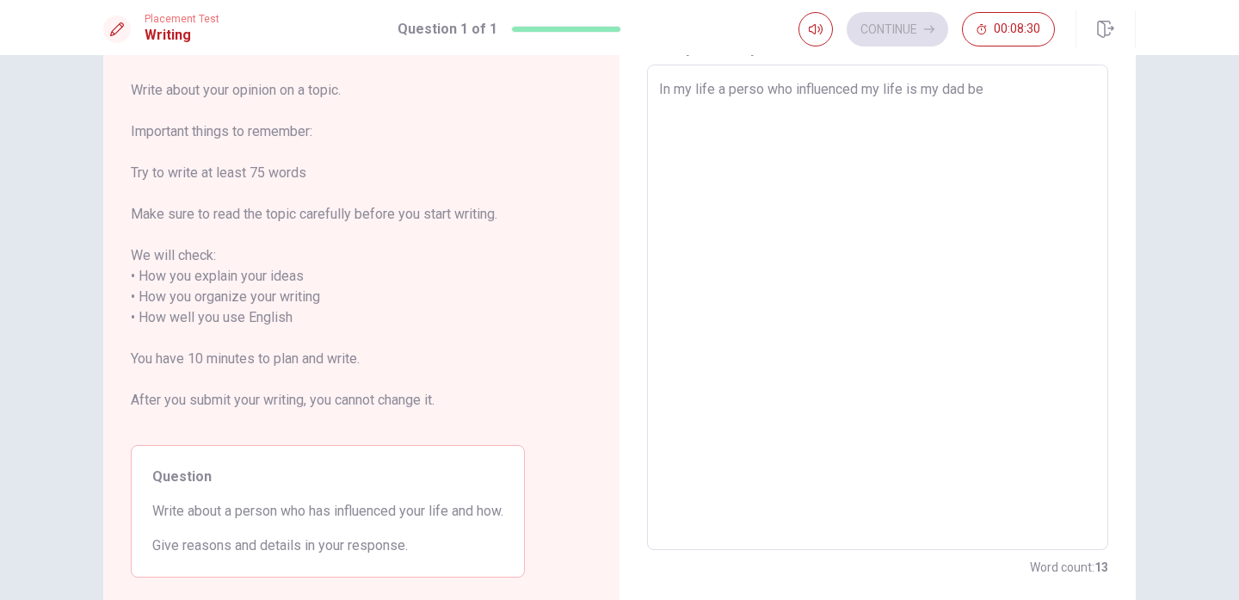
type textarea "x"
type textarea "In my life a perso who influenced my life is my dad bec"
type textarea "x"
type textarea "In my life a perso who influenced my life is my dad beca"
type textarea "x"
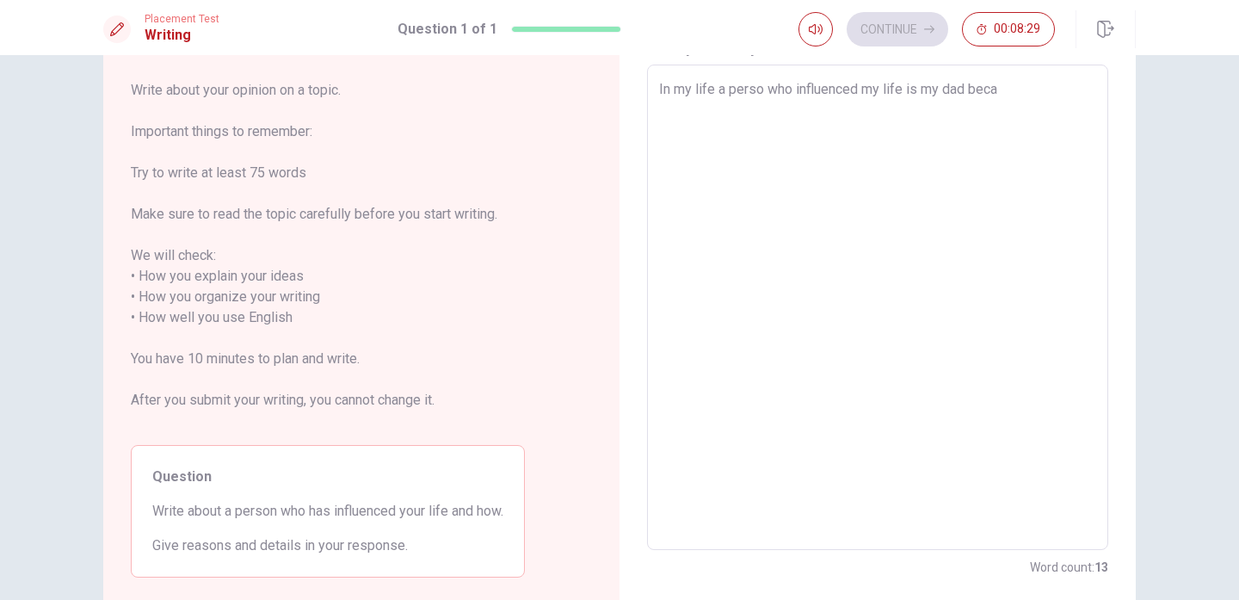
type textarea "In my life a perso who influenced my life is my dad becau"
type textarea "x"
type textarea "In my life a perso who influenced my life is my dad becaus"
type textarea "x"
type textarea "In my life a perso who influenced my life is my dad because"
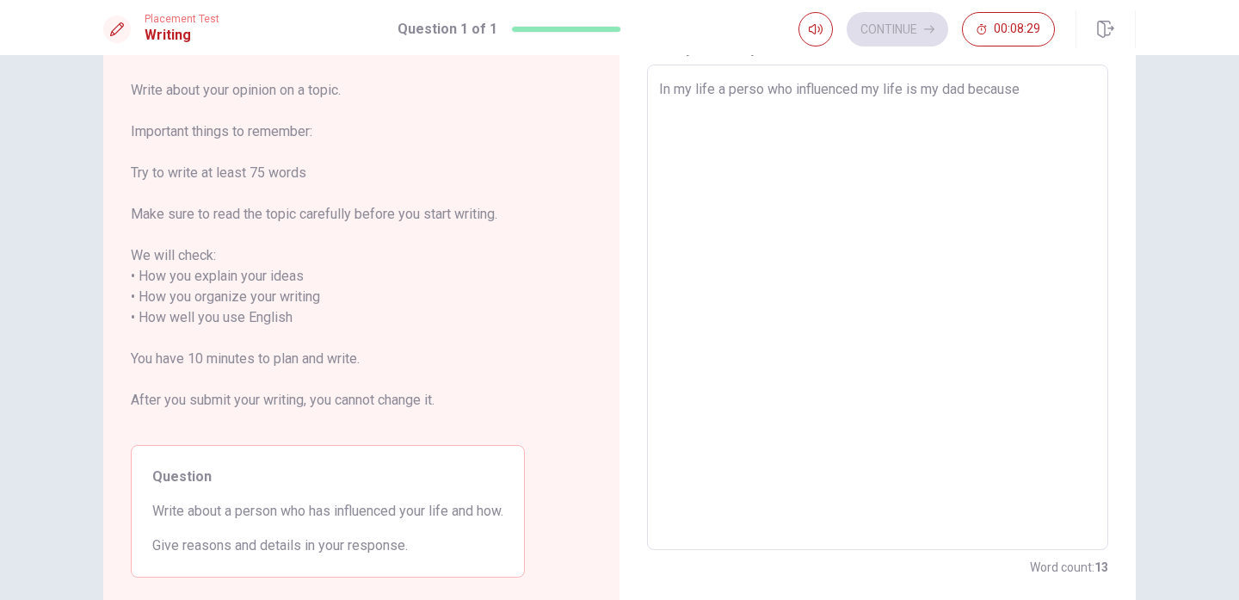
type textarea "x"
type textarea "In my life a perso who influenced my life is my dad because"
type textarea "x"
type textarea "In my life a perso who influenced my life is my dad because i"
type textarea "x"
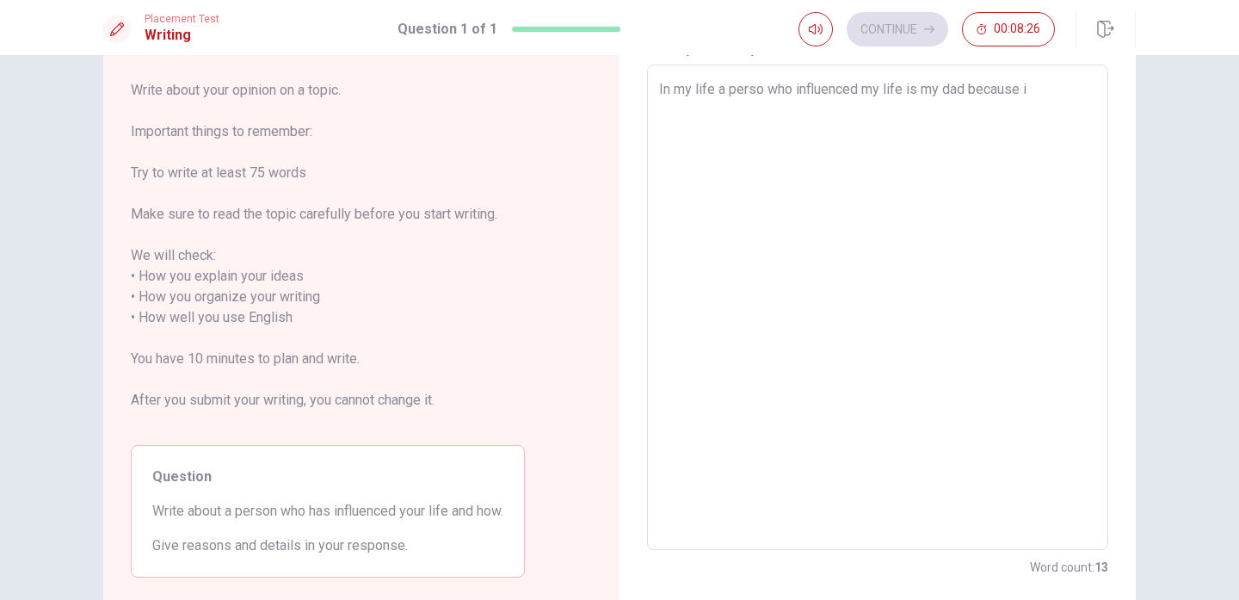
type textarea "In my life a perso who influenced my life is my dad because it"
type textarea "x"
type textarea "In my life a perso who influenced my life is my dad because it"
type textarea "x"
type textarea "In my life a perso who influenced my life is my dad because it"
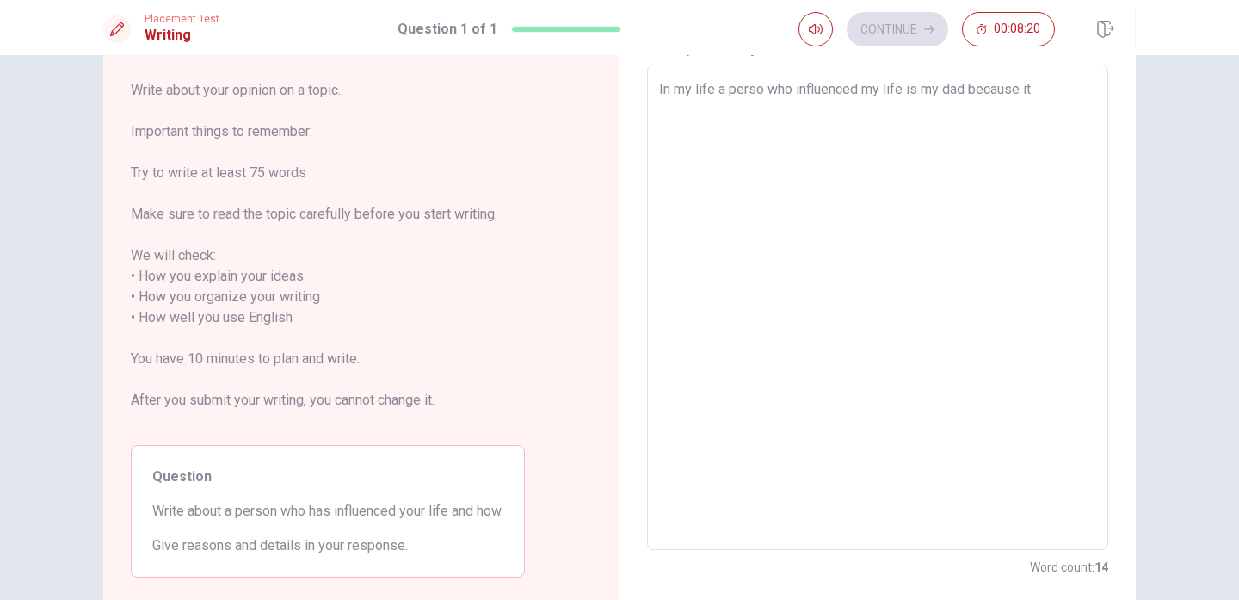
type textarea "x"
type textarea "In my life a perso who influenced my life is my dad because it'"
type textarea "x"
type textarea "In my life a perso who influenced my life is my dad because it's"
type textarea "x"
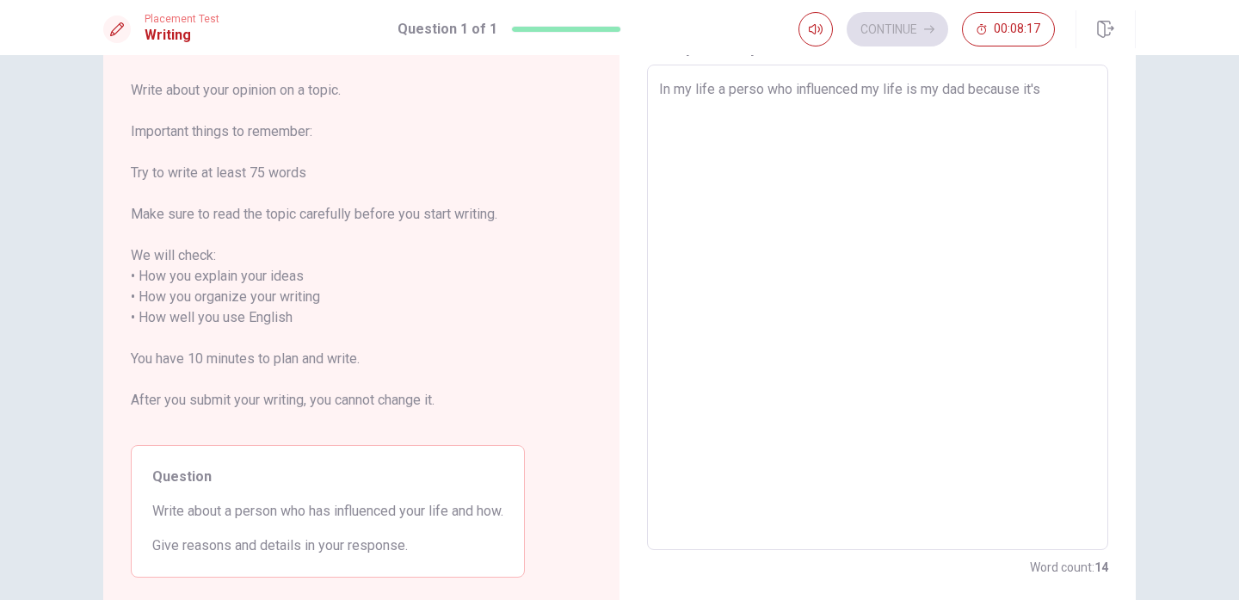
type textarea "In my life a perso who influenced my life is my dad because it's"
type textarea "x"
type textarea "In my life a perso who influenced my life is my dad because it's a"
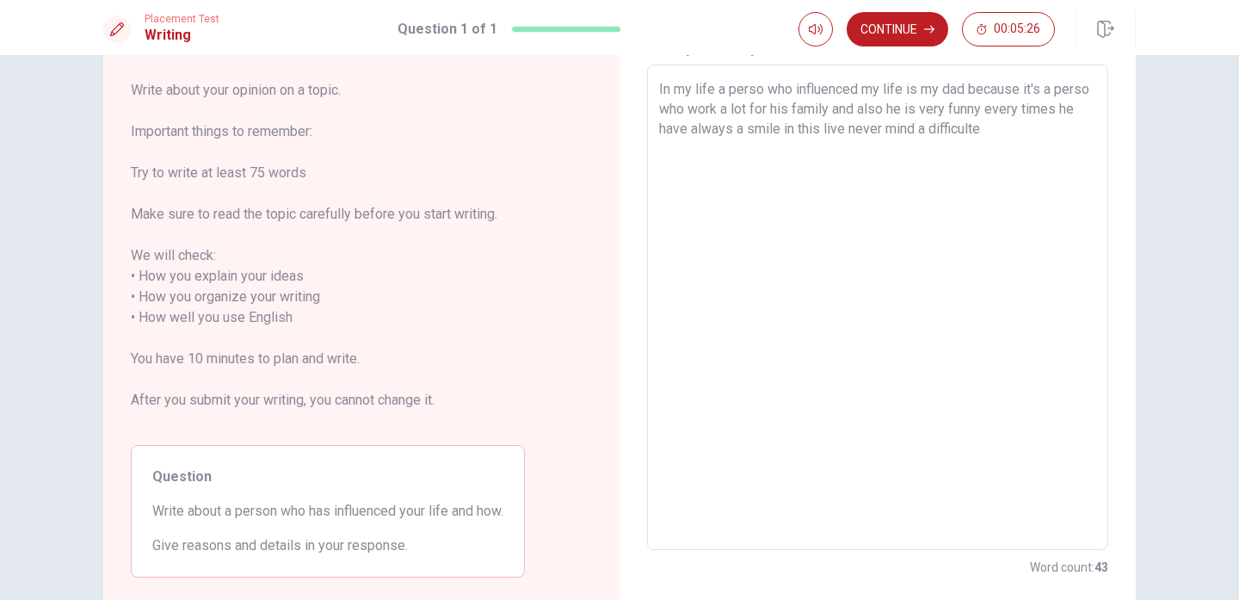
click at [971, 89] on textarea "In my life a perso who influenced my life is my dad because it's a perso who wo…" at bounding box center [877, 307] width 437 height 457
click at [1037, 128] on textarea "In my life a perso who influenced my life is my dad because it's a perso who wo…" at bounding box center [877, 307] width 437 height 457
click at [967, 85] on textarea "In my life a perso who influenced my life is my dad because it's a perso who wo…" at bounding box center [877, 307] width 437 height 457
click at [1042, 132] on textarea "In my life a perso who influenced my life is my dad. because it's a perso who w…" at bounding box center [877, 307] width 437 height 457
